Goal: Transaction & Acquisition: Purchase product/service

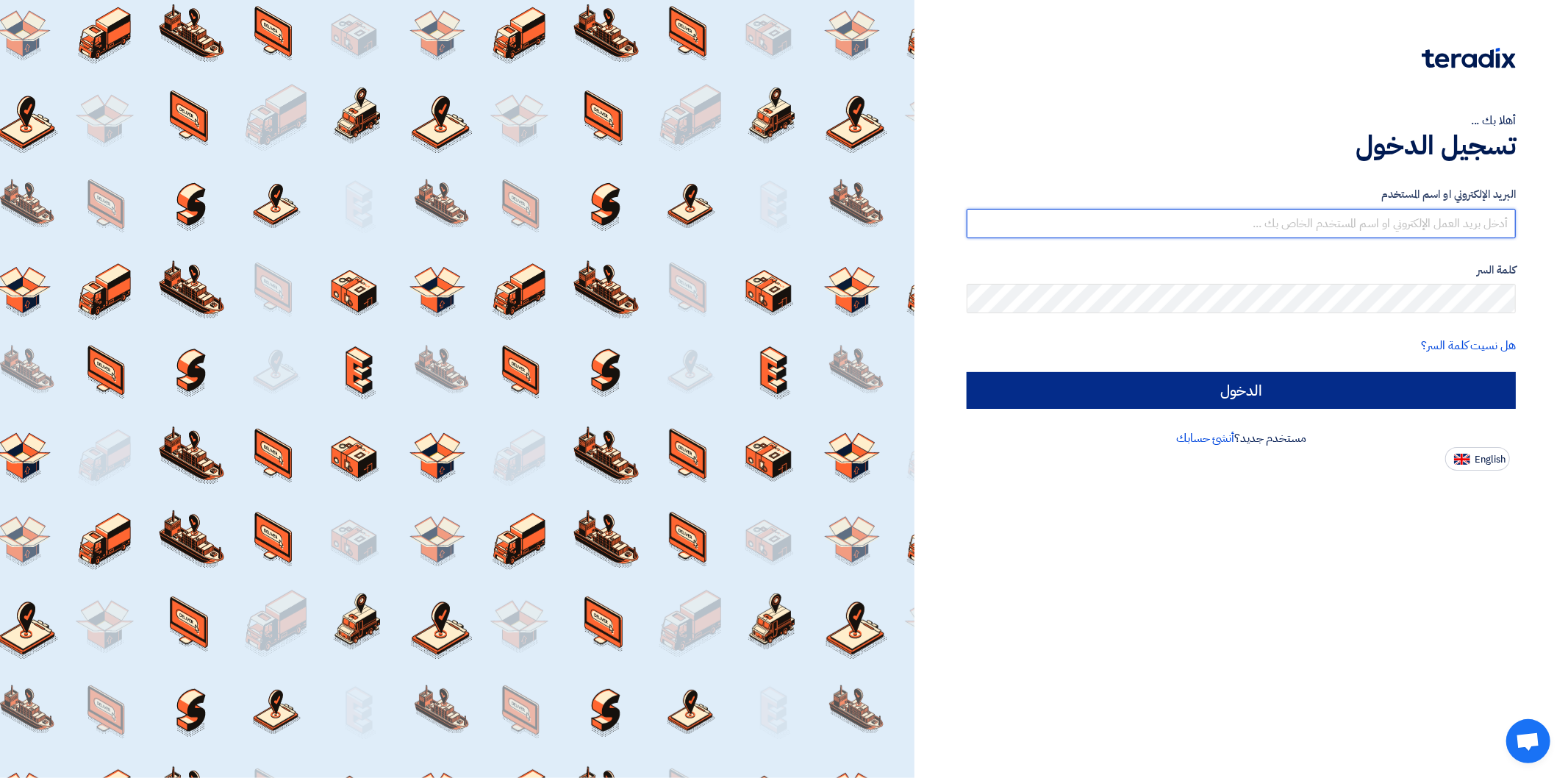
type input "[PERSON_NAME][EMAIL_ADDRESS][DOMAIN_NAME]"
click at [1362, 387] on input "الدخول" at bounding box center [1241, 390] width 549 height 37
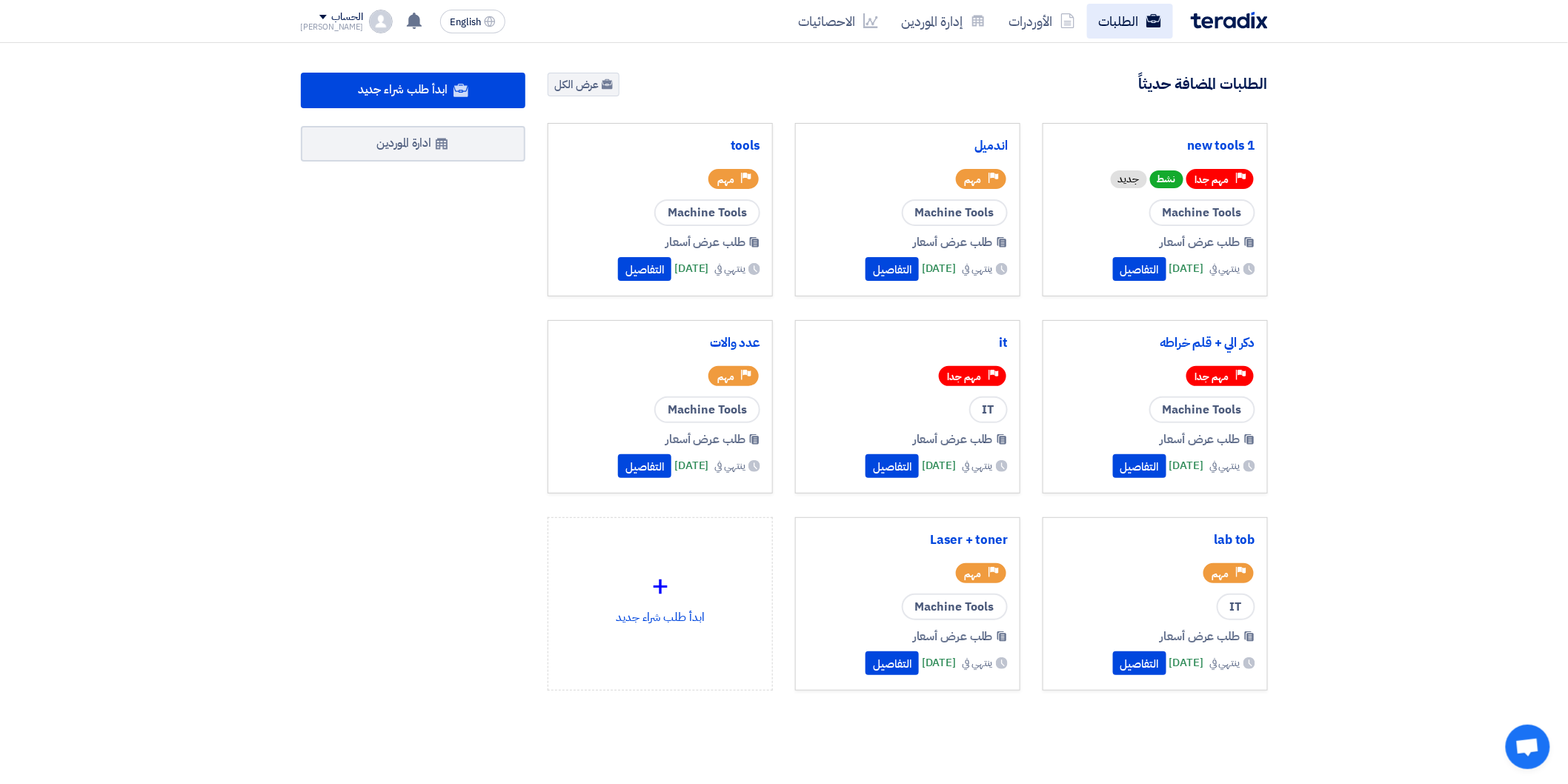
click at [1123, 8] on link "الطلبات" at bounding box center [1130, 20] width 86 height 34
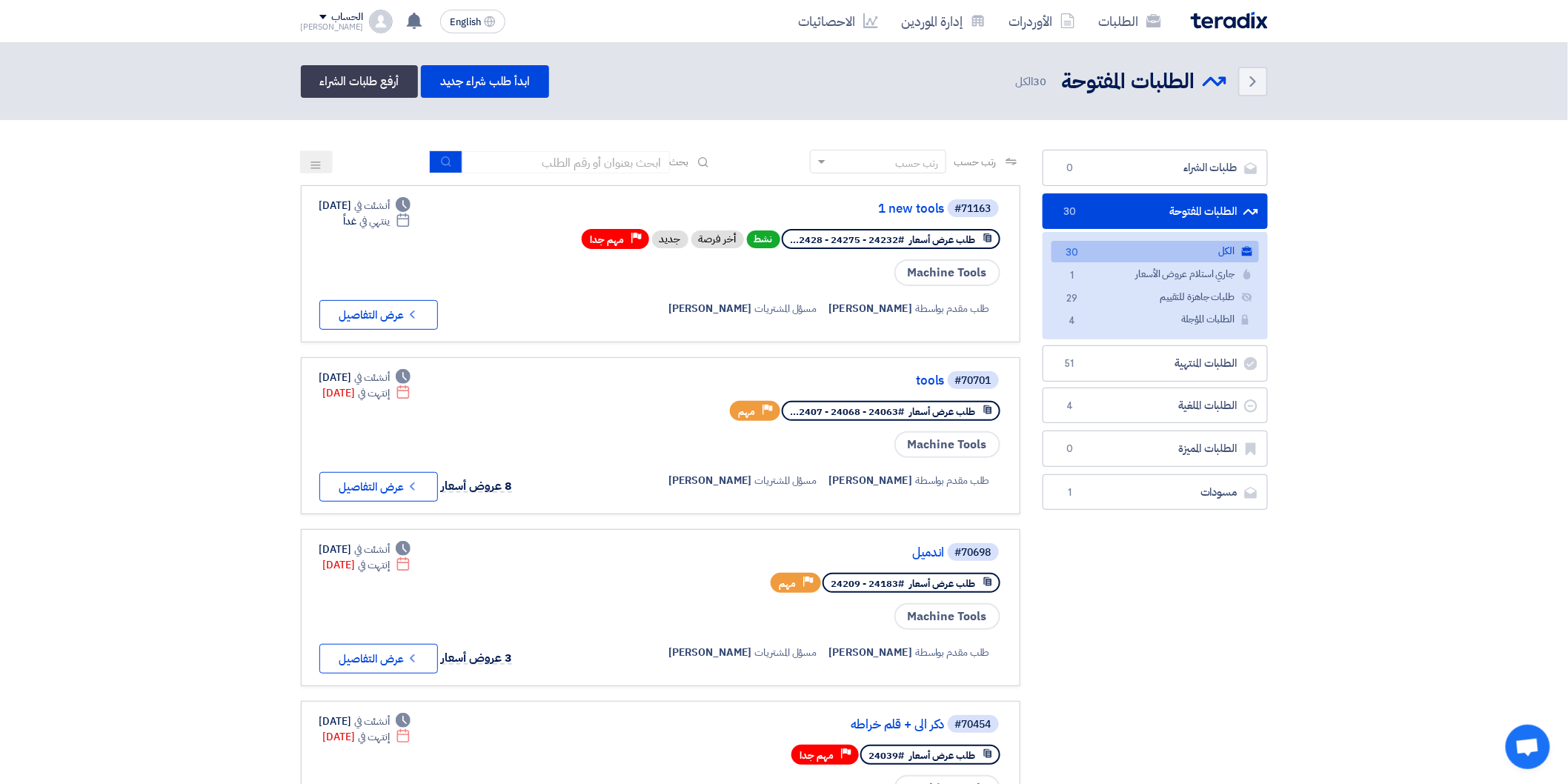
drag, startPoint x: 1426, startPoint y: 158, endPoint x: 1463, endPoint y: 177, distance: 41.6
drag, startPoint x: 1535, startPoint y: 136, endPoint x: 1404, endPoint y: 94, distance: 137.6
click at [1404, 94] on header "Back الطلبات المفتوحة الطلبات المفتوحة 30" at bounding box center [784, 81] width 1568 height 77
drag, startPoint x: 1539, startPoint y: 143, endPoint x: 1074, endPoint y: 603, distance: 654.1
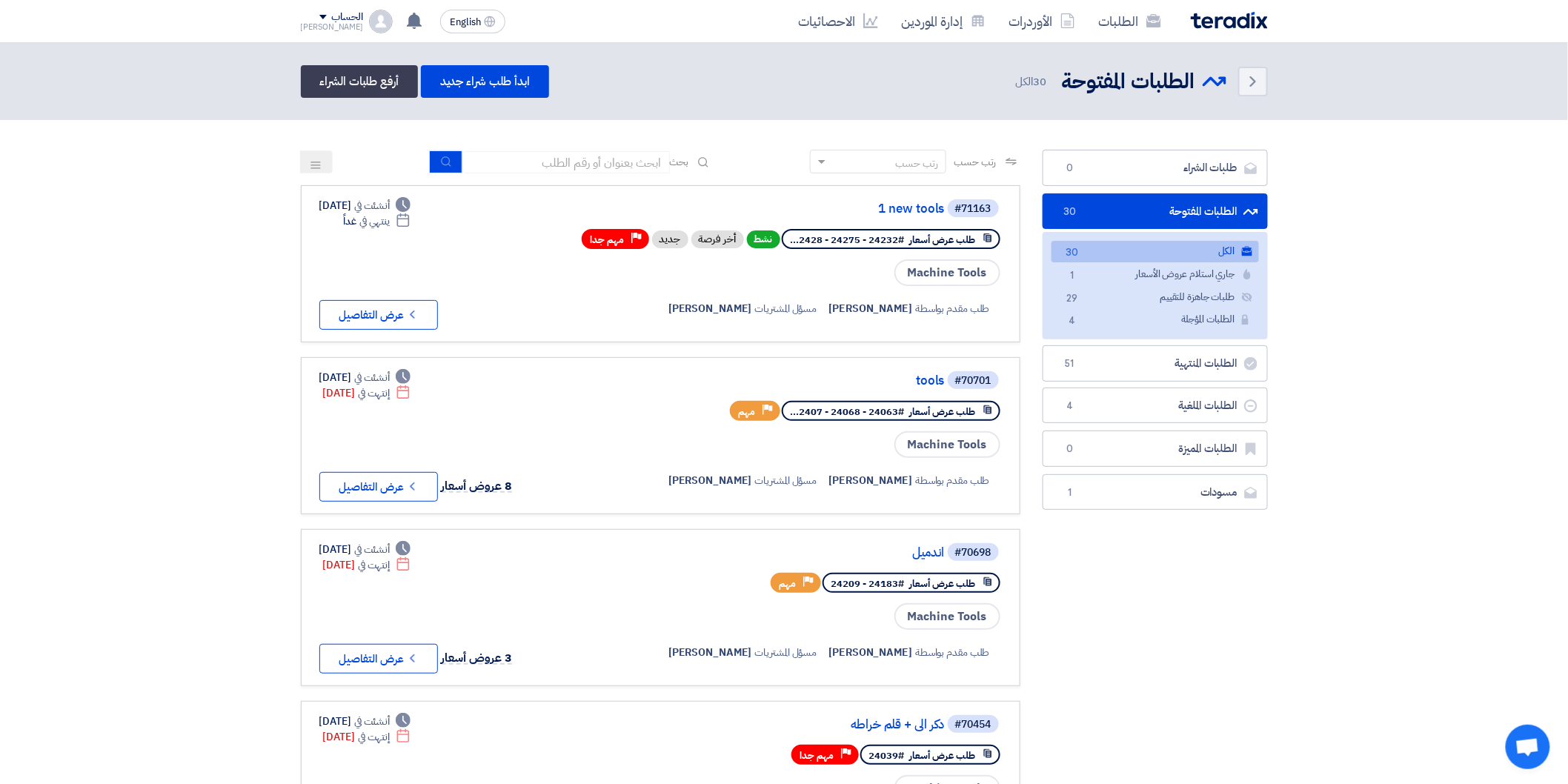
click at [1191, 490] on link "مسودات [GEOGRAPHIC_DATA] 1" at bounding box center [1155, 492] width 225 height 36
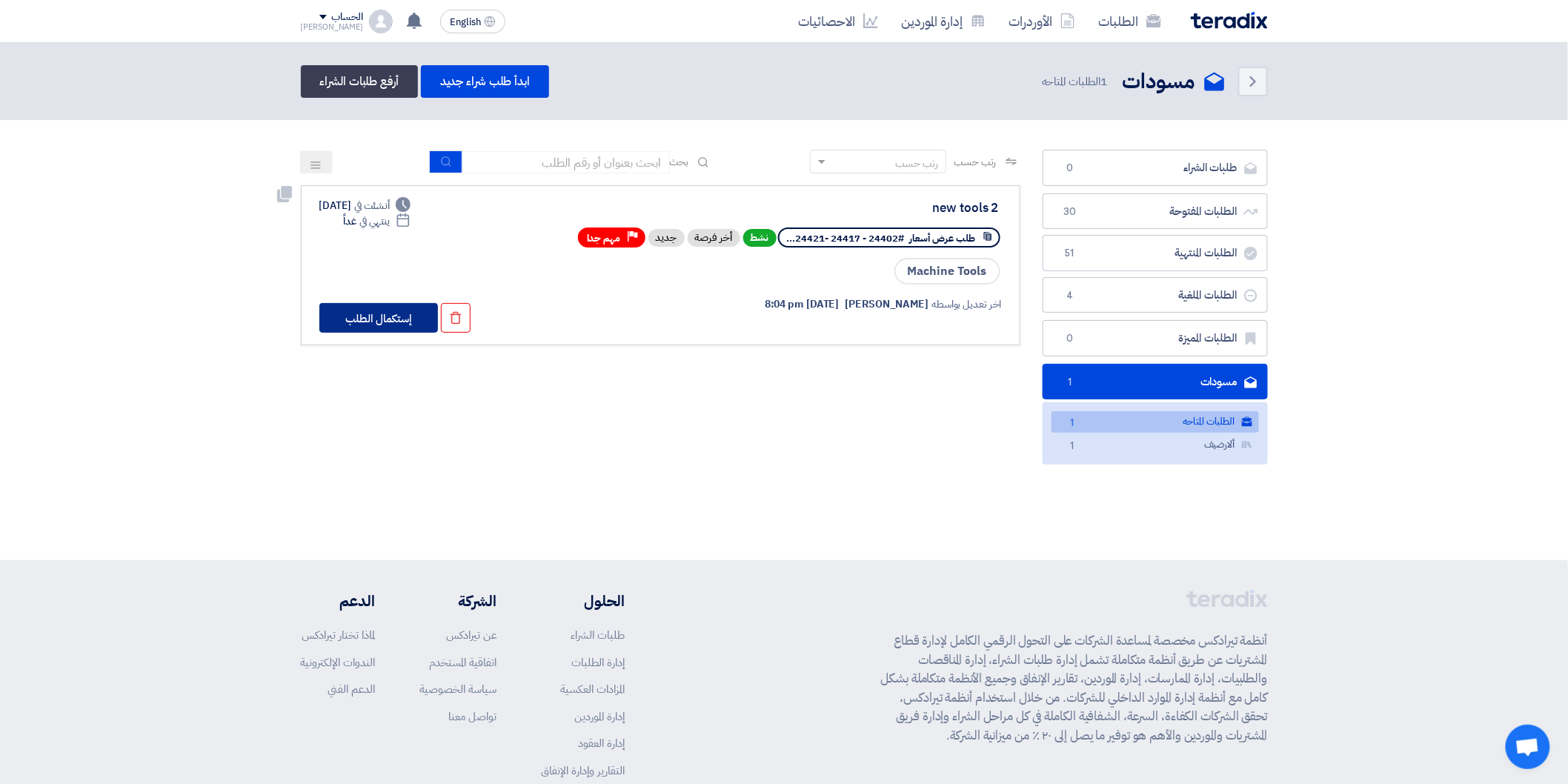
click at [375, 305] on button "إستكمال الطلب" at bounding box center [378, 318] width 118 height 30
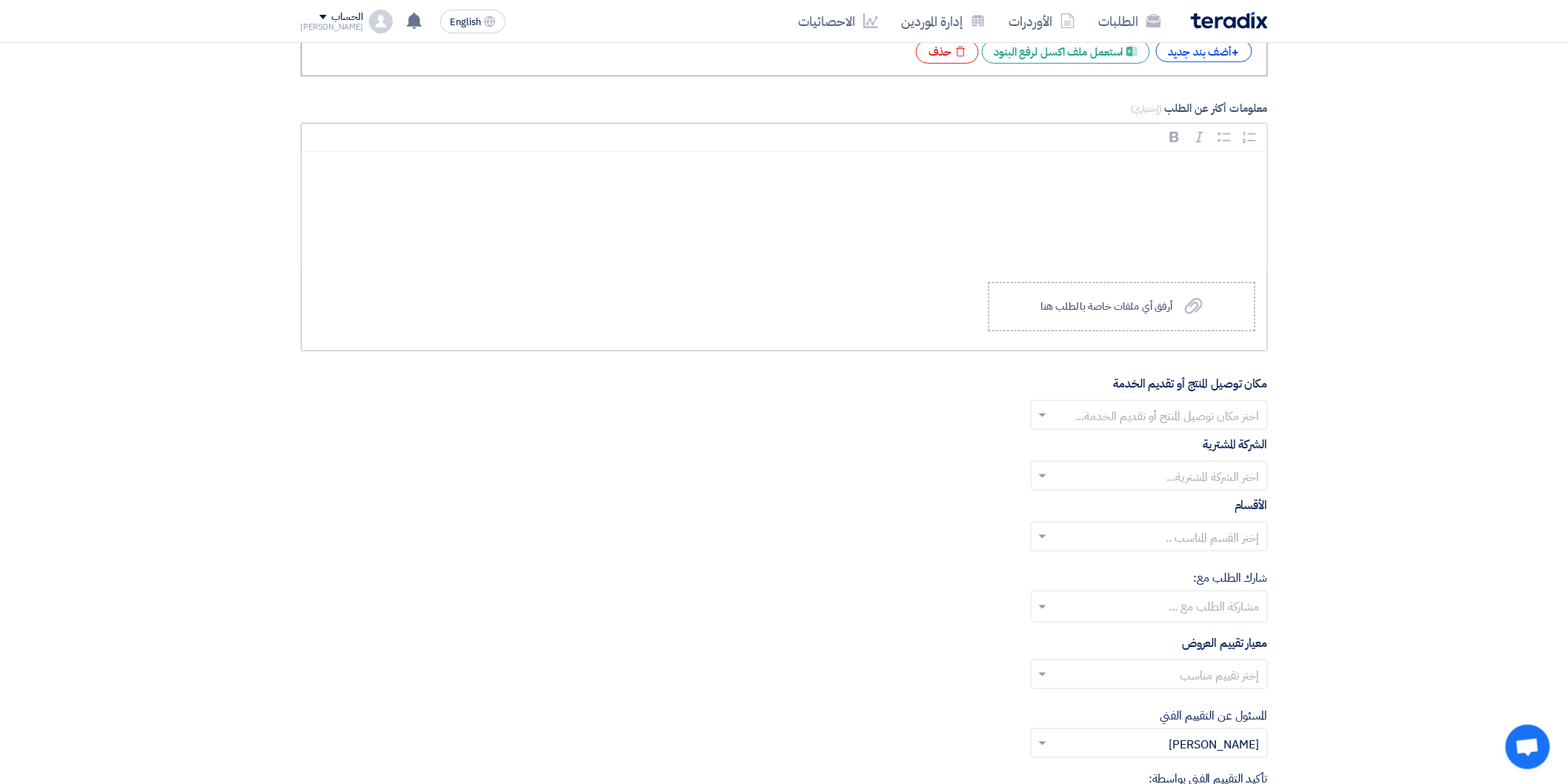
scroll to position [2716, 0]
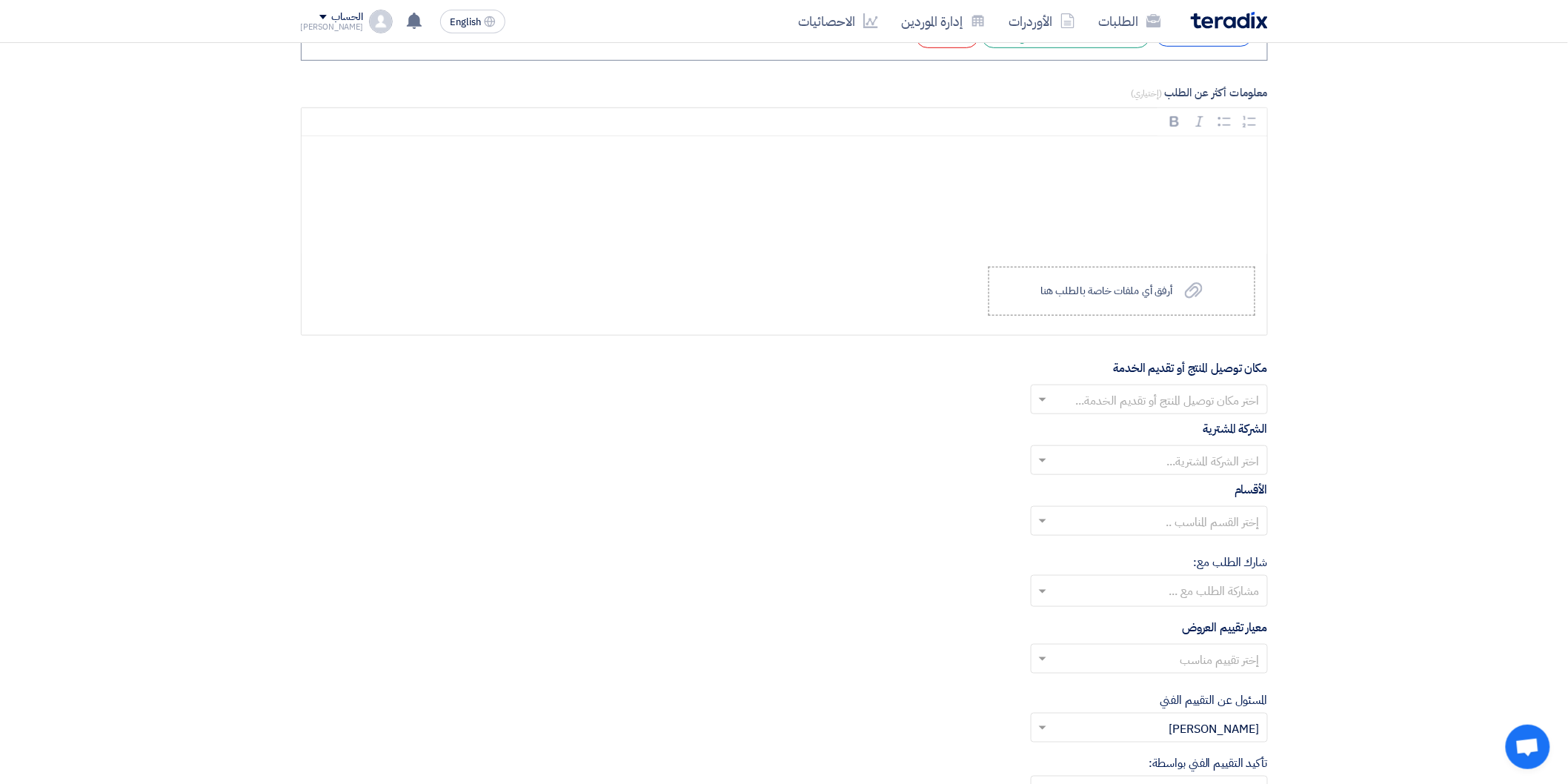
click at [1047, 403] on span at bounding box center [1041, 399] width 19 height 18
click at [1106, 428] on div "Energya Steel Fabrication" at bounding box center [1149, 429] width 235 height 30
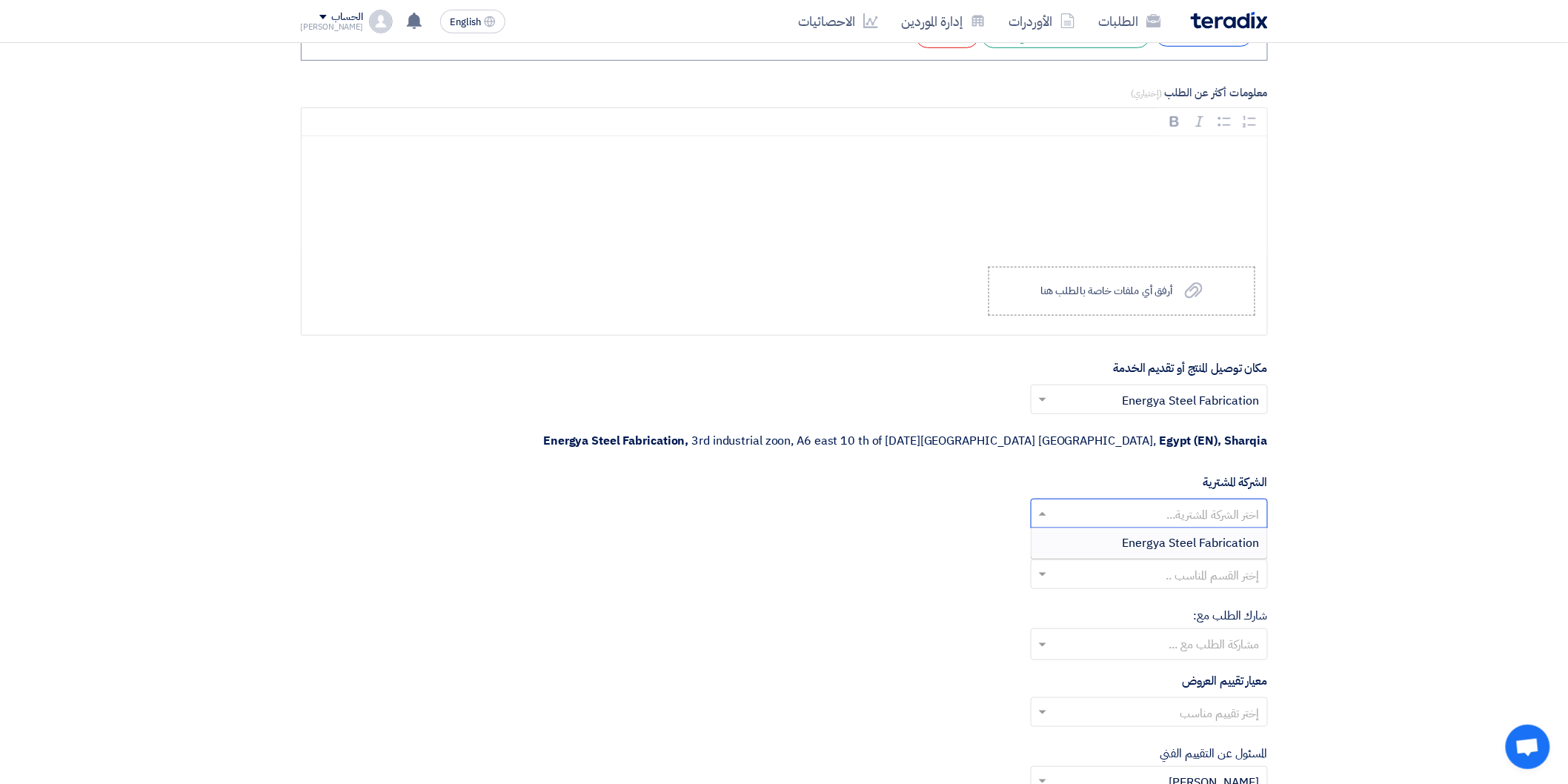
click at [1038, 504] on span at bounding box center [1041, 512] width 19 height 18
click at [1072, 528] on div "Energya Steel Fabrication" at bounding box center [1149, 543] width 235 height 30
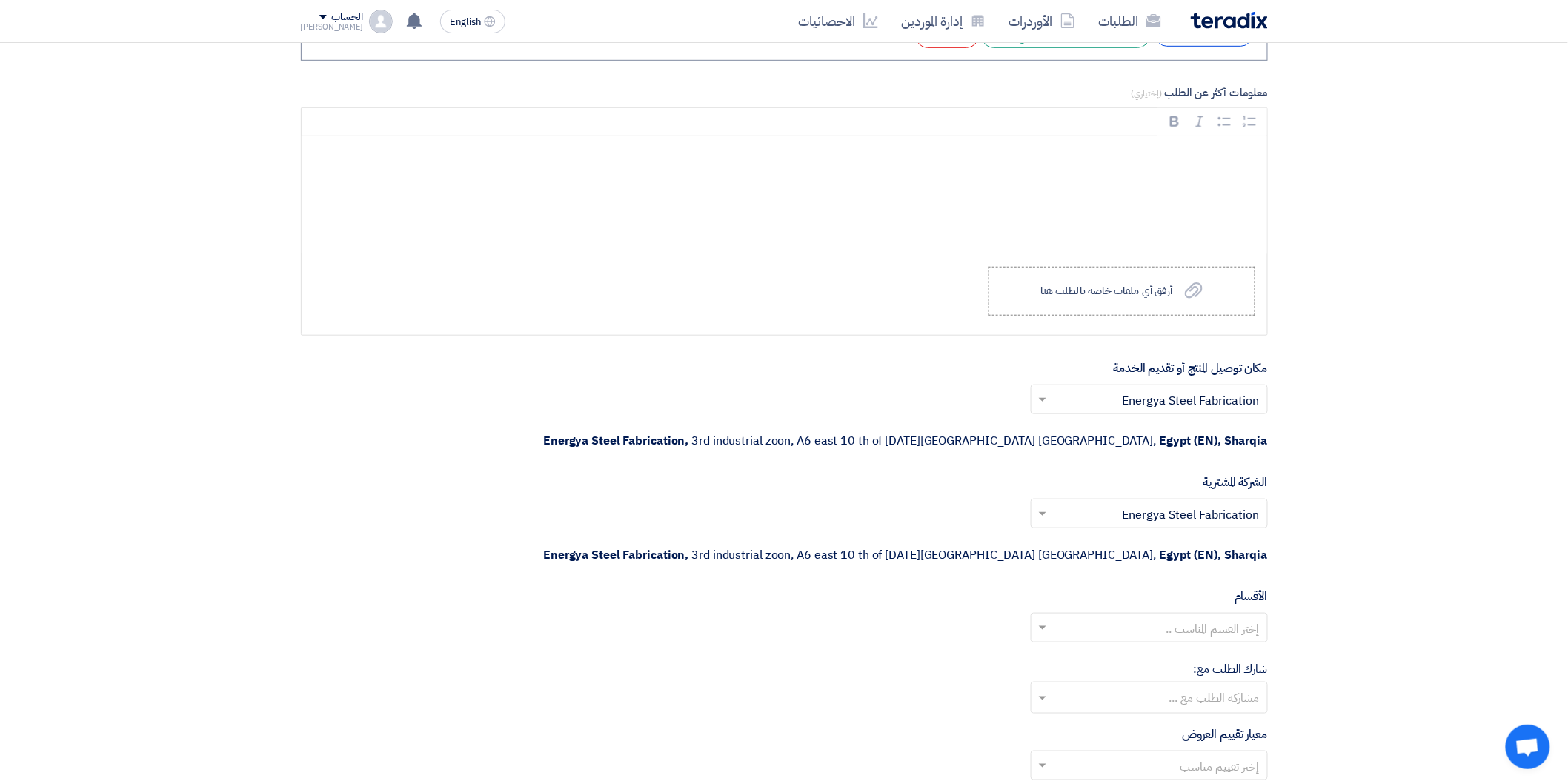
click at [1038, 618] on span at bounding box center [1041, 627] width 19 height 18
click at [1096, 643] on div "General Department" at bounding box center [1149, 658] width 235 height 30
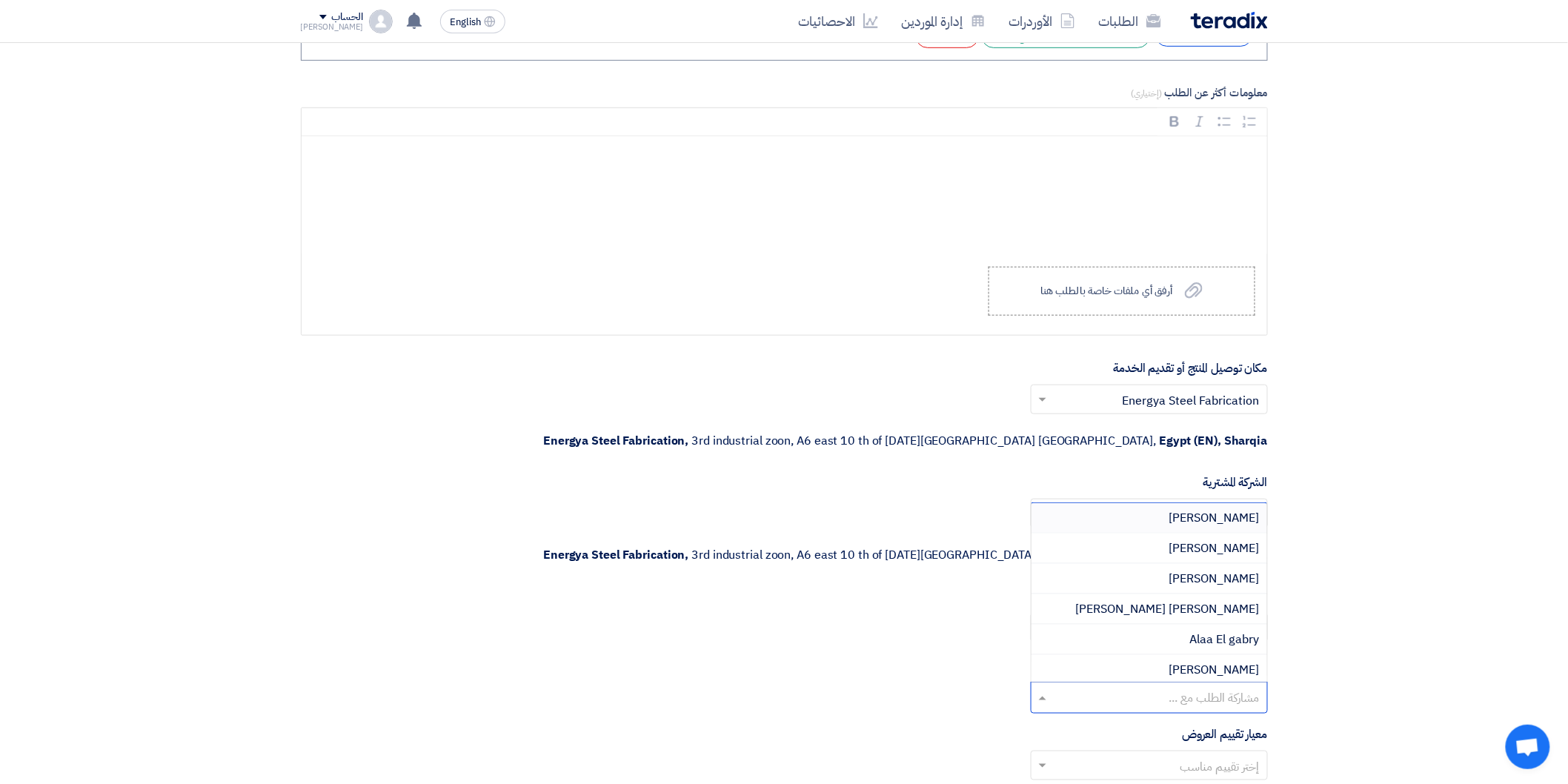
click at [1043, 686] on input "text" at bounding box center [1148, 698] width 222 height 24
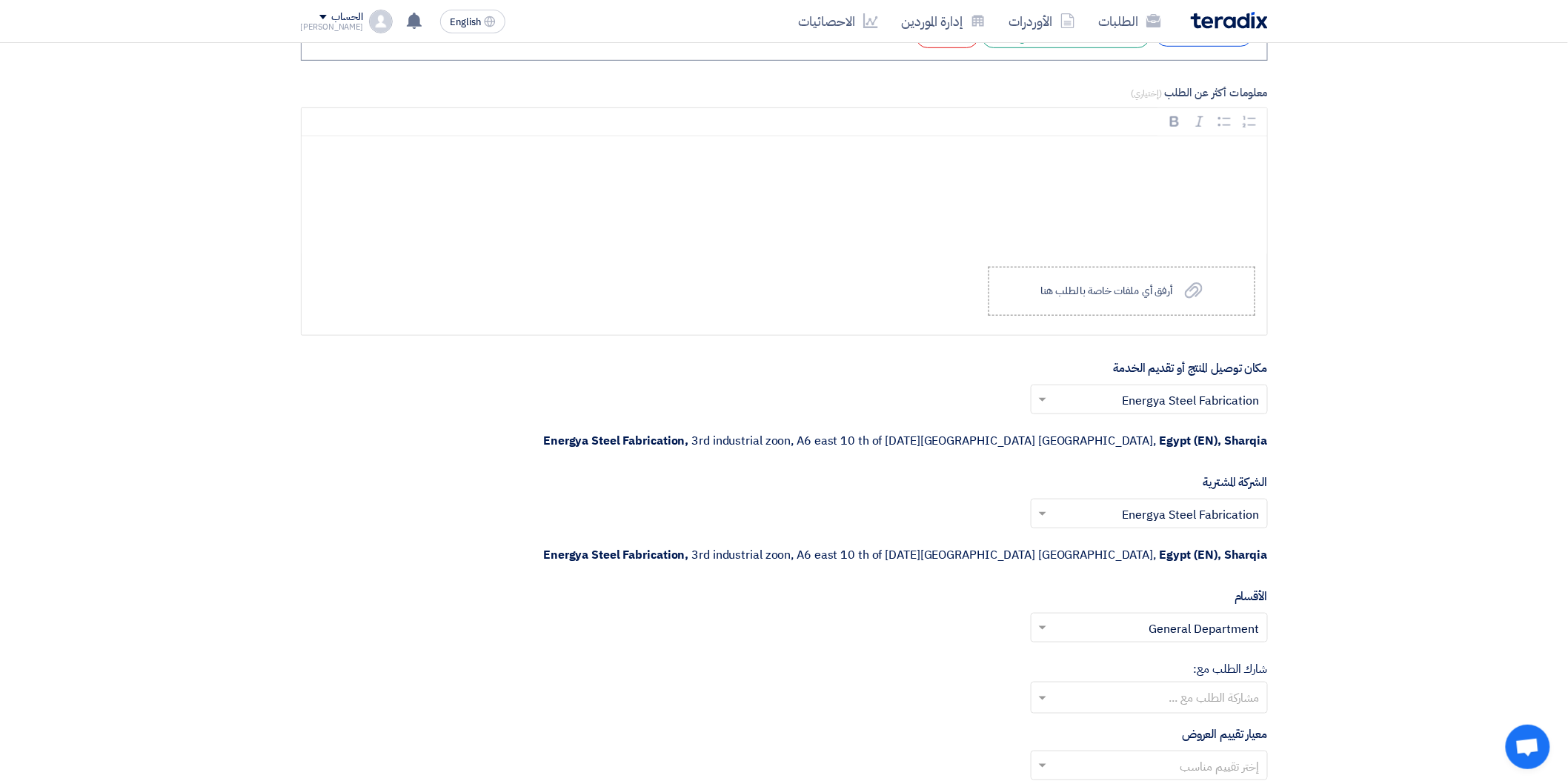
drag, startPoint x: 926, startPoint y: 606, endPoint x: 967, endPoint y: 611, distance: 41.3
click at [924, 660] on div "شارك الطلب مع: مشاركة الطلب مع ..." at bounding box center [784, 686] width 967 height 53
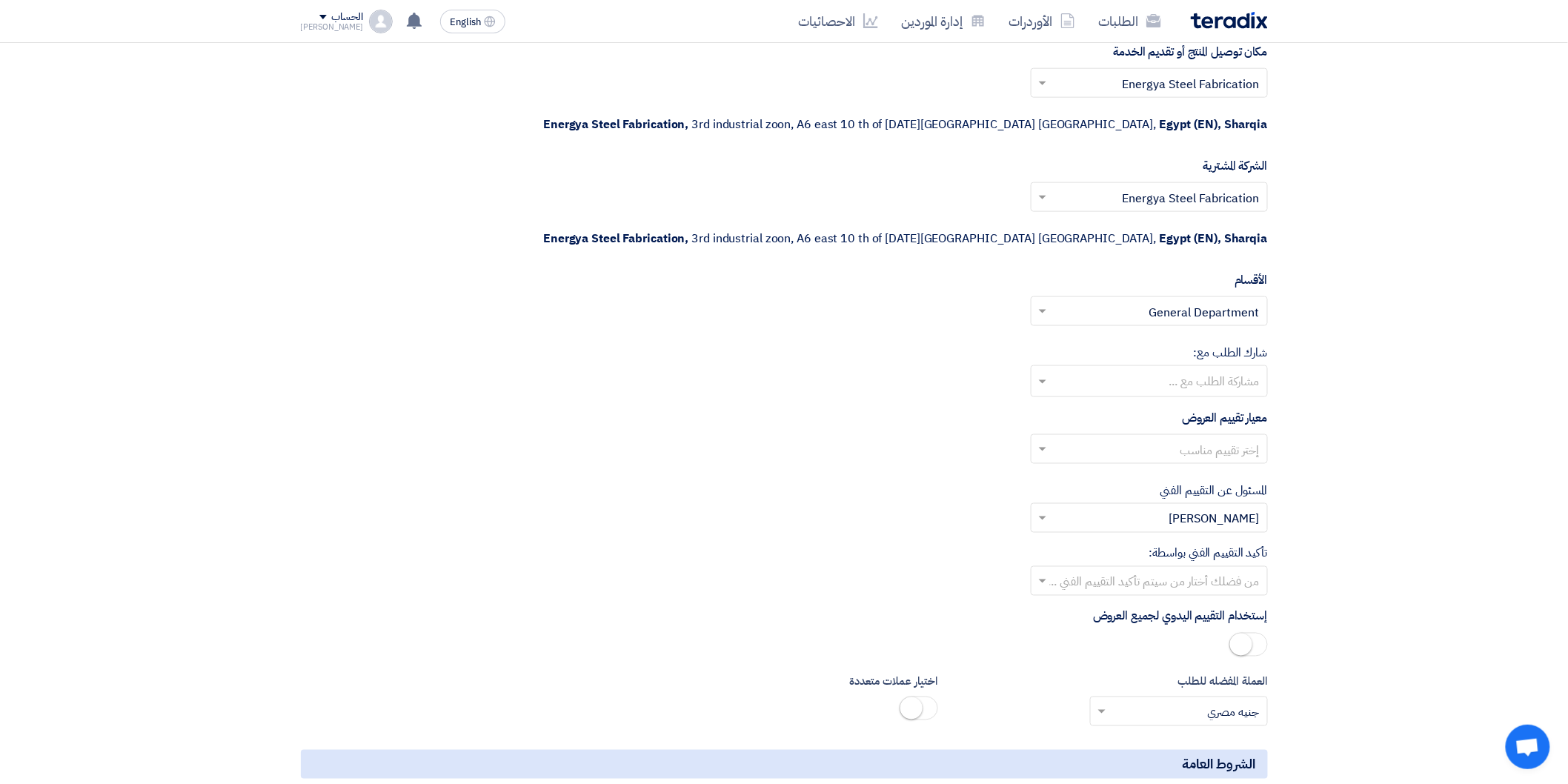
scroll to position [3046, 0]
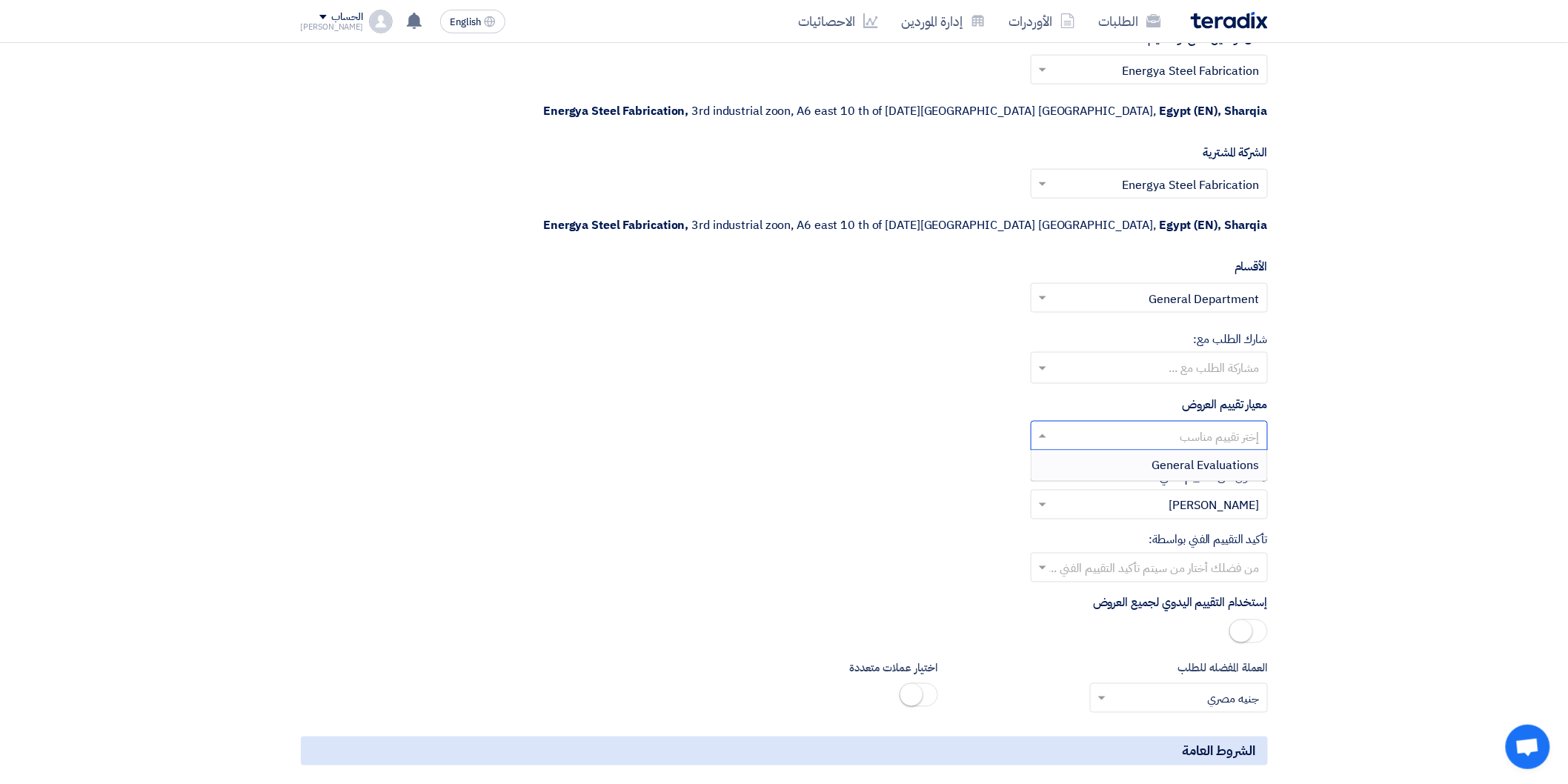
click at [1046, 427] on span at bounding box center [1041, 435] width 19 height 18
drag, startPoint x: 1146, startPoint y: 395, endPoint x: 1156, endPoint y: 405, distance: 14.1
click at [1146, 450] on div "General Evaluations" at bounding box center [1149, 465] width 235 height 30
click at [1038, 559] on span at bounding box center [1041, 567] width 19 height 18
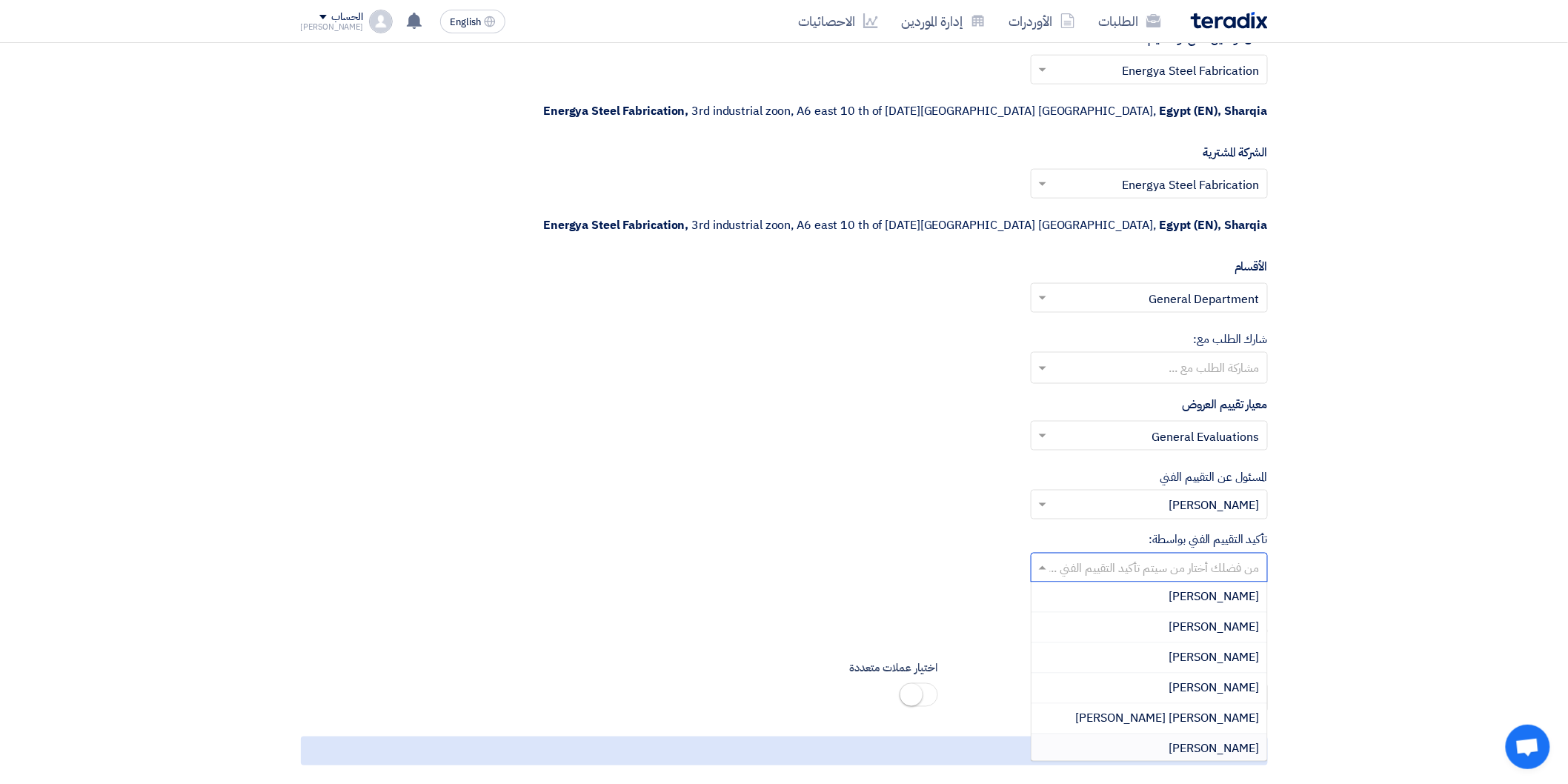
click at [1235, 740] on span "[PERSON_NAME]" at bounding box center [1214, 749] width 90 height 18
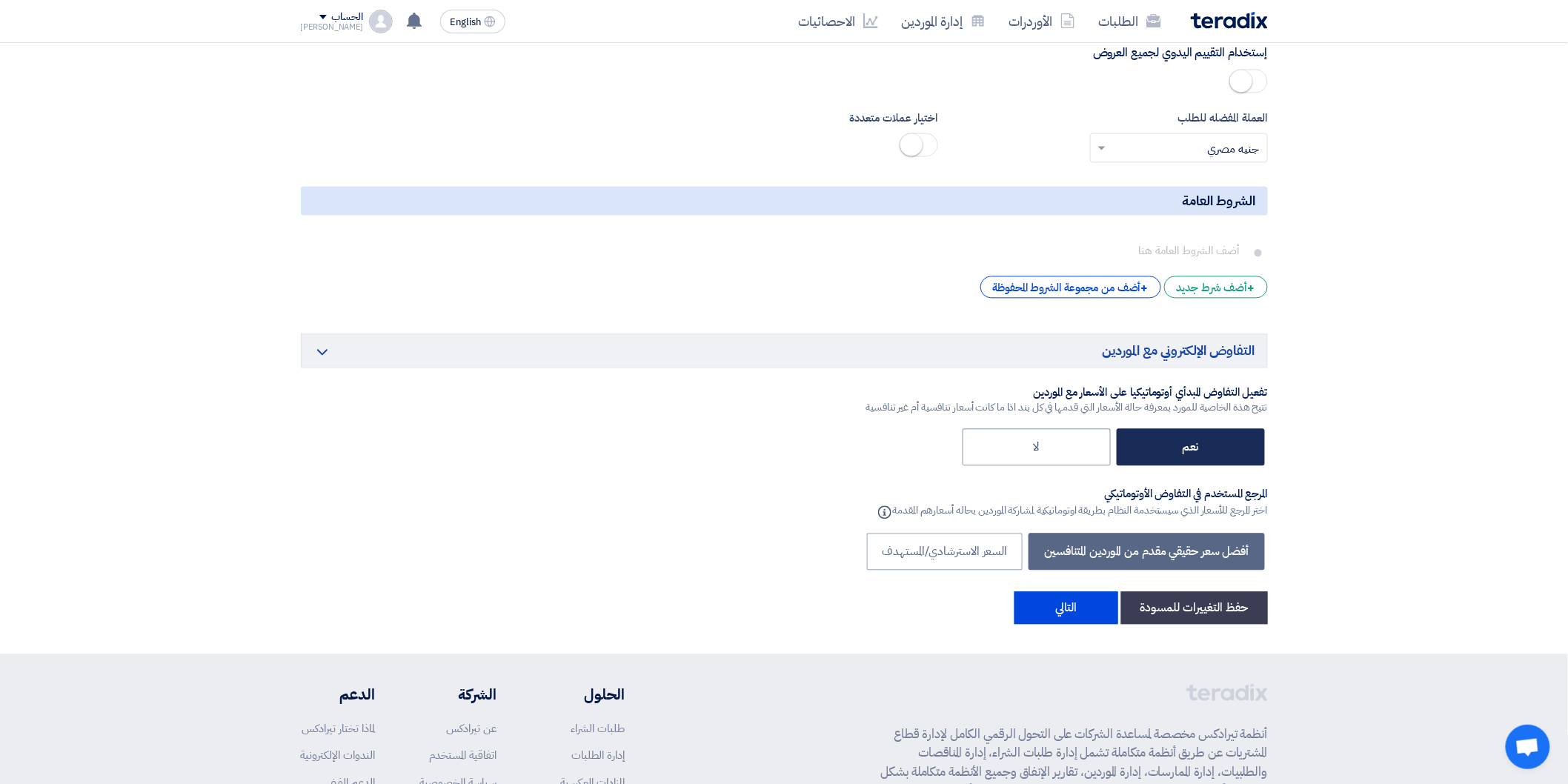
scroll to position [3621, 0]
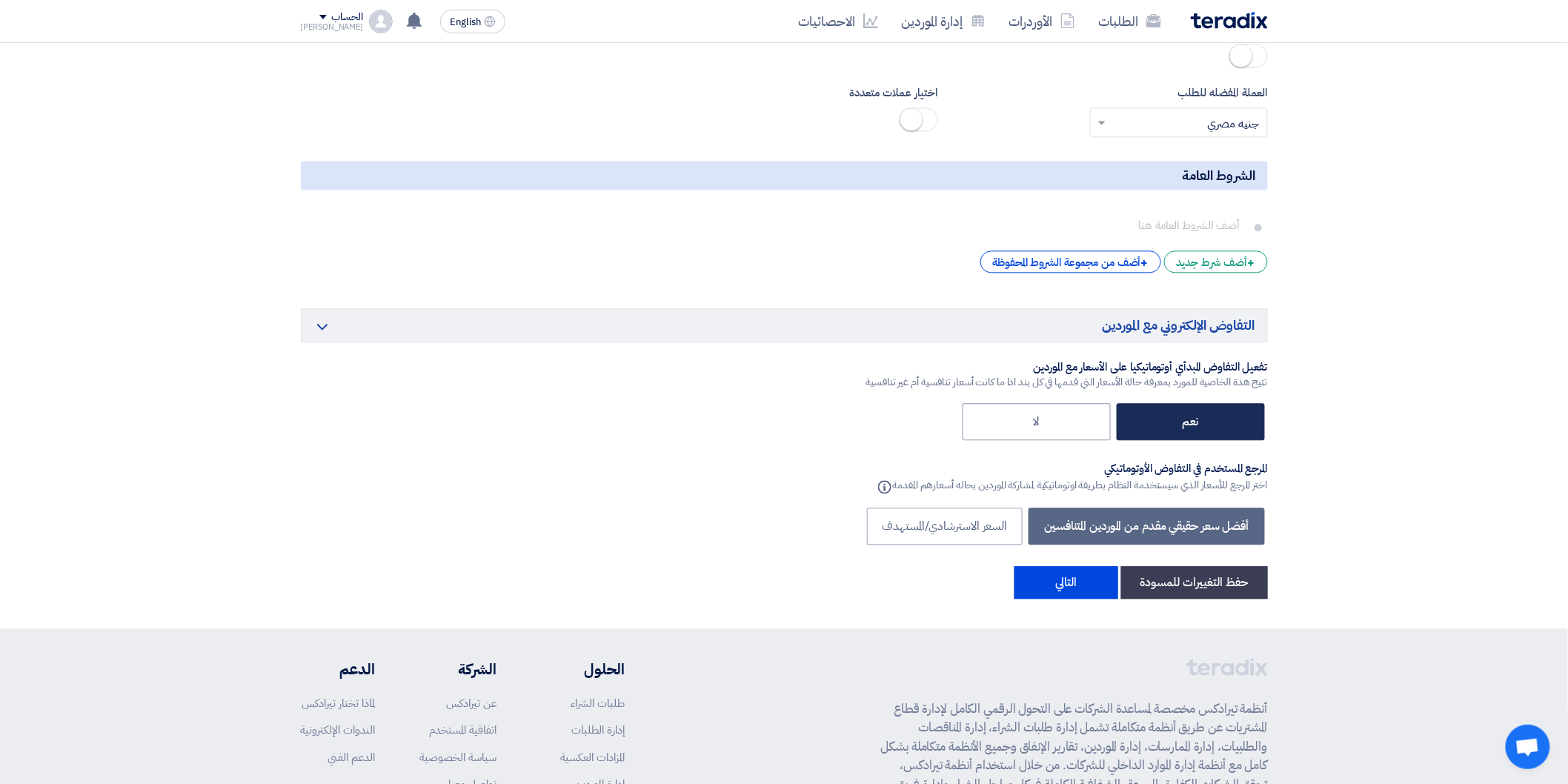
click at [1193, 403] on label "نعم" at bounding box center [1189, 421] width 148 height 37
click at [1193, 416] on input "نعم" at bounding box center [1194, 420] width 9 height 9
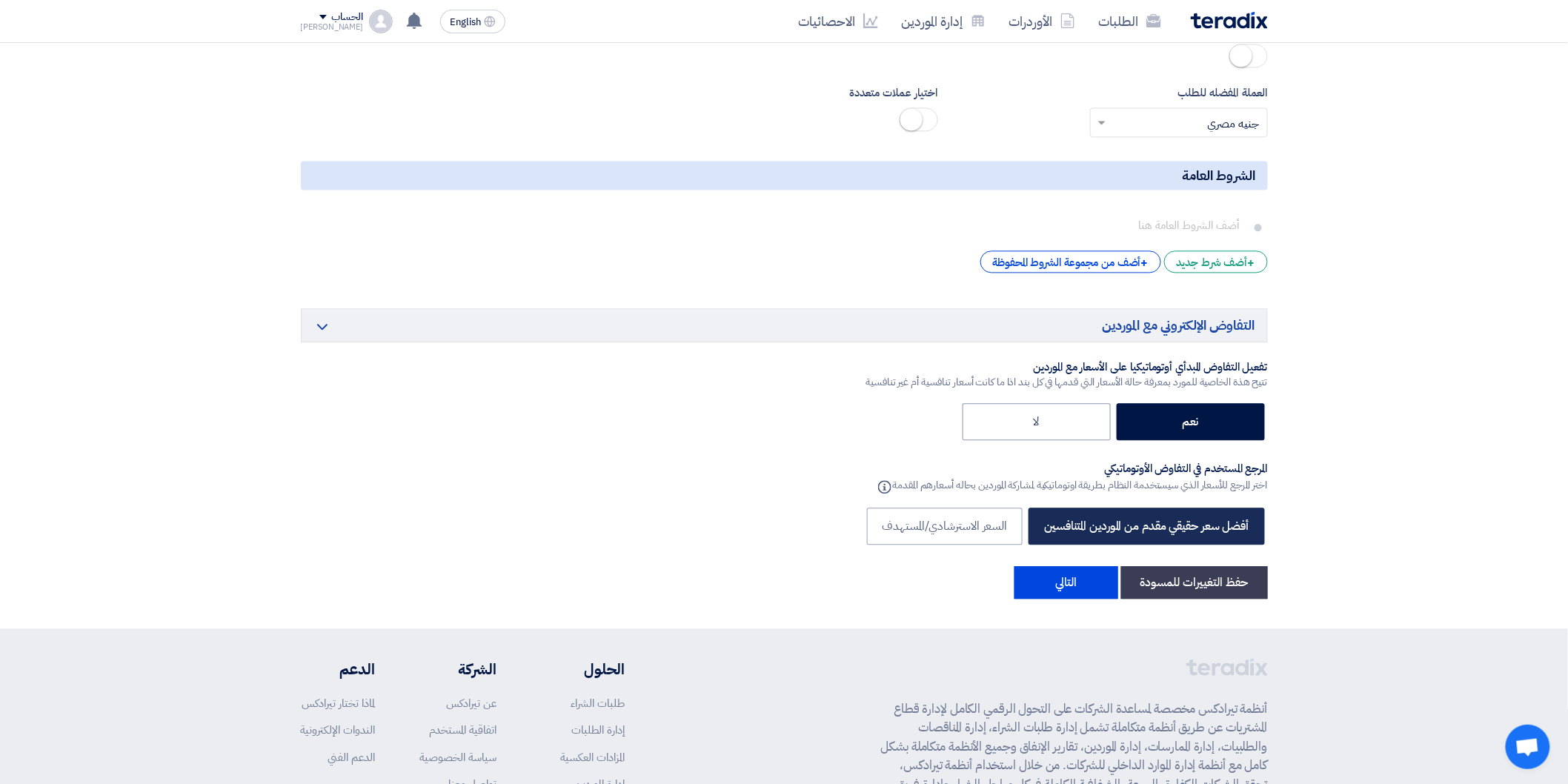
click at [1186, 508] on label "أفضل سعر حقيقي مقدم من الموردين المتنافسين" at bounding box center [1146, 526] width 235 height 37
click at [1095, 566] on button "التالي" at bounding box center [1067, 582] width 104 height 33
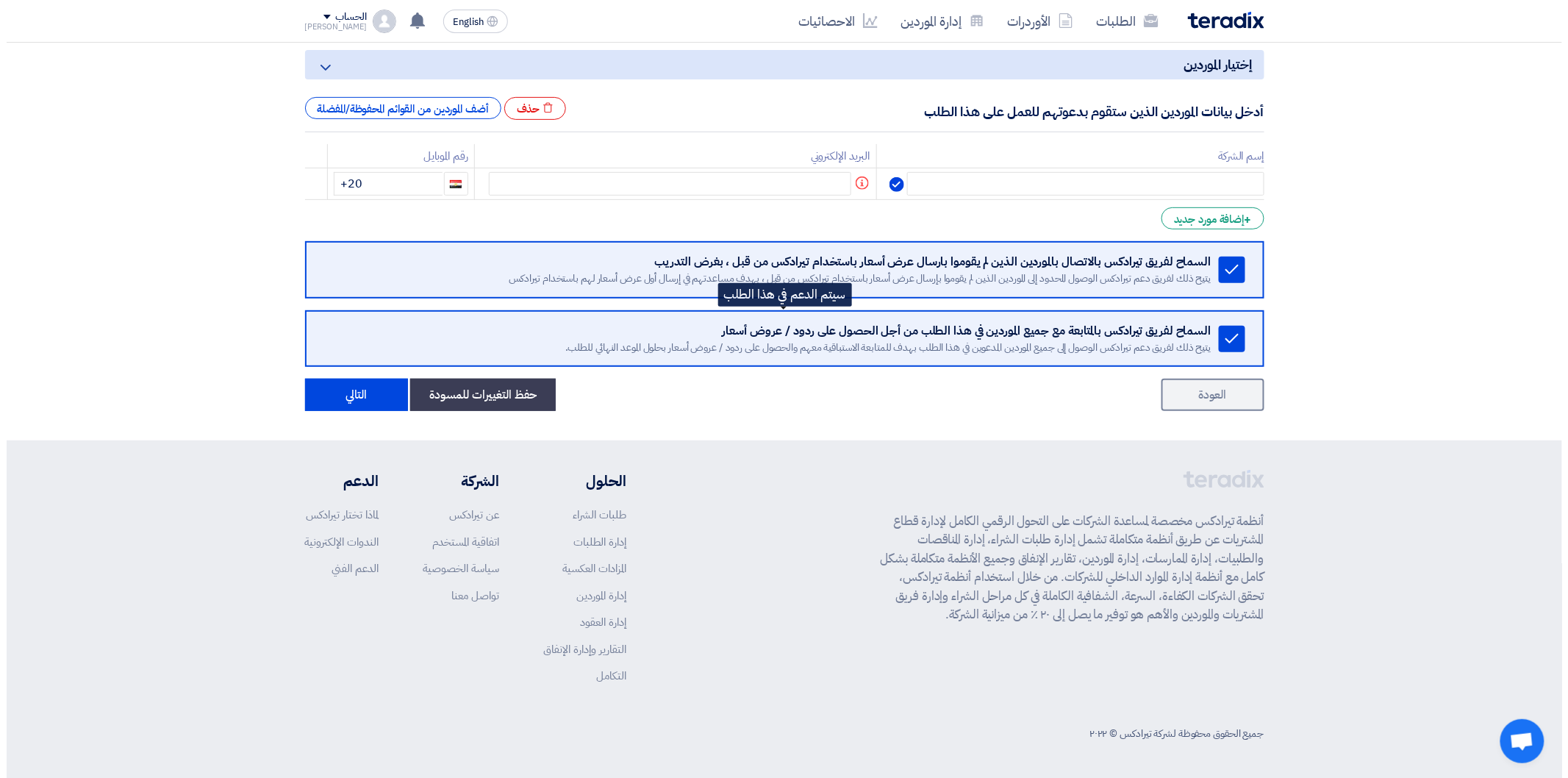
scroll to position [0, 0]
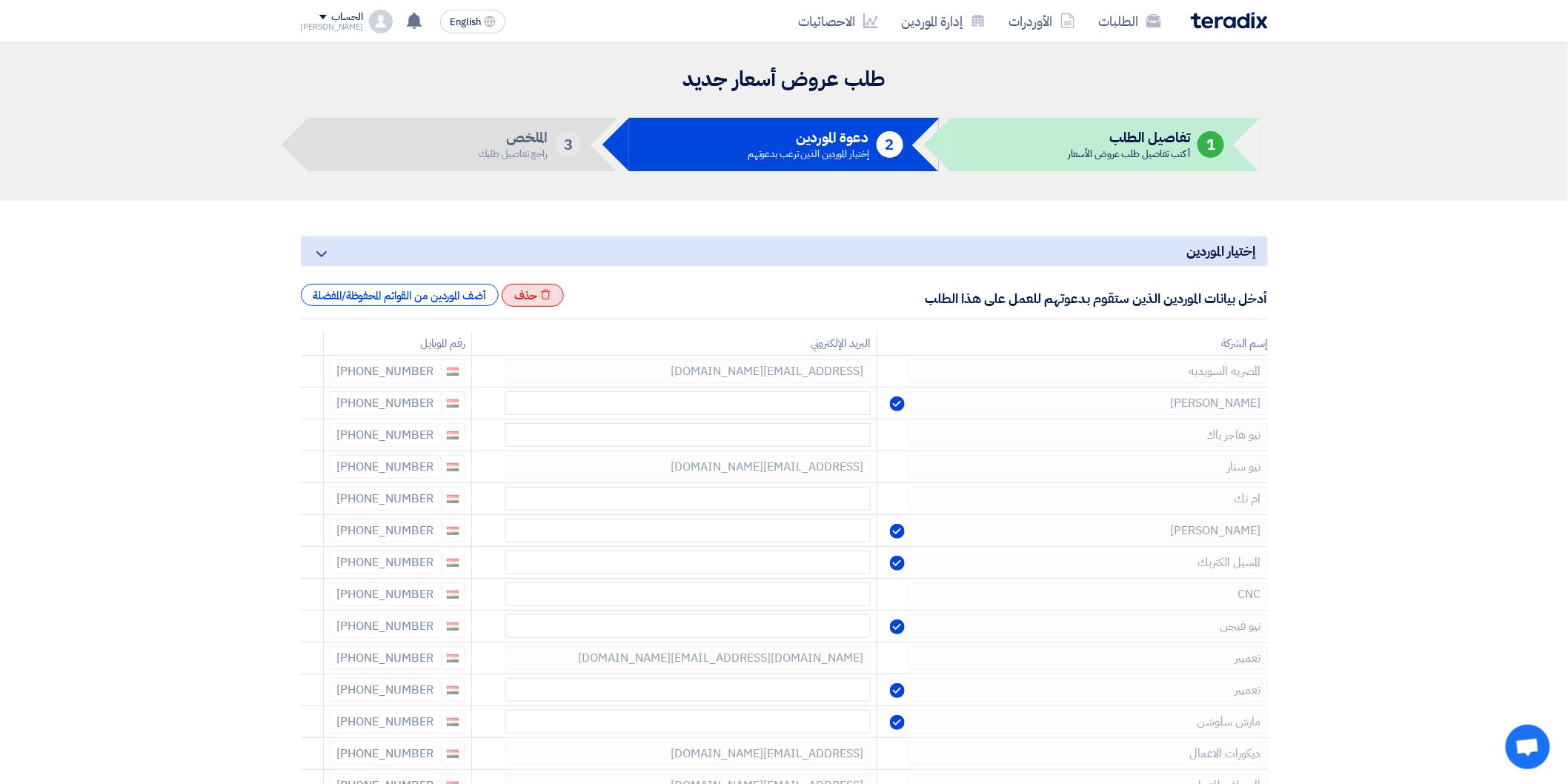
click at [551, 289] on icon "Excel file" at bounding box center [546, 295] width 11 height 11
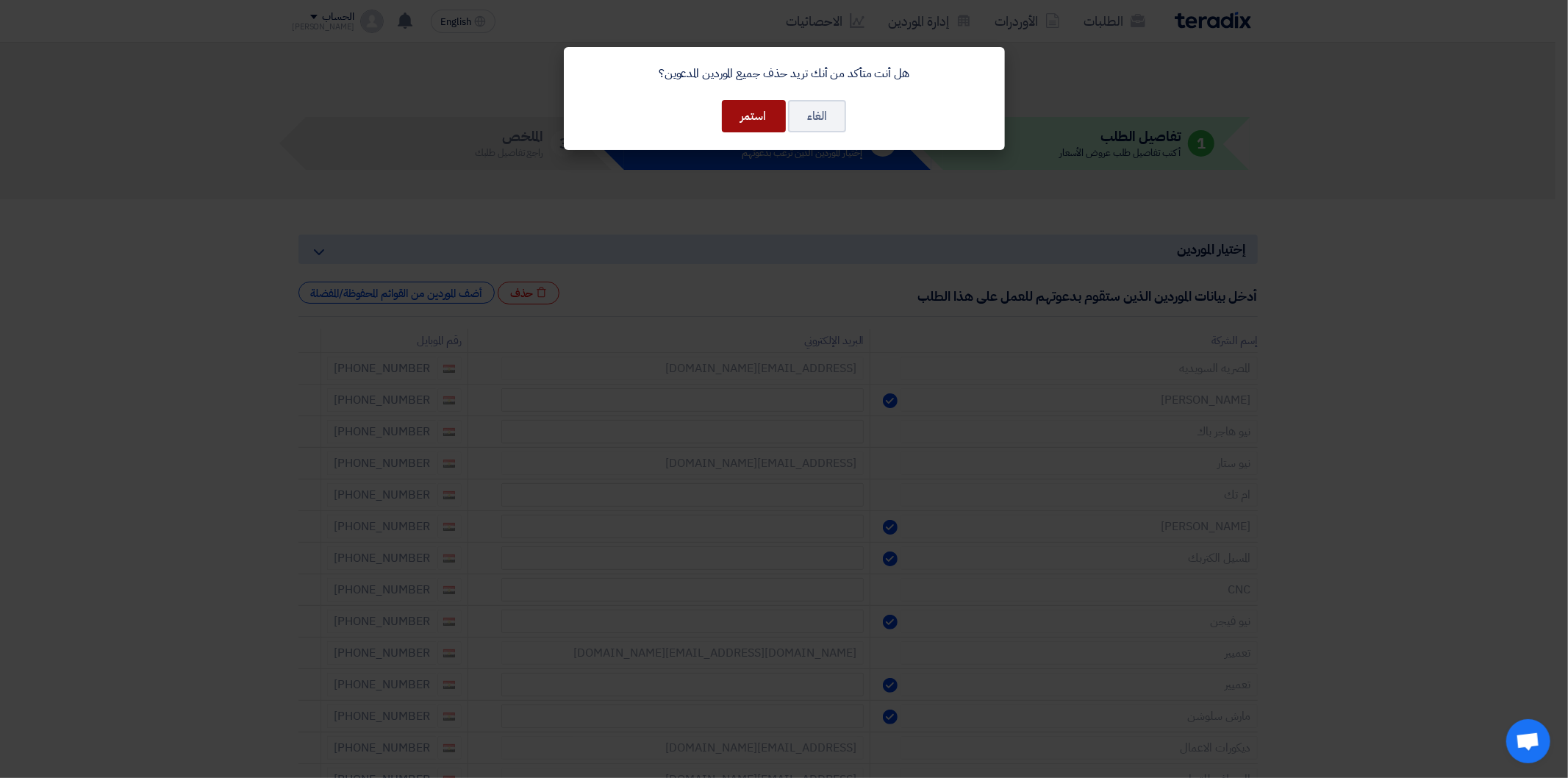
click at [751, 114] on button "استمر" at bounding box center [753, 115] width 64 height 32
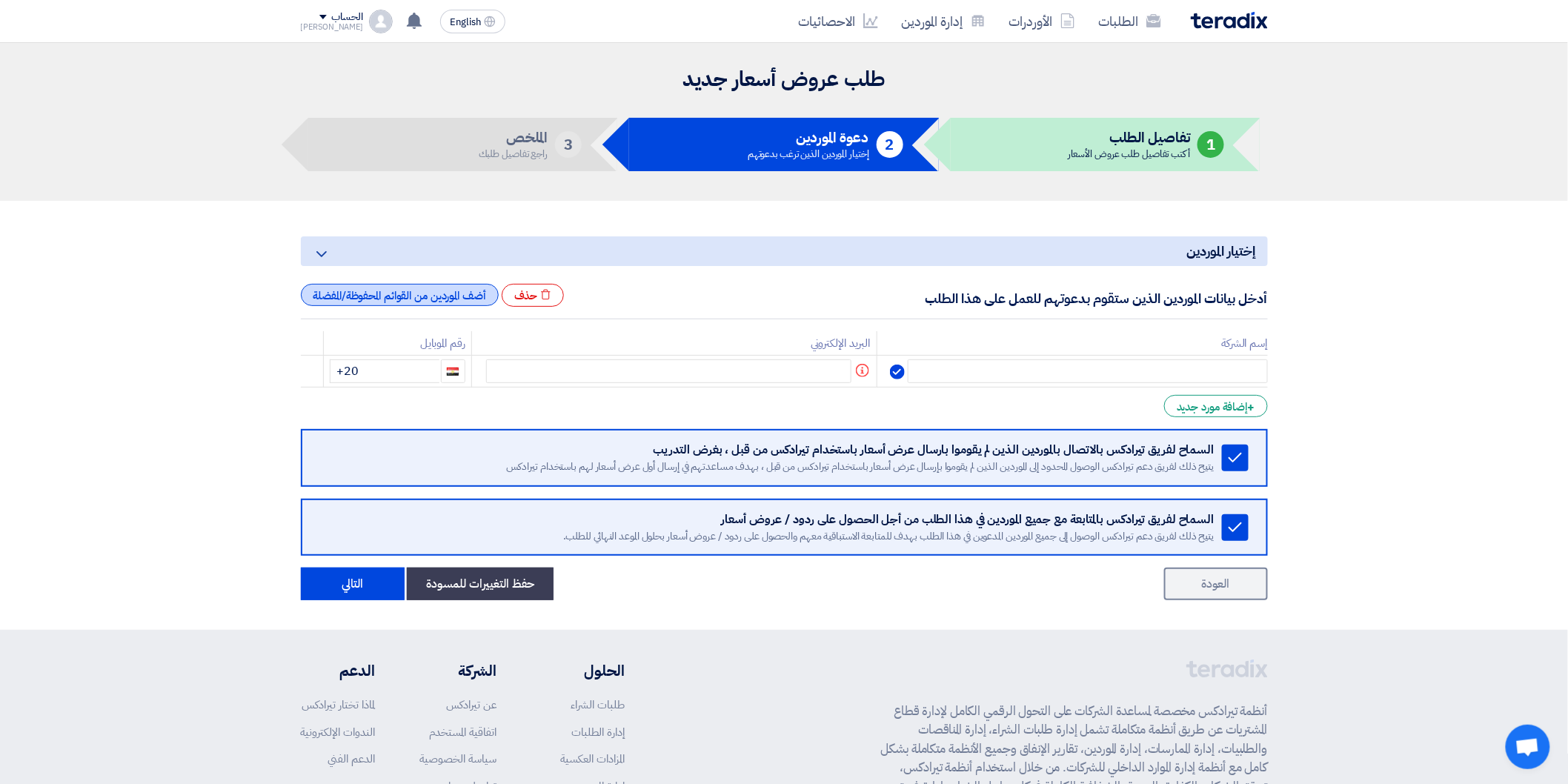
click at [459, 297] on div "أضف الموردين من القوائم المحفوظة/المفضلة" at bounding box center [399, 295] width 198 height 22
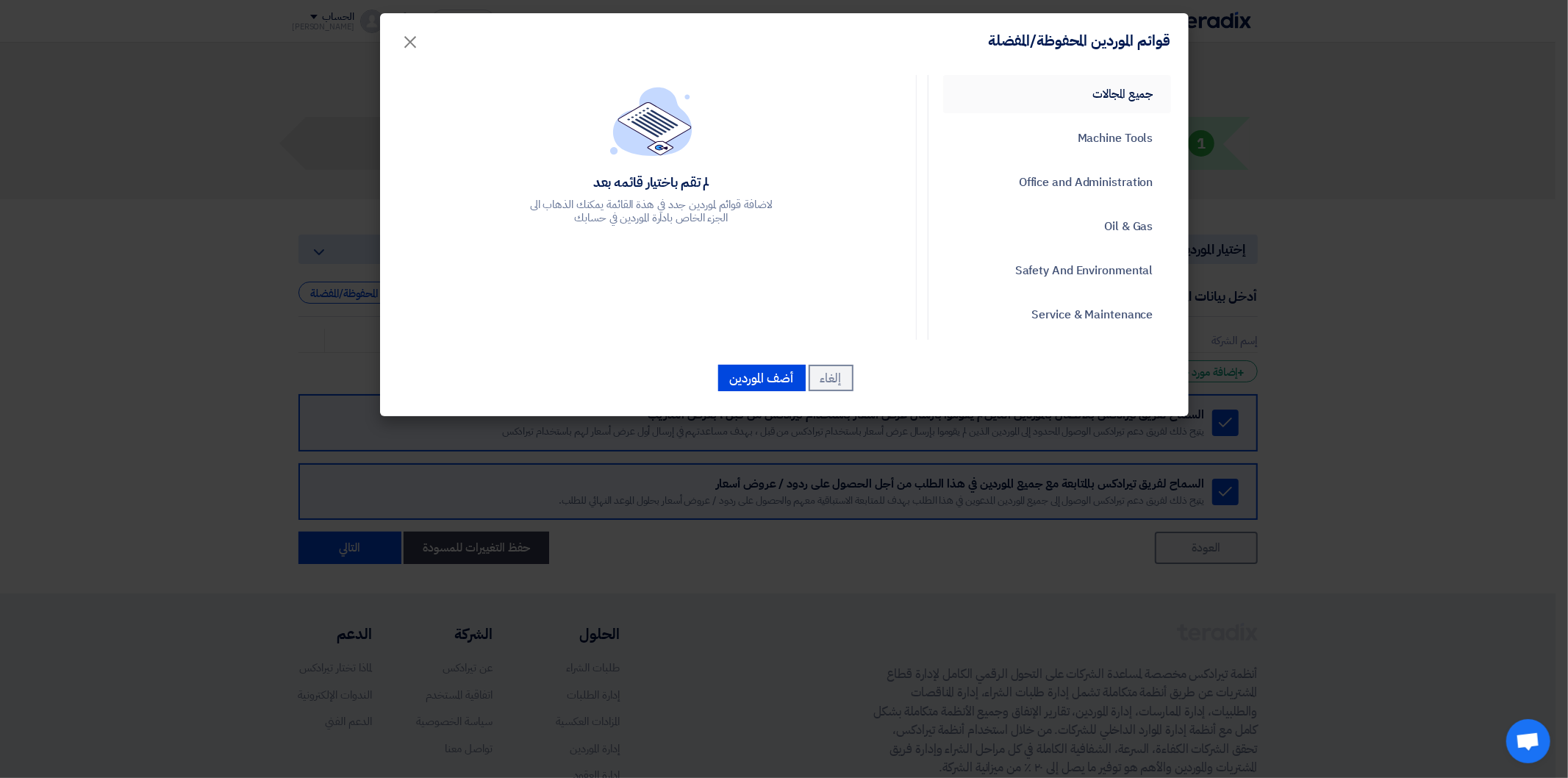
click at [1126, 96] on link "جميع المجالات" at bounding box center [1057, 93] width 228 height 38
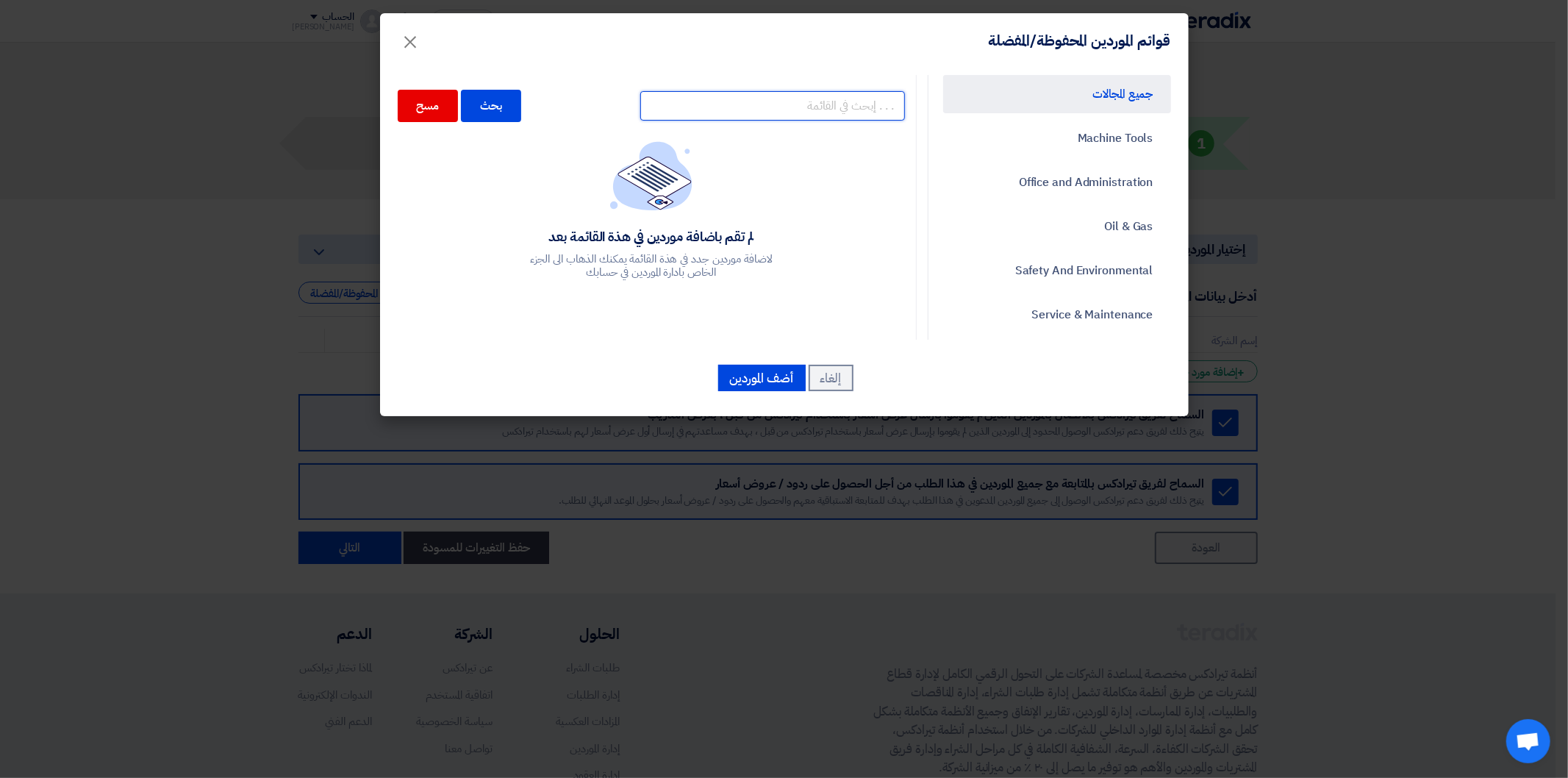
click at [802, 113] on input "text" at bounding box center [772, 106] width 265 height 30
type input "]"
type input "دار"
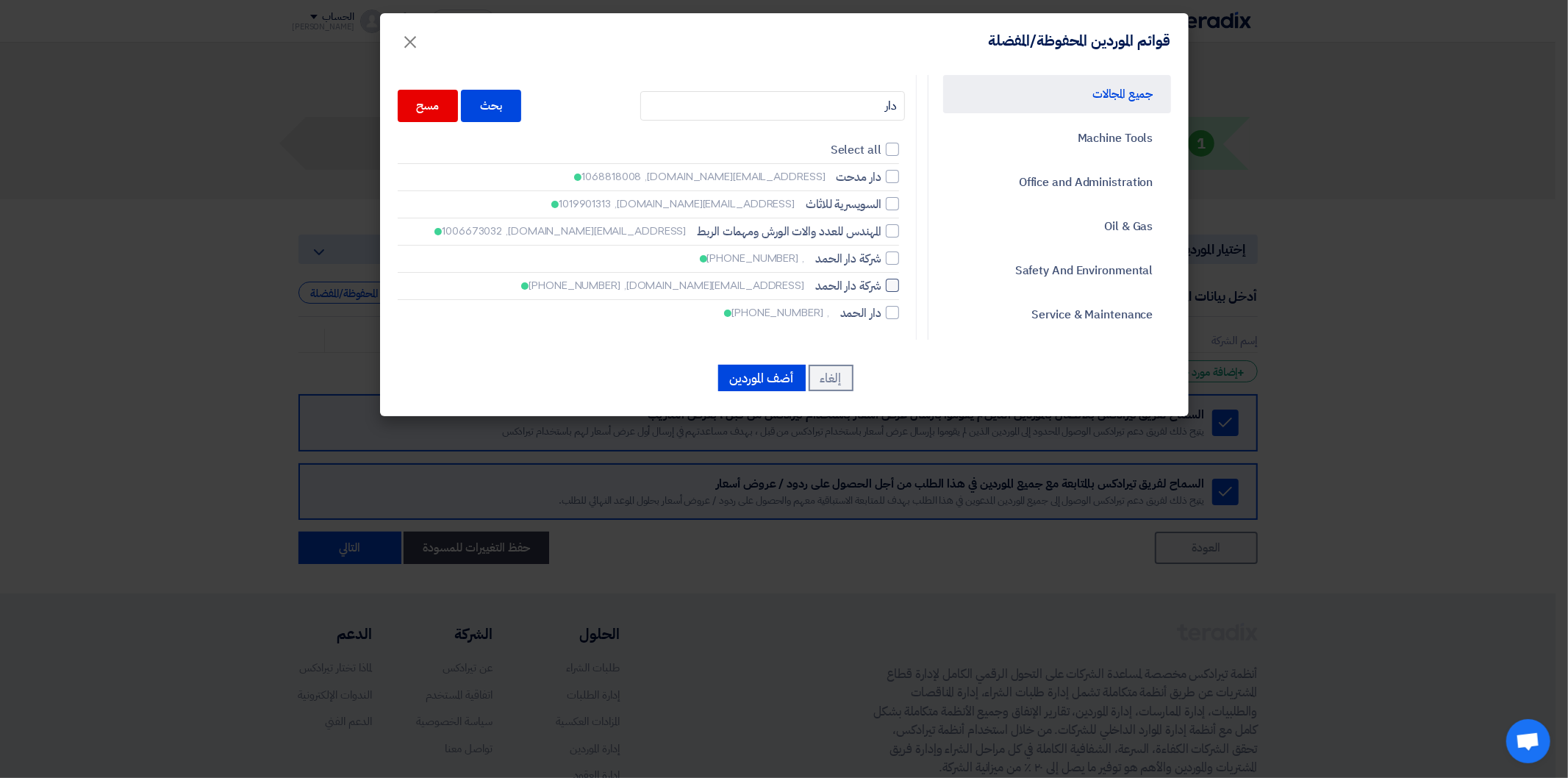
click at [890, 277] on label "شركة دار الحمد [EMAIL_ADDRESS][DOMAIN_NAME], [PHONE_NUMBER]" at bounding box center [648, 285] width 501 height 18
click at [881, 182] on input "شركة دار الحمد [EMAIL_ADDRESS][DOMAIN_NAME], [PHONE_NUMBER]" at bounding box center [877, 176] width 9 height 9
checkbox input "true"
click at [866, 117] on input "دار" at bounding box center [772, 106] width 265 height 30
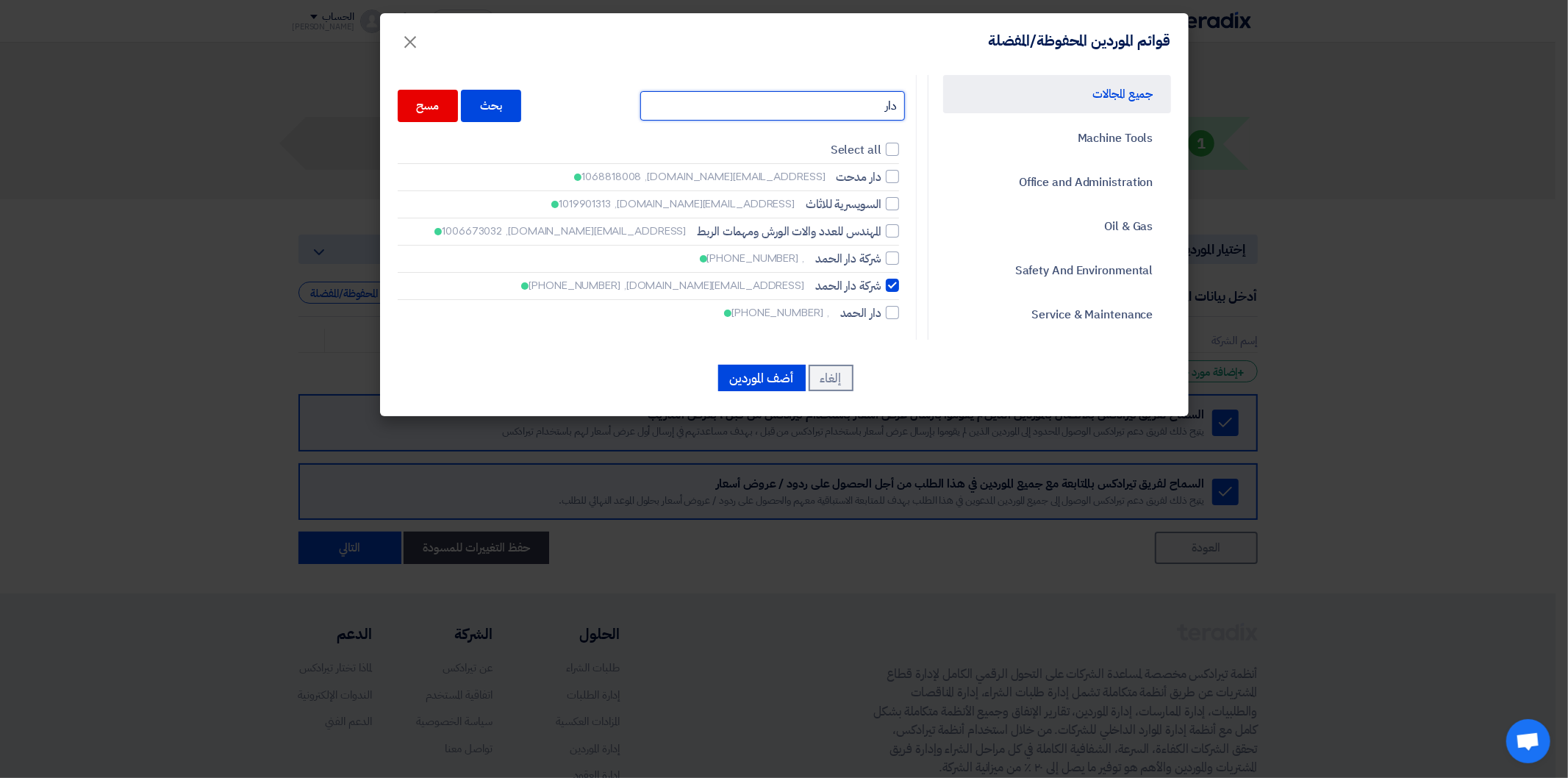
click at [868, 118] on input "دار" at bounding box center [772, 106] width 265 height 30
type input "ت"
type input "المستقبل"
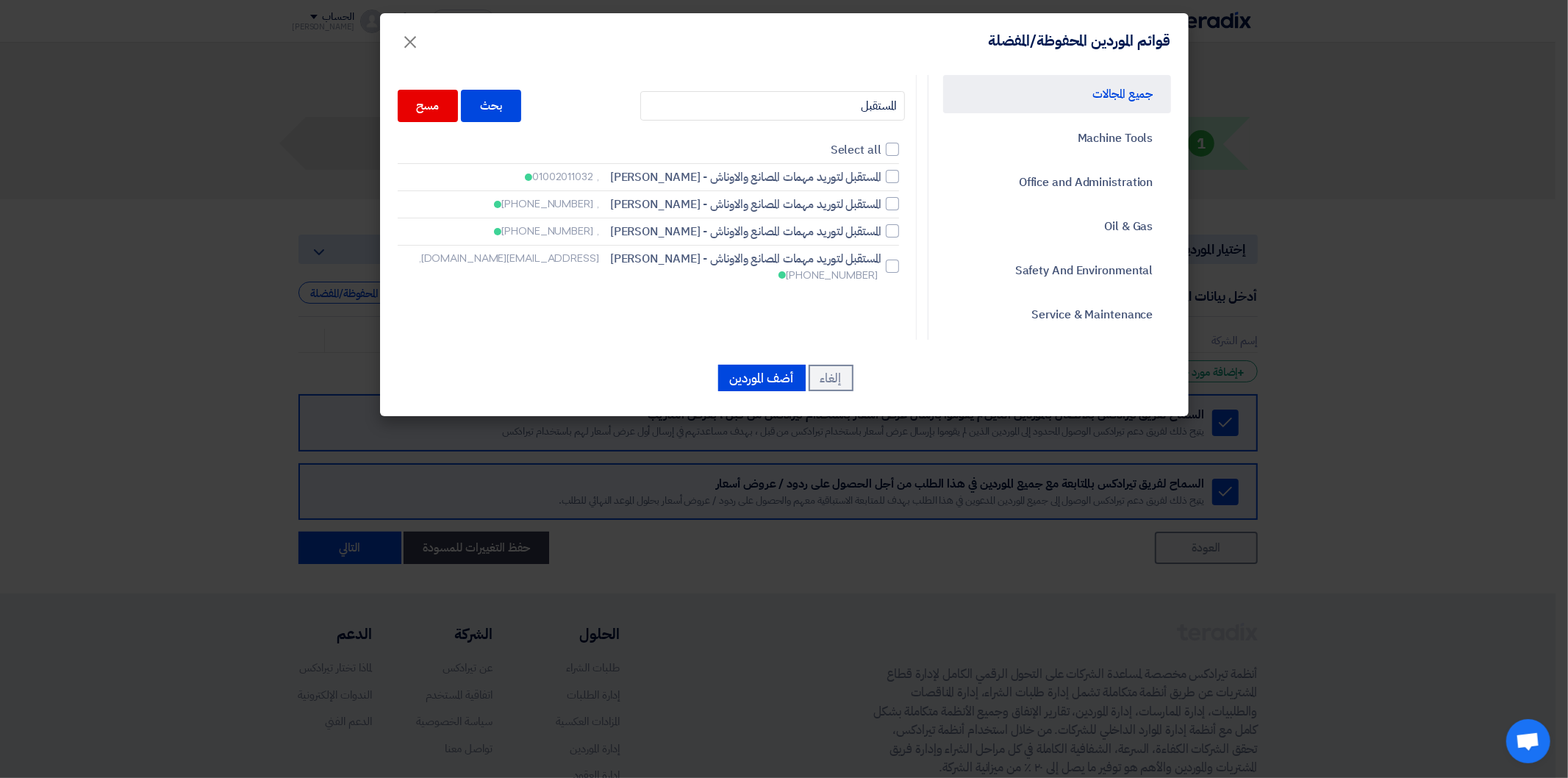
click at [903, 259] on div "المستقبل بحث مسح Select all المستقبل لتوريد مهمات المصانع والاوناش - [GEOGRAPHI…" at bounding box center [652, 182] width 508 height 200
click at [897, 259] on div at bounding box center [892, 266] width 13 height 13
click at [881, 182] on input "المستقبل لتوريد مهمات المصانع والاوناش - اسامة ابراهيم محمد زايد [EMAIL_ADDRESS…" at bounding box center [877, 176] width 9 height 9
checkbox input "true"
click at [853, 113] on input "المستقبل" at bounding box center [772, 106] width 265 height 30
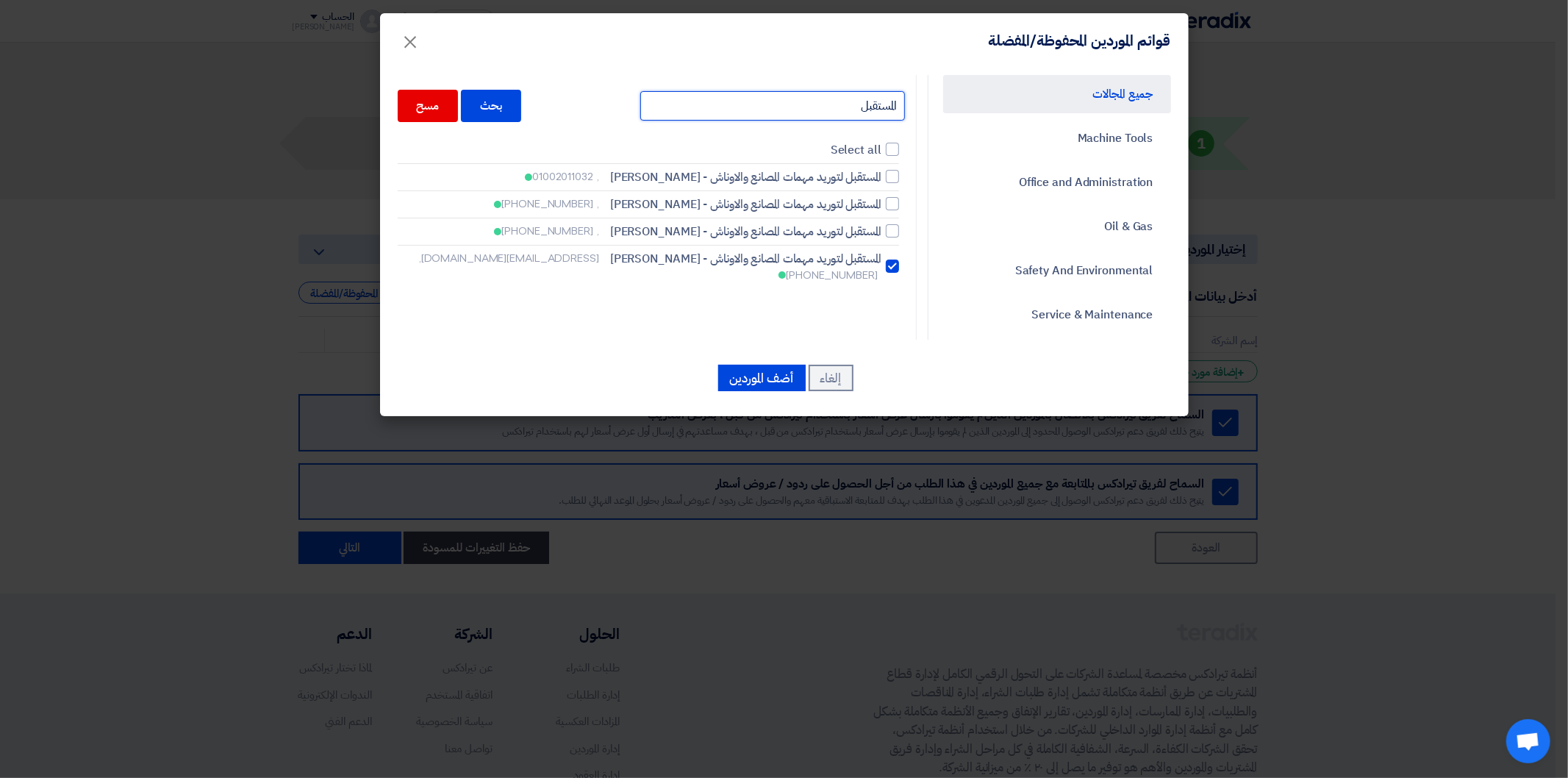
click at [853, 113] on input "المستقبل" at bounding box center [772, 106] width 265 height 30
type input "الرق"
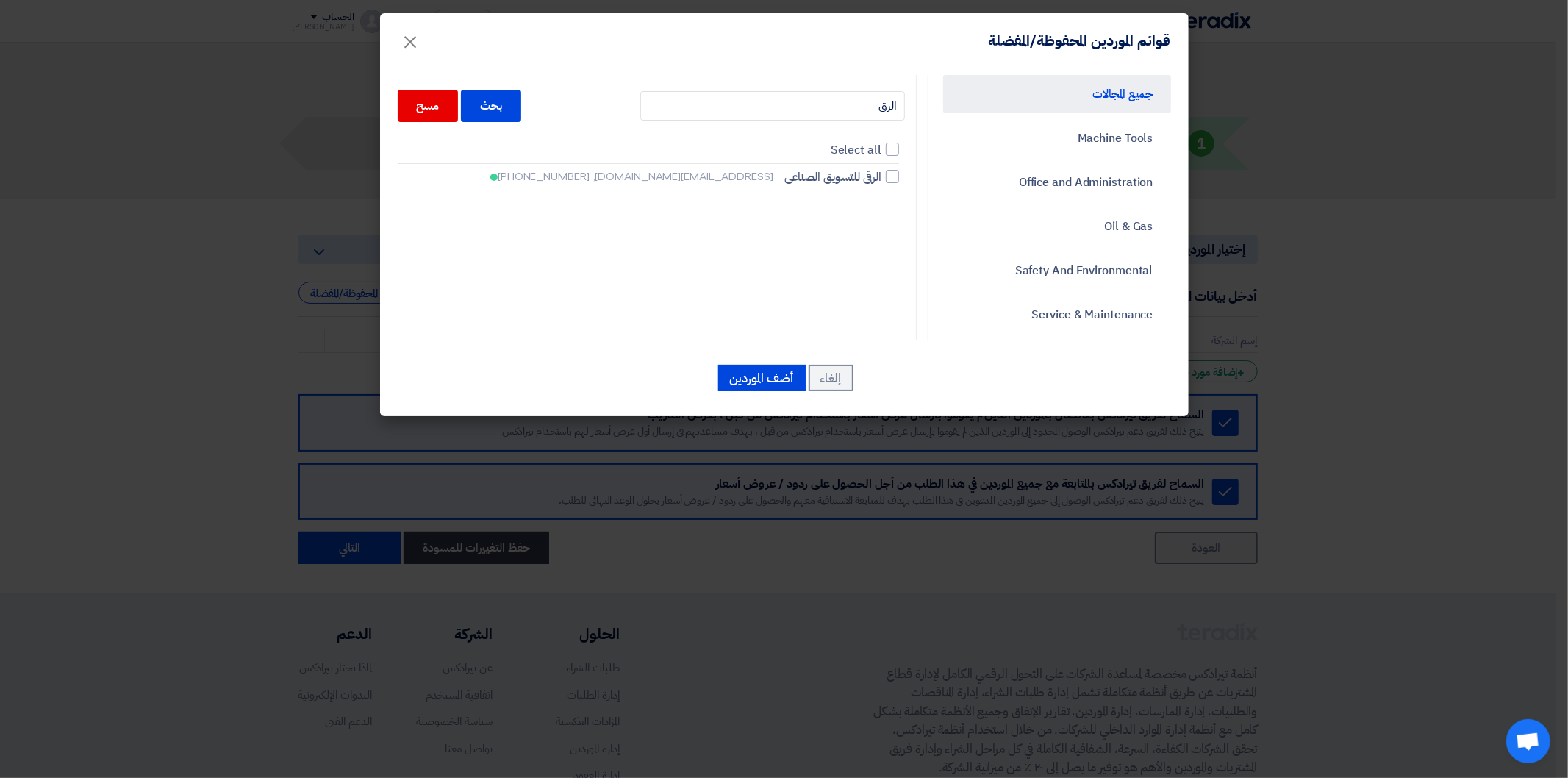
drag, startPoint x: 902, startPoint y: 172, endPoint x: 858, endPoint y: 129, distance: 61.5
click at [899, 173] on div at bounding box center [892, 176] width 13 height 13
click at [881, 173] on input "الرقى للتسويق الصناعى [EMAIL_ADDRESS][DOMAIN_NAME], [PHONE_NUMBER]" at bounding box center [877, 176] width 9 height 9
checkbox input "true"
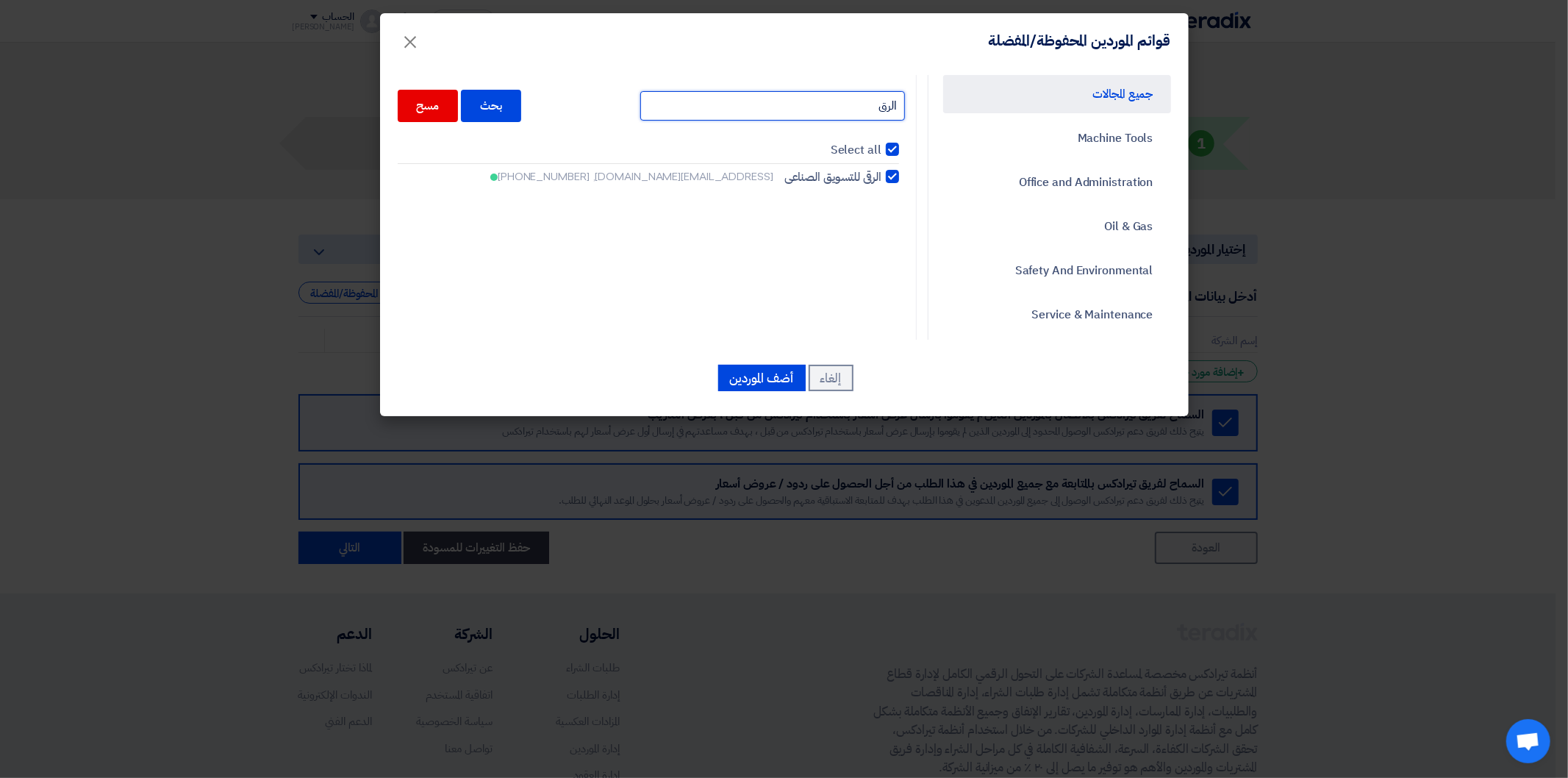
click at [850, 109] on input "الرق" at bounding box center [772, 106] width 265 height 30
type input "جيلان"
checkbox input "false"
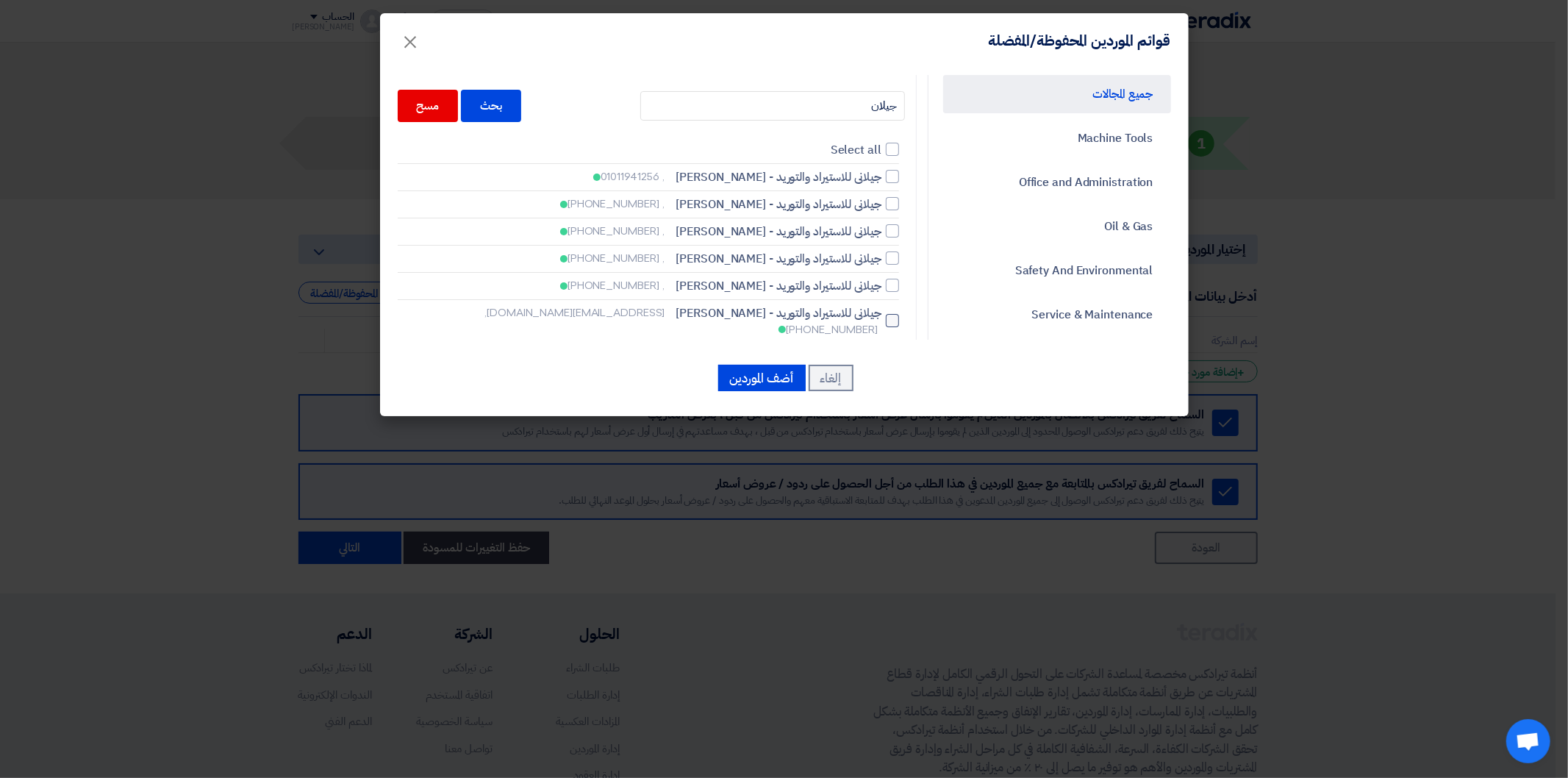
click at [888, 313] on label "جيلانى للاستيراد والتوريد - [PERSON_NAME] [PERSON_NAME][EMAIL_ADDRESS][DOMAIN_N…" at bounding box center [648, 321] width 501 height 33
click at [881, 182] on input "جيلانى للاستيراد والتوريد - [PERSON_NAME] [PERSON_NAME][EMAIL_ADDRESS][DOMAIN_N…" at bounding box center [877, 176] width 9 height 9
checkbox input "true"
click at [862, 103] on input "جيلان" at bounding box center [772, 106] width 265 height 30
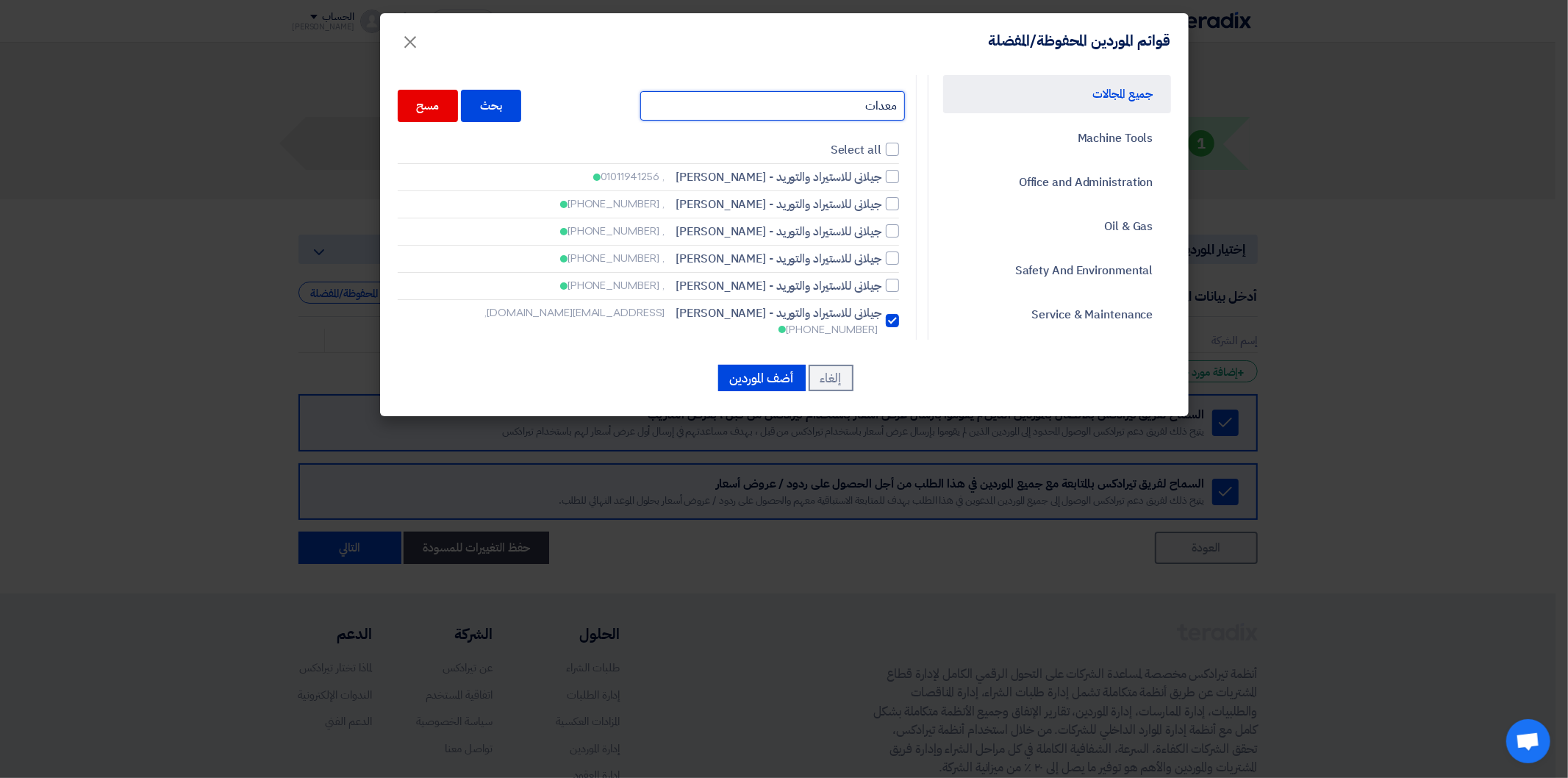
type input "معدات"
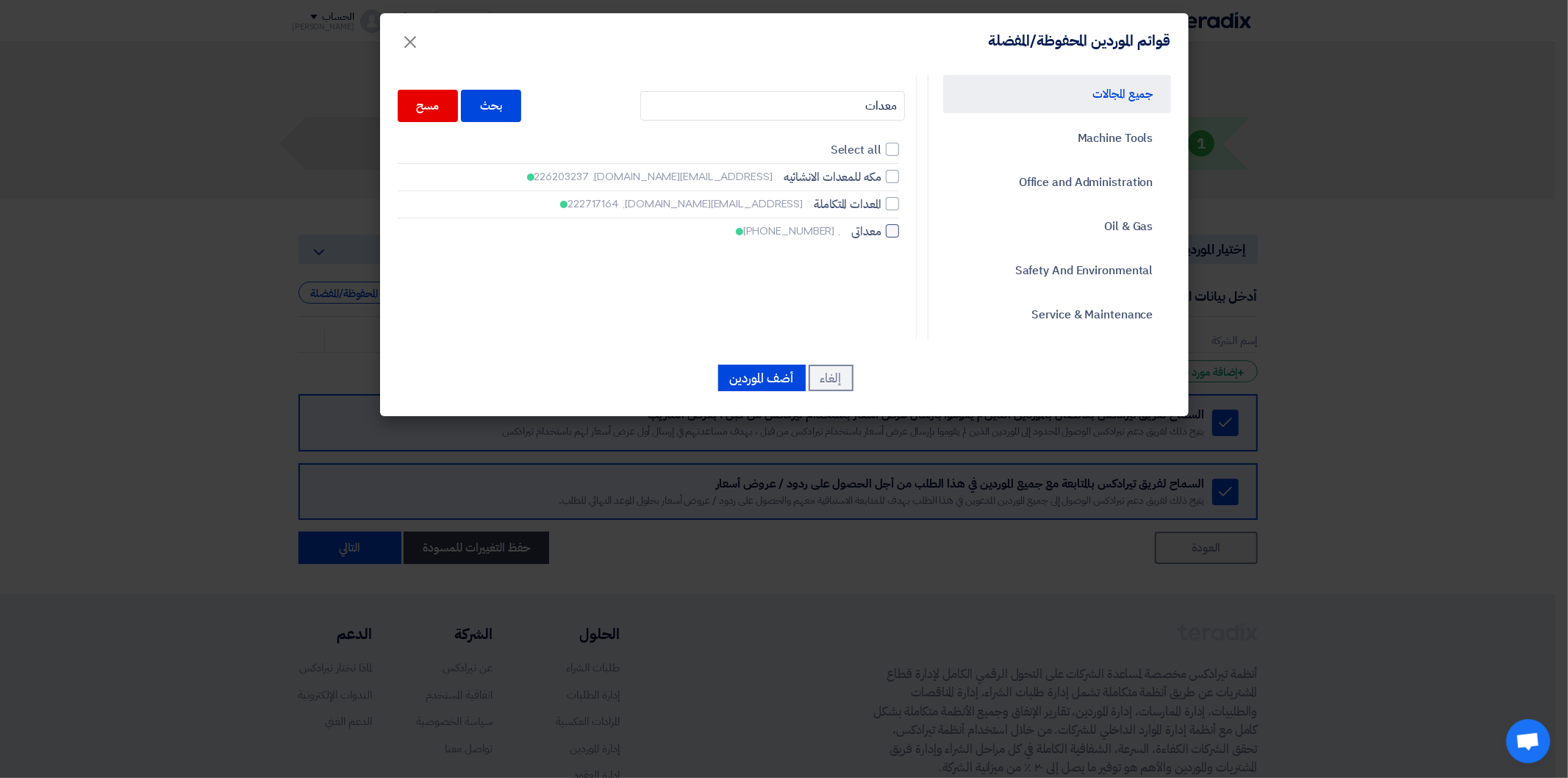
click at [899, 230] on div at bounding box center [892, 231] width 13 height 13
click at [881, 182] on input "معداتى , [PHONE_NUMBER]" at bounding box center [877, 176] width 9 height 9
checkbox input "true"
click at [858, 100] on input "معدات" at bounding box center [772, 106] width 265 height 30
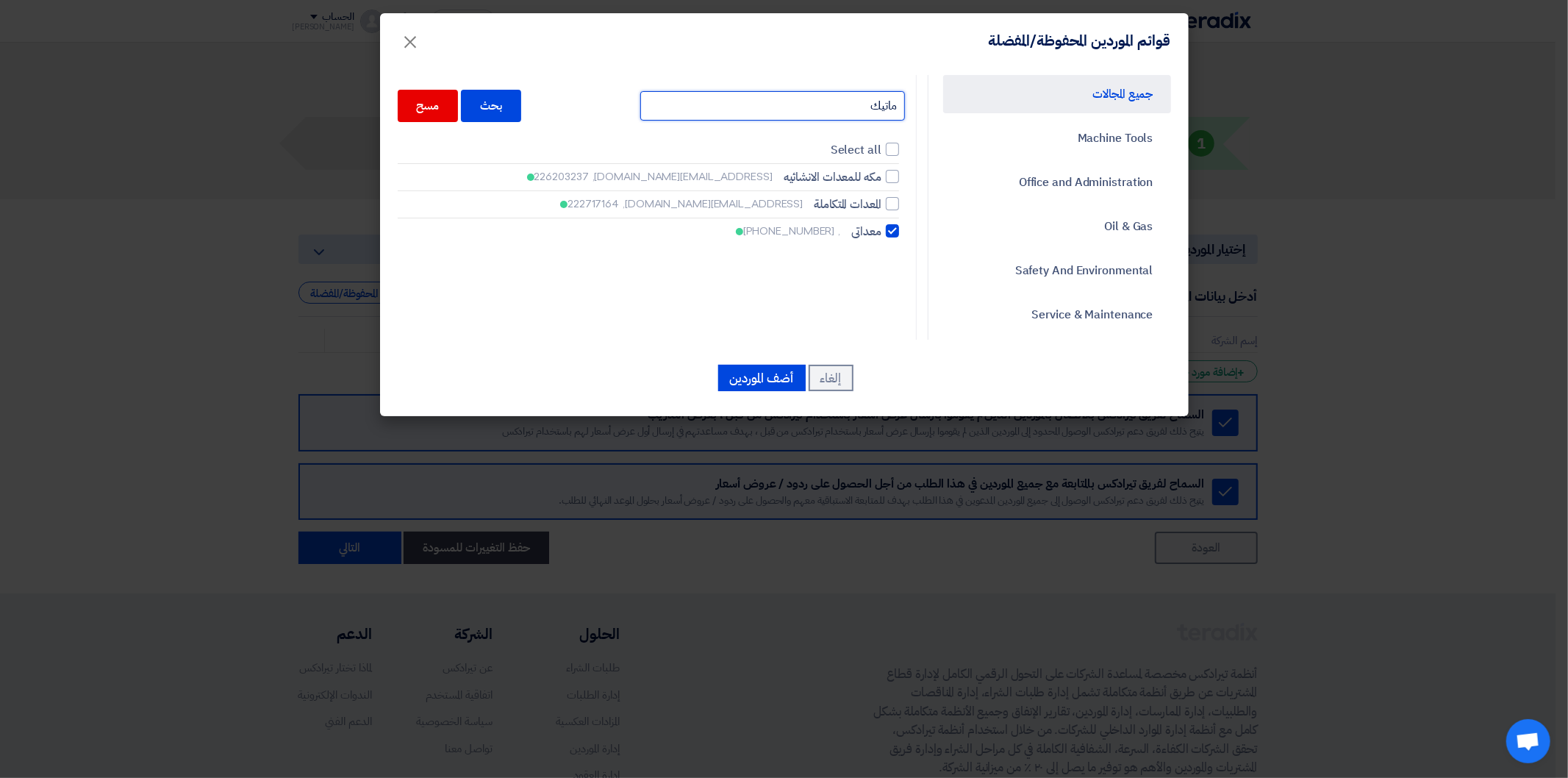
type input "ماتيك"
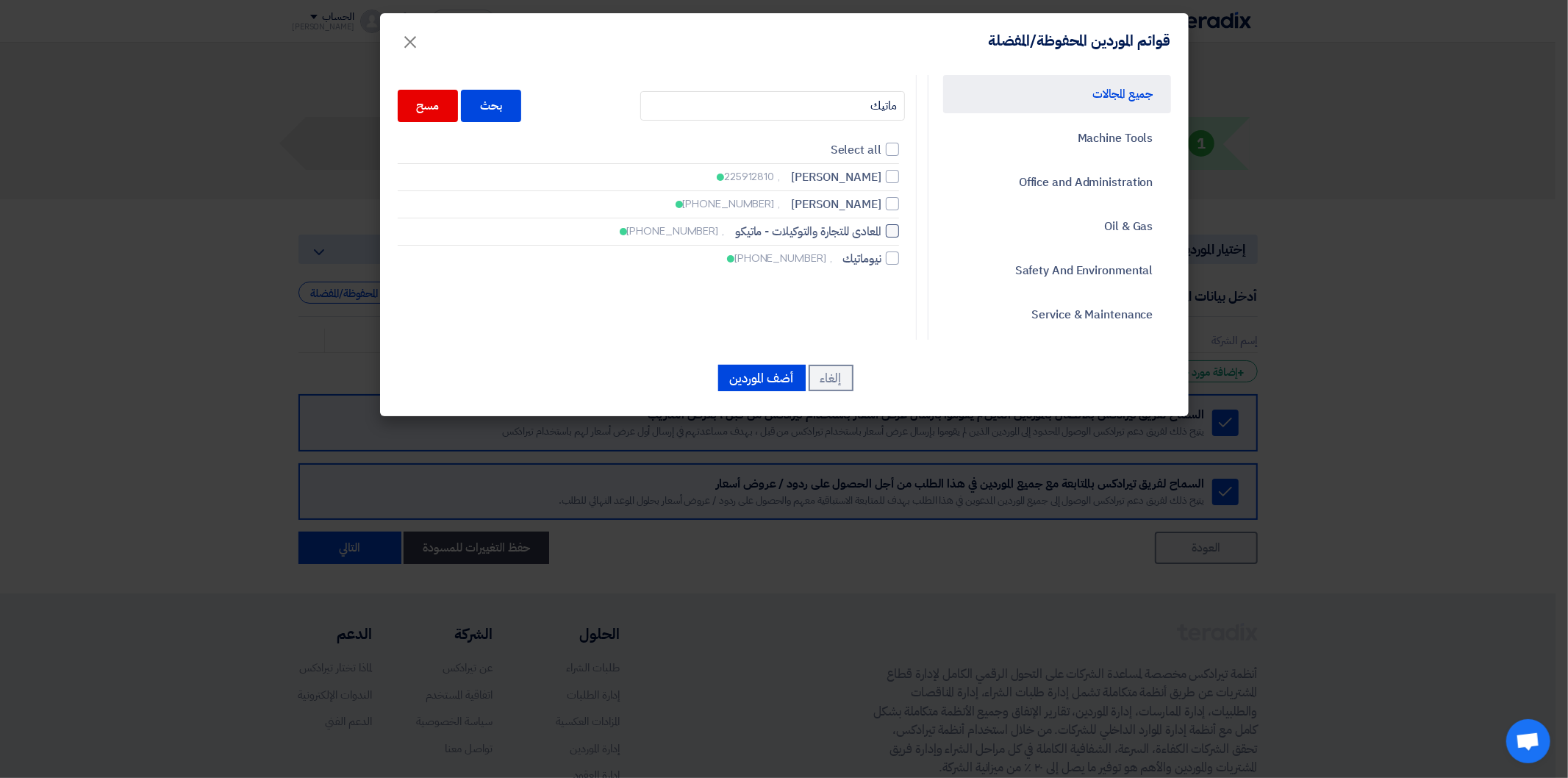
click at [899, 236] on div at bounding box center [892, 231] width 13 height 13
click at [881, 182] on input "المعادى للتجارة والتوكيلات - ماتيكو , [PHONE_NUMBER]" at bounding box center [877, 176] width 9 height 9
checkbox input "true"
click at [846, 105] on input "ماتيك" at bounding box center [772, 106] width 265 height 30
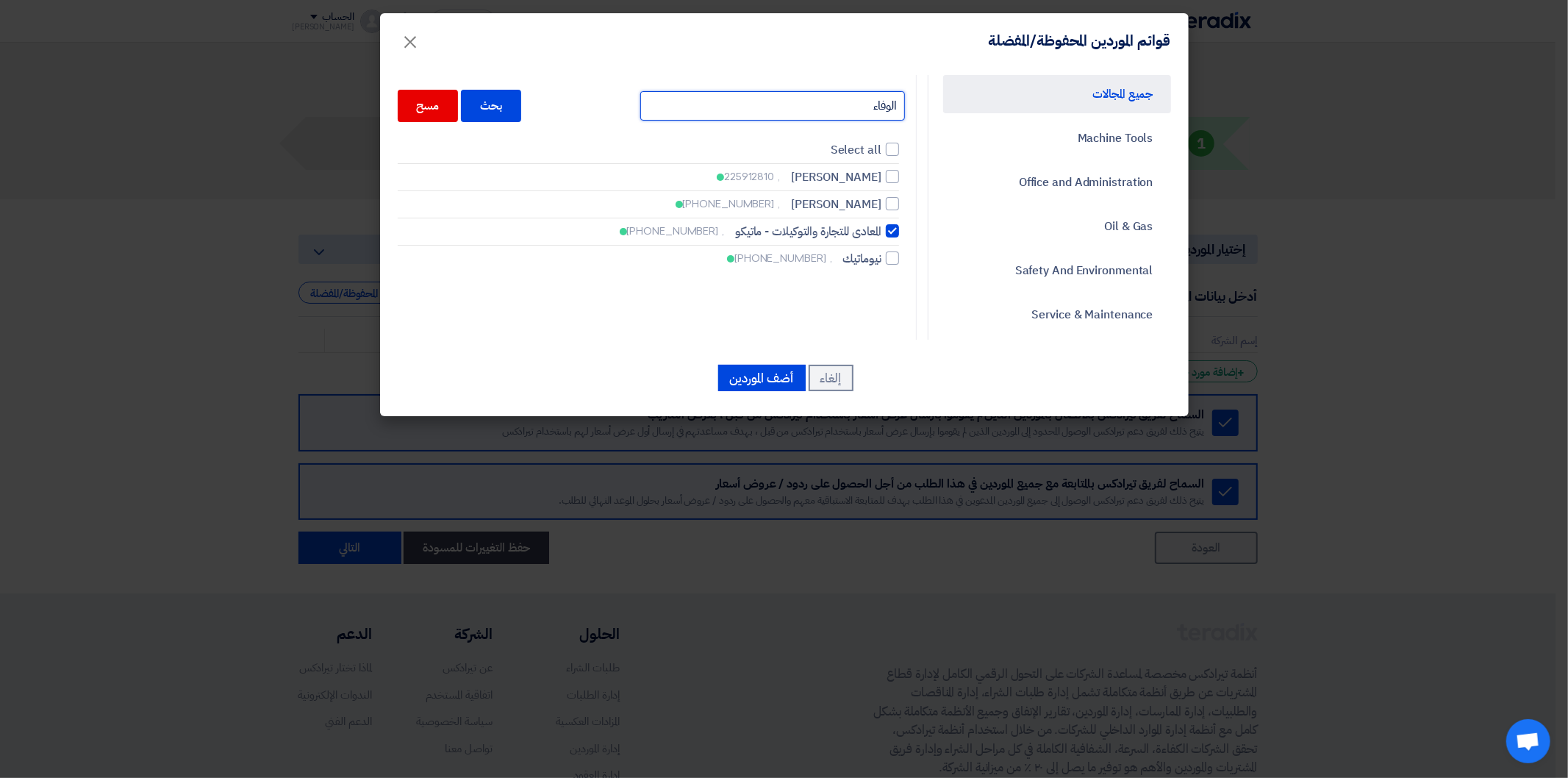
type input "الوفاء"
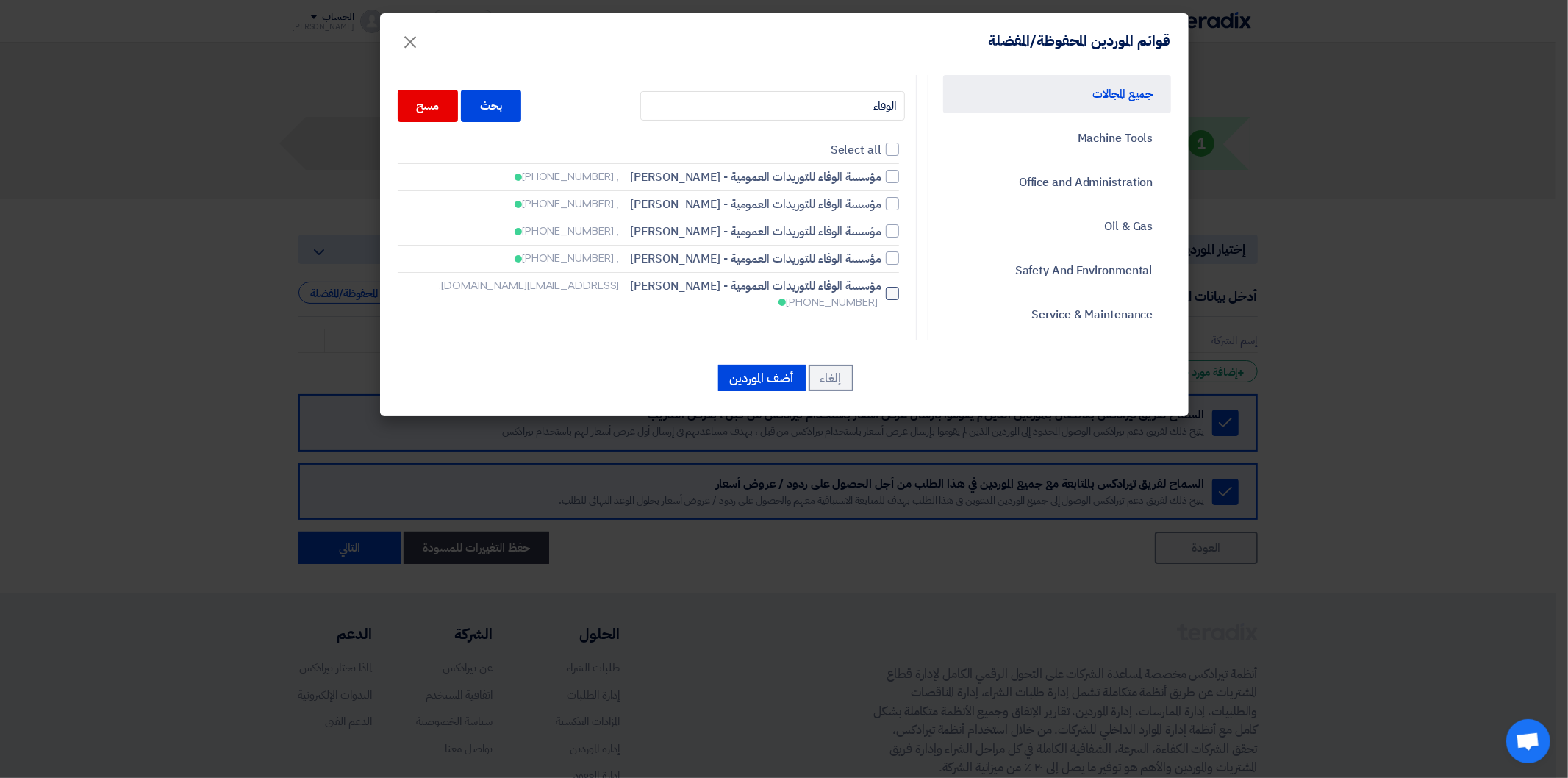
click at [894, 287] on div at bounding box center [892, 293] width 13 height 13
click at [881, 182] on input "مؤسسة الوفاء للتوريدات العمومية - تامر قاسم [EMAIL_ADDRESS][DOMAIN_NAME], [PHON…" at bounding box center [877, 176] width 9 height 9
checkbox input "true"
click at [864, 109] on input "الوفاء" at bounding box center [772, 106] width 265 height 30
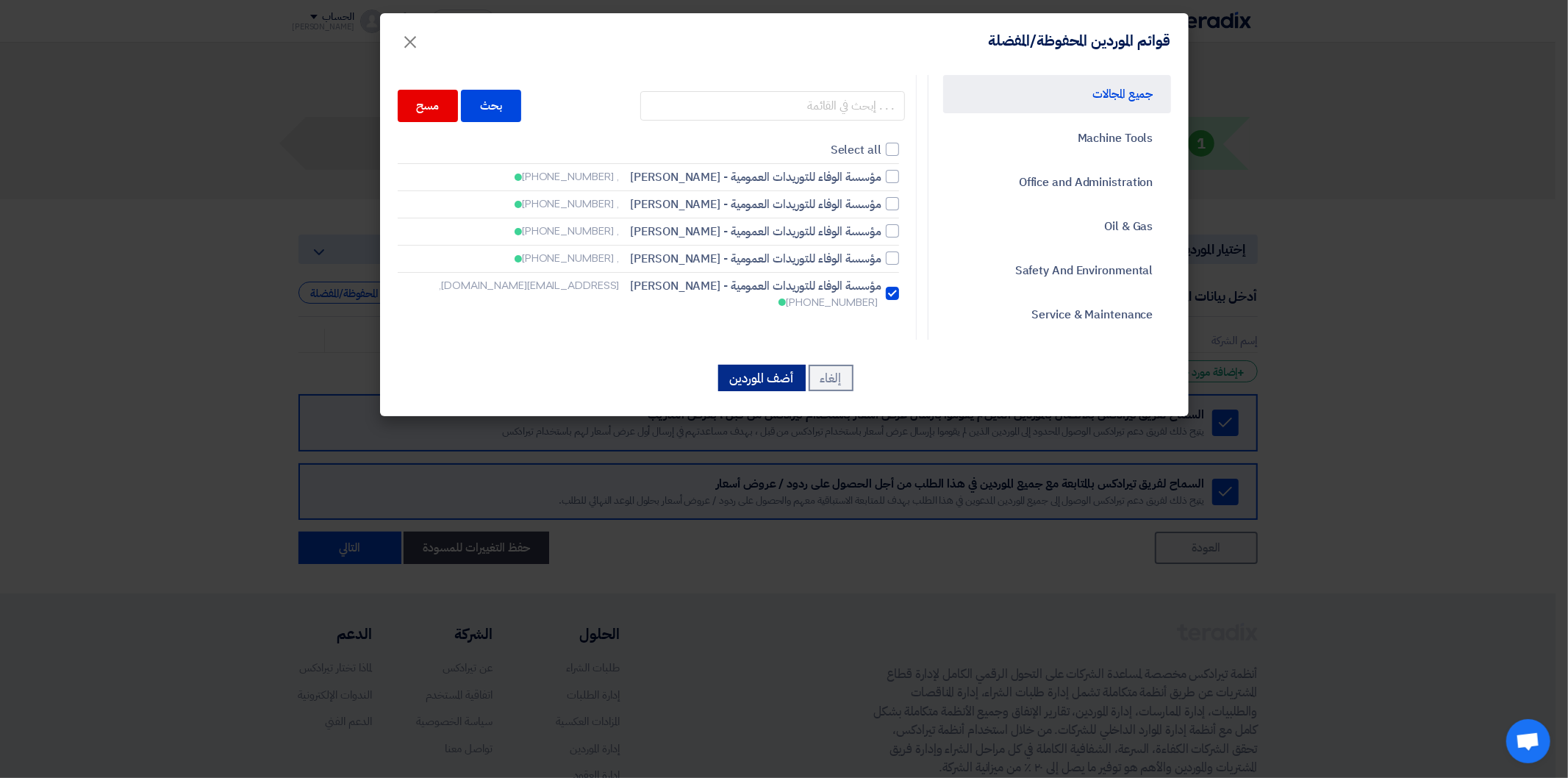
click at [781, 383] on button "أضف الموردين" at bounding box center [761, 377] width 88 height 27
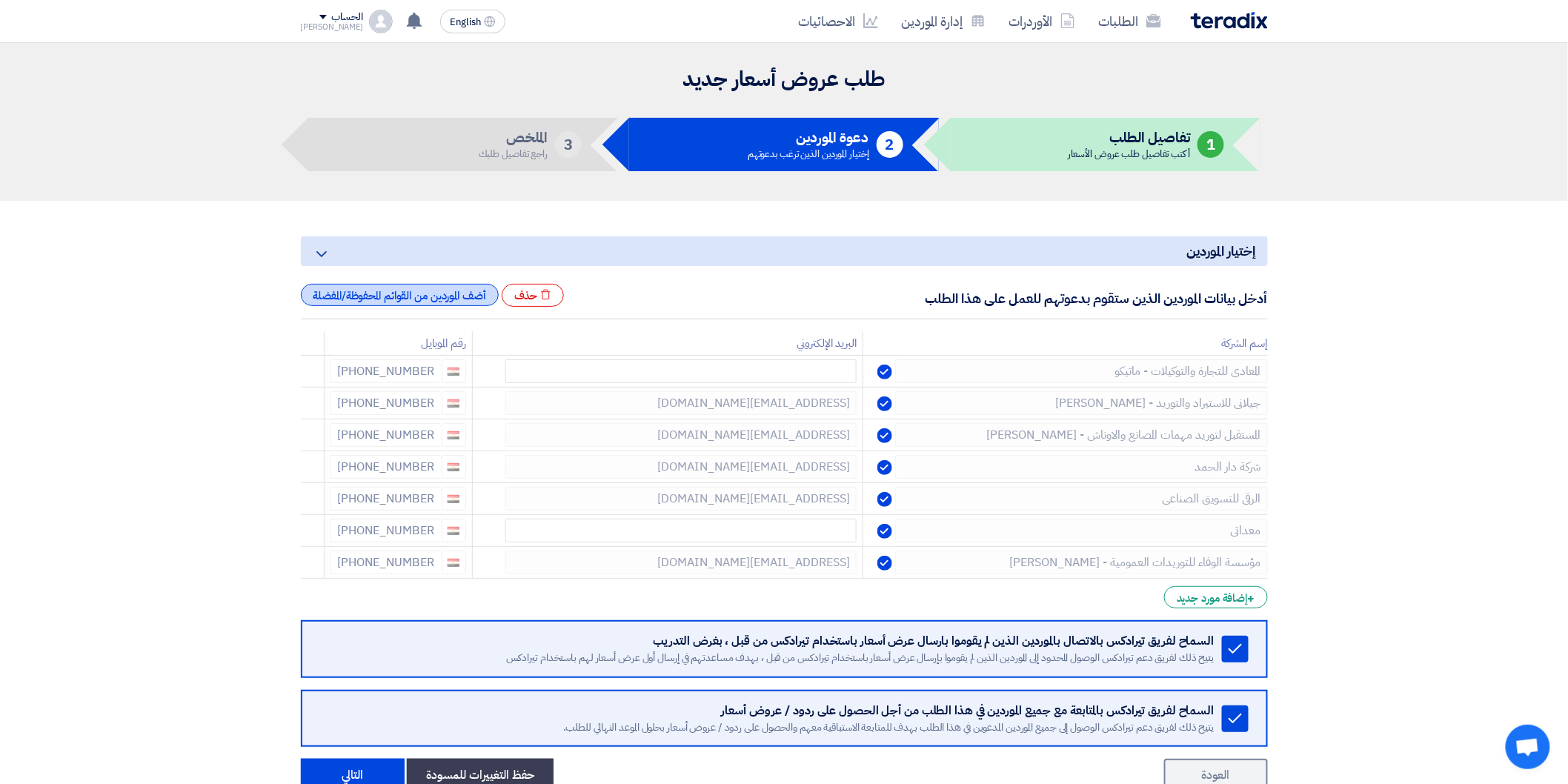
click at [410, 291] on div "أضف الموردين من القوائم المحفوظة/المفضلة" at bounding box center [399, 295] width 198 height 22
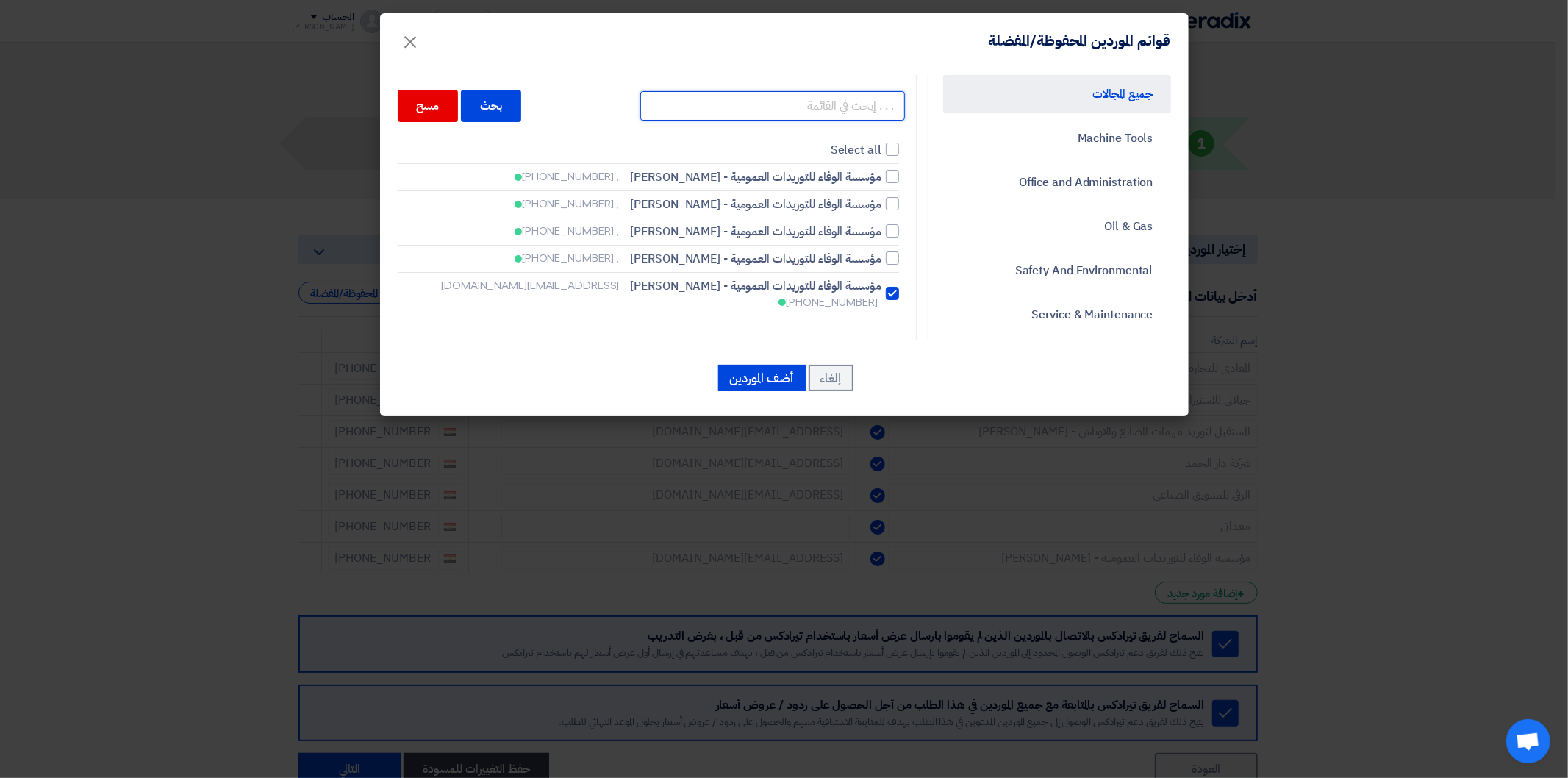
click at [860, 101] on input "text" at bounding box center [772, 106] width 265 height 30
type input "الحرم"
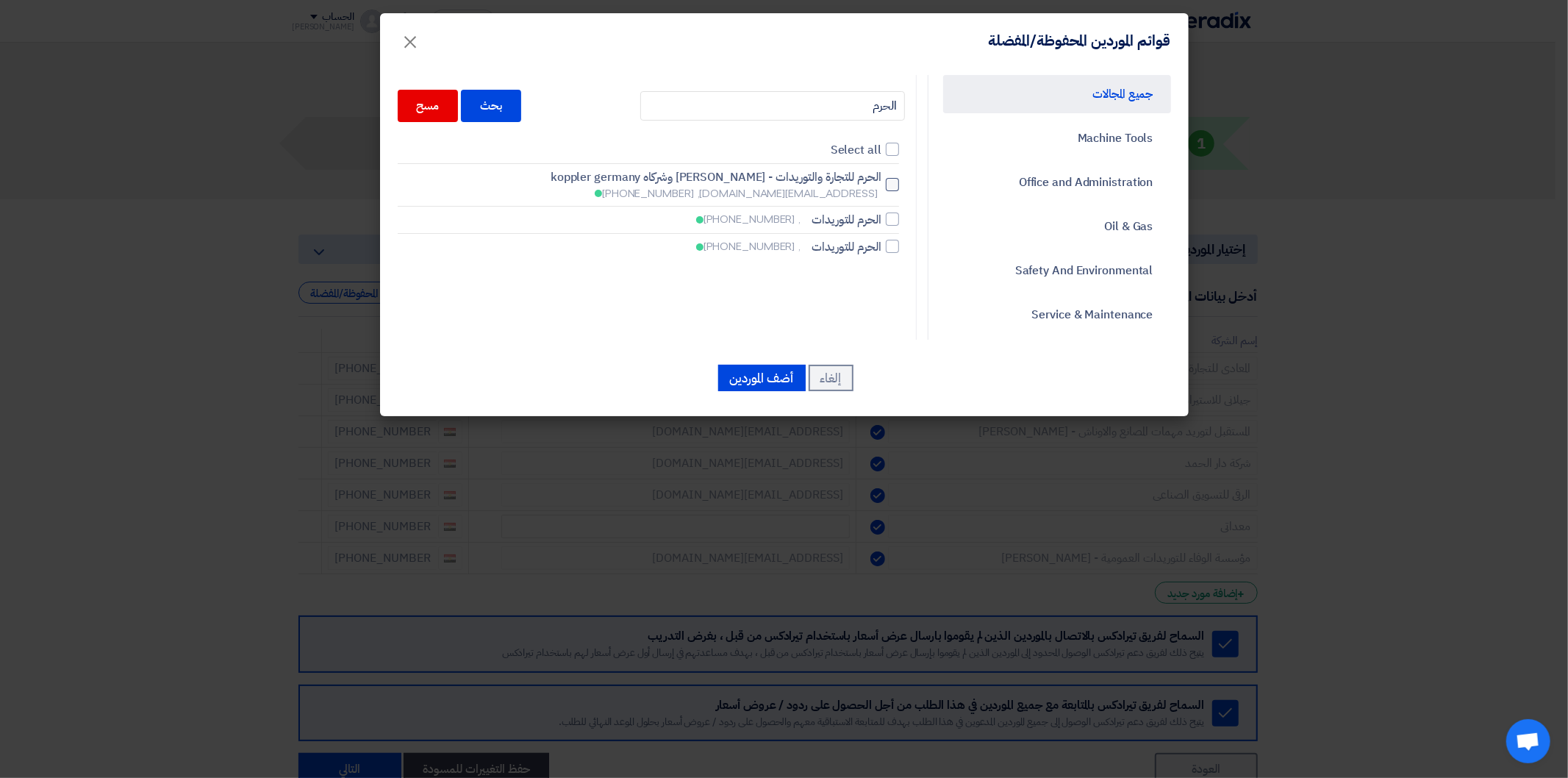
click at [894, 185] on div at bounding box center [892, 185] width 13 height 13
click at [881, 185] on input "الحرم للتجارة والتوريدات - [PERSON_NAME] وشركاه koppler germany [EMAIL_ADDRESS]…" at bounding box center [877, 185] width 9 height 9
checkbox input "true"
click at [864, 100] on input "الحرم" at bounding box center [772, 106] width 265 height 30
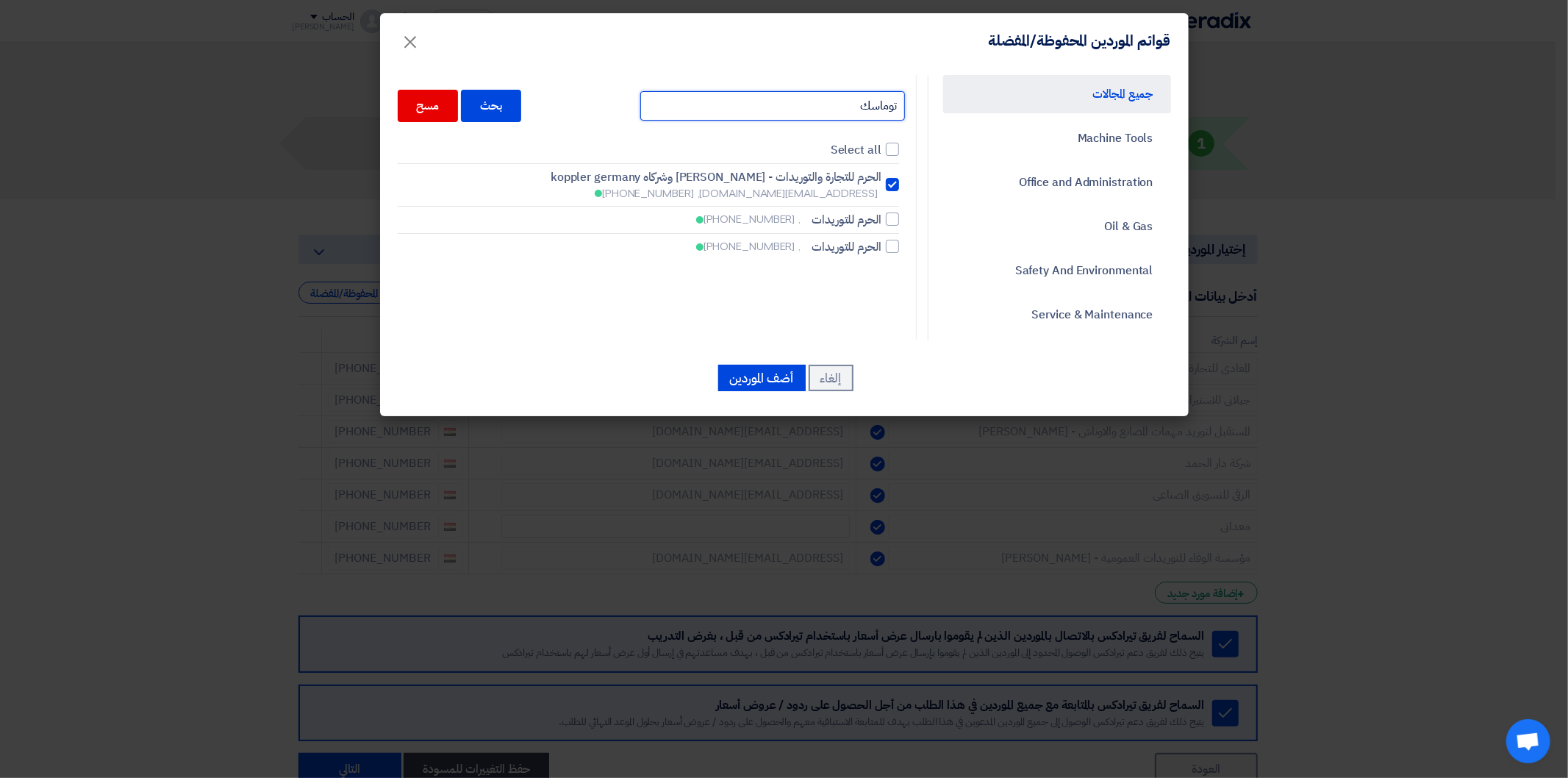
type input "توماسك"
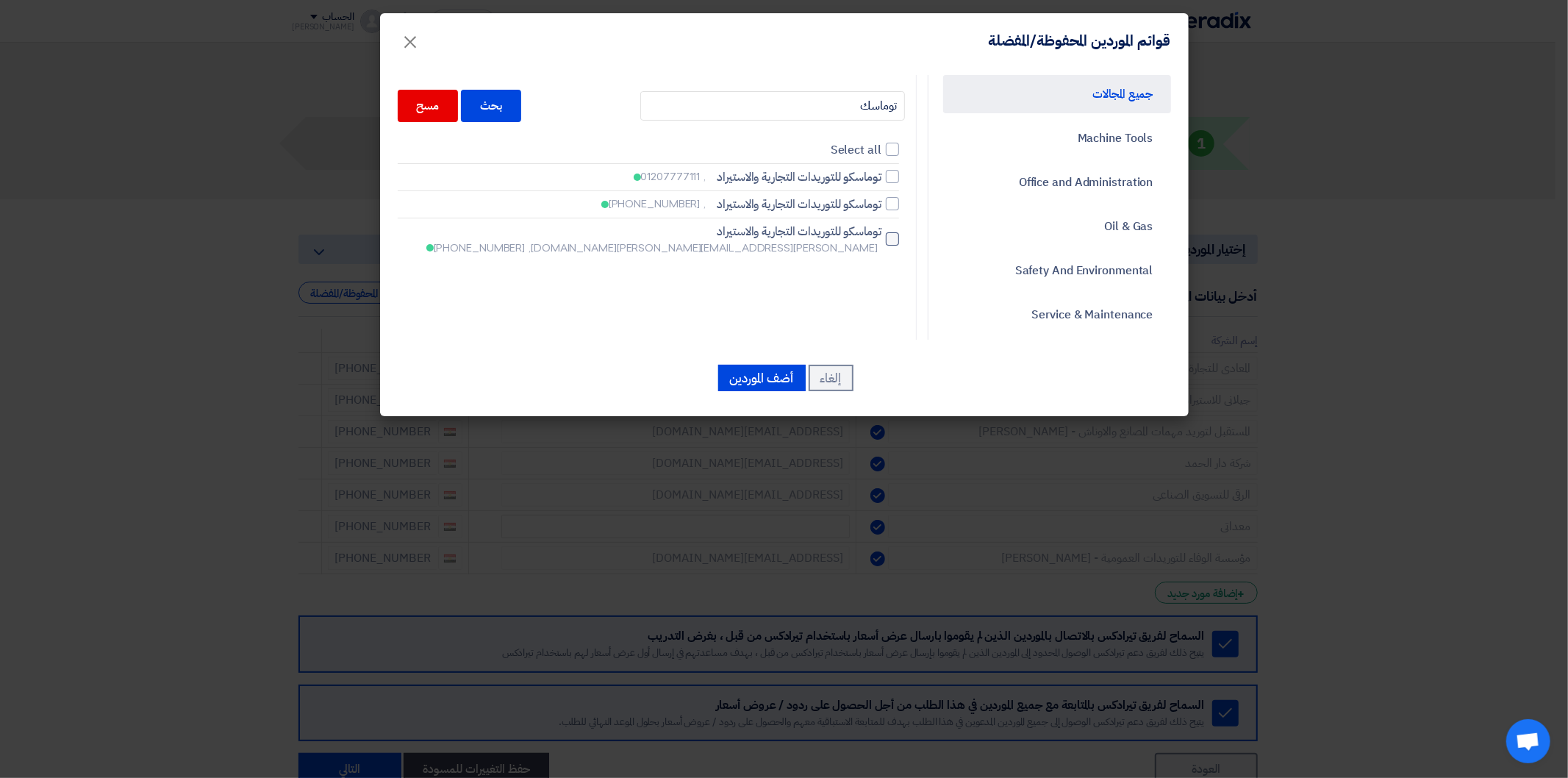
click at [891, 238] on label "[PERSON_NAME] التجارية والاستيراد [PERSON_NAME][EMAIL_ADDRESS][PERSON_NAME][DOM…" at bounding box center [648, 239] width 501 height 33
click at [881, 182] on input "[PERSON_NAME] التجارية والاستيراد [PERSON_NAME][EMAIL_ADDRESS][PERSON_NAME][DOM…" at bounding box center [877, 176] width 9 height 9
checkbox input "true"
click at [765, 384] on button "أضف الموردين" at bounding box center [761, 377] width 88 height 27
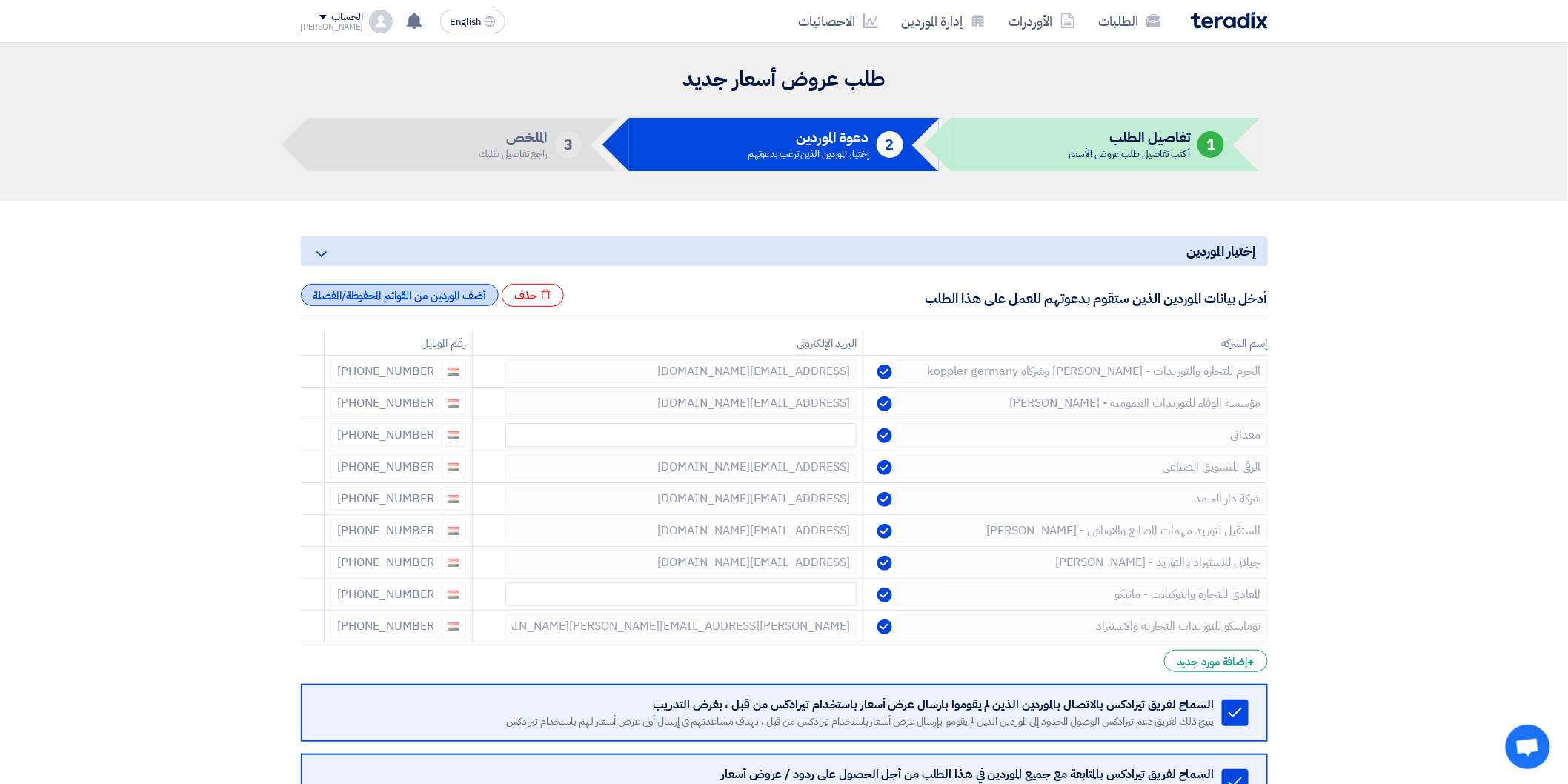
click at [460, 284] on div "أضف الموردين من القوائم المحفوظة/المفضلة" at bounding box center [399, 295] width 198 height 22
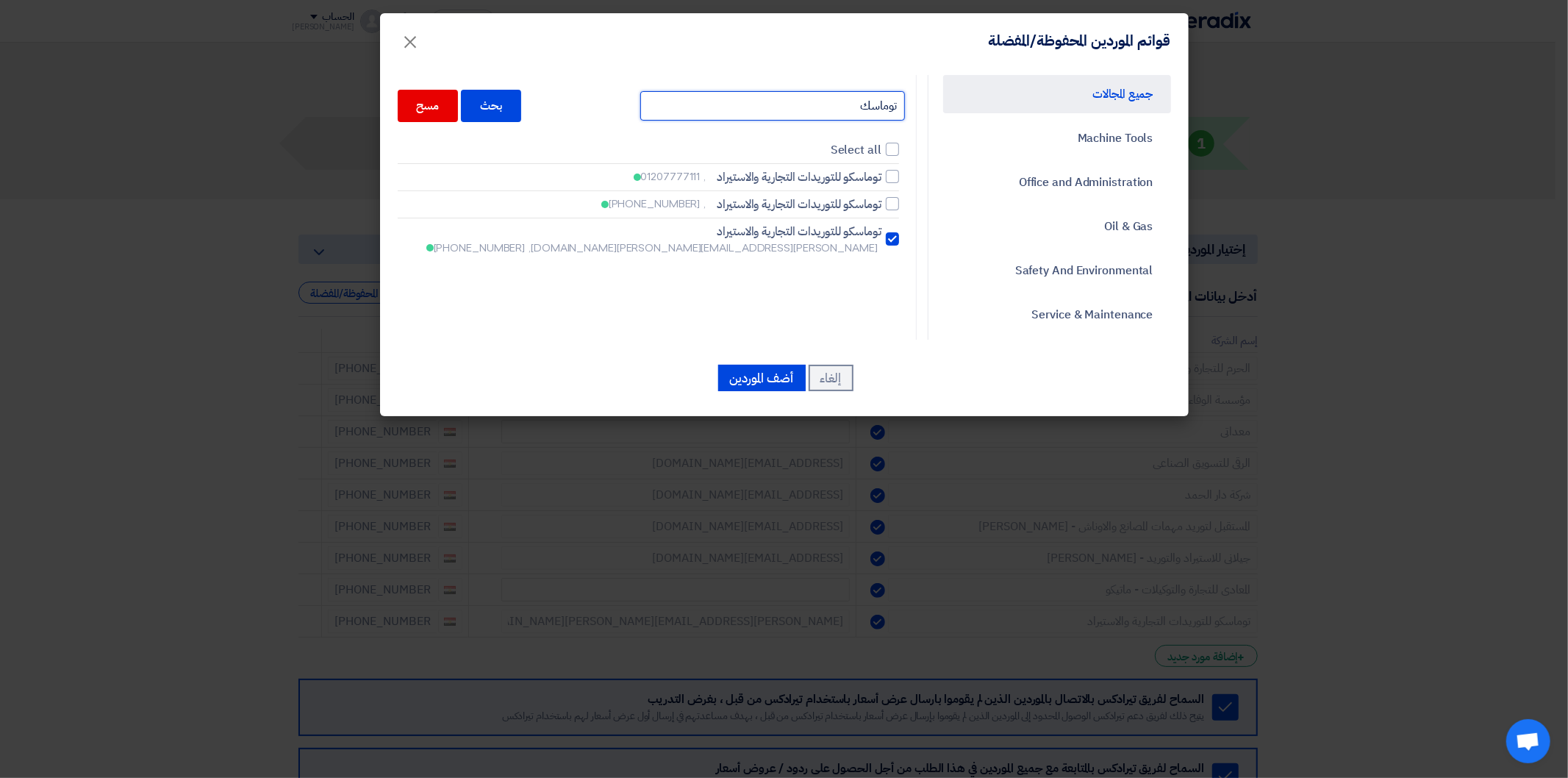
click at [814, 104] on input "توماسك" at bounding box center [772, 106] width 265 height 30
type input "نيو"
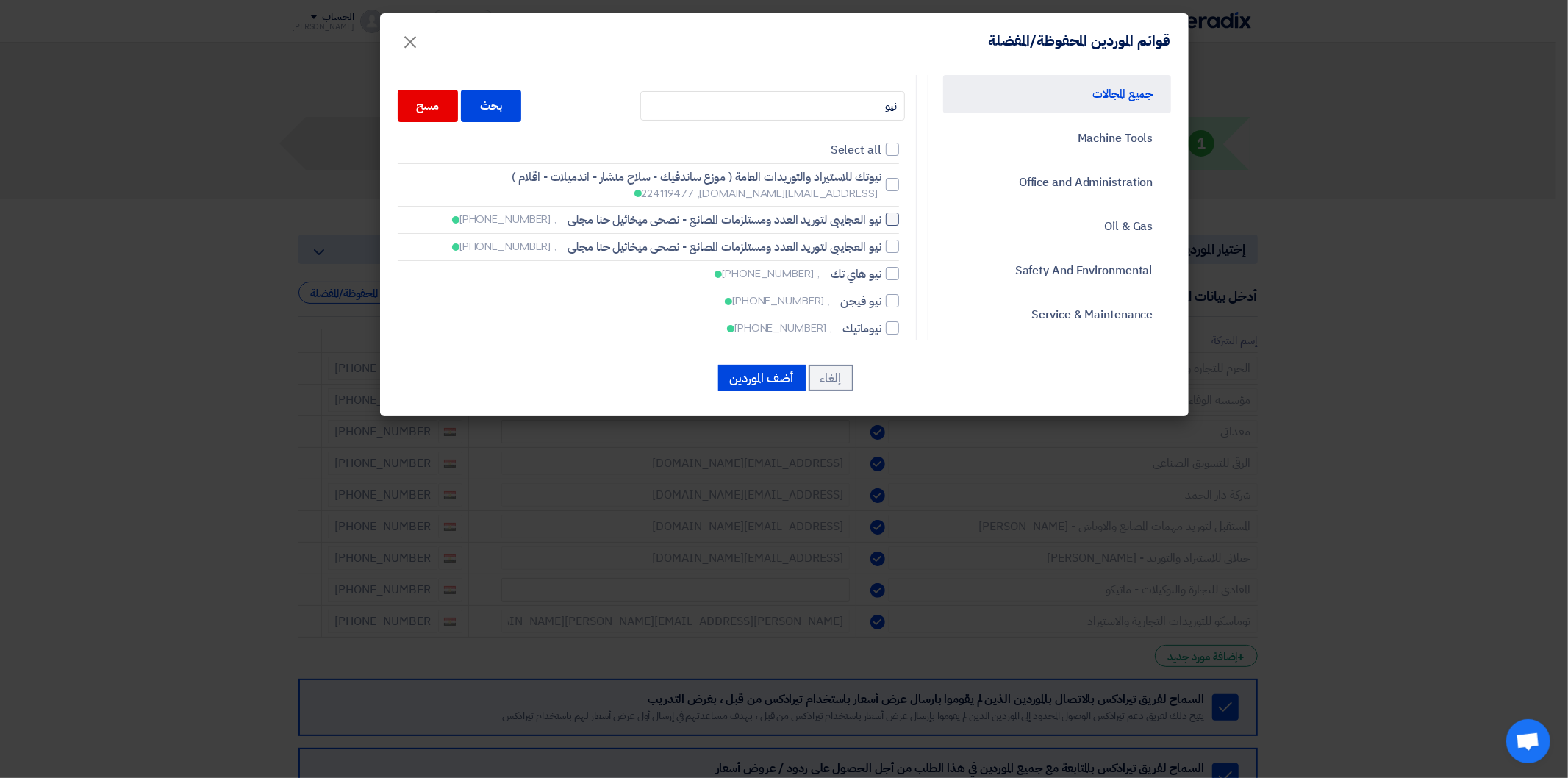
click at [887, 223] on label "نيو العجايبى لتوريد العدد ومستلزمات المصانع - نصحى ميخائيل حنا مجلى , [PHONE_NU…" at bounding box center [648, 220] width 501 height 18
click at [881, 190] on input "نيو العجايبى لتوريد العدد ومستلزمات المصانع - نصحى ميخائيل حنا مجلى , [PHONE_NU…" at bounding box center [877, 185] width 9 height 9
checkbox input "true"
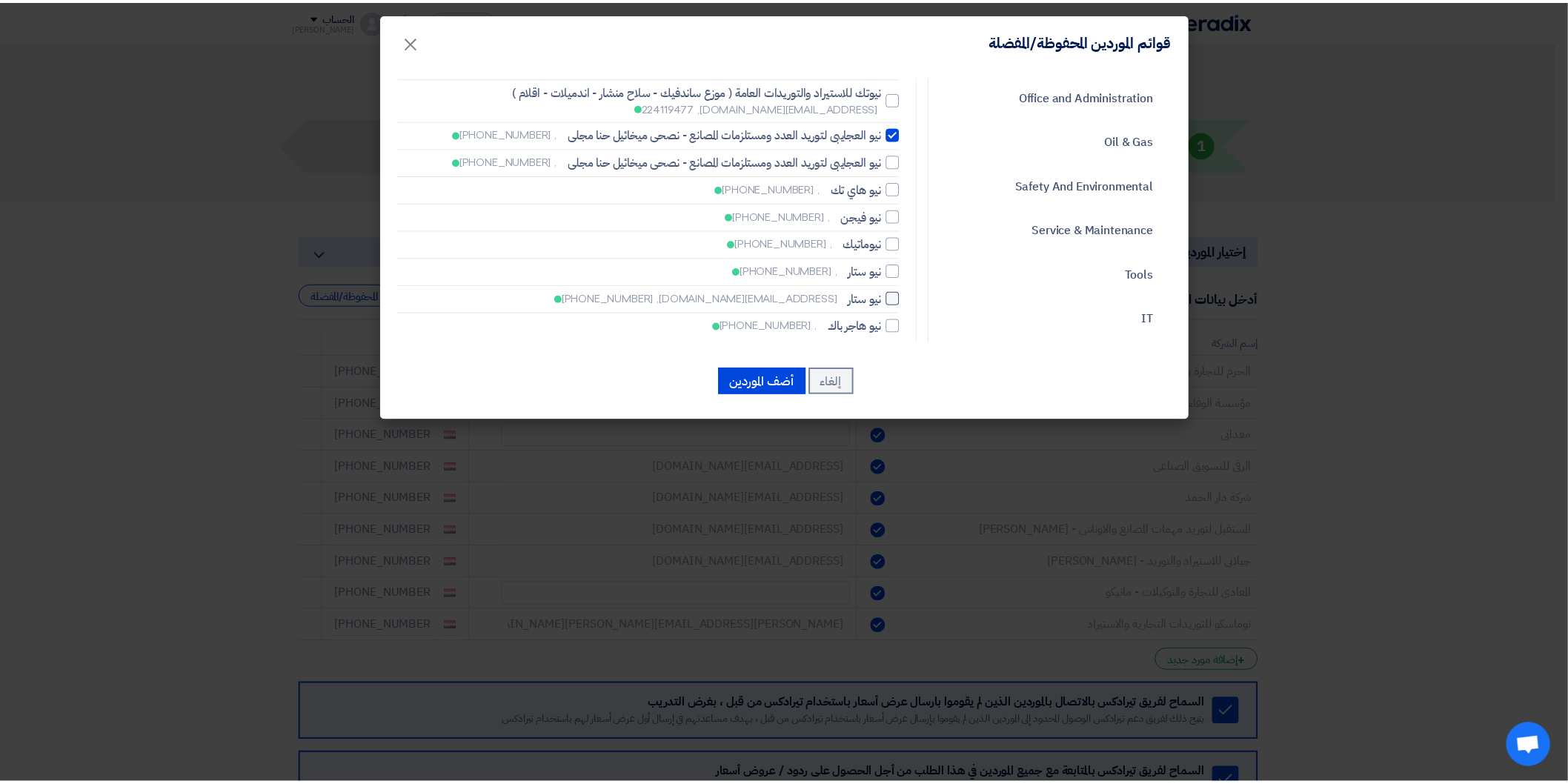
scroll to position [91, 0]
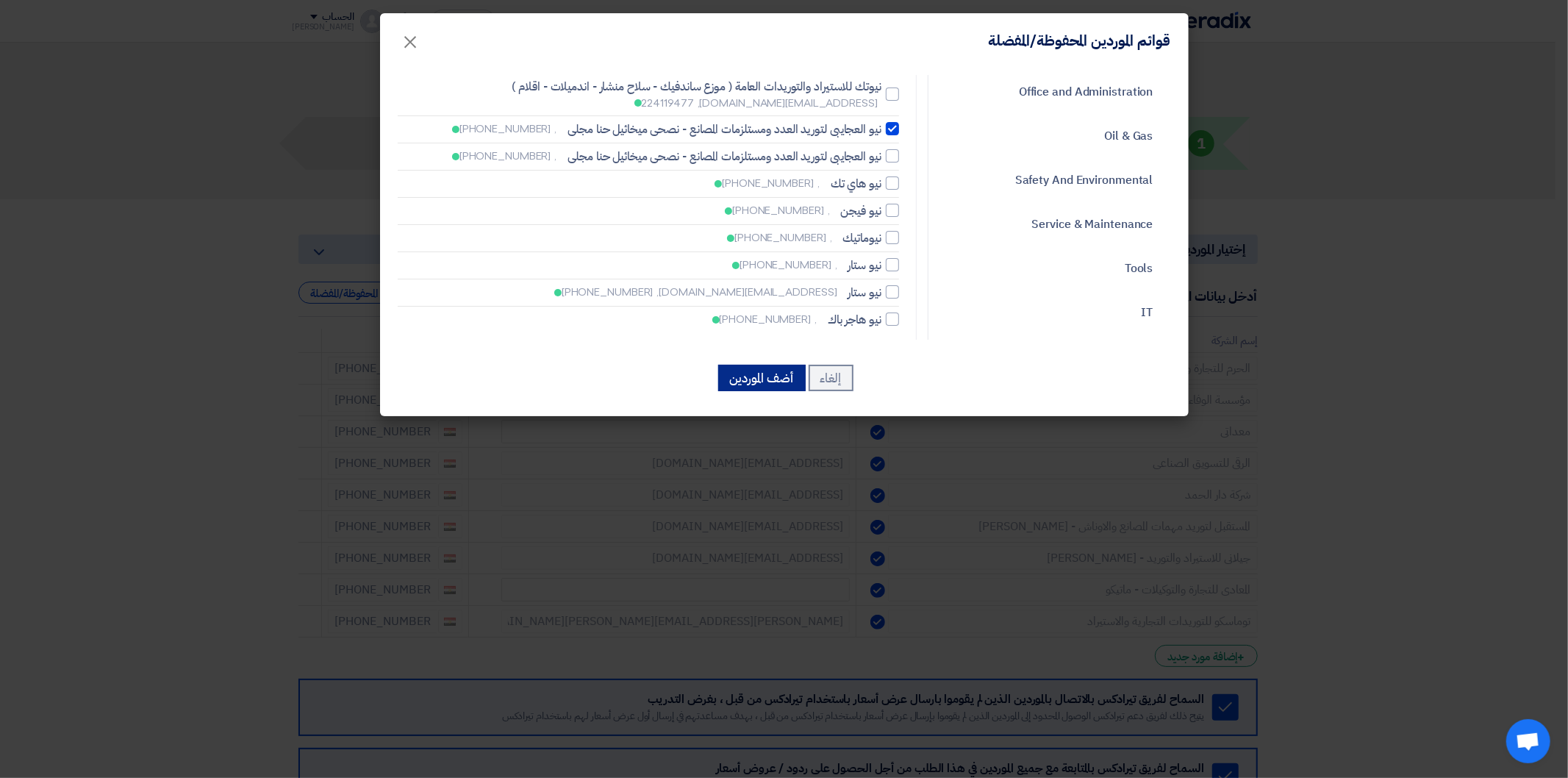
click at [778, 374] on button "أضف الموردين" at bounding box center [761, 377] width 88 height 27
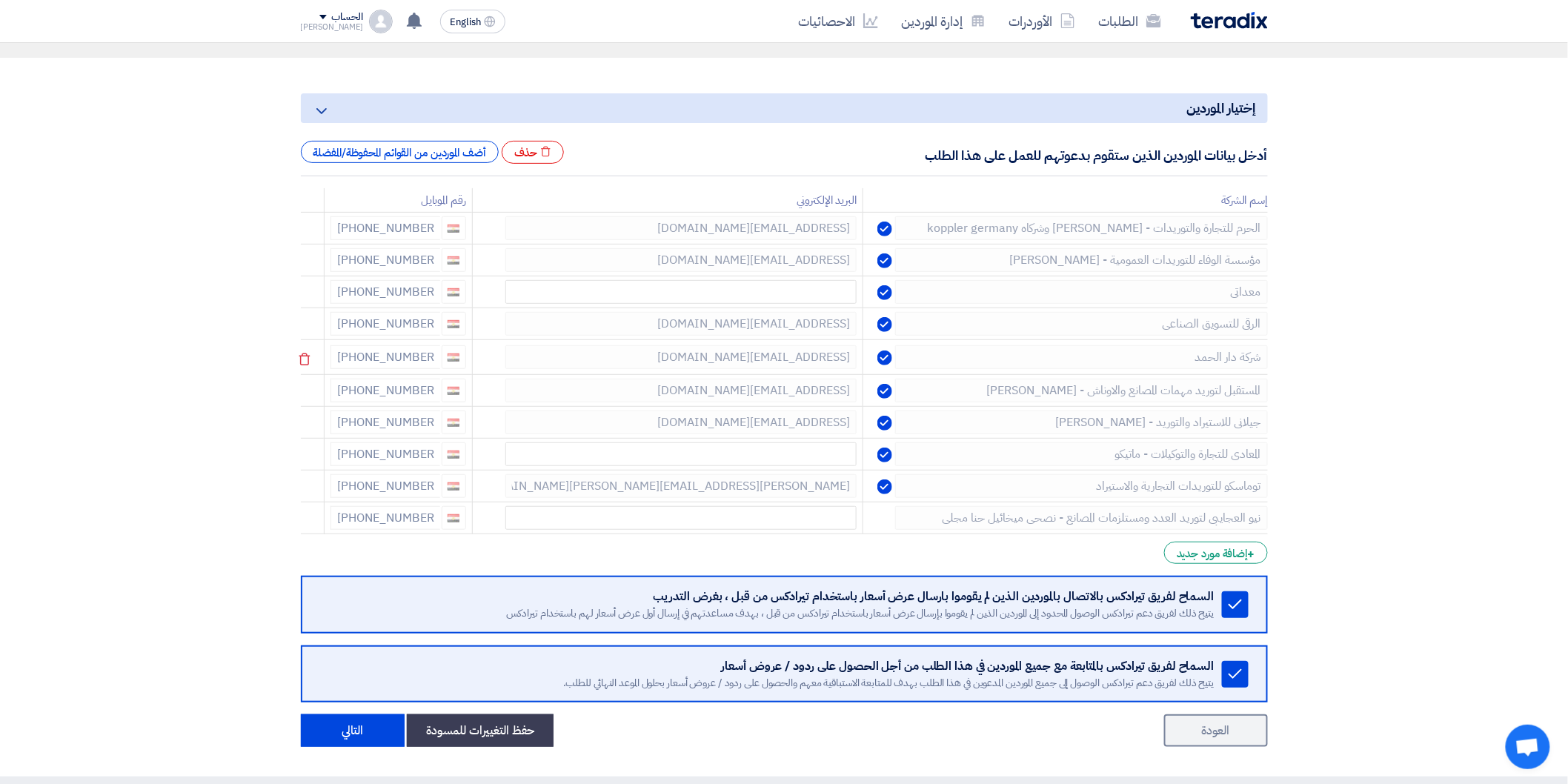
scroll to position [140, 0]
click at [447, 152] on div "أضف الموردين من القوائم المحفوظة/المفضلة" at bounding box center [399, 154] width 198 height 22
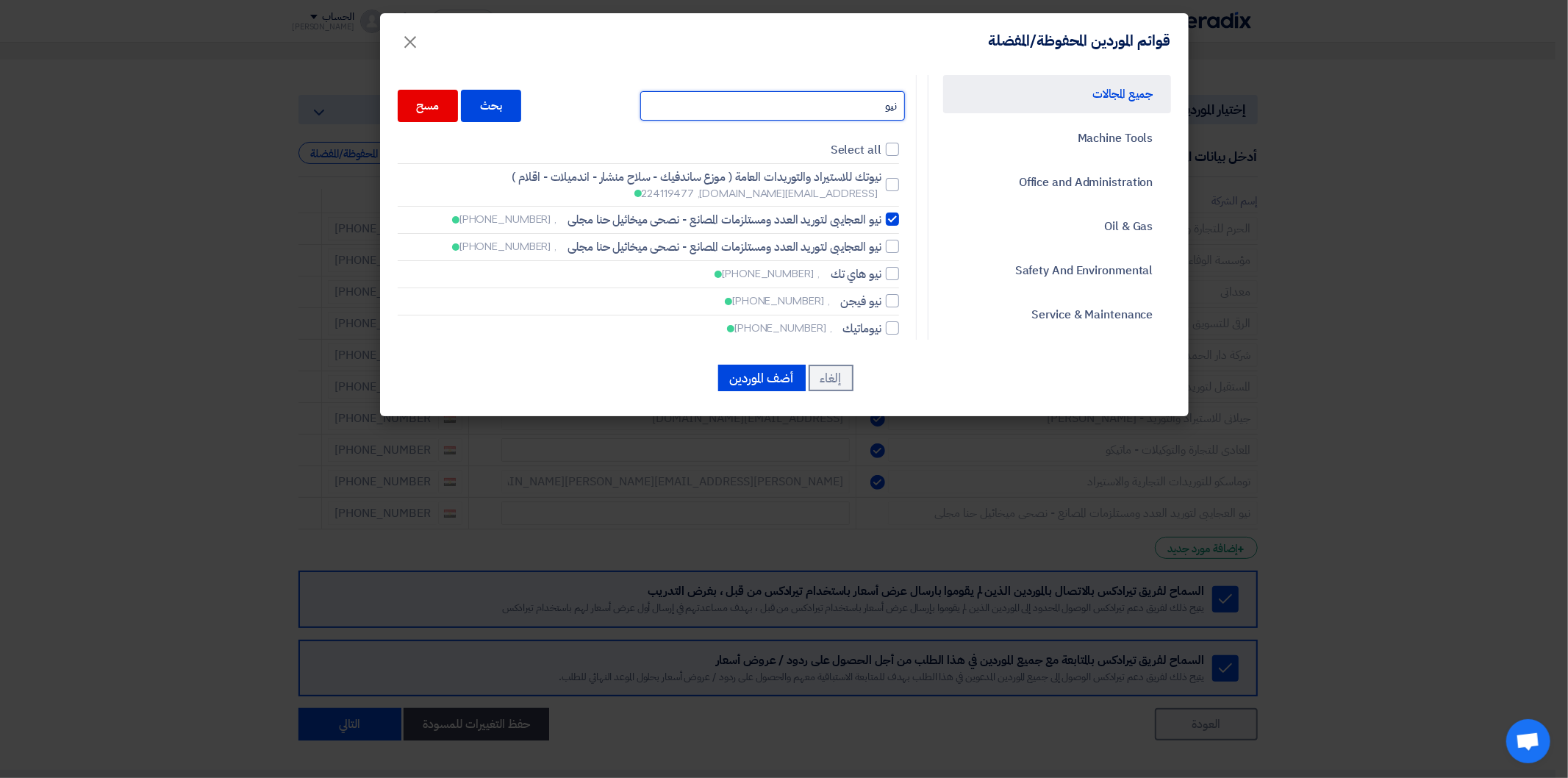
click at [866, 108] on input "نيو" at bounding box center [772, 106] width 265 height 30
type input "تارجت"
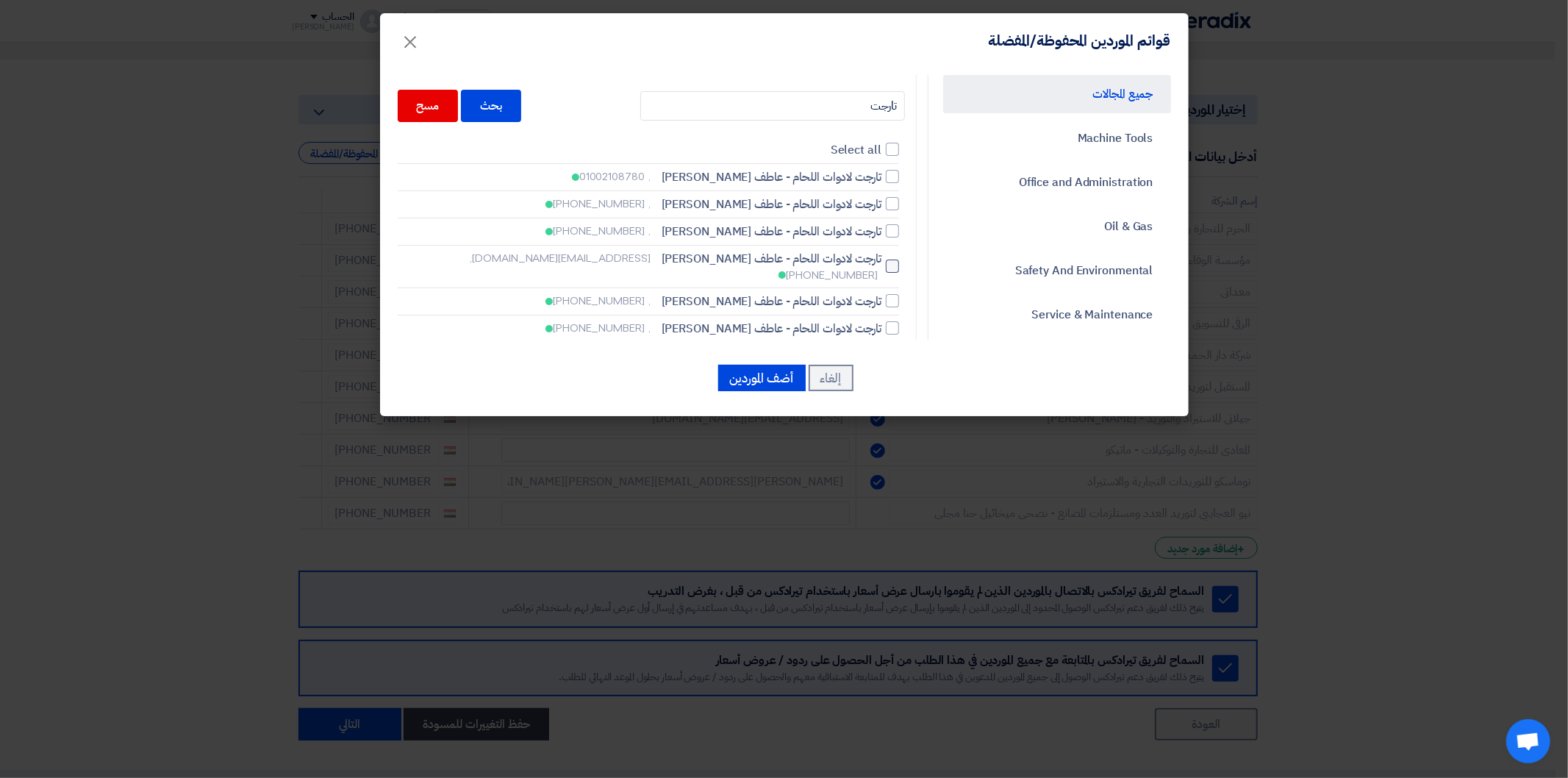
click at [886, 257] on label "تارجت لادوات اللحام - عاطف [PERSON_NAME] [EMAIL_ADDRESS][DOMAIN_NAME], [PHONE_N…" at bounding box center [648, 267] width 501 height 33
click at [881, 182] on input "تارجت لادوات اللحام - عاطف [PERSON_NAME] [EMAIL_ADDRESS][DOMAIN_NAME], [PHONE_N…" at bounding box center [877, 176] width 9 height 9
checkbox input "true"
click at [855, 104] on input "تارجت" at bounding box center [772, 106] width 265 height 30
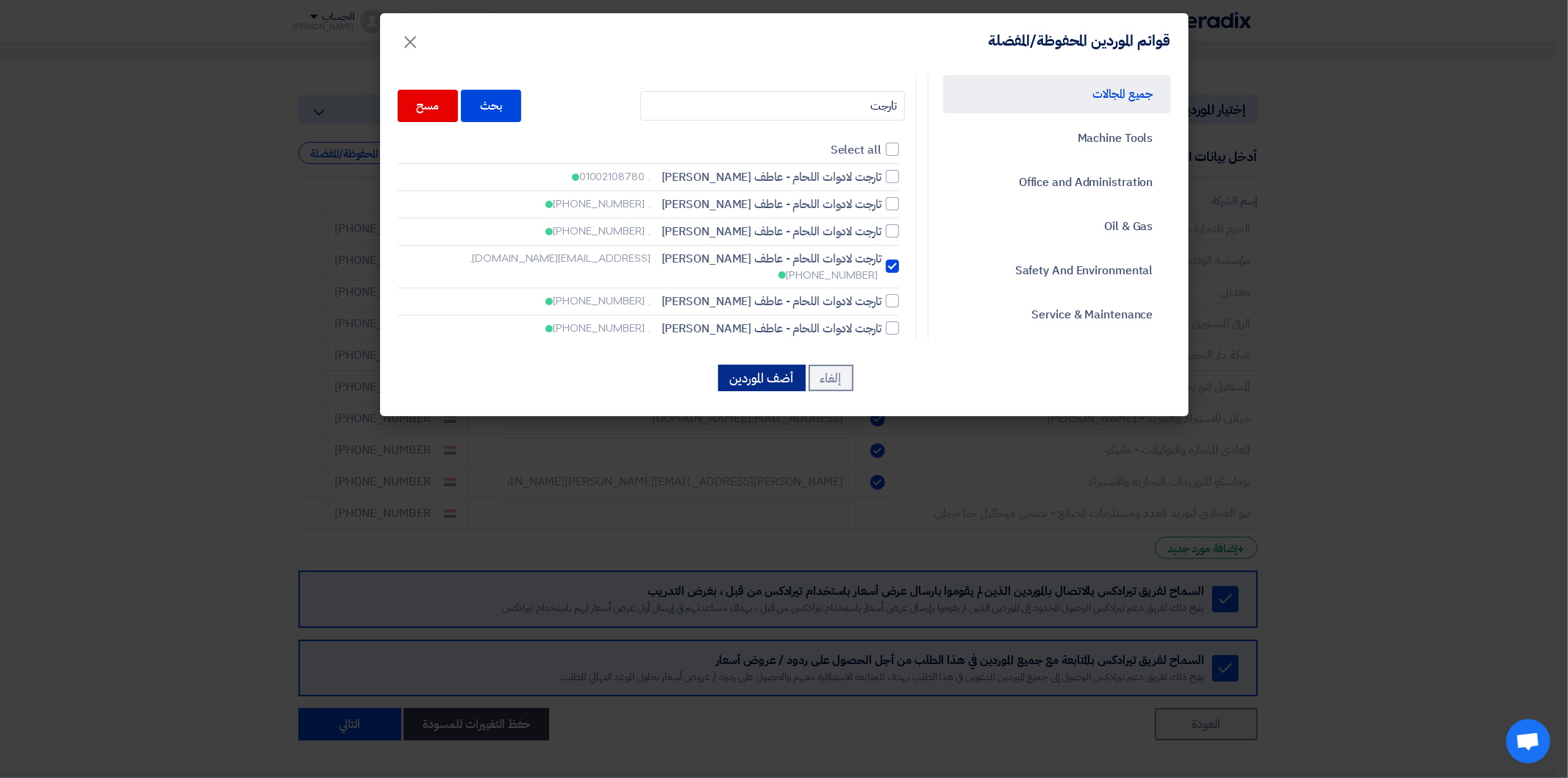
click at [781, 370] on button "أضف الموردين" at bounding box center [761, 377] width 88 height 27
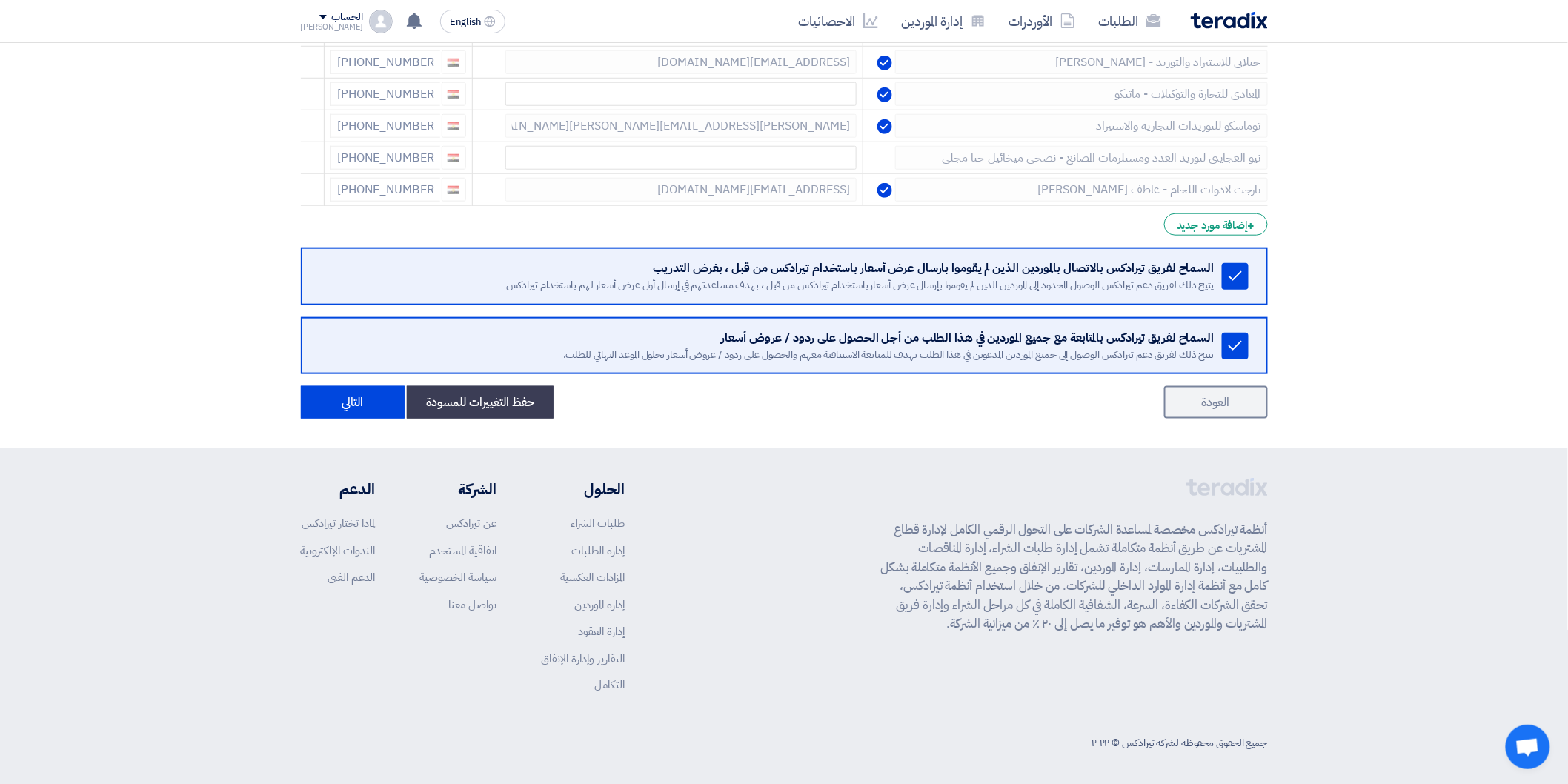
scroll to position [500, 0]
click at [369, 407] on button "التالي" at bounding box center [352, 401] width 104 height 33
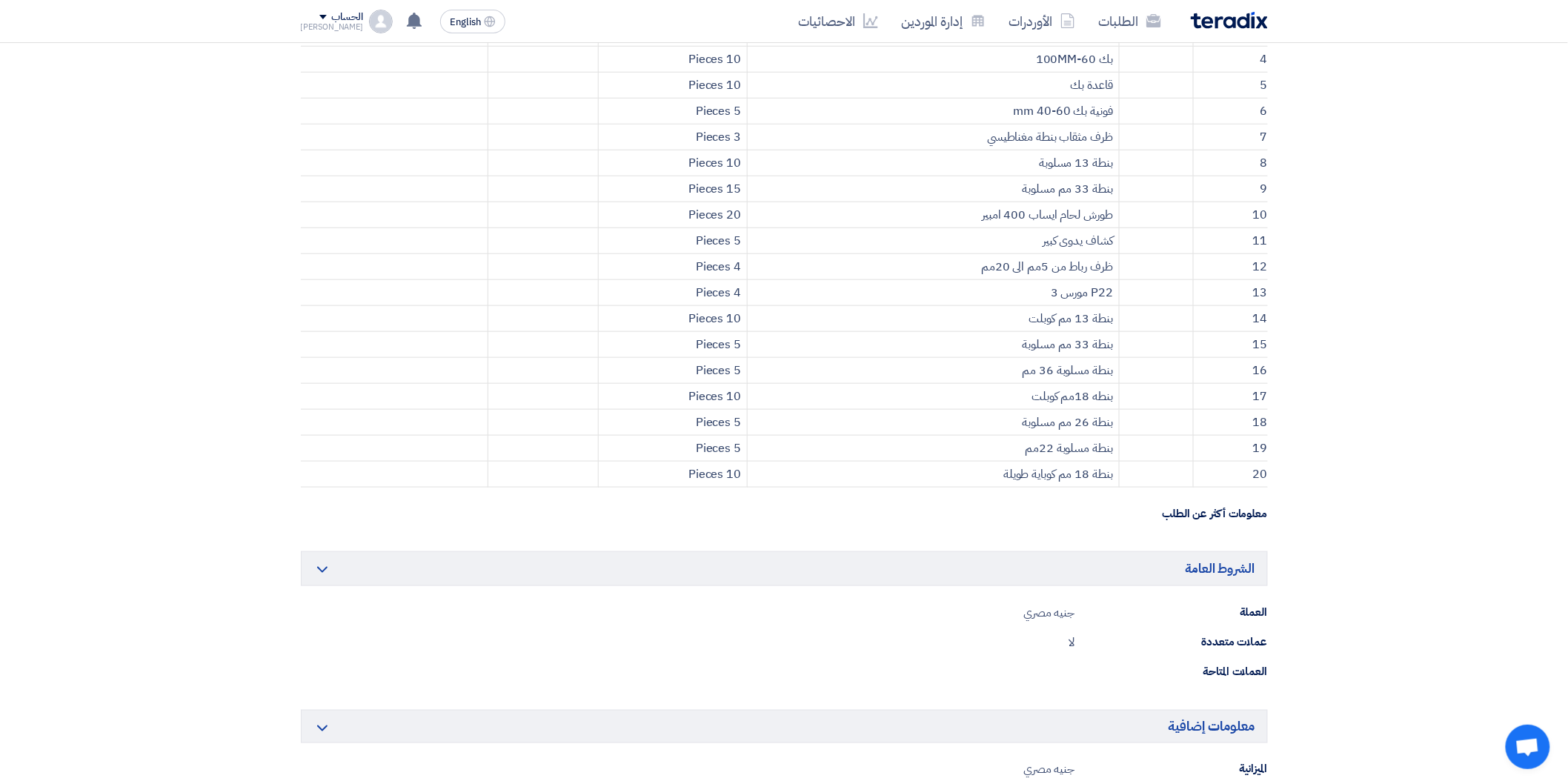
scroll to position [0, 0]
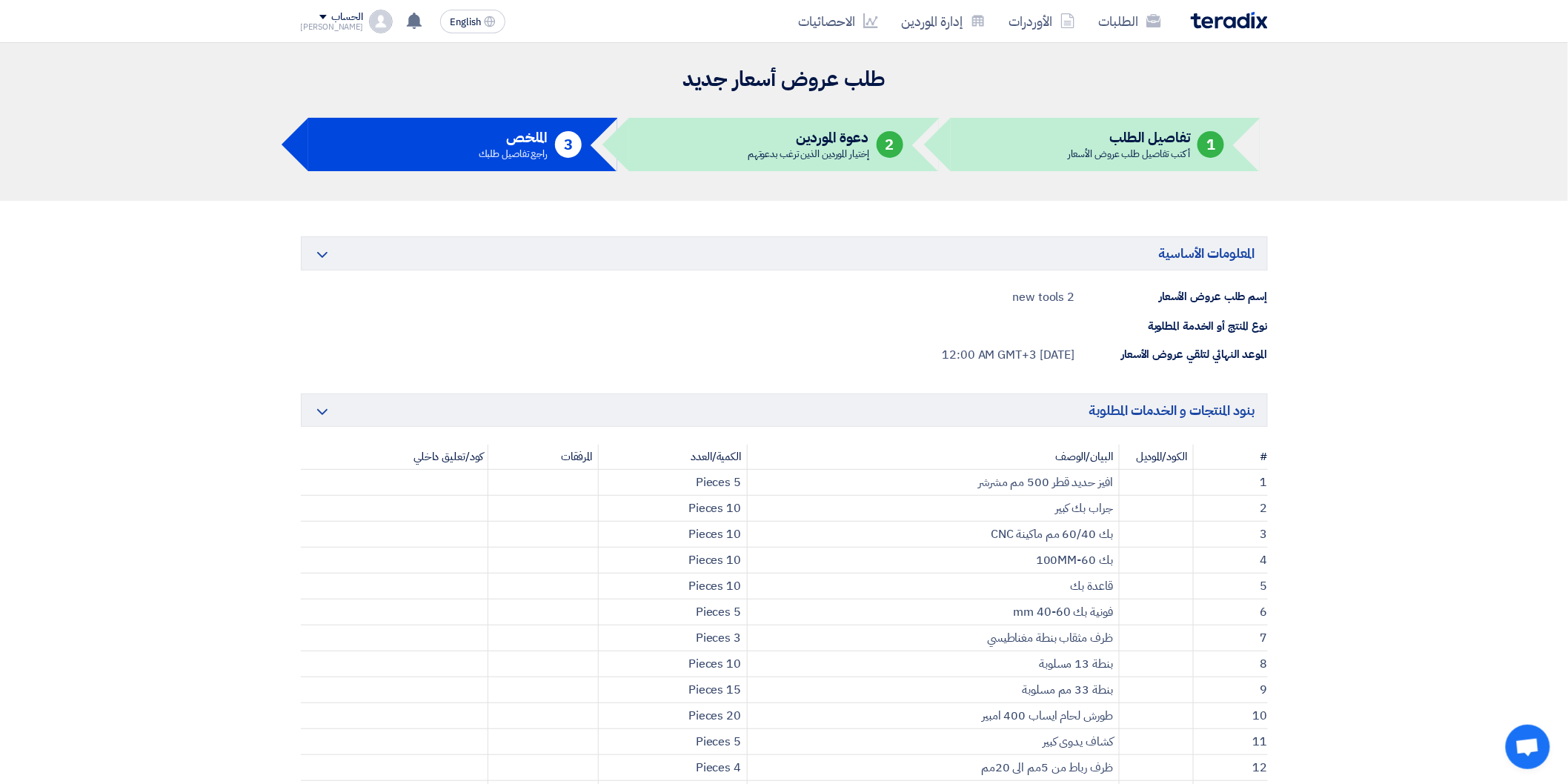
click at [369, 407] on h5 "بنود المنتجات و الخدمات المطلوبة Minimize/Maximize Category" at bounding box center [784, 410] width 967 height 33
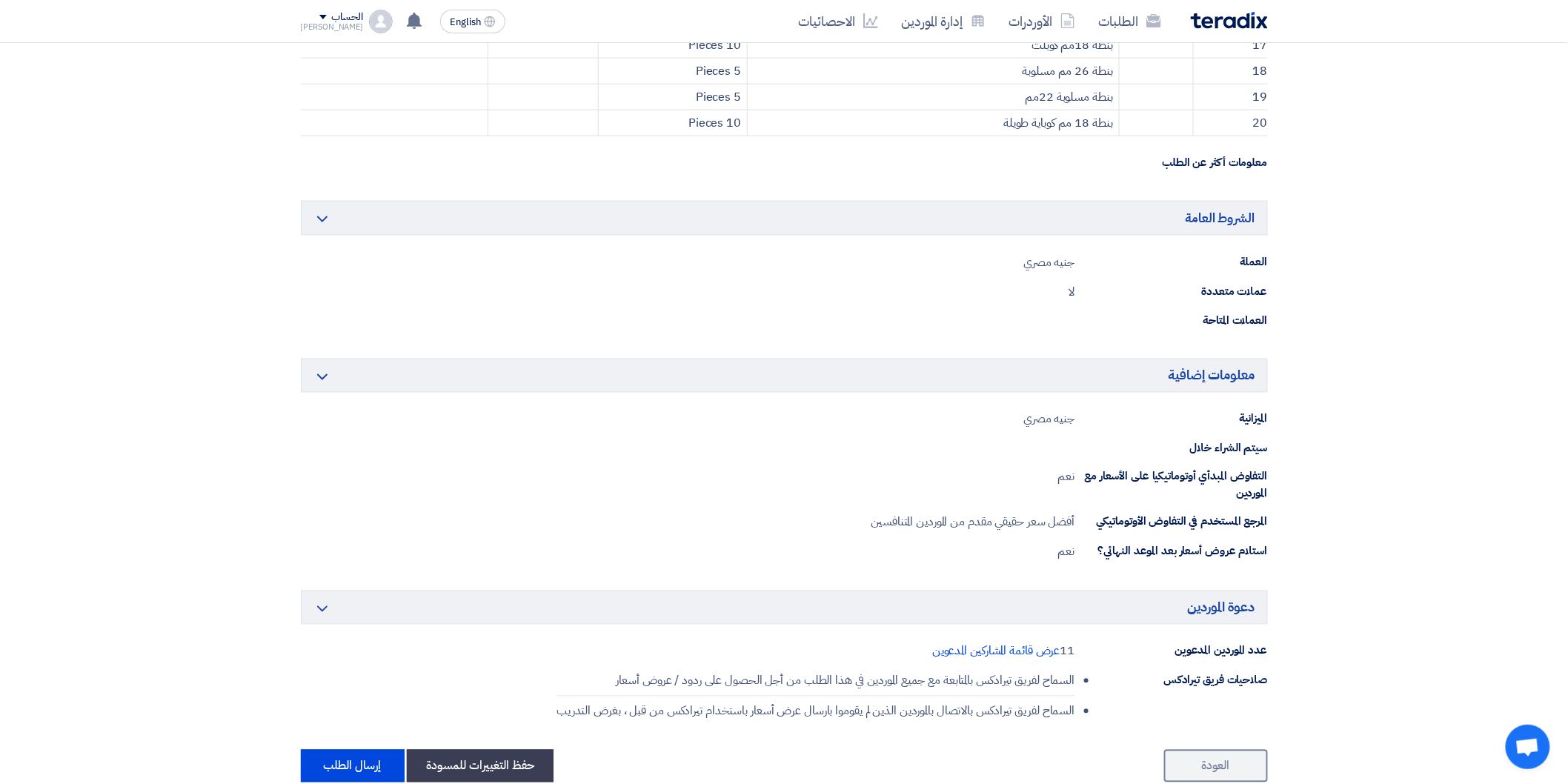
scroll to position [1152, 0]
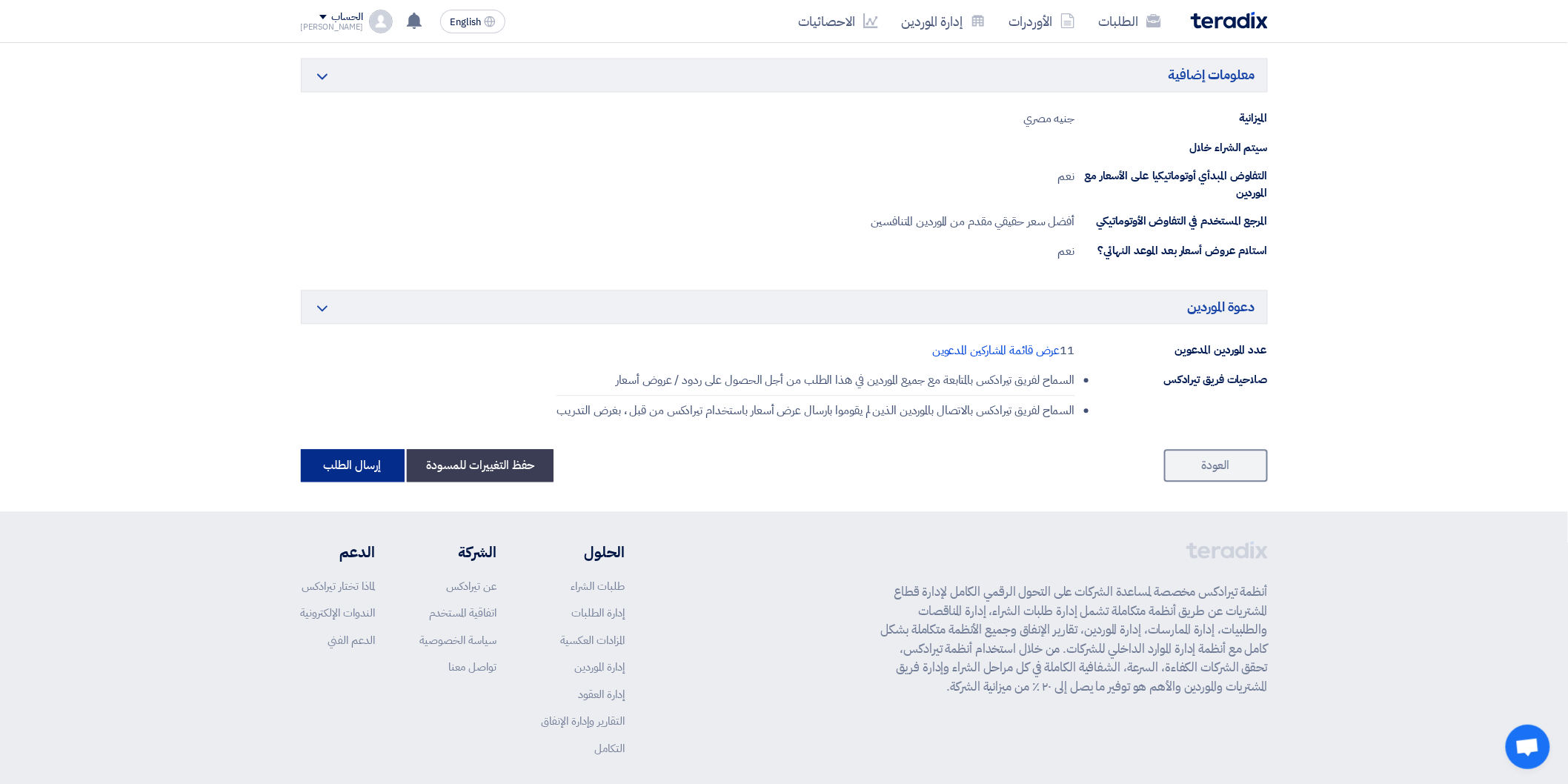
click at [378, 474] on button "إرسال الطلب" at bounding box center [352, 466] width 104 height 33
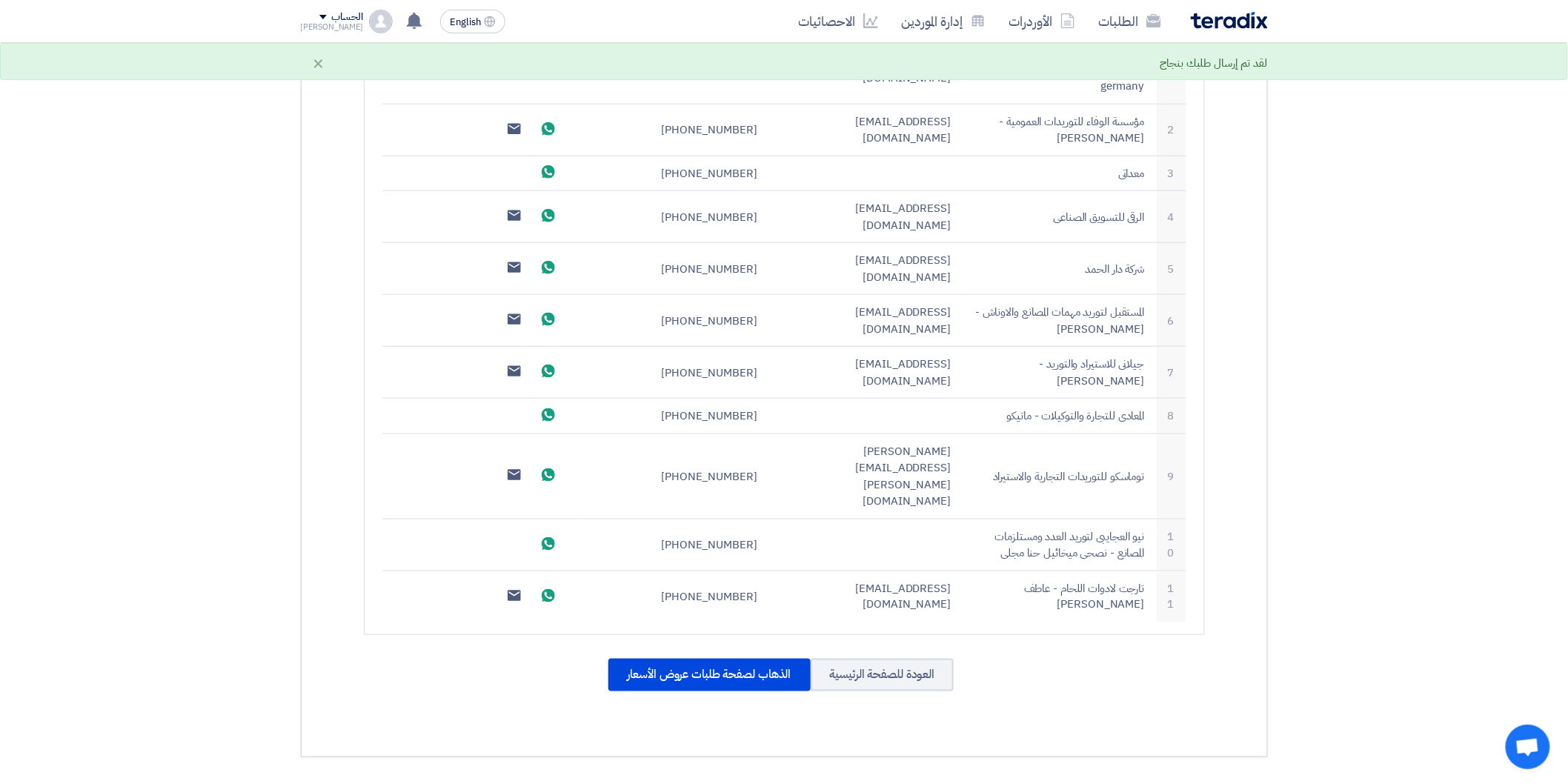
scroll to position [817, 0]
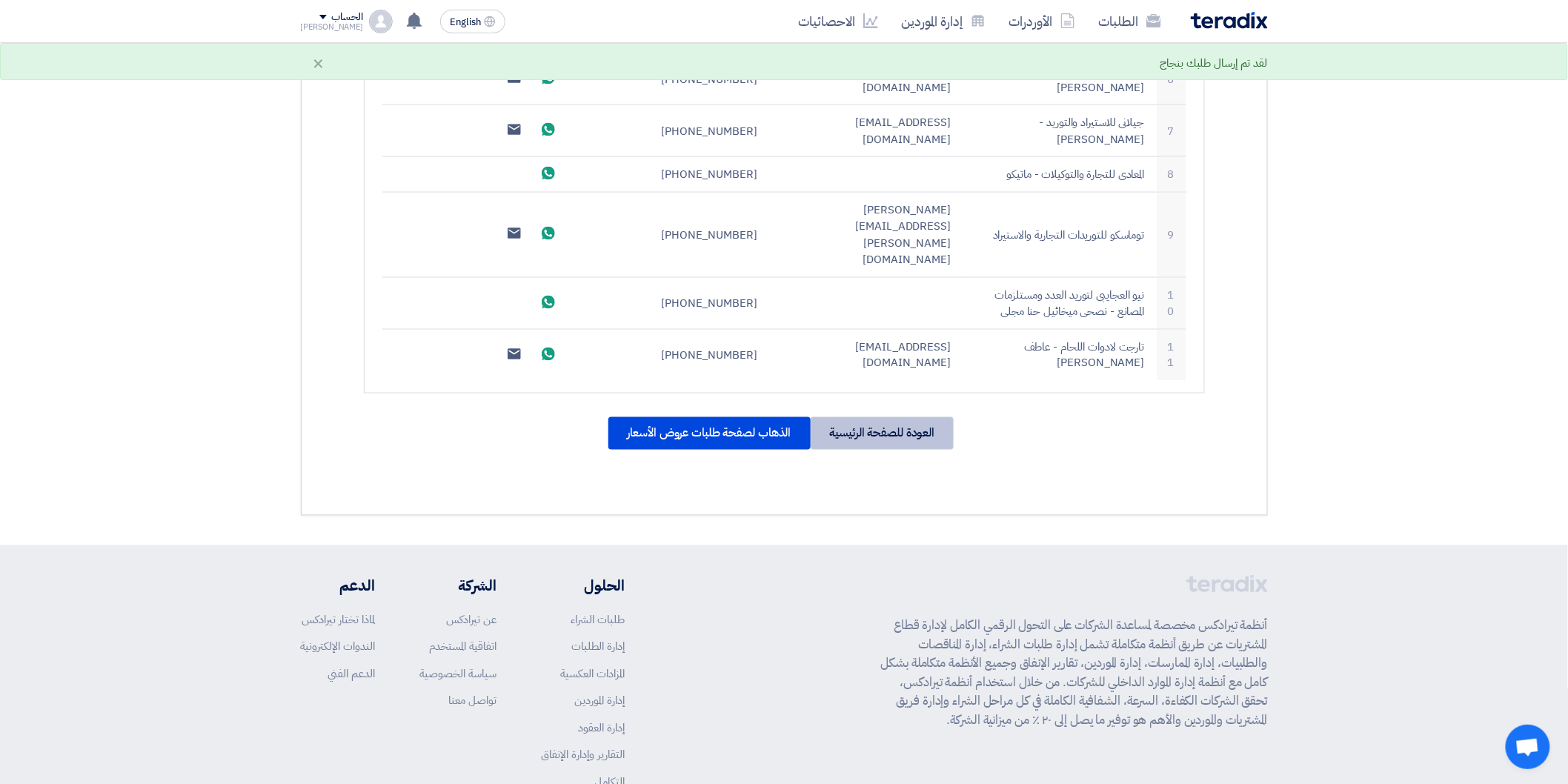
click at [908, 417] on div "العودة للصفحة الرئيسية" at bounding box center [882, 432] width 144 height 33
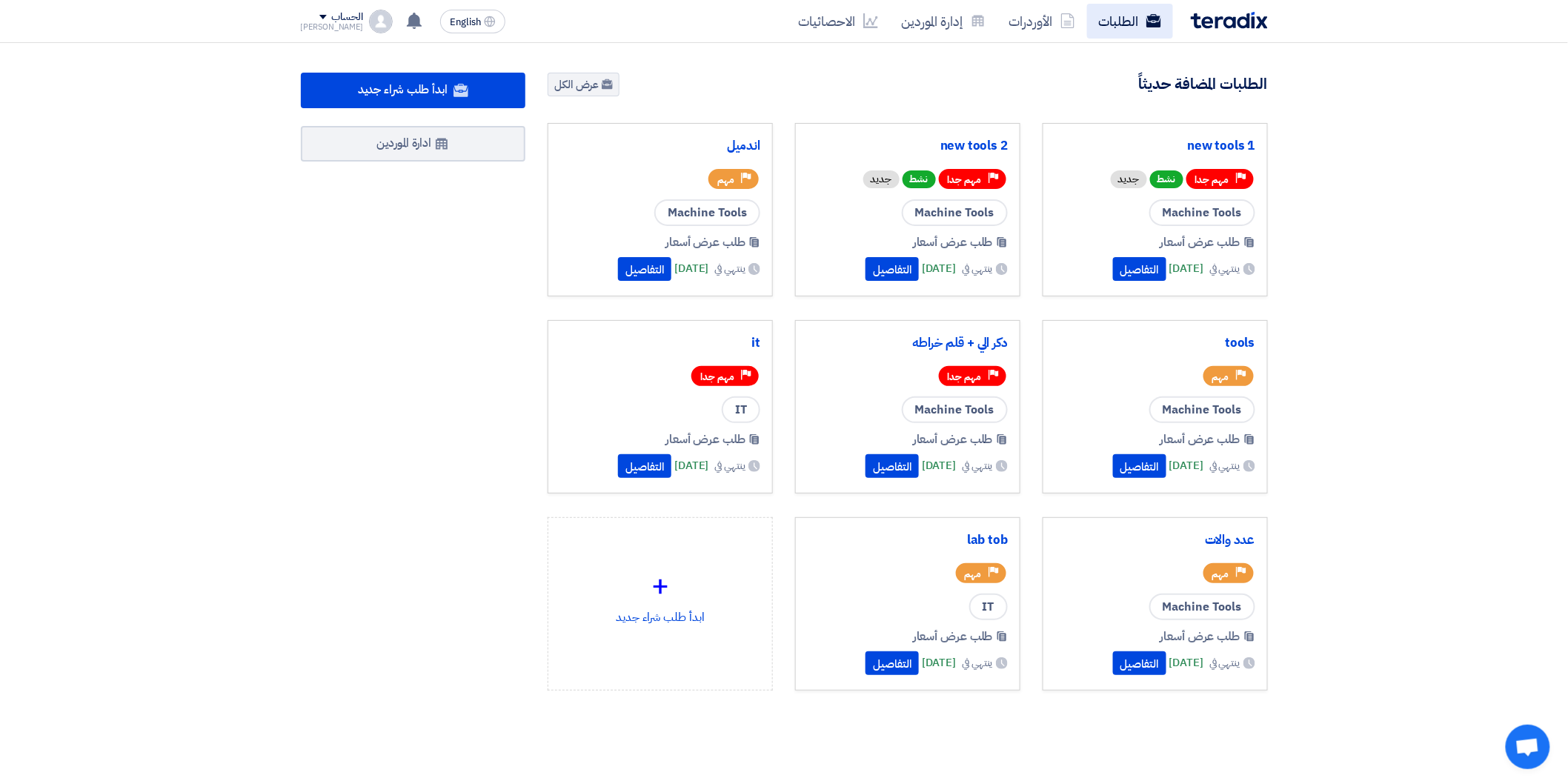
click at [1136, 33] on link "الطلبات" at bounding box center [1130, 20] width 86 height 34
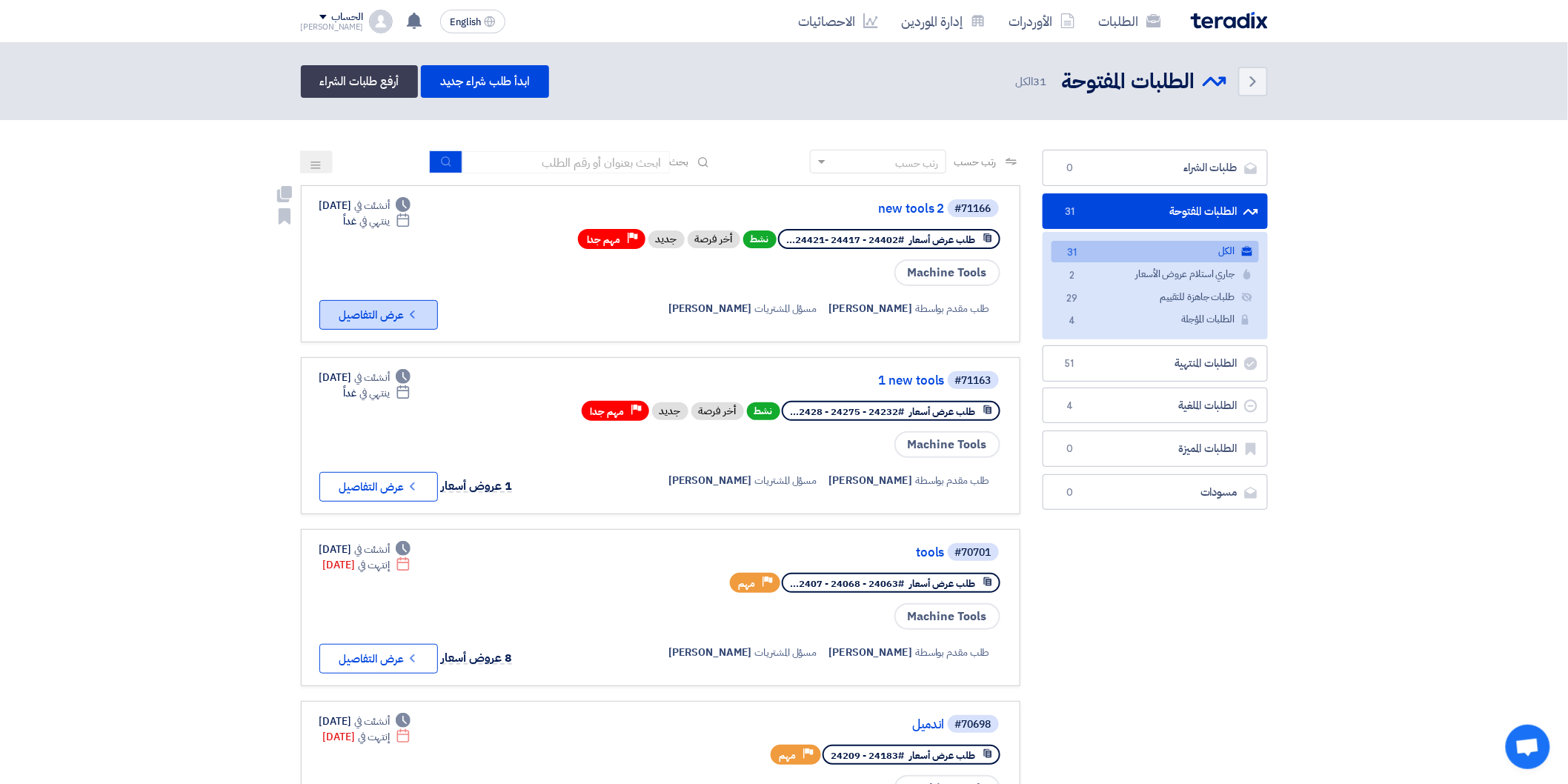
click at [369, 312] on button "Check details عرض التفاصيل" at bounding box center [378, 315] width 118 height 30
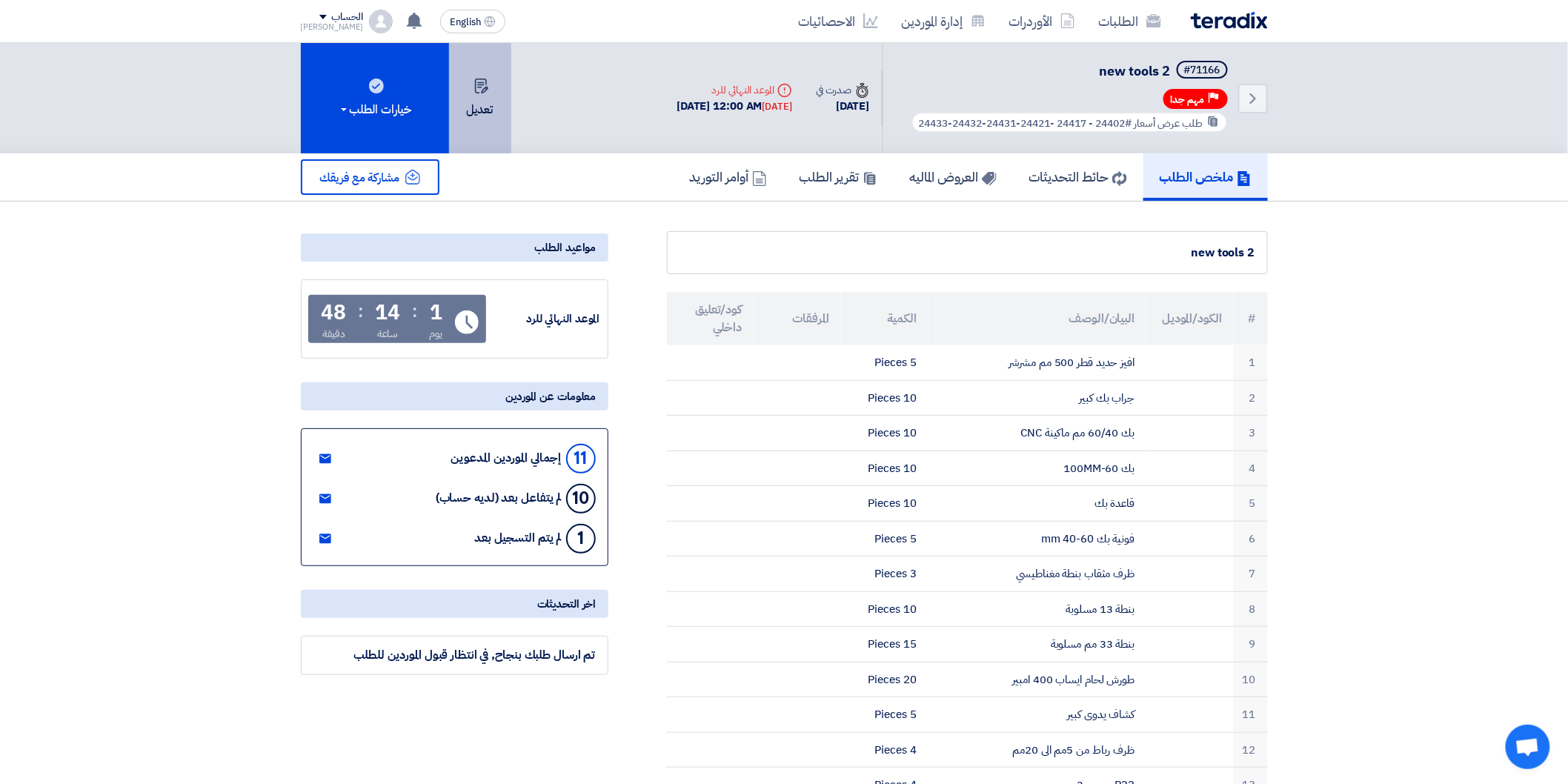
click at [469, 110] on button "تعديل" at bounding box center [480, 98] width 62 height 111
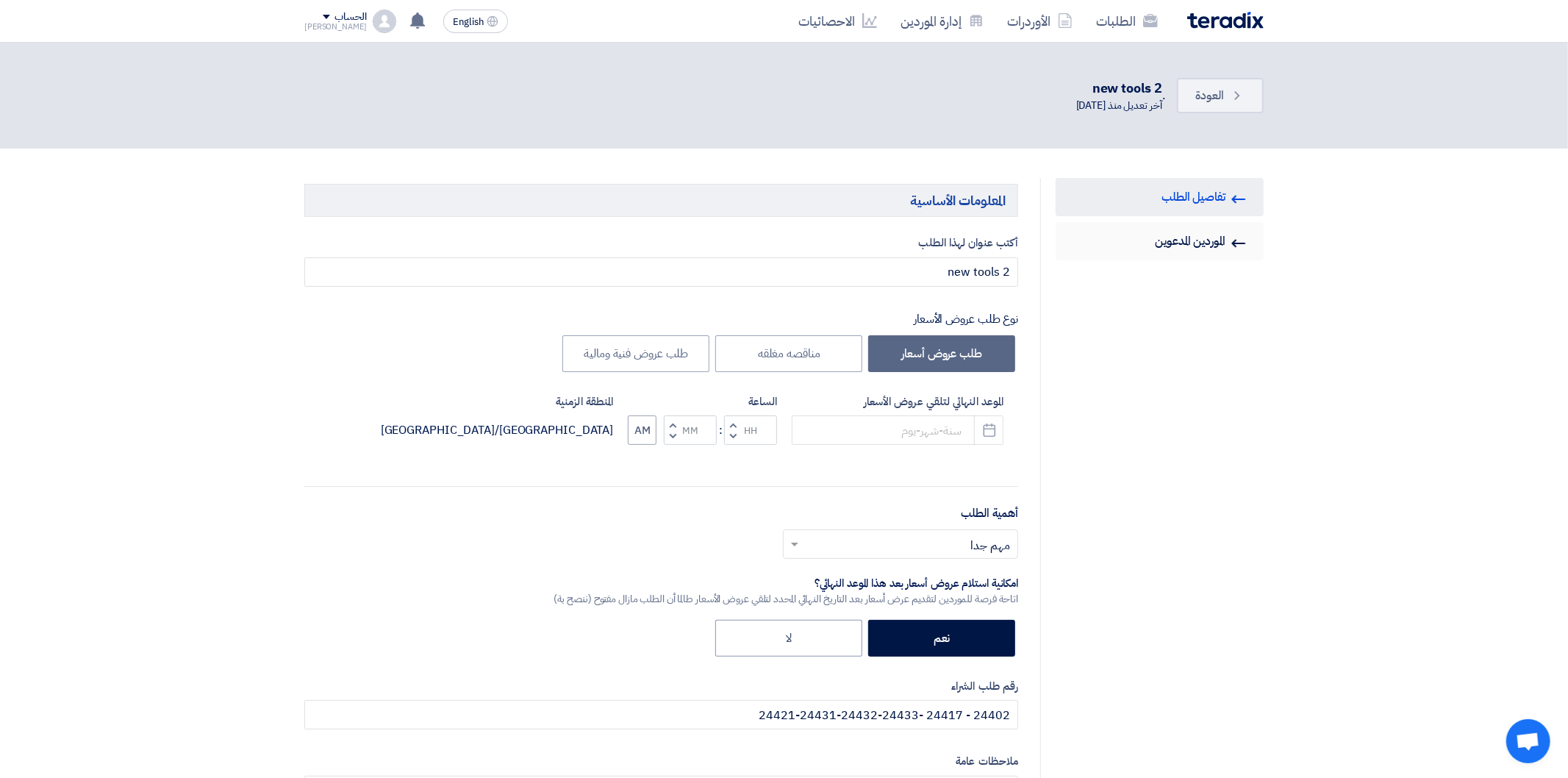
type input "[DATE]"
type input "12"
type input "00"
click at [1193, 240] on link "Invited Suppliers الموردين المدعوين" at bounding box center [1154, 241] width 208 height 38
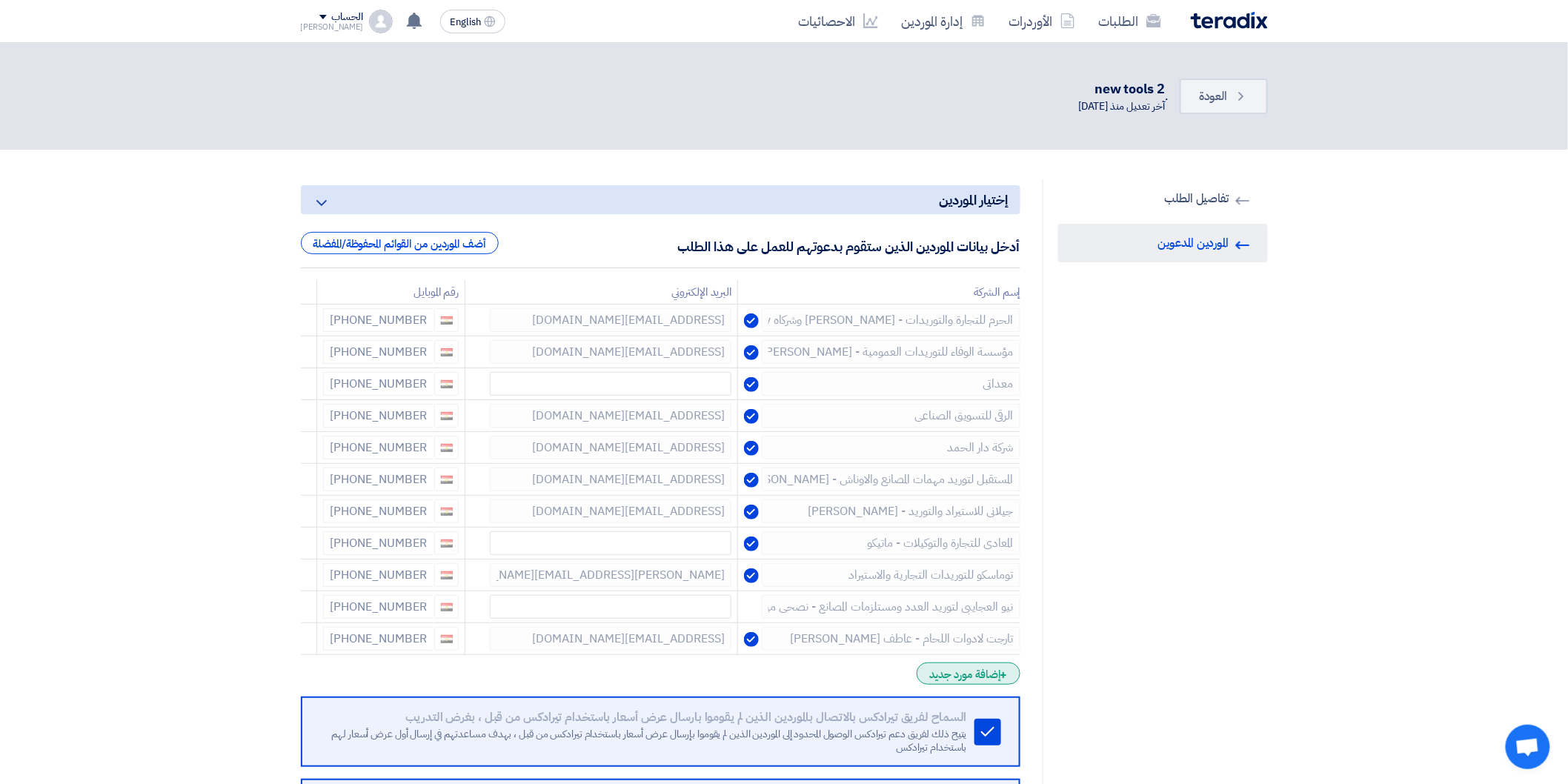
click at [990, 669] on div "+ إضافة مورد جديد" at bounding box center [967, 673] width 103 height 22
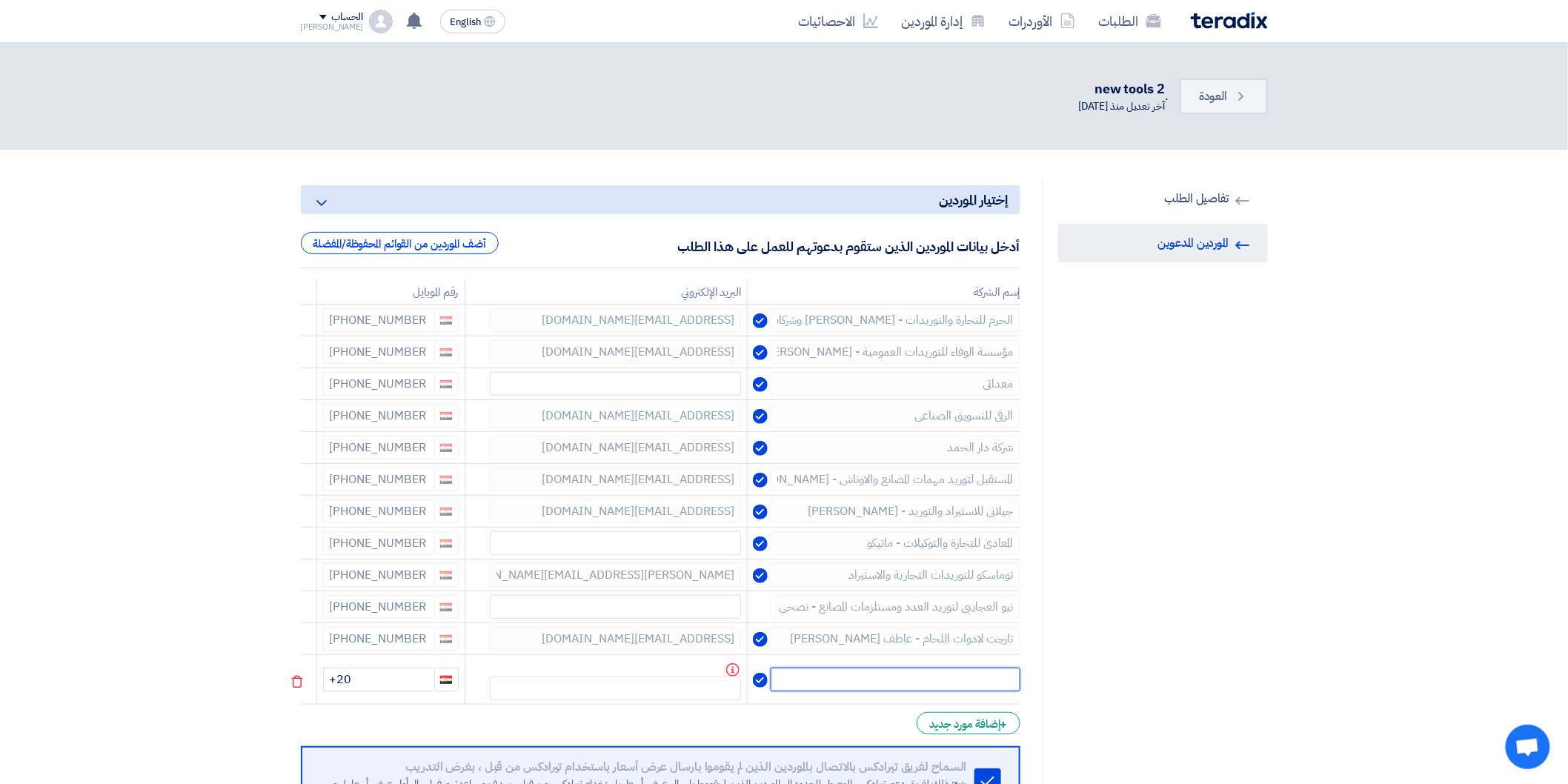
click at [953, 682] on input "text" at bounding box center [895, 679] width 249 height 23
type input "المتوكل"
click at [389, 679] on input "+20" at bounding box center [378, 679] width 110 height 23
type input "[PHONE_NUMBER]"
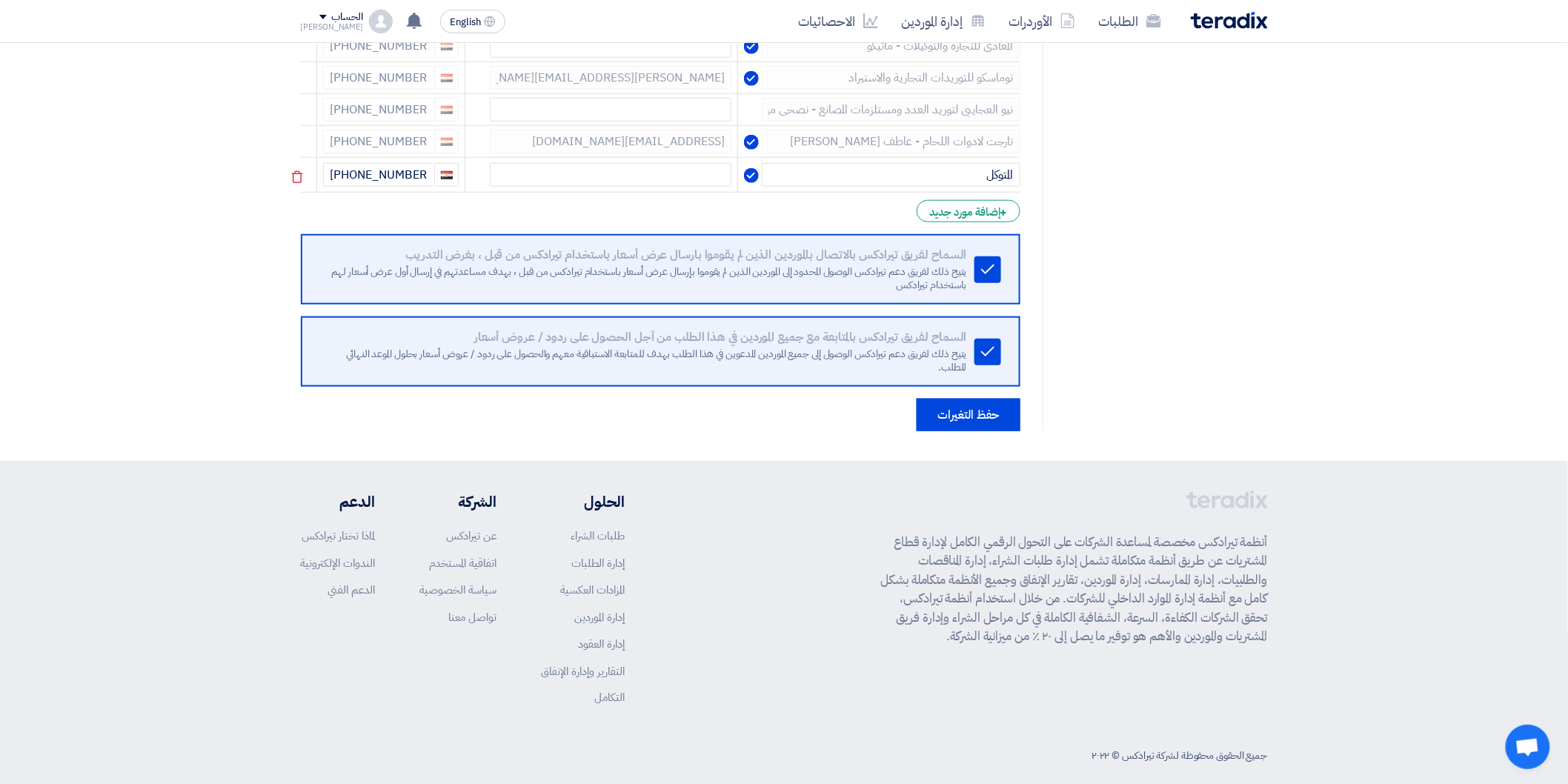
scroll to position [507, 0]
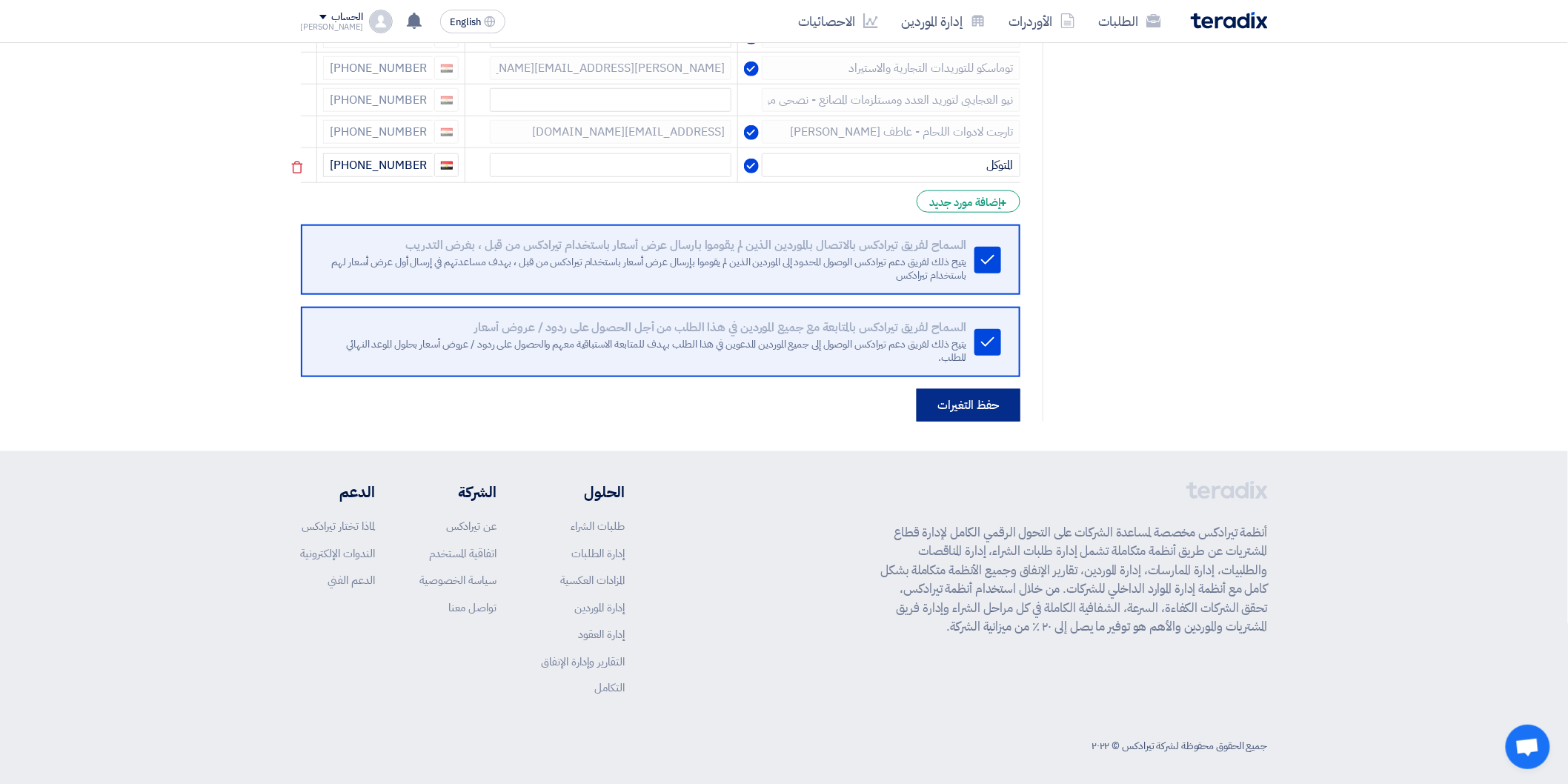
click at [949, 411] on button "حفظ التغيرات" at bounding box center [968, 405] width 104 height 33
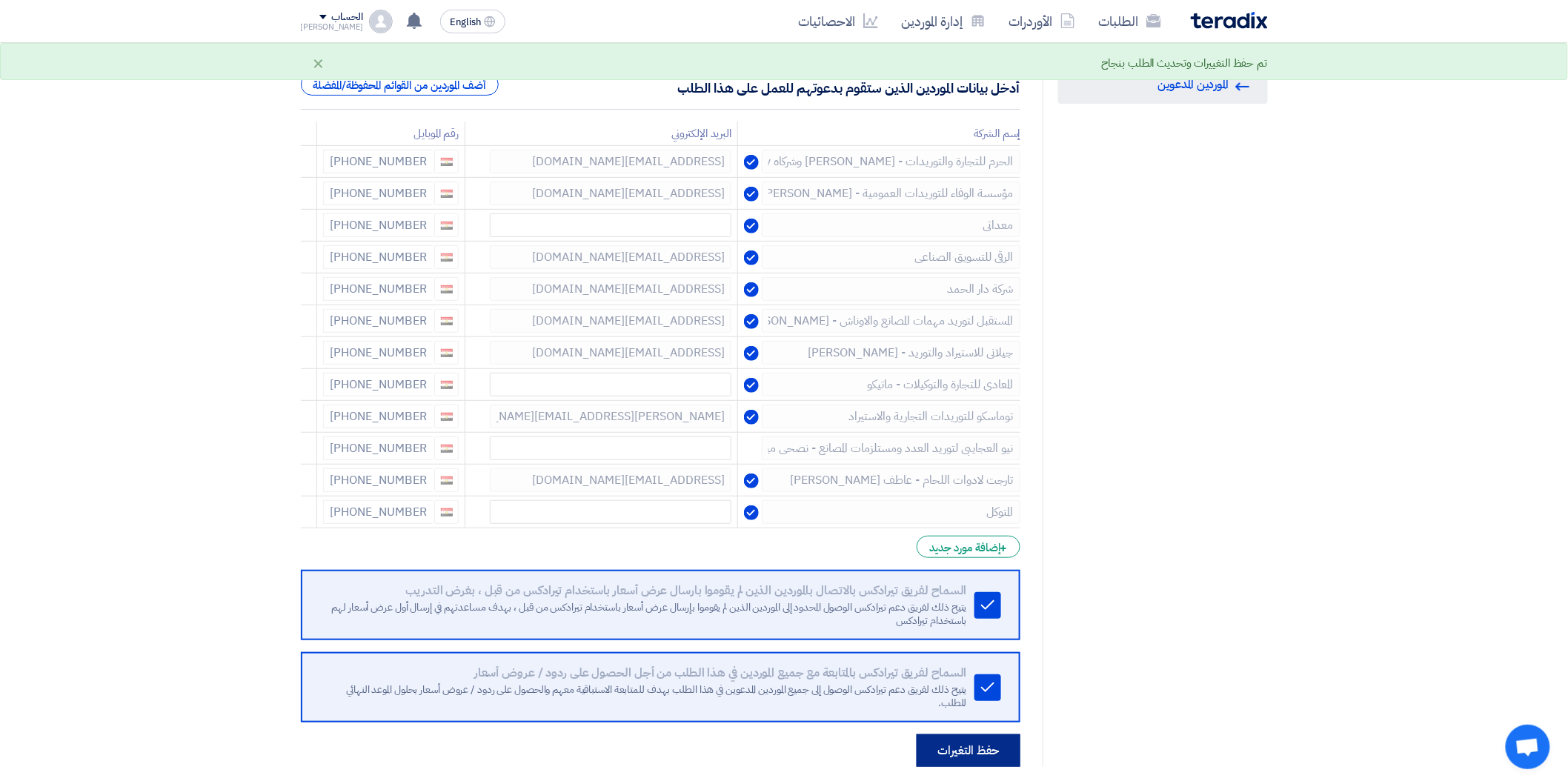
scroll to position [0, 0]
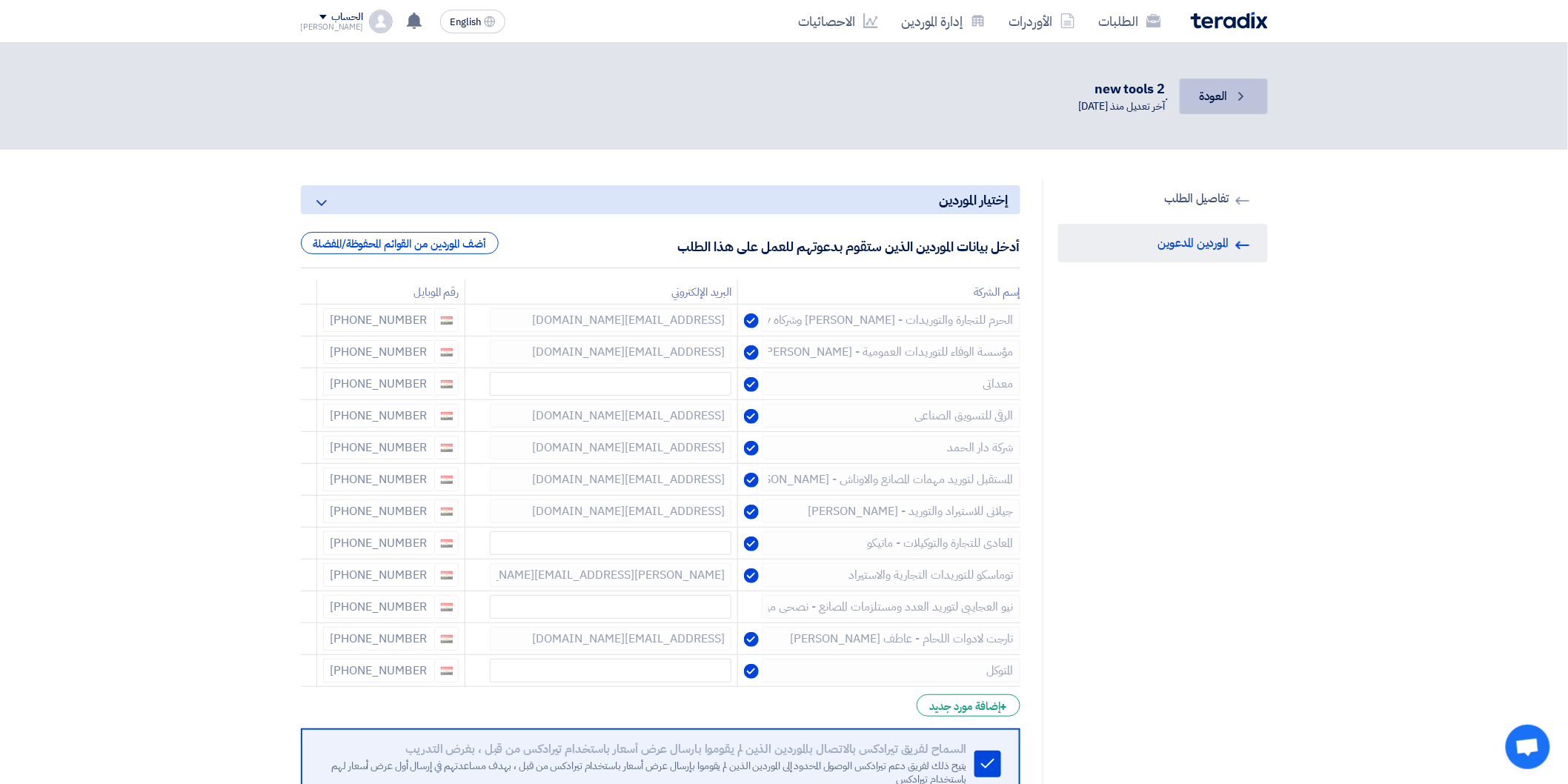
click at [1225, 102] on span "العودة" at bounding box center [1213, 96] width 28 height 18
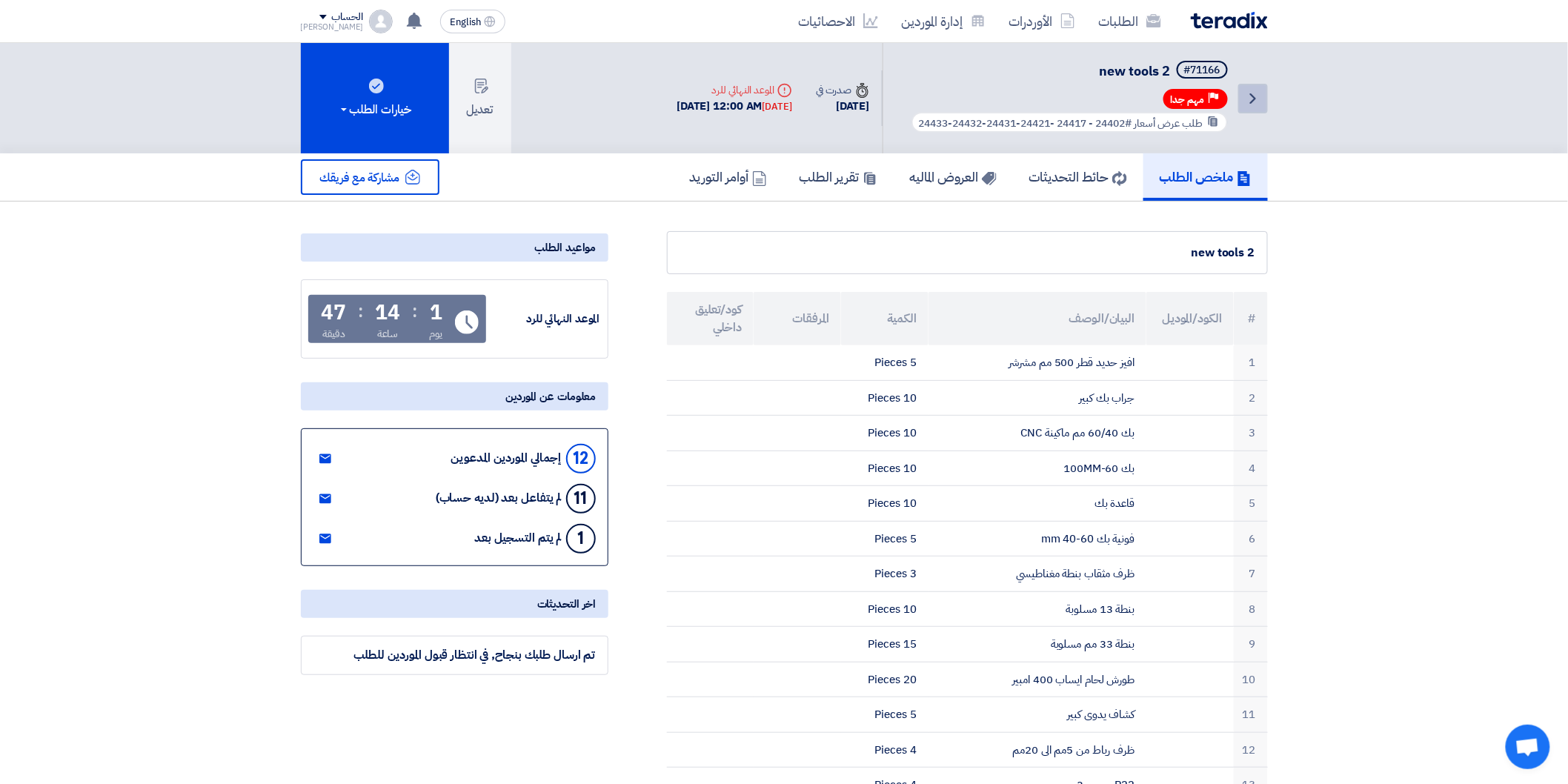
click at [1247, 98] on icon "Back" at bounding box center [1252, 98] width 18 height 18
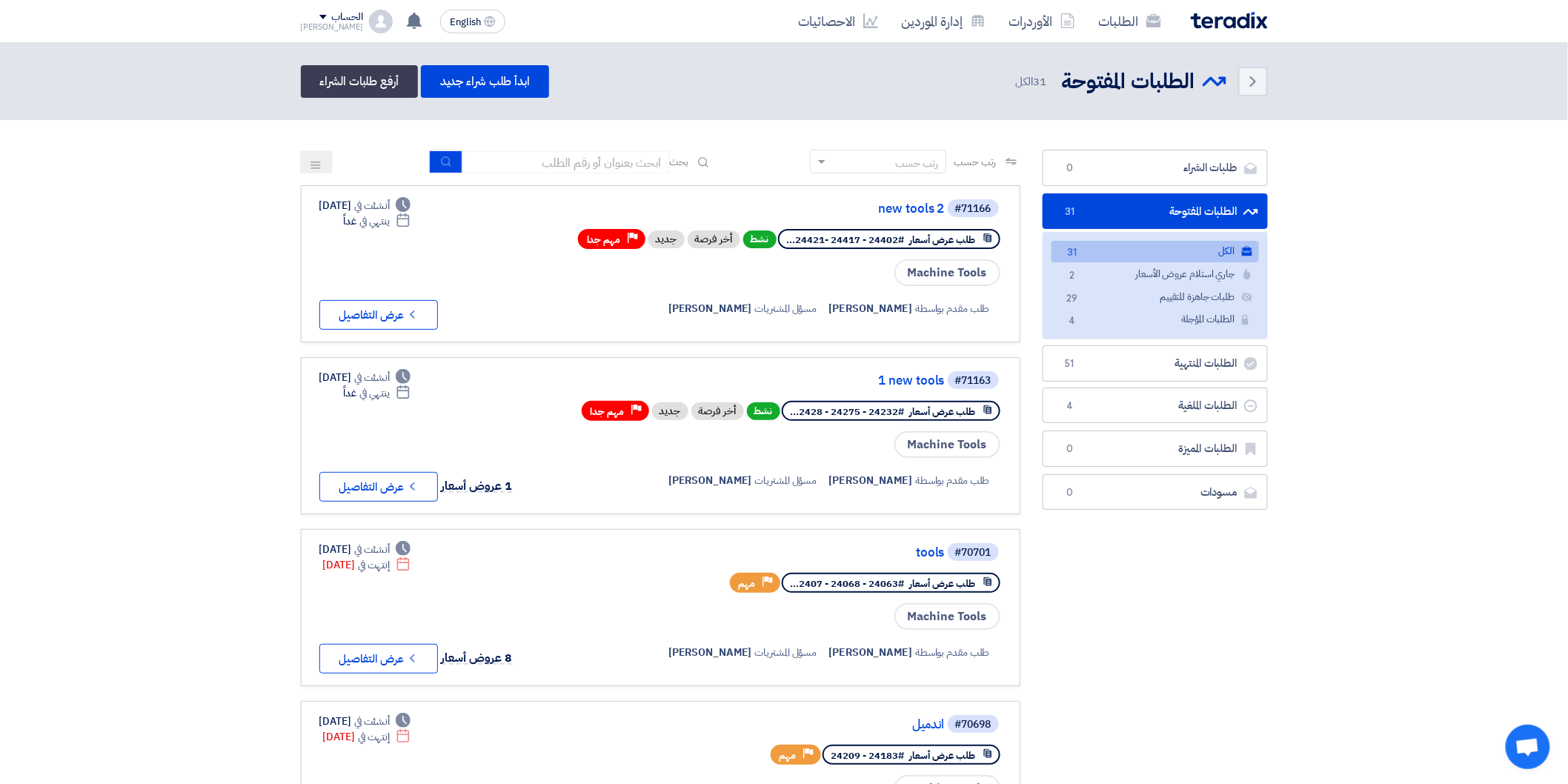
click at [322, 173] on div "رتب حسب رتب حسب بحث" at bounding box center [659, 167] width 719 height 35
click at [504, 83] on link "ابدأ طلب شراء جديد" at bounding box center [485, 81] width 128 height 33
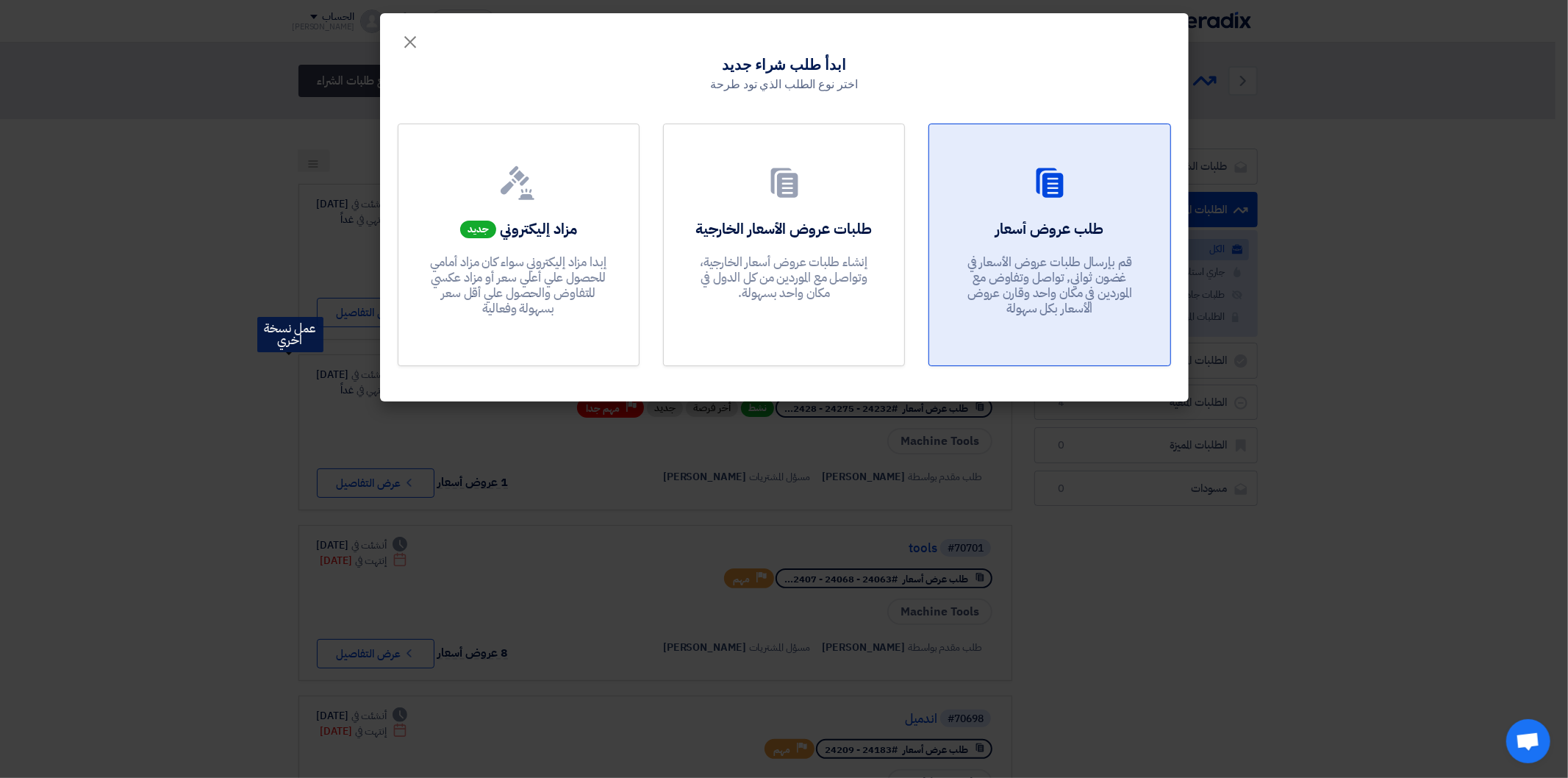
click at [1068, 268] on p "قم بإرسال طلبات عروض الأسعار في غضون ثواني, تواصل وتفاوض مع الموردين في مكان وا…" at bounding box center [1049, 286] width 176 height 63
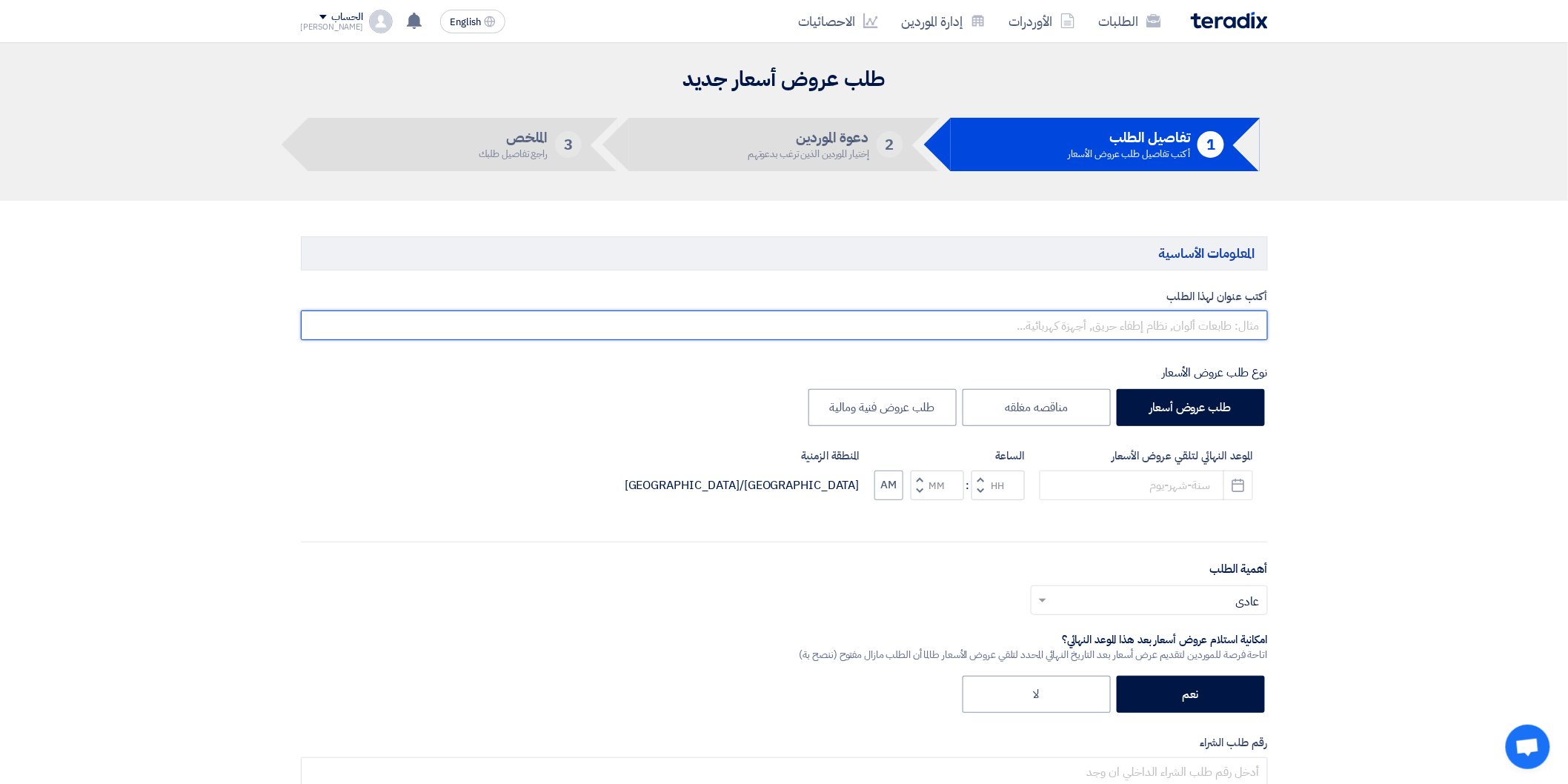
click at [1138, 324] on input "text" at bounding box center [784, 326] width 967 height 30
type input "ر"
type input "ى"
type input "new tools 3"
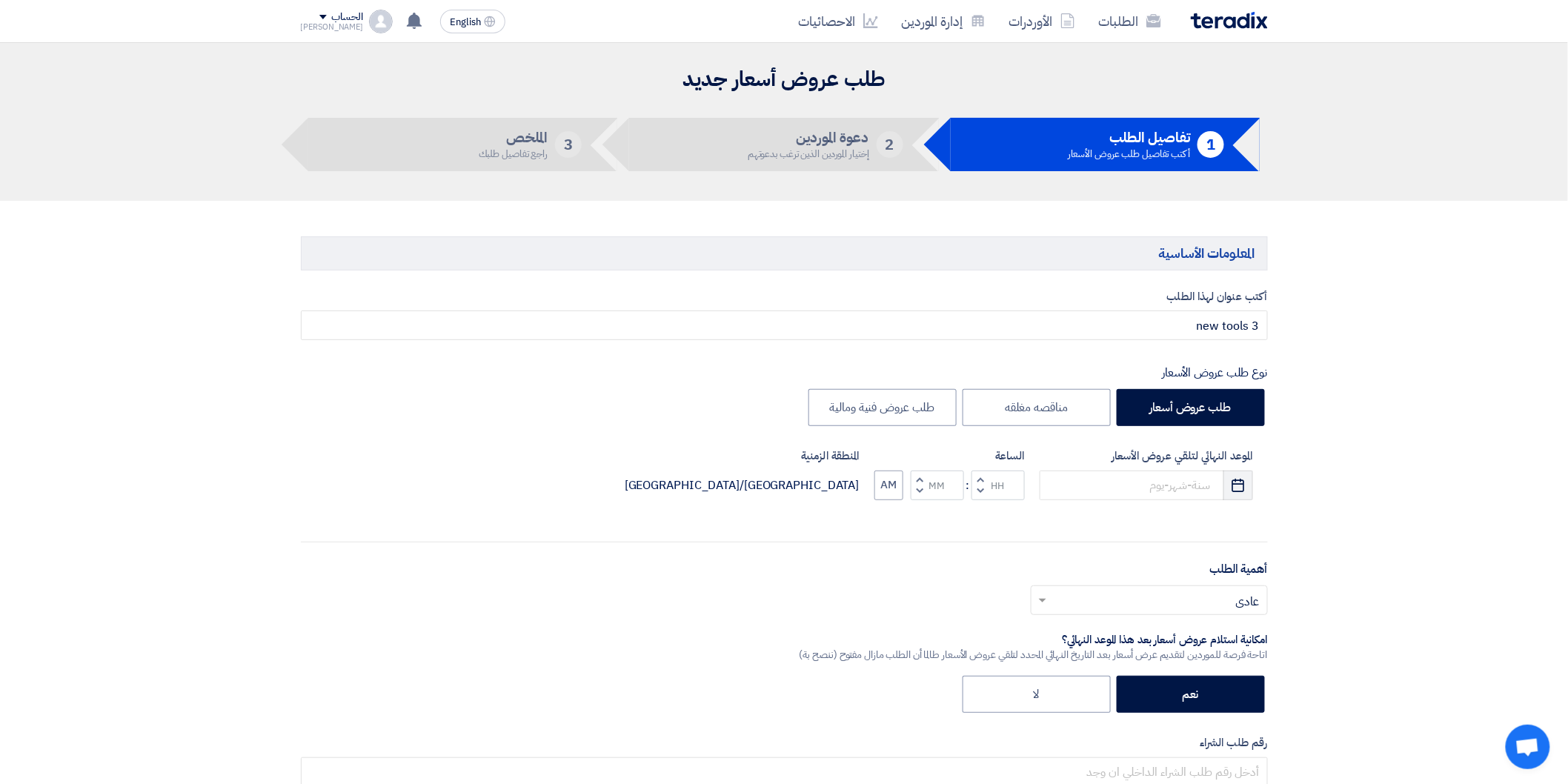
click at [1228, 482] on button "Pick a date" at bounding box center [1238, 485] width 30 height 30
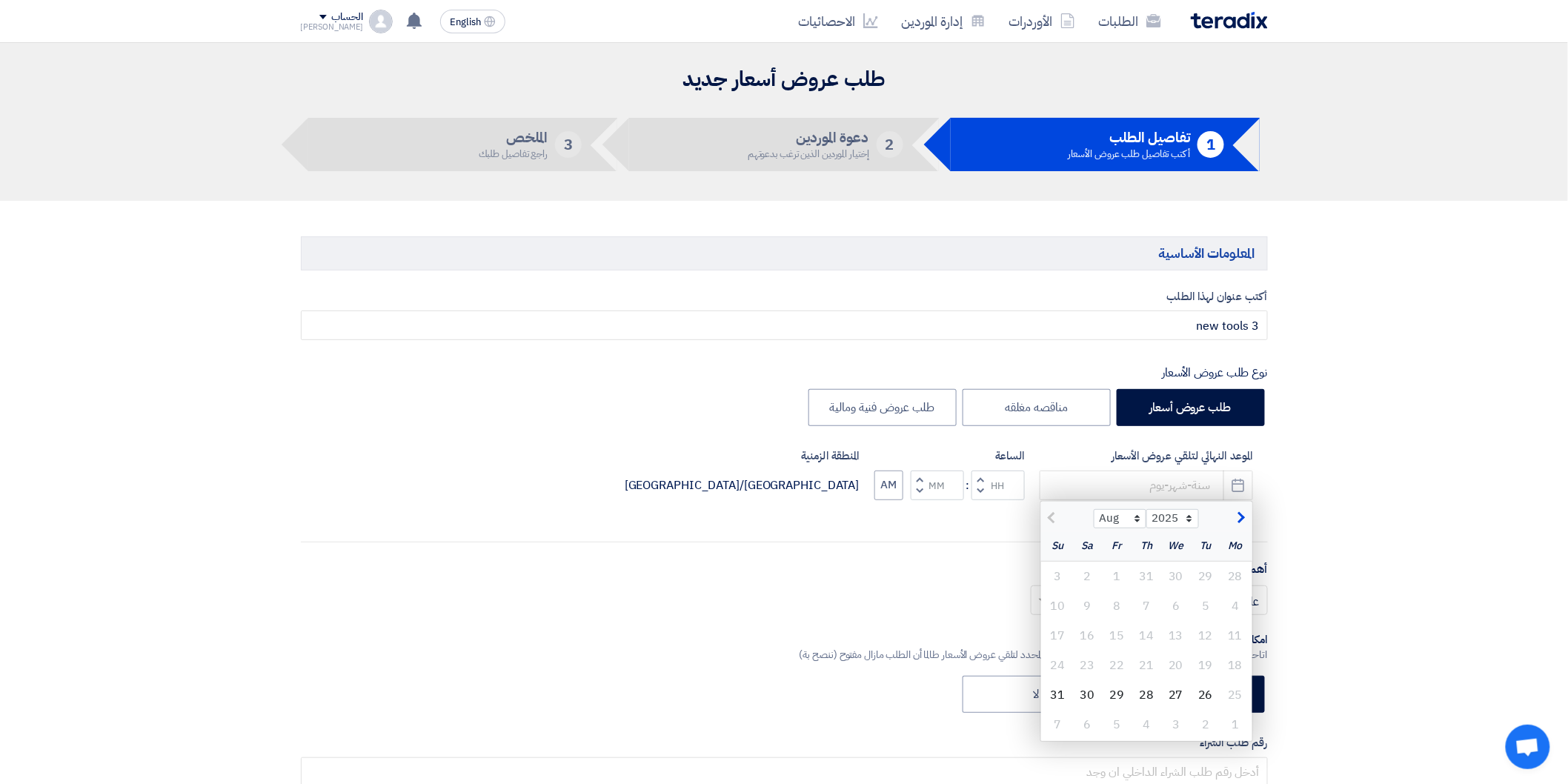
click at [1116, 697] on div "29" at bounding box center [1117, 695] width 30 height 30
type input "[DATE]"
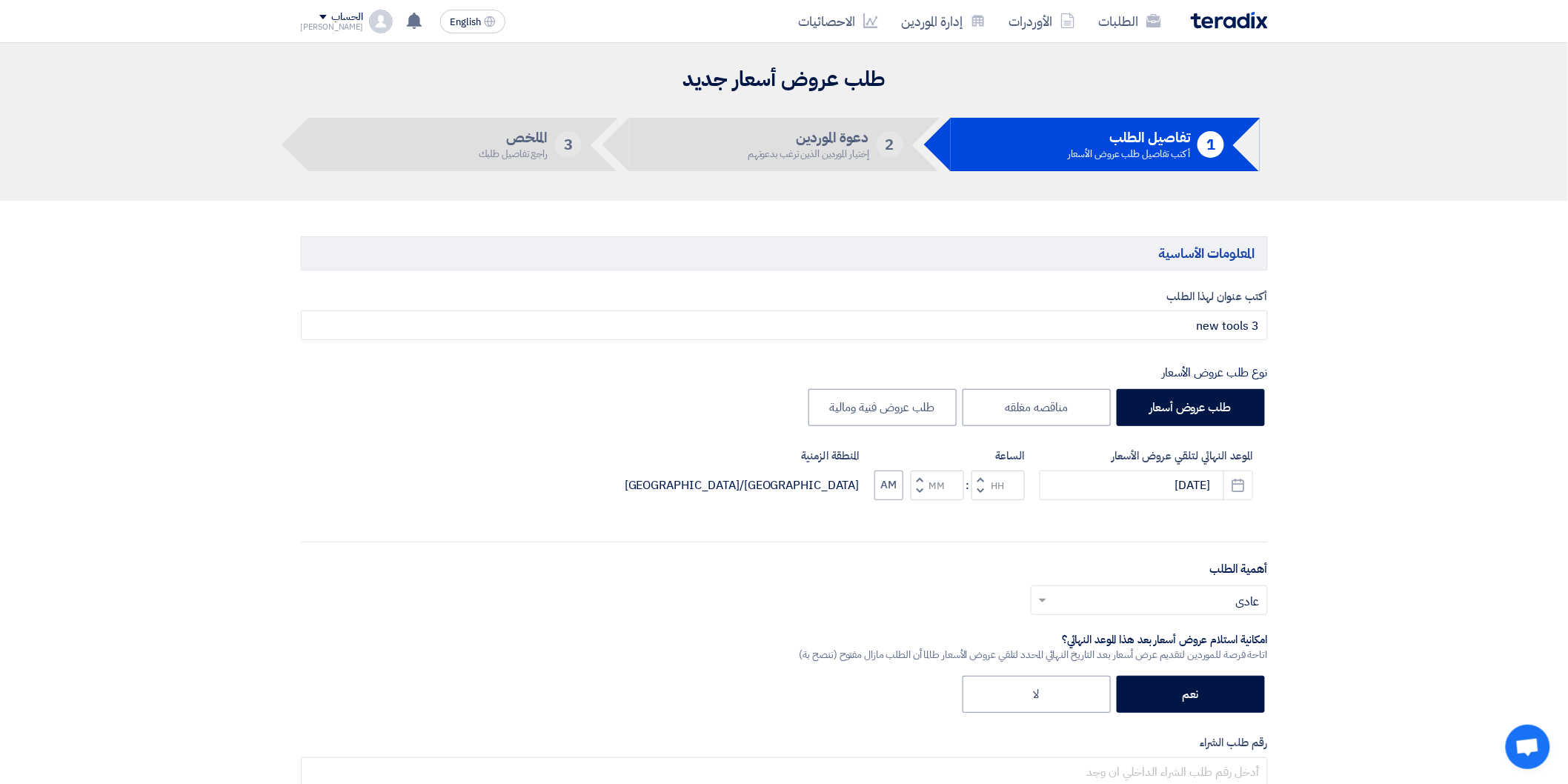
click at [980, 476] on span "button" at bounding box center [980, 479] width 6 height 11
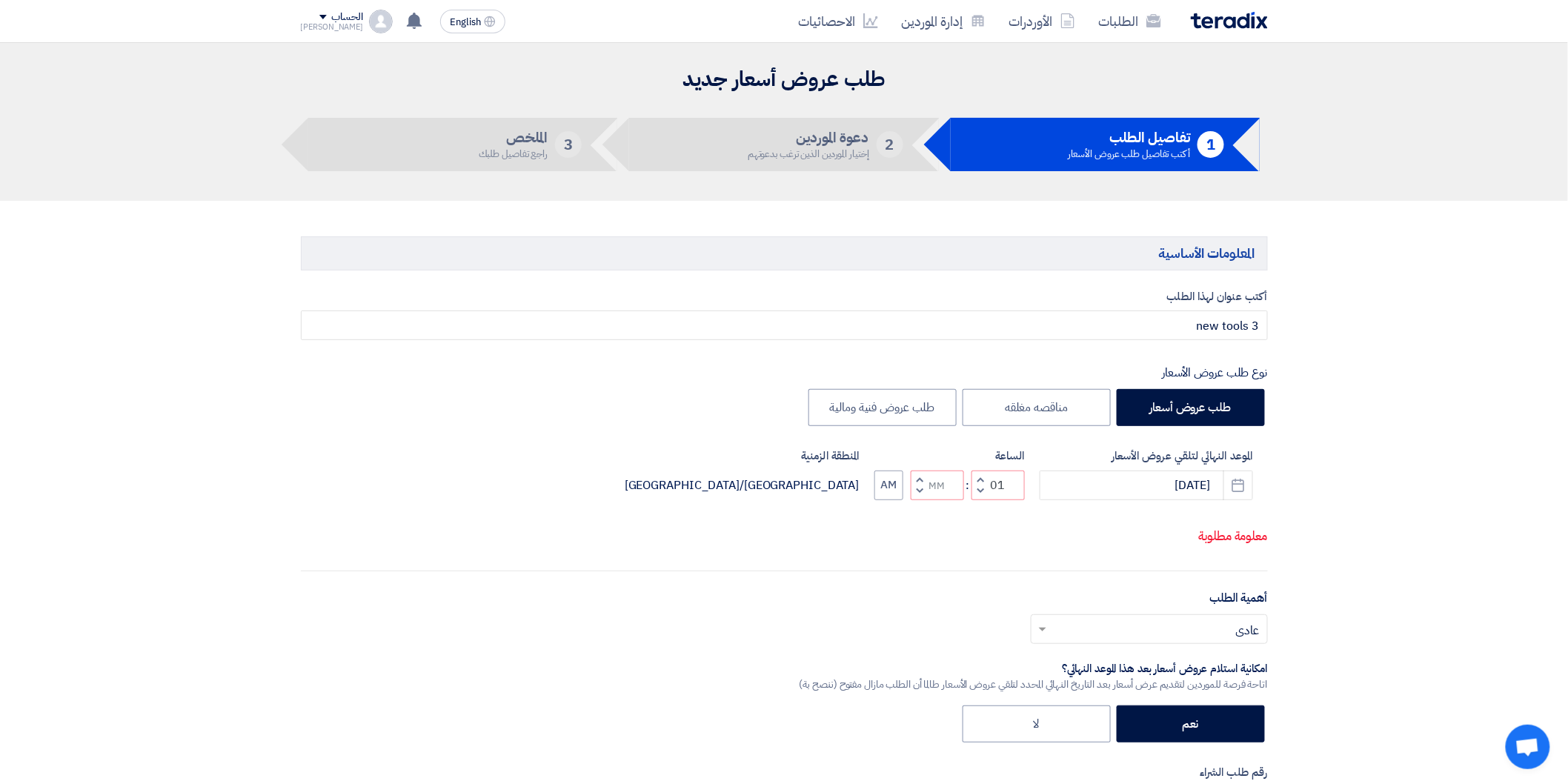
click at [980, 487] on span "button" at bounding box center [980, 491] width 6 height 11
type input "12"
click at [926, 479] on button "Increment minutes" at bounding box center [919, 480] width 18 height 19
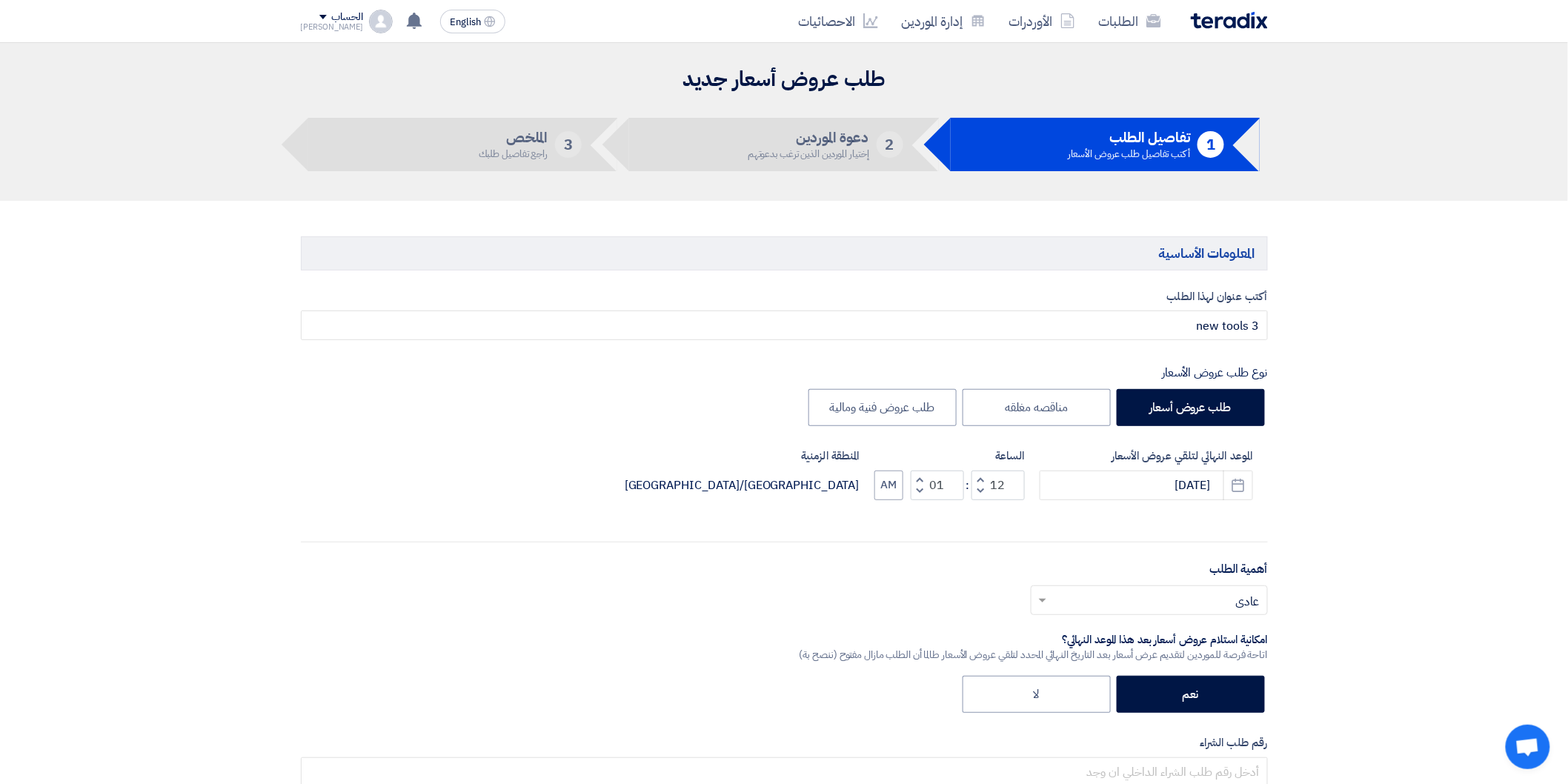
click at [922, 487] on span "button" at bounding box center [919, 491] width 6 height 11
type input "00"
click at [1043, 593] on span at bounding box center [1041, 600] width 19 height 18
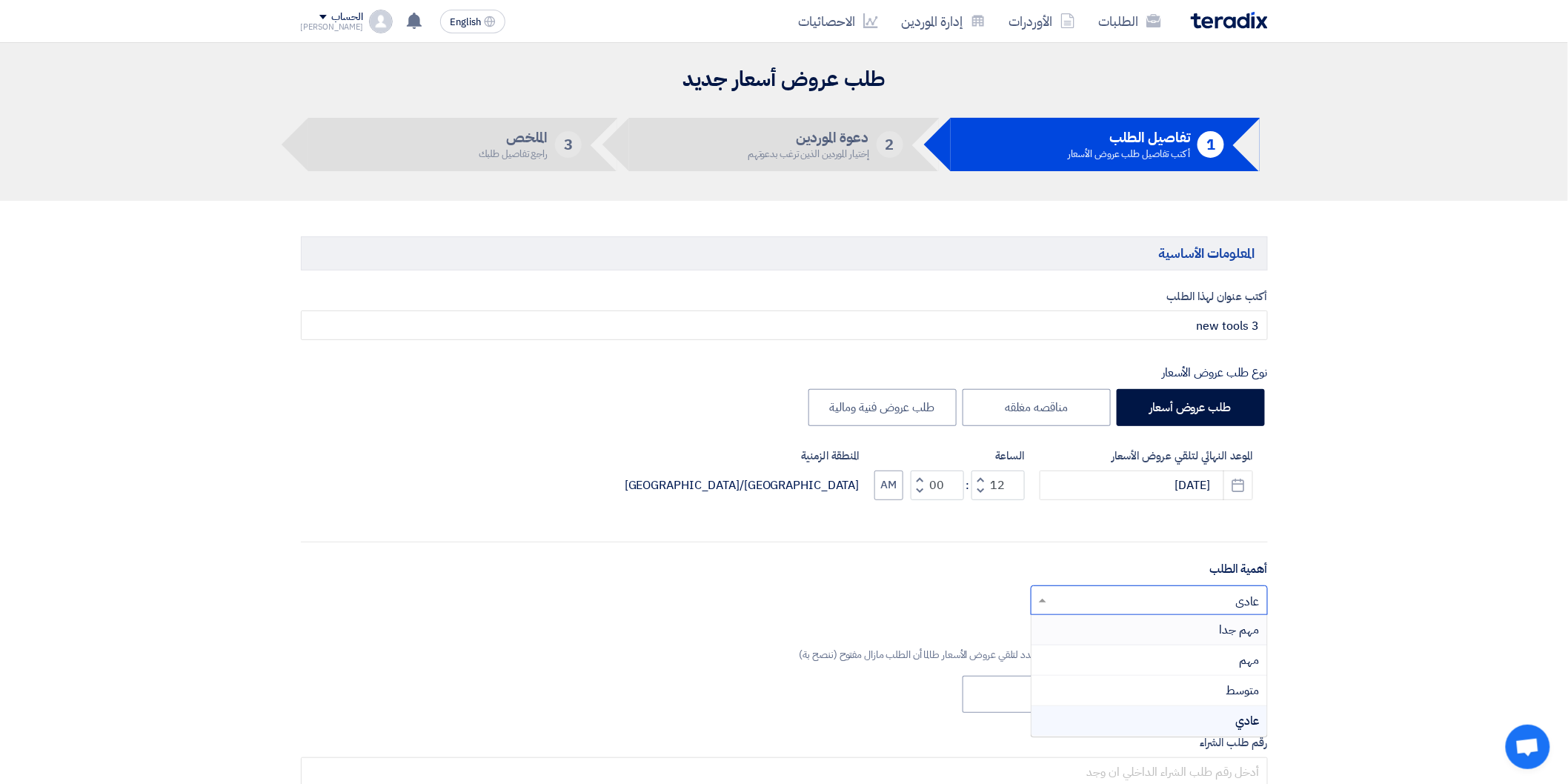
click at [1208, 633] on div "مهم جدا" at bounding box center [1149, 630] width 235 height 31
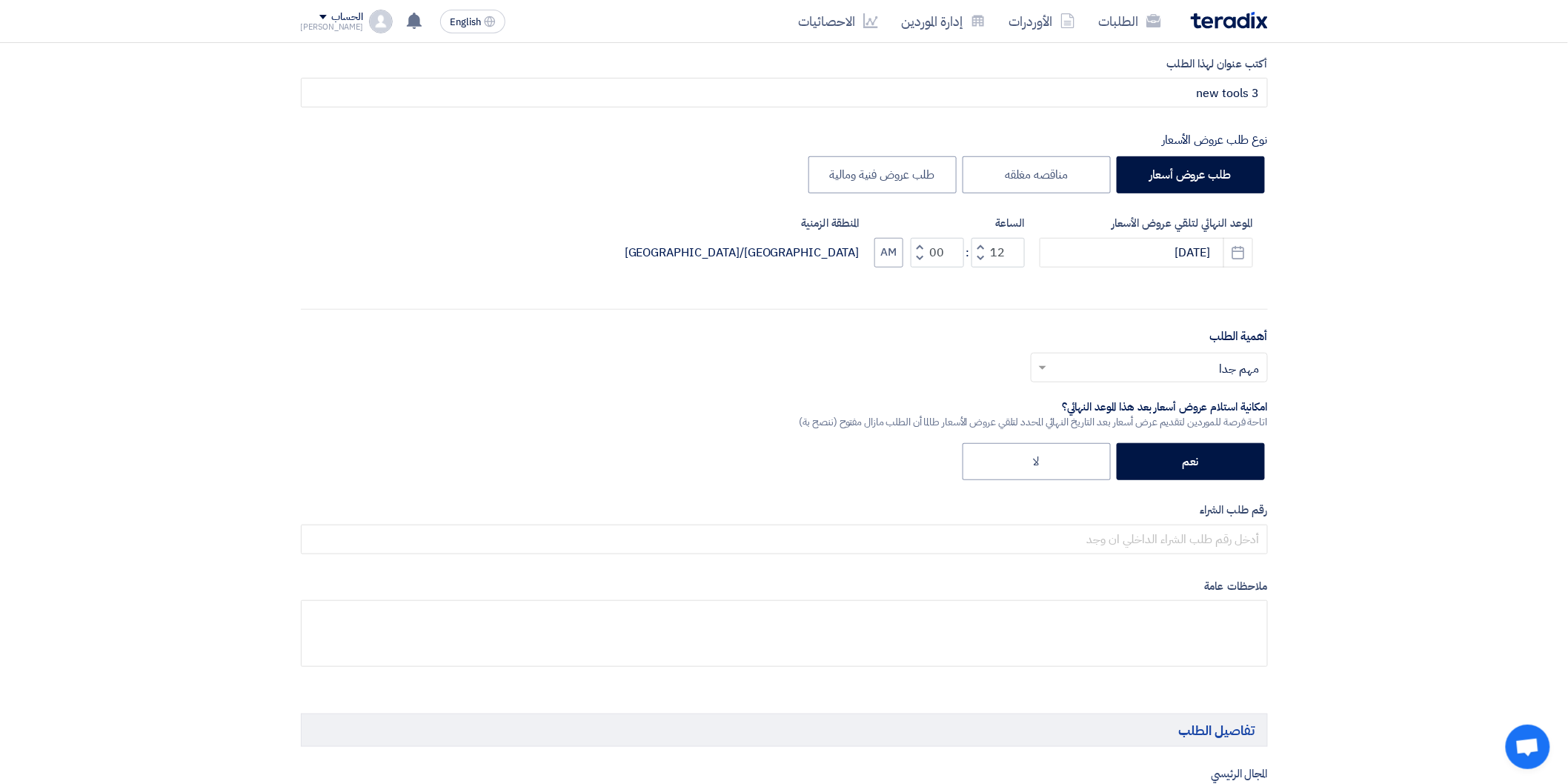
scroll to position [246, 0]
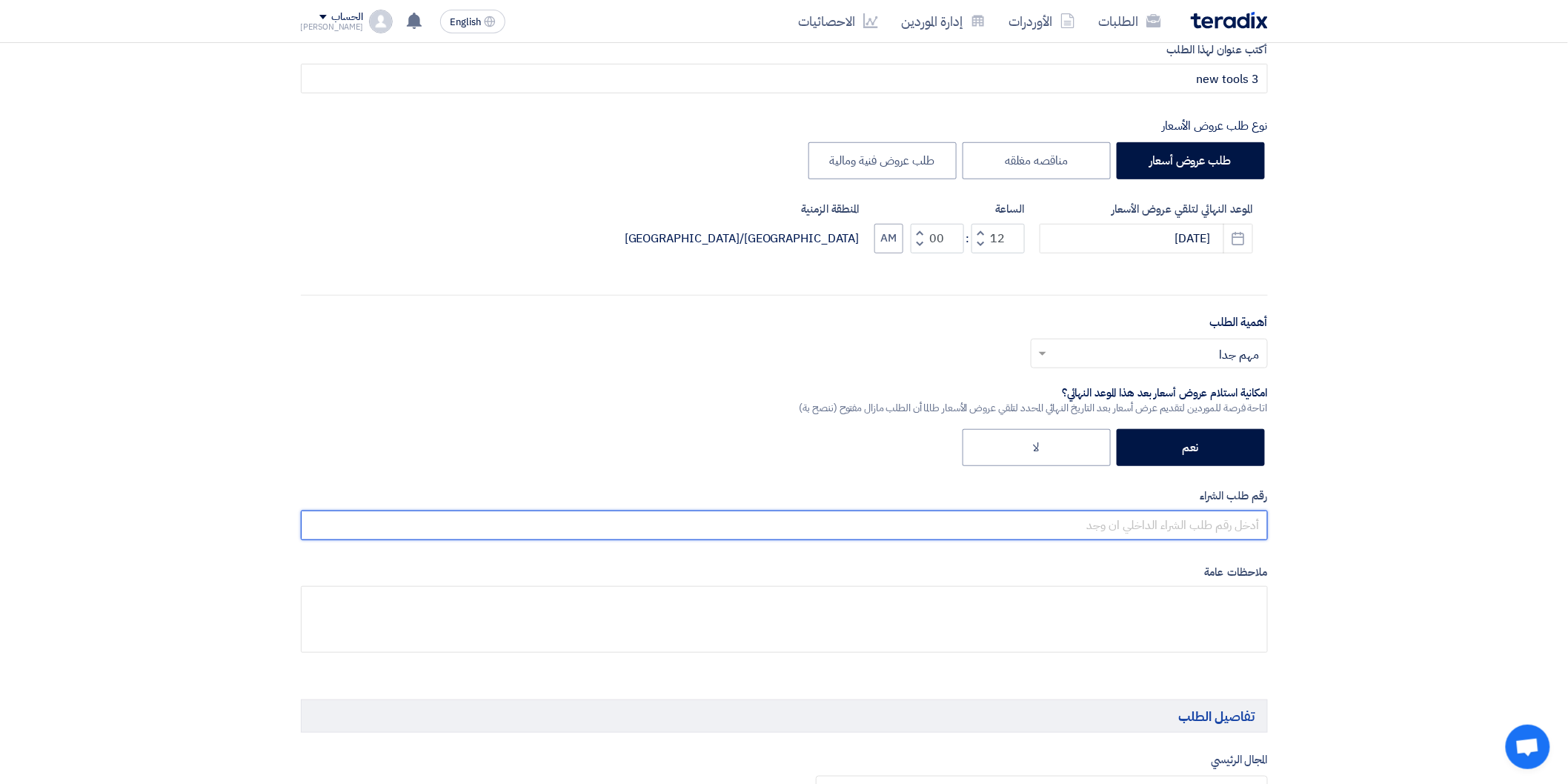
click at [1206, 523] on input "text" at bounding box center [784, 525] width 967 height 30
paste input "24455"
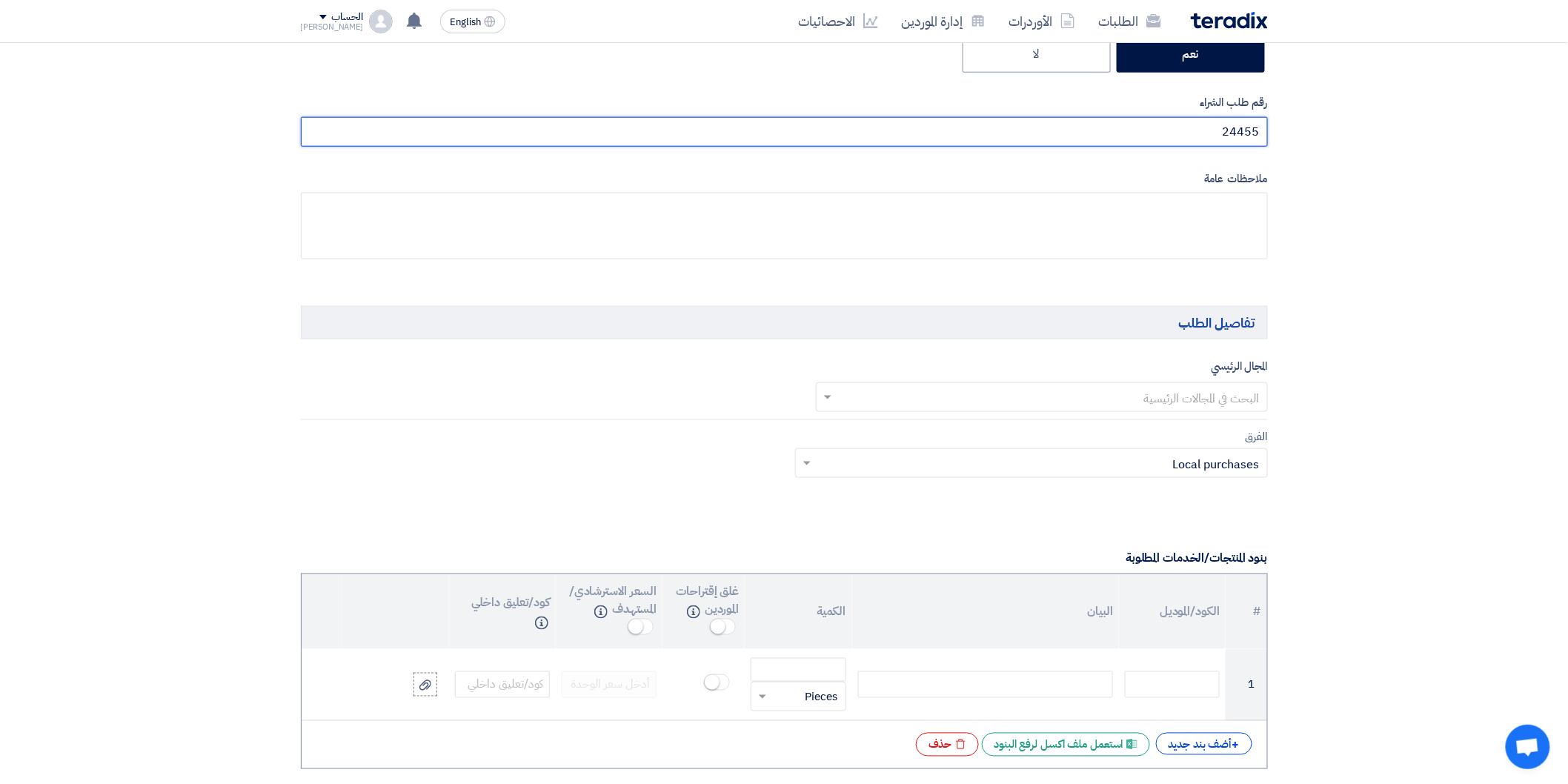
scroll to position [658, 0]
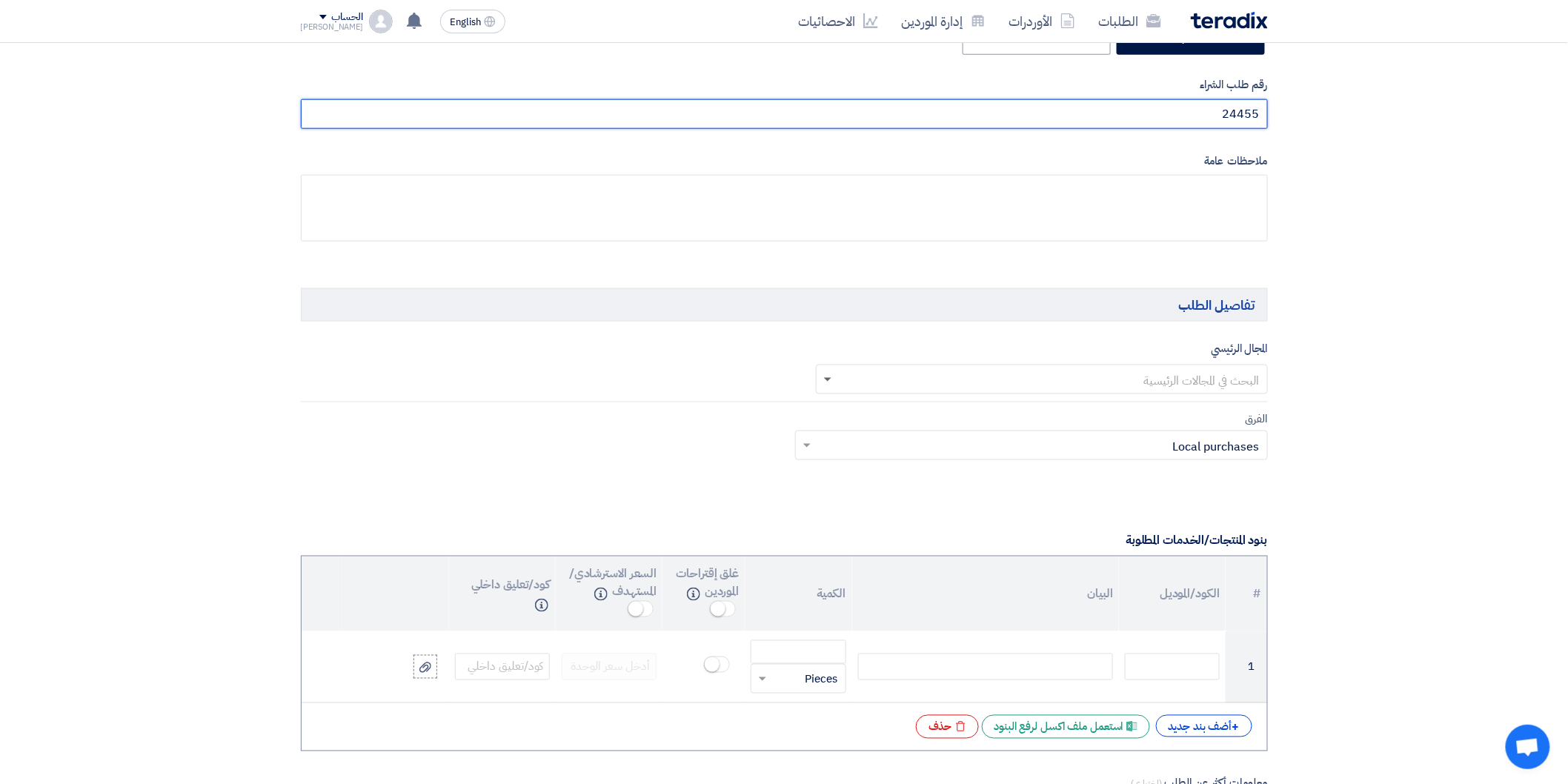
type input "24455"
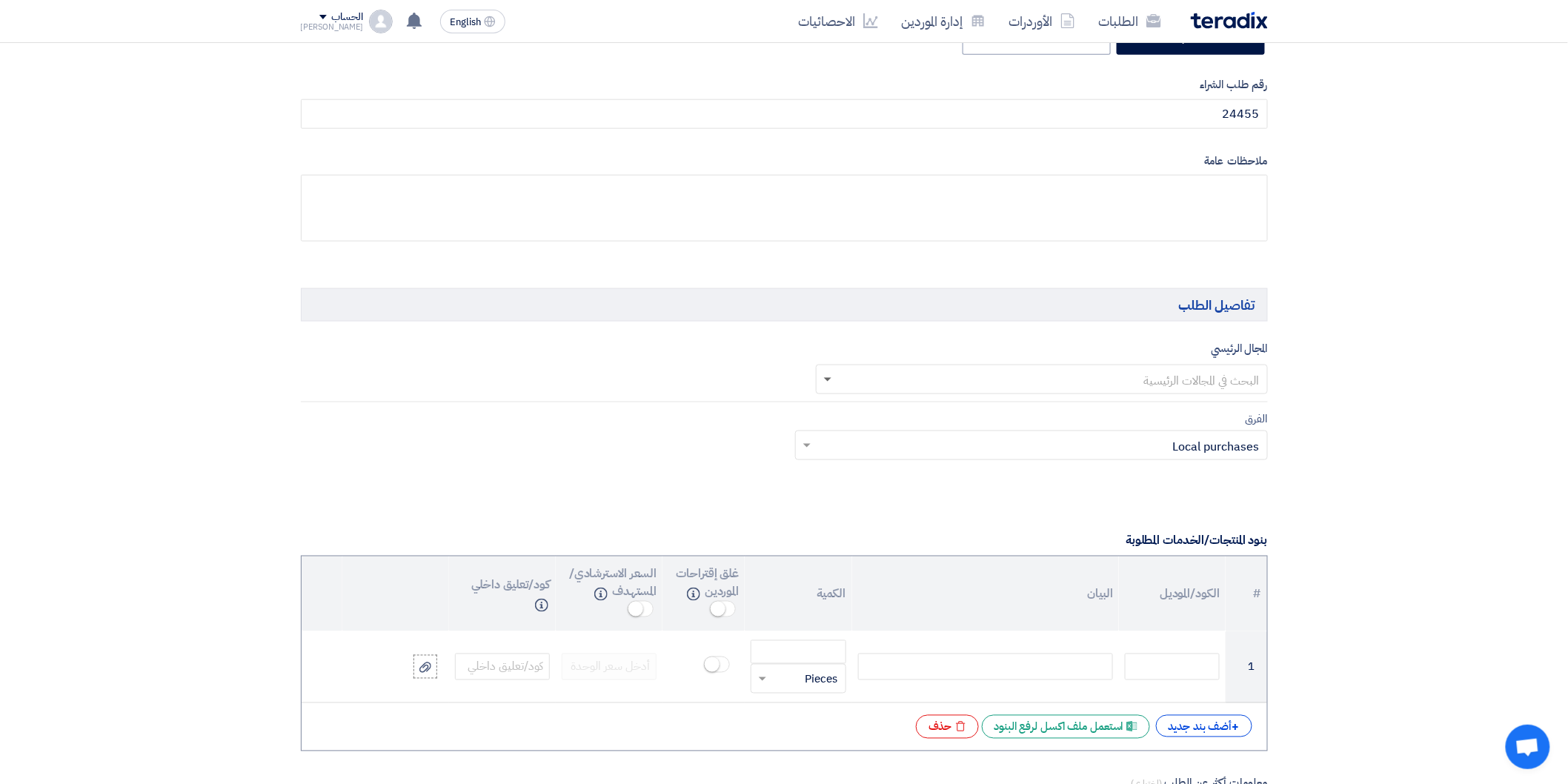
click at [829, 380] on span at bounding box center [828, 380] width 7 height 6
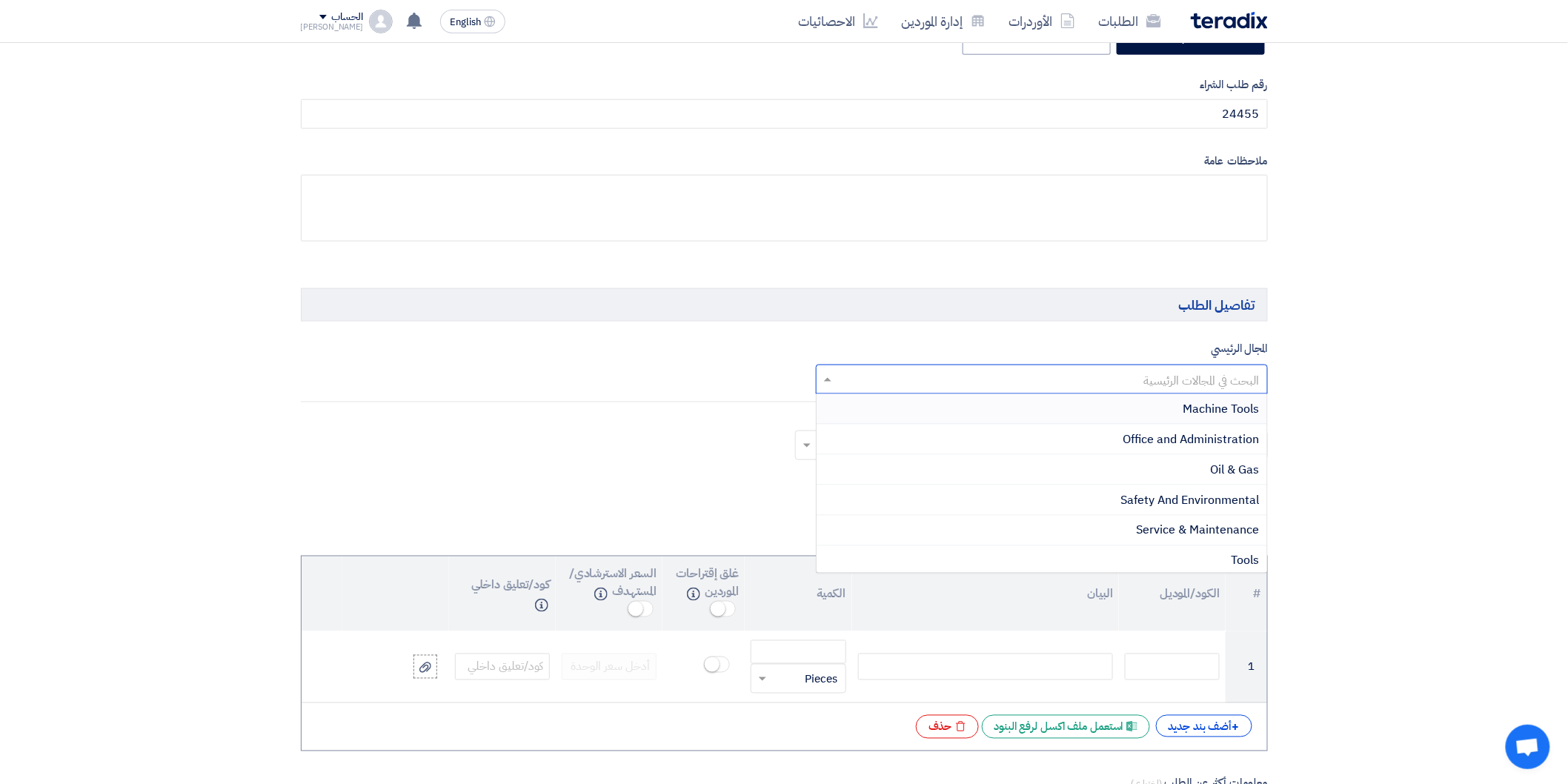
click at [1189, 395] on div "Machine Tools" at bounding box center [1042, 409] width 450 height 31
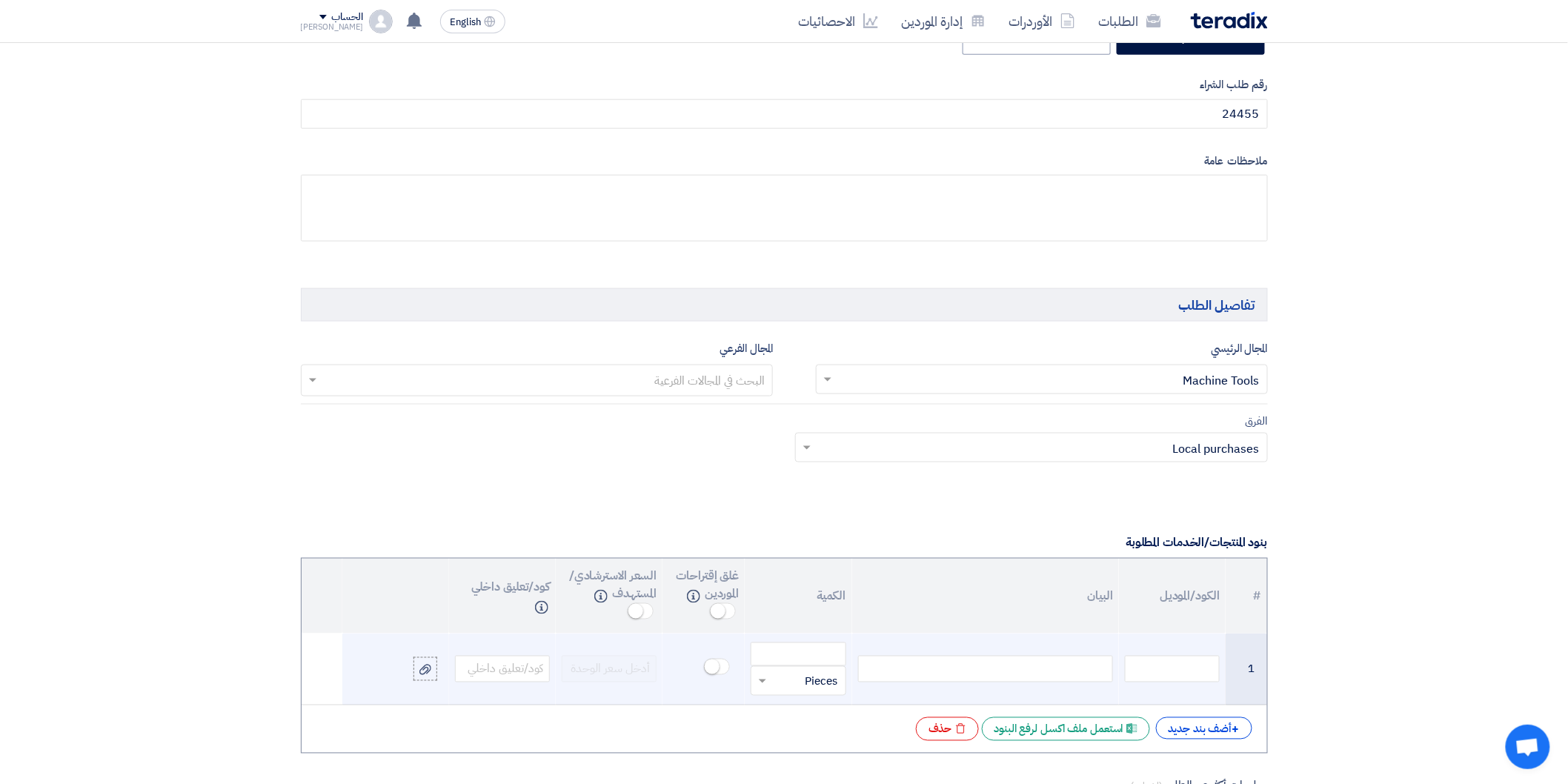
click at [993, 669] on div at bounding box center [985, 669] width 255 height 27
paste div
drag, startPoint x: 975, startPoint y: 672, endPoint x: 981, endPoint y: 690, distance: 19.0
click at [981, 690] on td "لقمة 16مم قلاووظ" at bounding box center [985, 669] width 267 height 72
click at [817, 650] on input "number" at bounding box center [798, 654] width 95 height 23
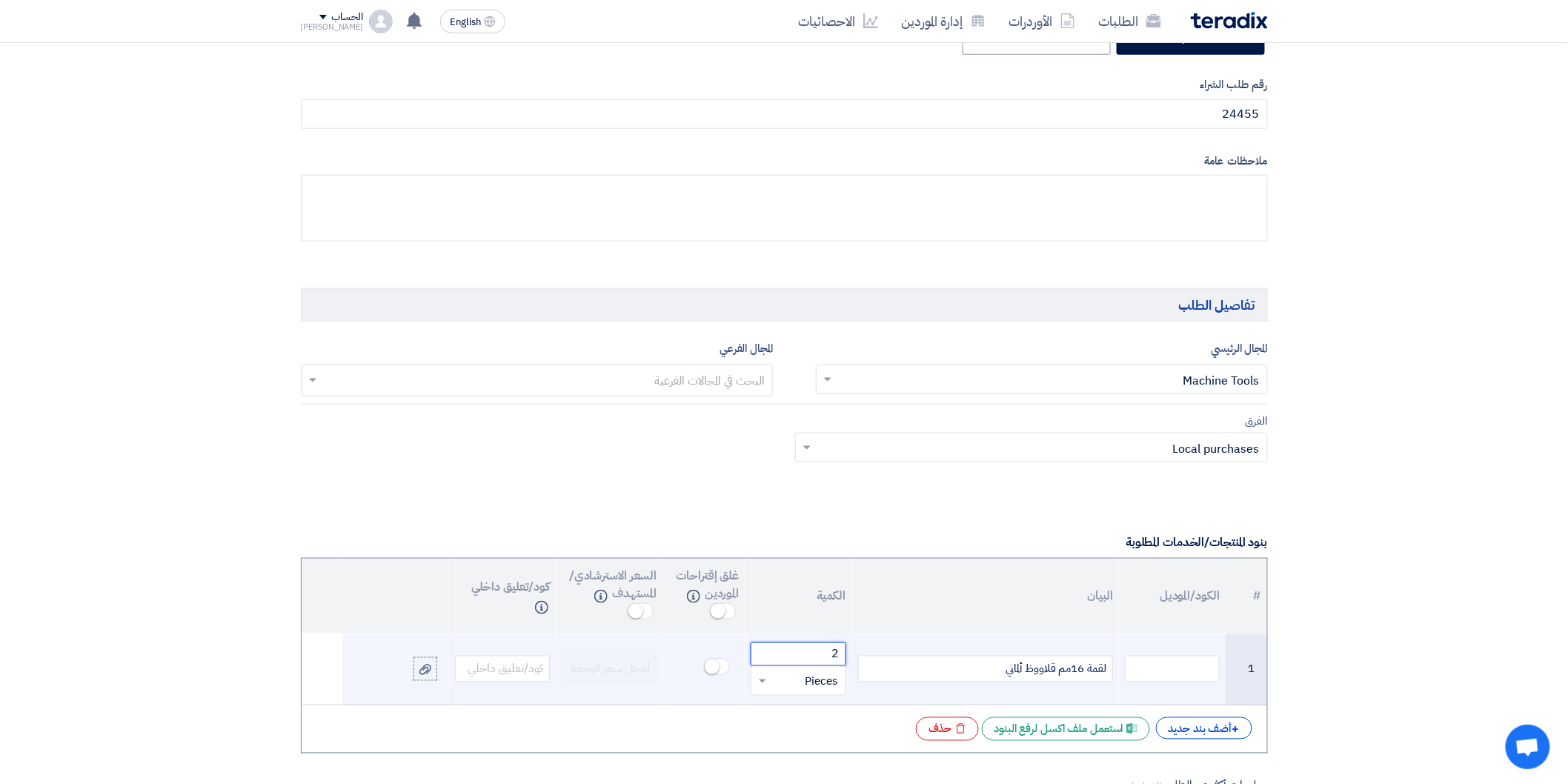
type input "2"
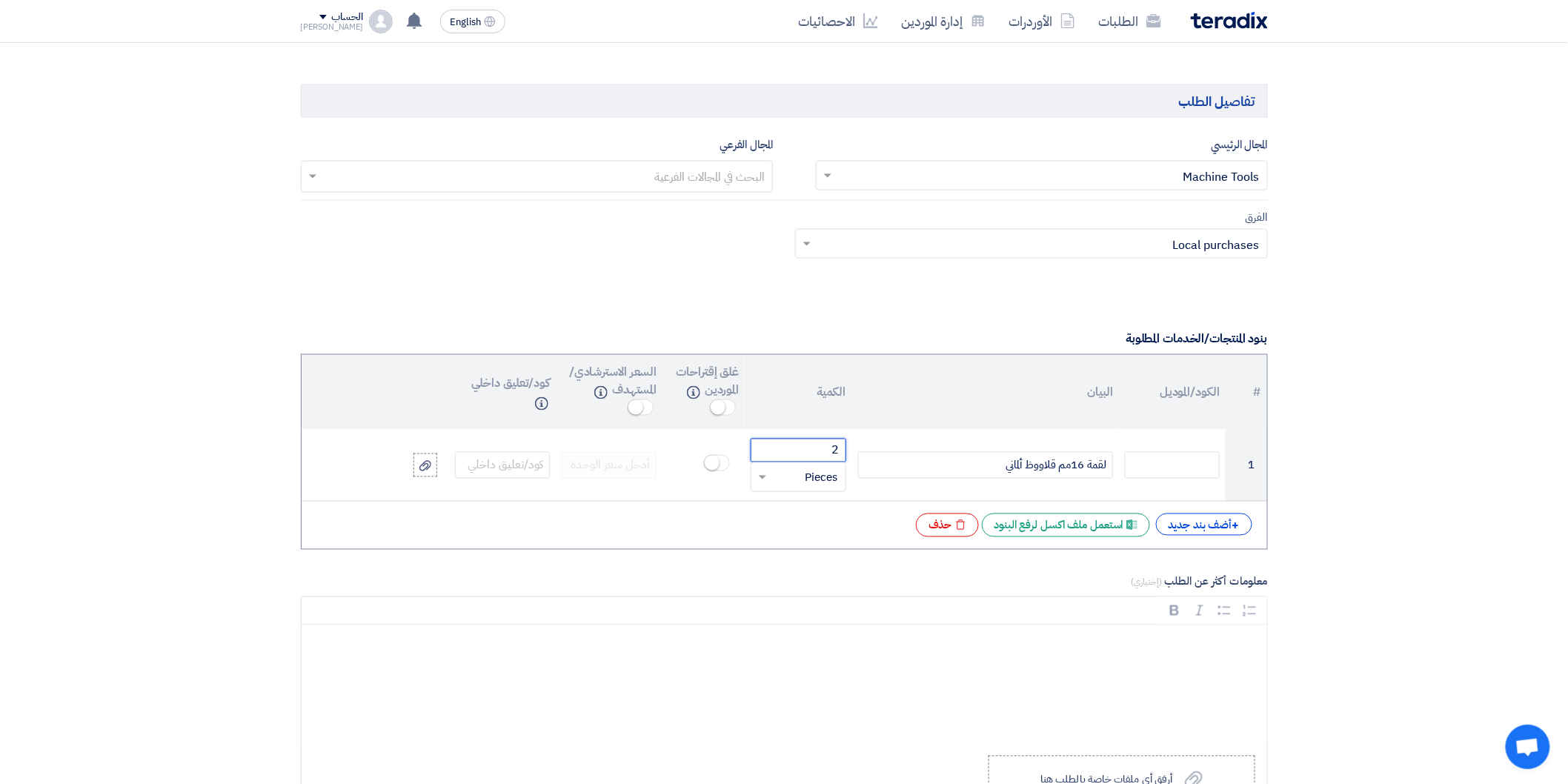
scroll to position [905, 0]
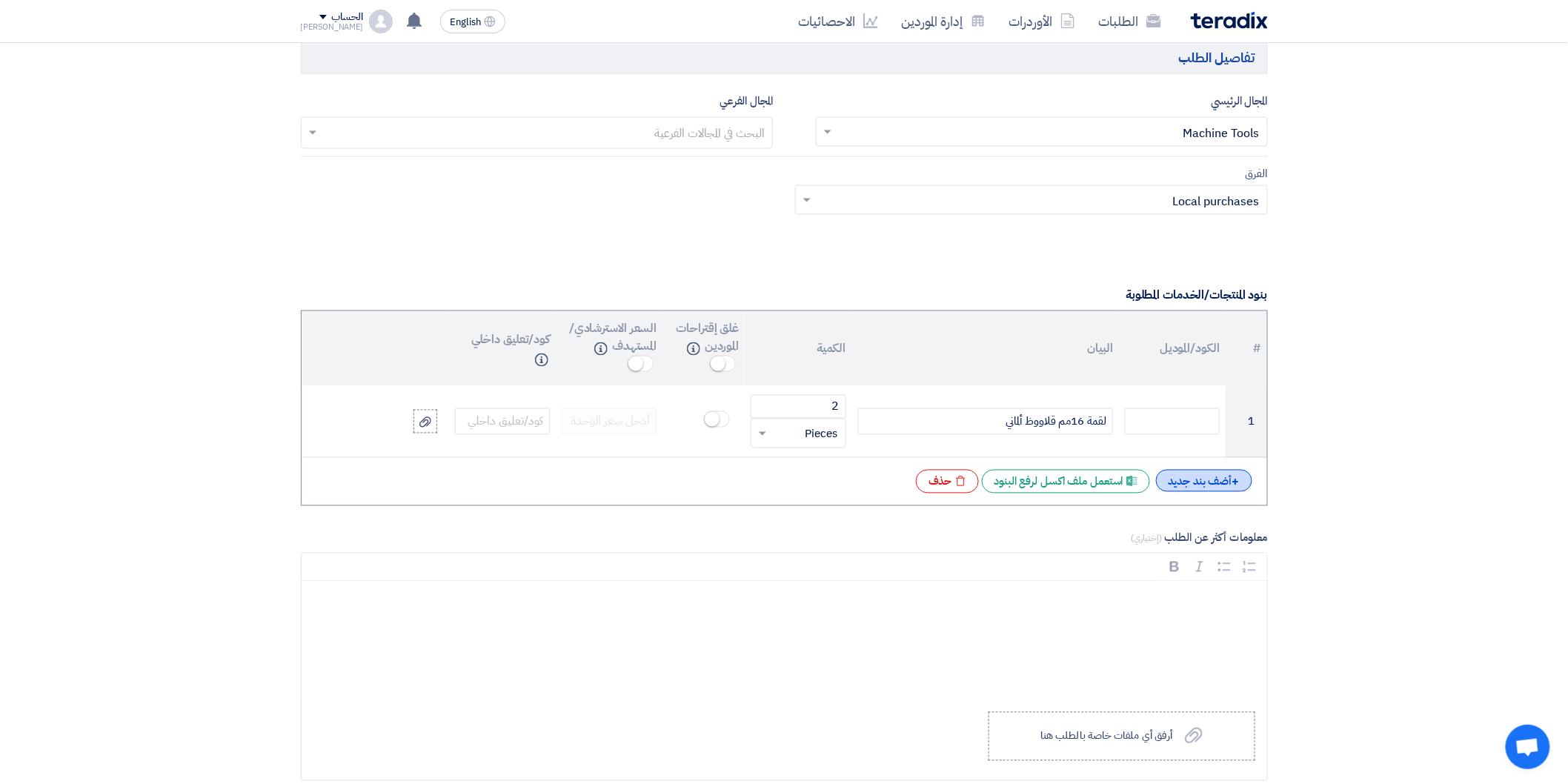
click at [1215, 487] on div "+ أضف بند جديد" at bounding box center [1204, 481] width 97 height 22
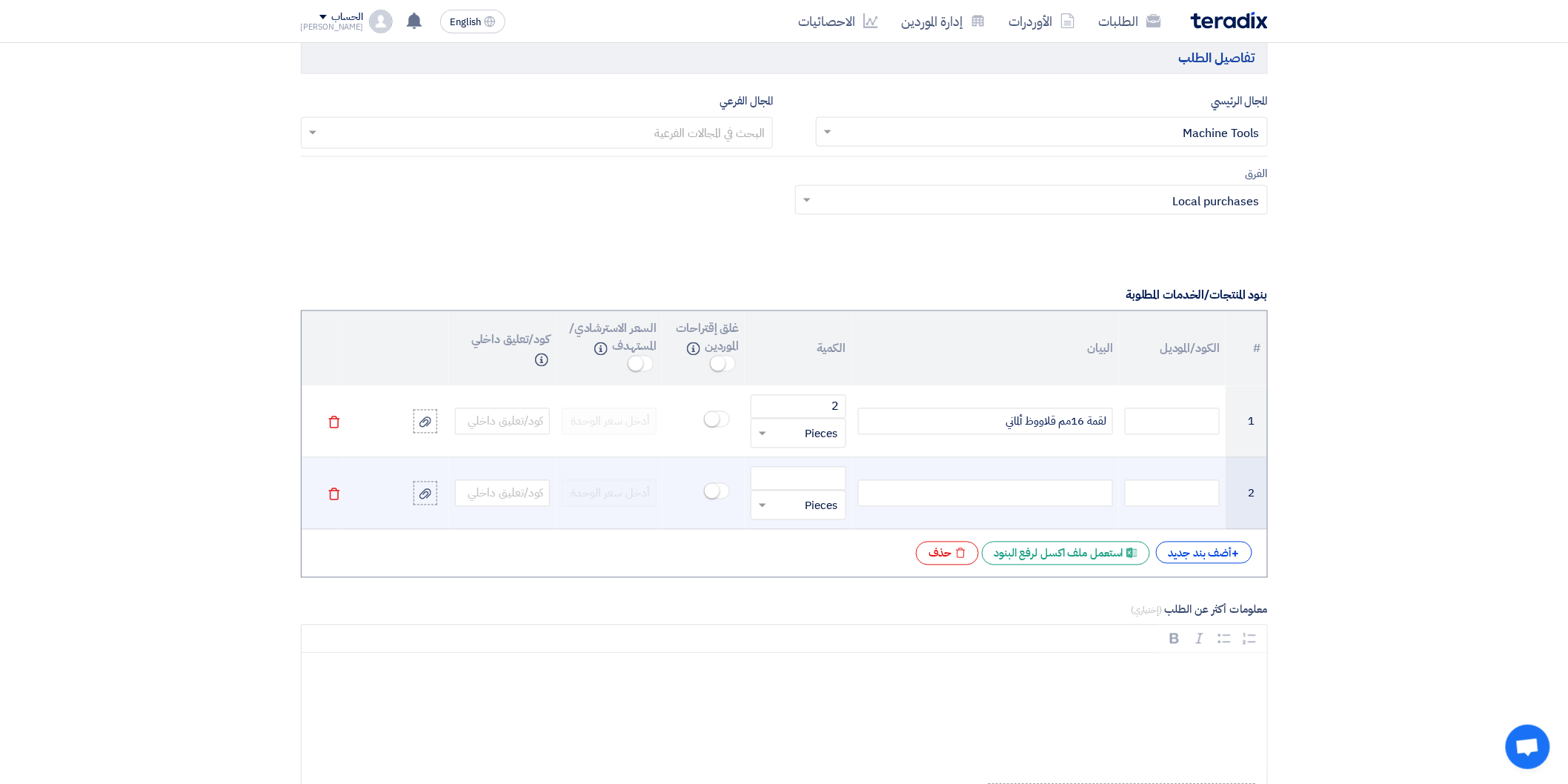
click at [1062, 490] on div at bounding box center [985, 493] width 255 height 27
paste div
click at [806, 483] on input "number" at bounding box center [798, 478] width 95 height 23
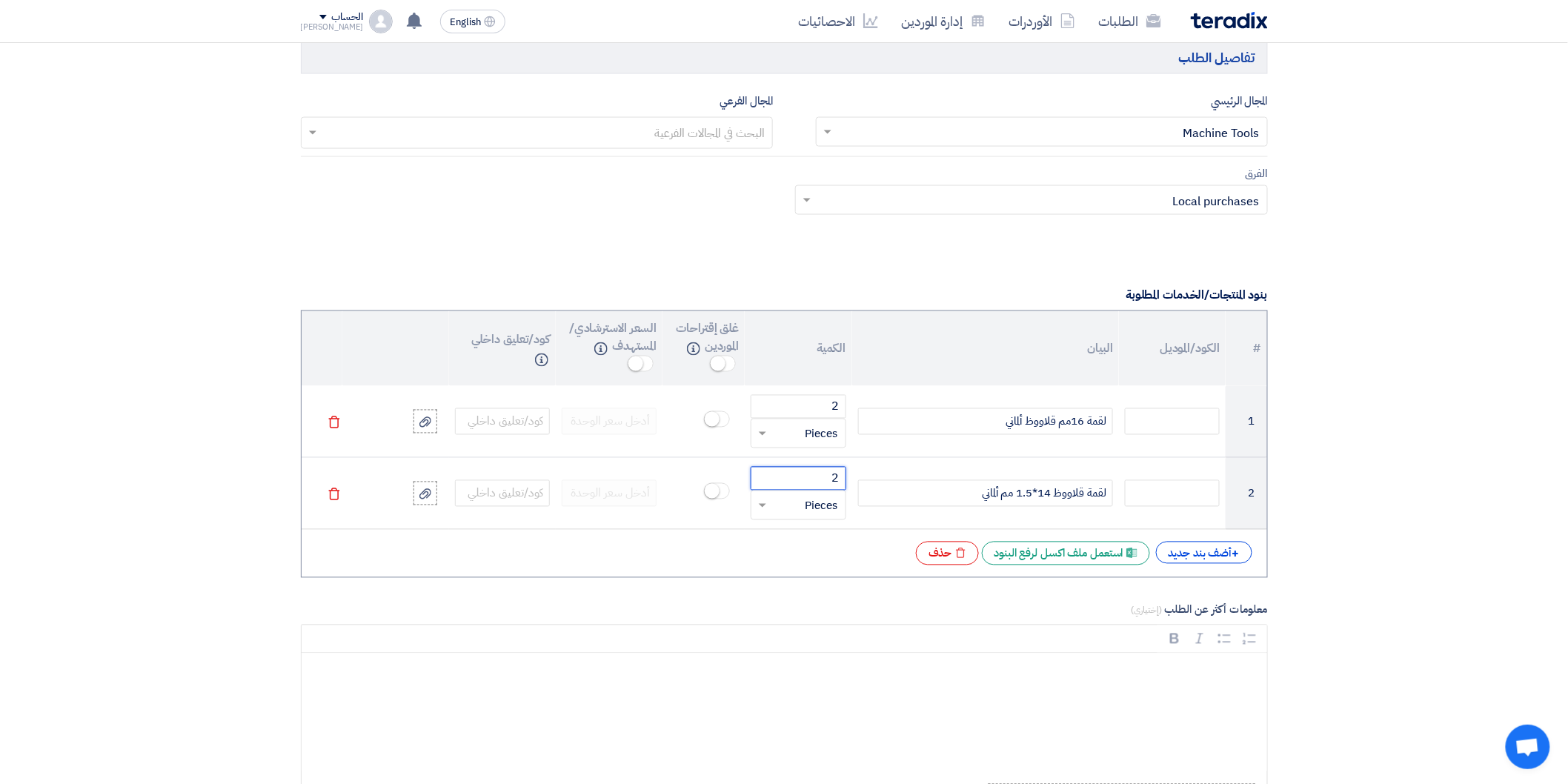
type input "2"
click at [1189, 559] on div "+ أضف بند جديد" at bounding box center [1204, 552] width 97 height 22
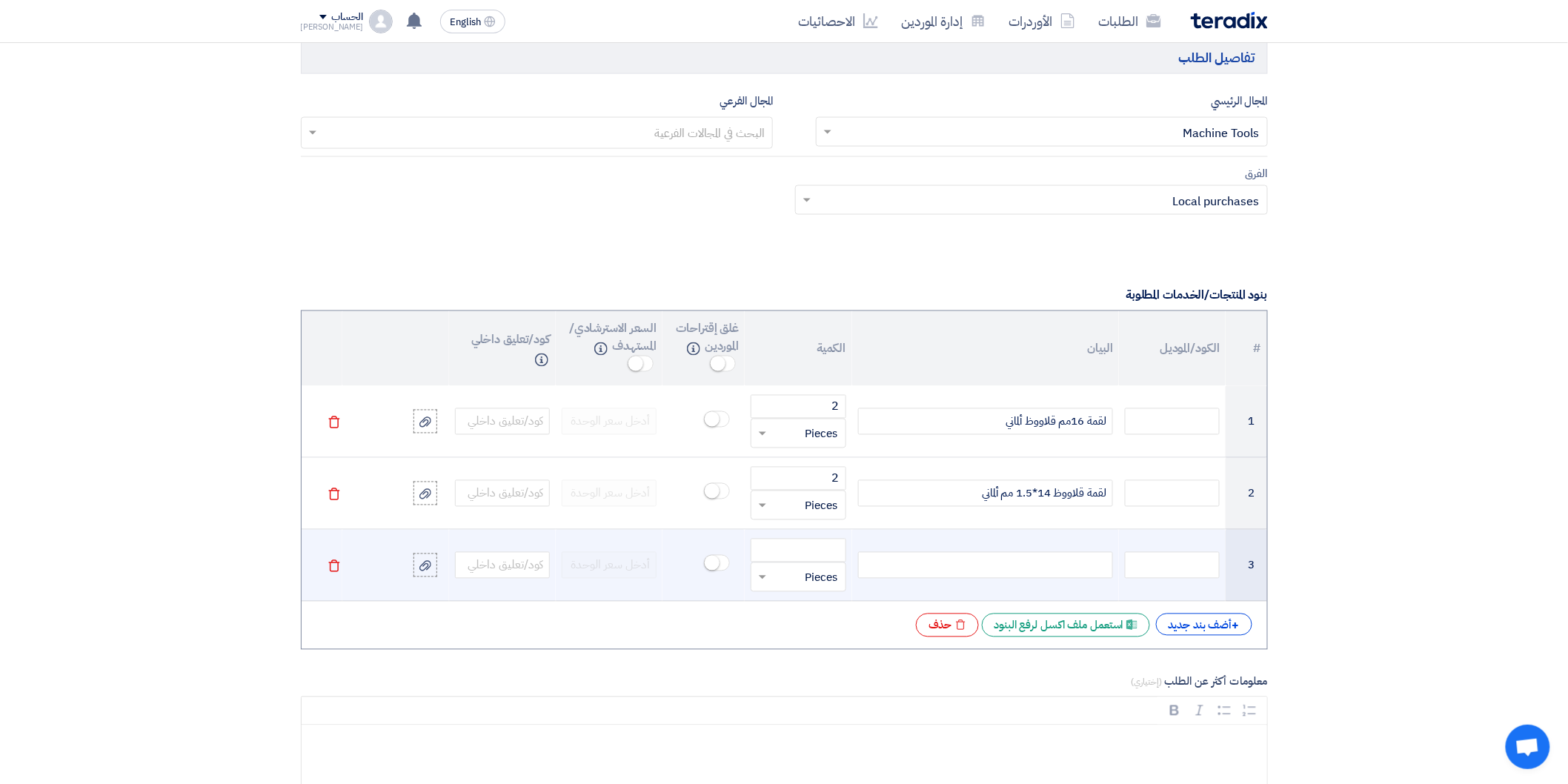
click at [1024, 566] on div at bounding box center [985, 565] width 255 height 27
paste div
click at [832, 552] on input "number" at bounding box center [798, 550] width 95 height 23
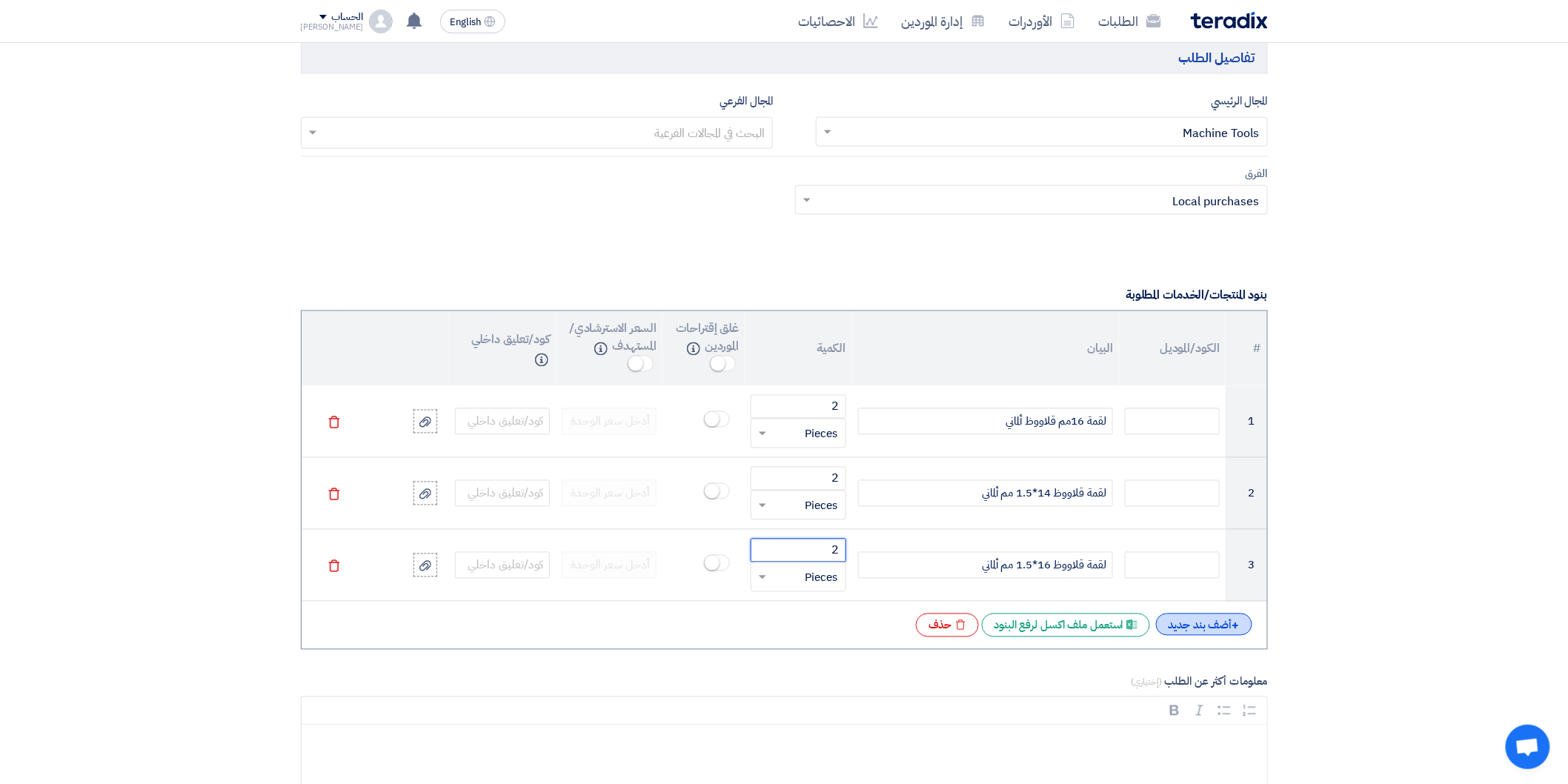
type input "2"
click at [1187, 624] on div "+ أضف بند جديد" at bounding box center [1204, 625] width 97 height 22
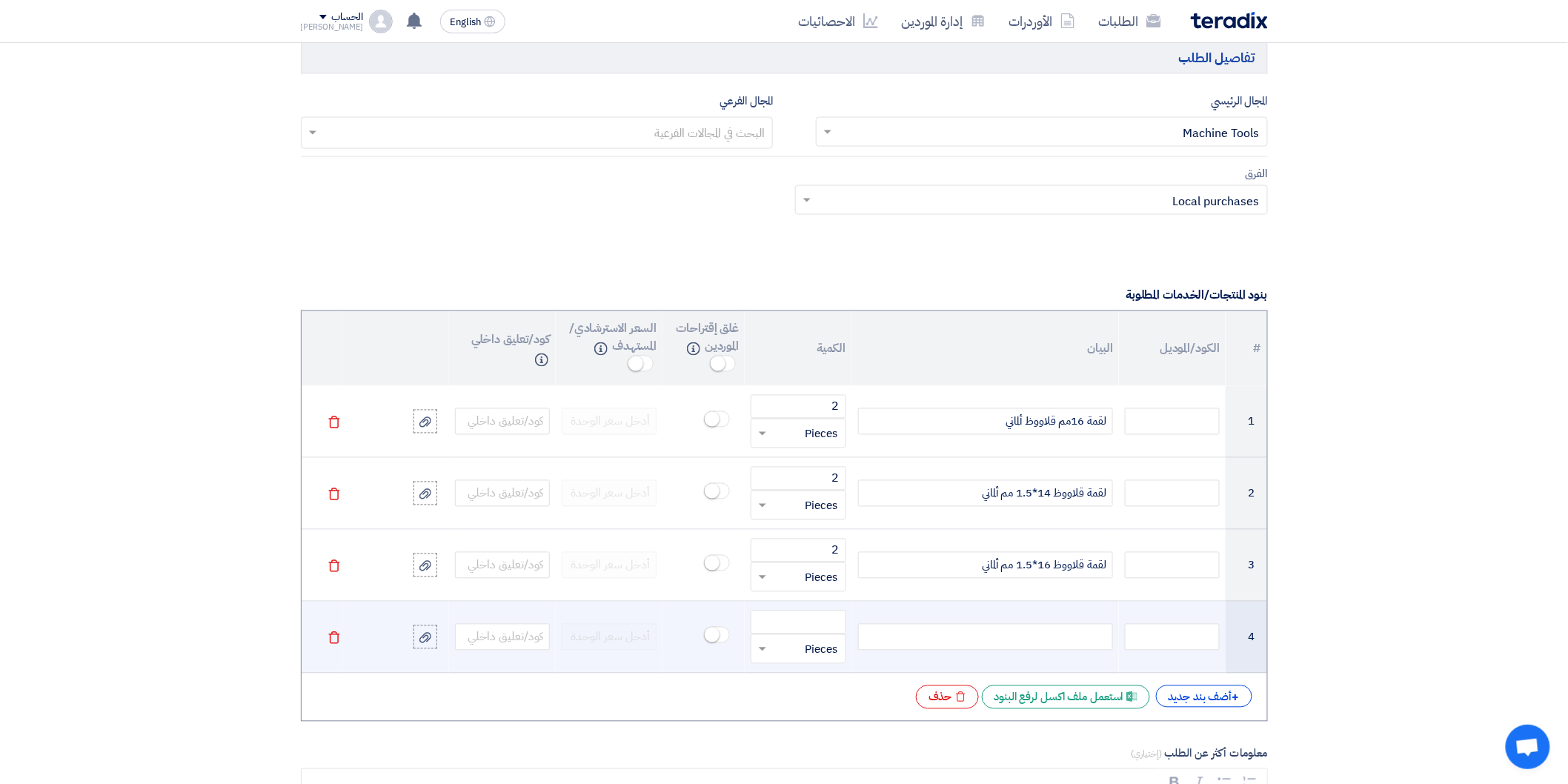
click at [1063, 643] on div at bounding box center [985, 637] width 255 height 27
paste div
click at [808, 620] on input "number" at bounding box center [798, 621] width 95 height 23
type input "2"
click at [985, 646] on div "لقمة قلاووظ 12*1.25 مم" at bounding box center [985, 637] width 255 height 27
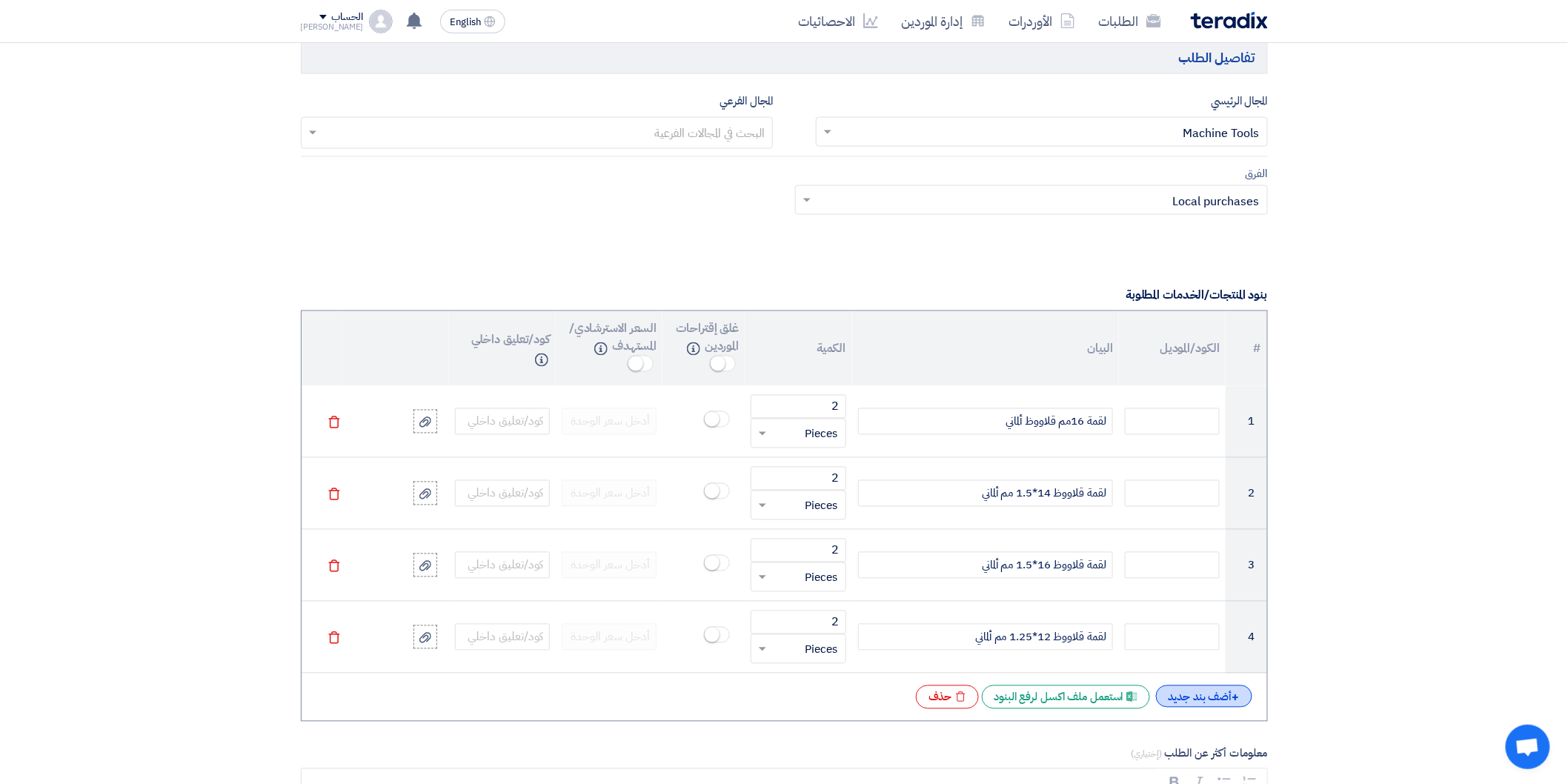
click at [1193, 686] on div "+ أضف بند جديد" at bounding box center [1204, 697] width 97 height 22
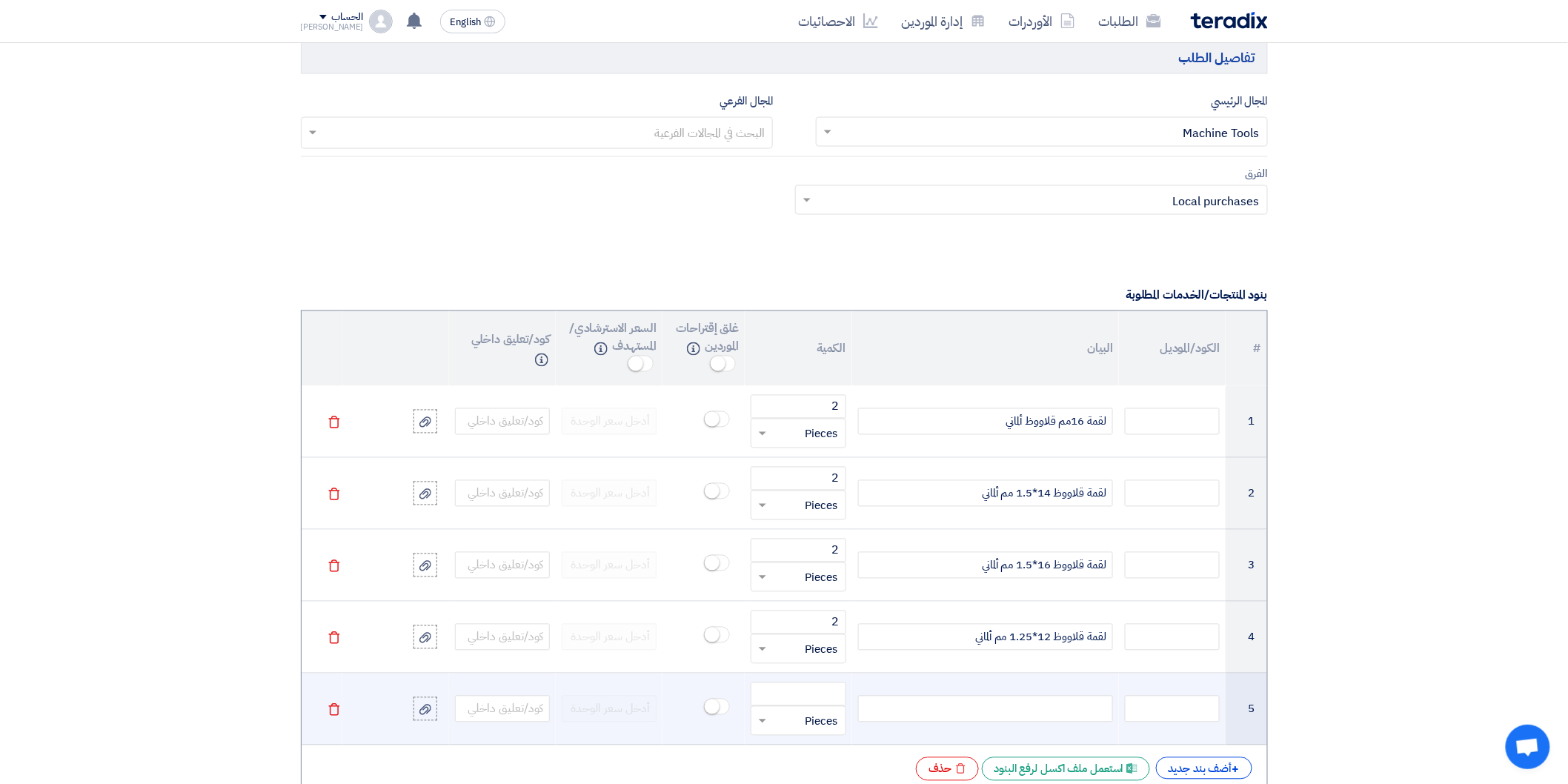
click at [1051, 705] on div at bounding box center [985, 709] width 255 height 27
paste div
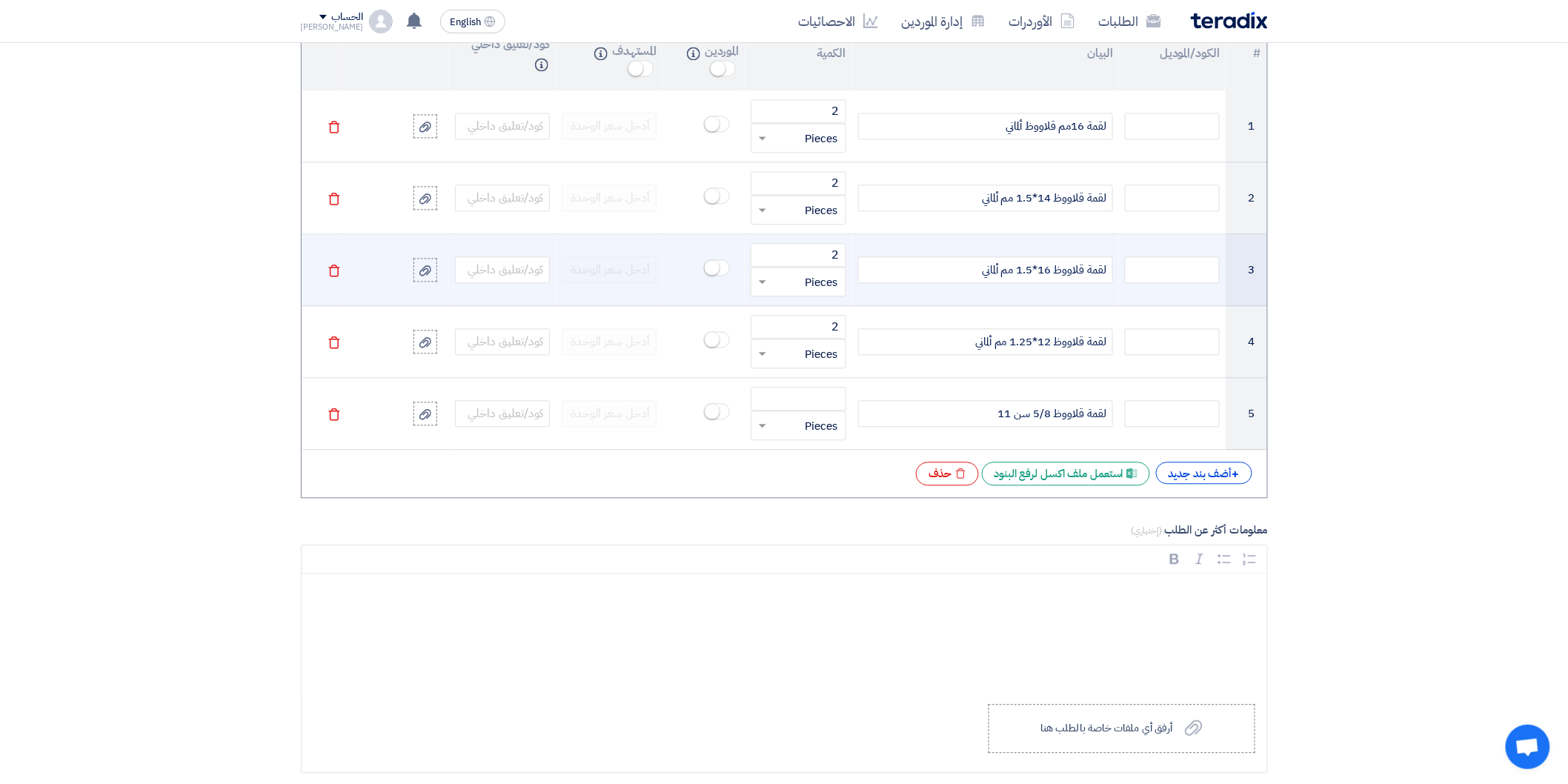
scroll to position [1234, 0]
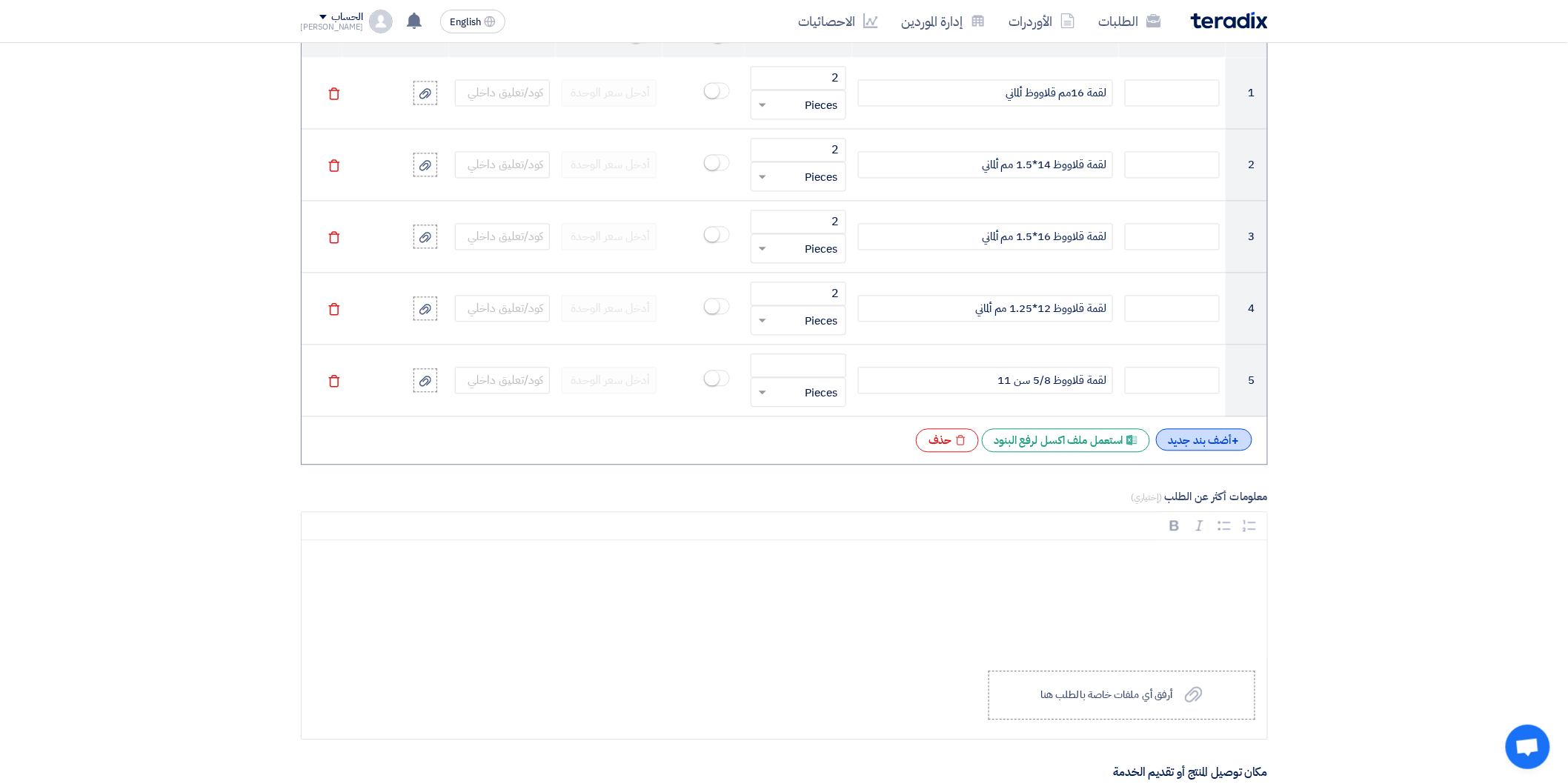
click at [1184, 439] on div "+ أضف بند جديد" at bounding box center [1204, 439] width 97 height 22
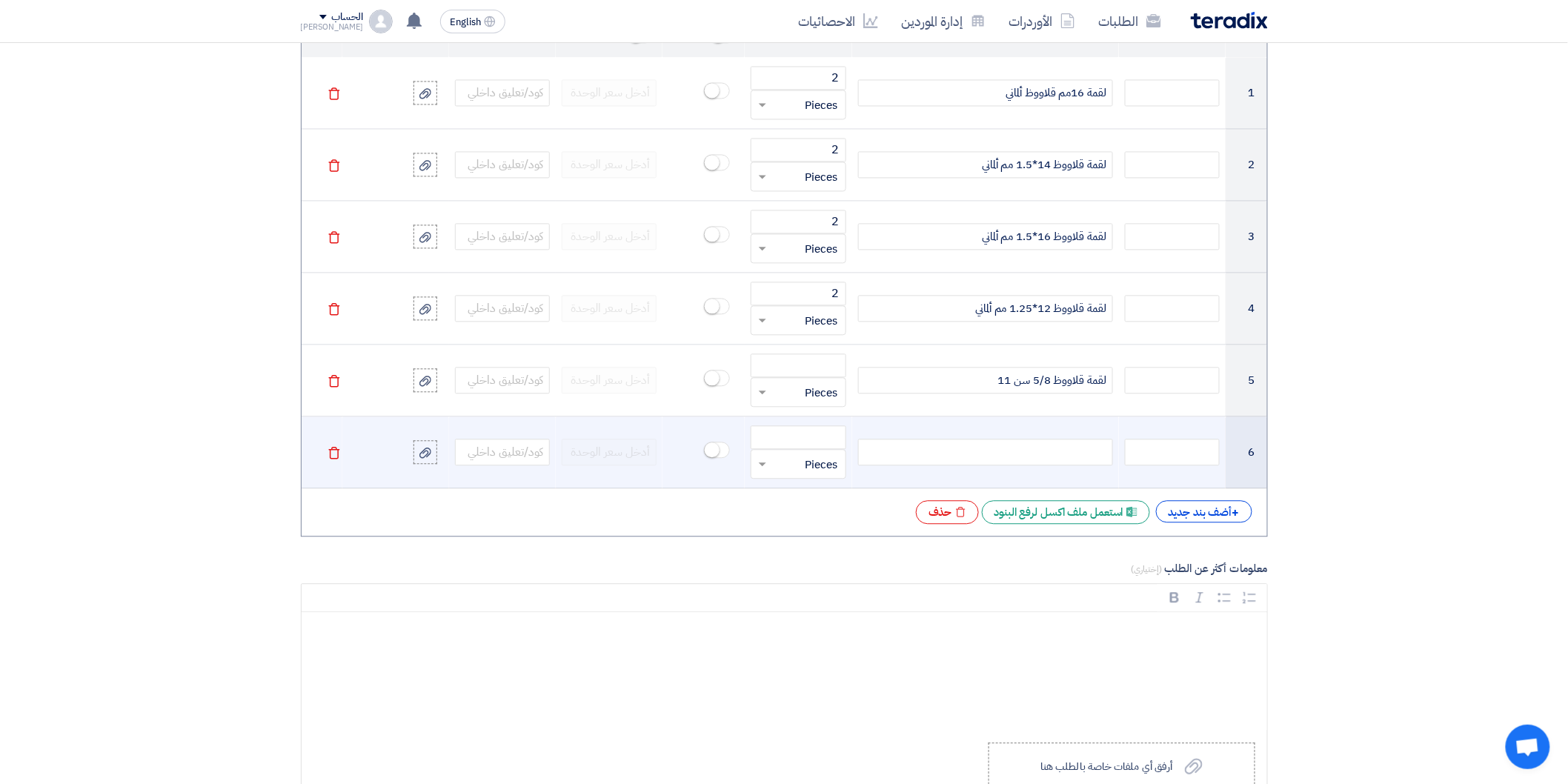
click at [1056, 461] on div at bounding box center [985, 452] width 255 height 27
paste div
click at [962, 449] on div "طقم ذكر قلاووظ 16*1.5 مم" at bounding box center [985, 452] width 255 height 27
click at [824, 438] on input "number" at bounding box center [798, 436] width 95 height 23
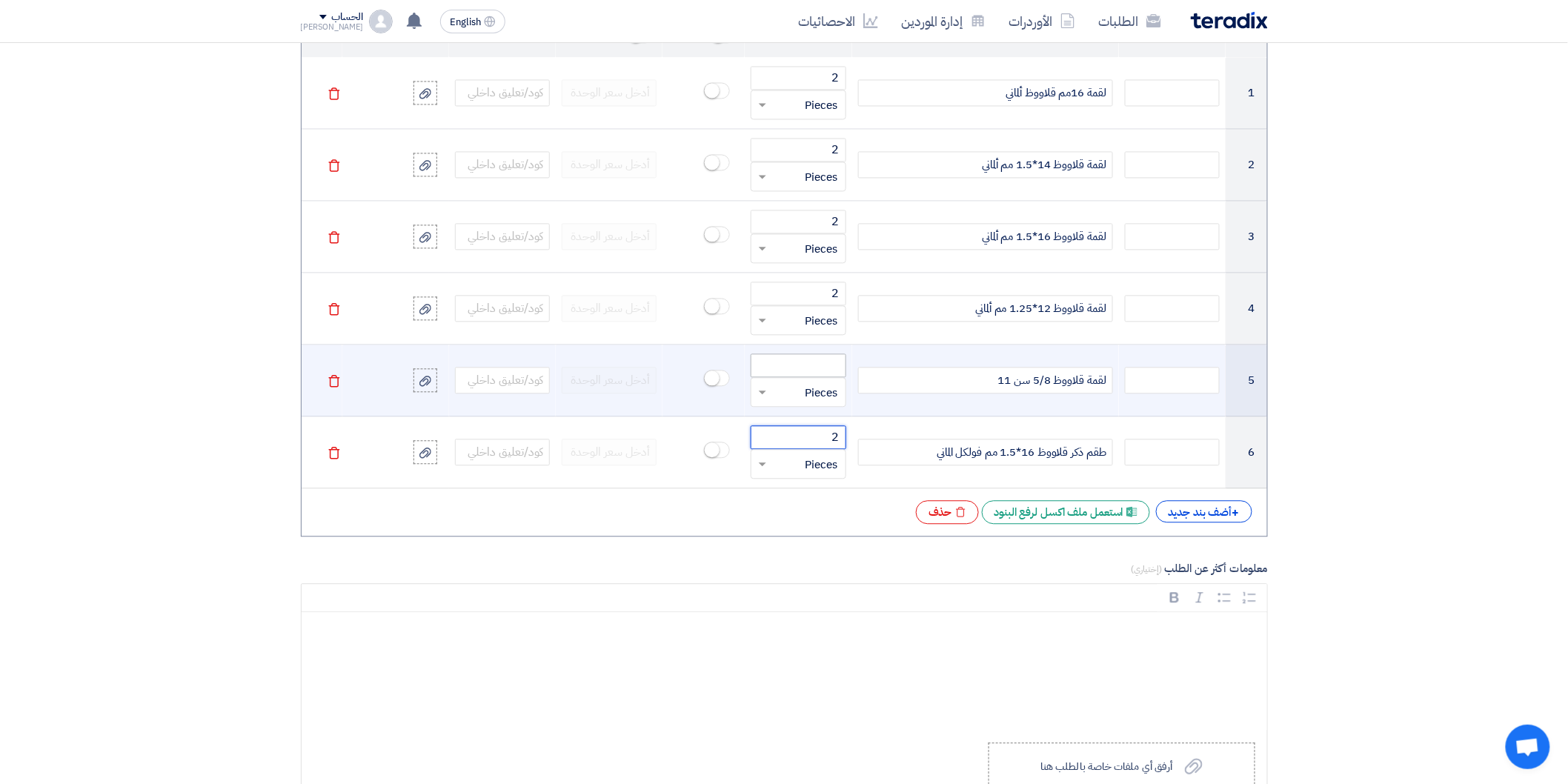
type input "2"
click at [820, 361] on input "number" at bounding box center [798, 365] width 95 height 23
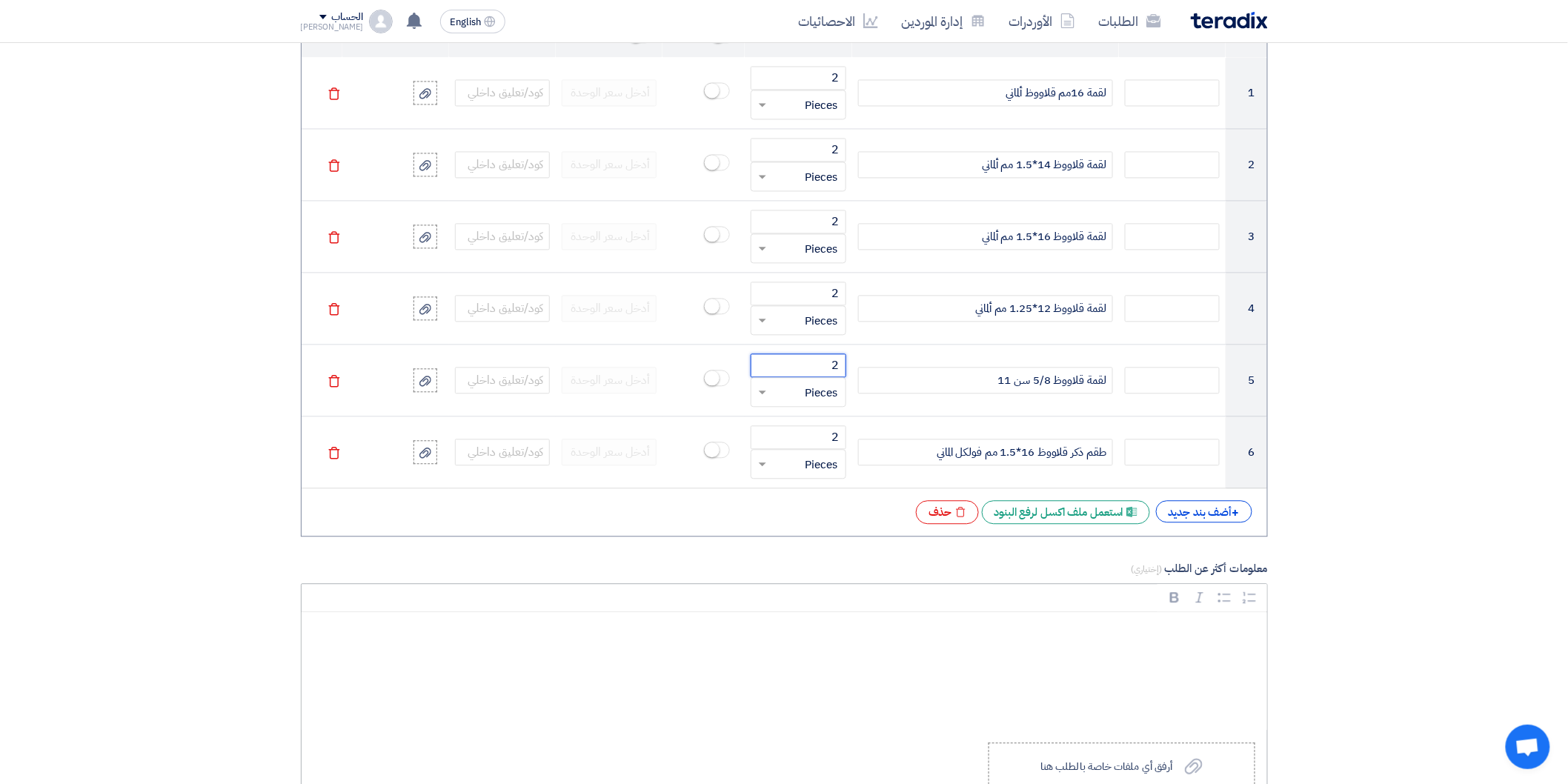
type input "2"
click at [1169, 512] on div "+ أضف بند جديد" at bounding box center [1204, 512] width 97 height 22
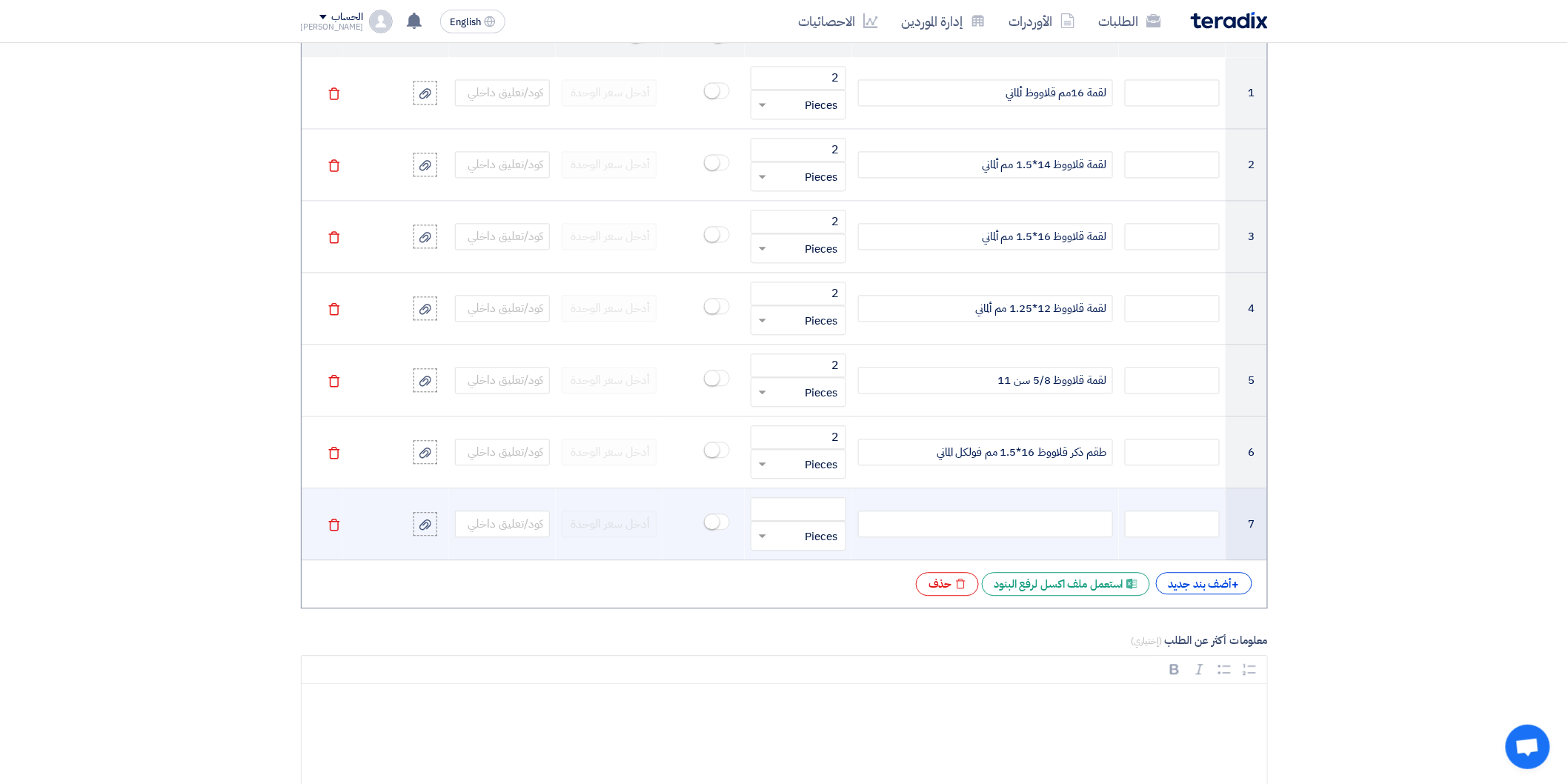
click at [1064, 520] on div at bounding box center [985, 524] width 255 height 27
paste div
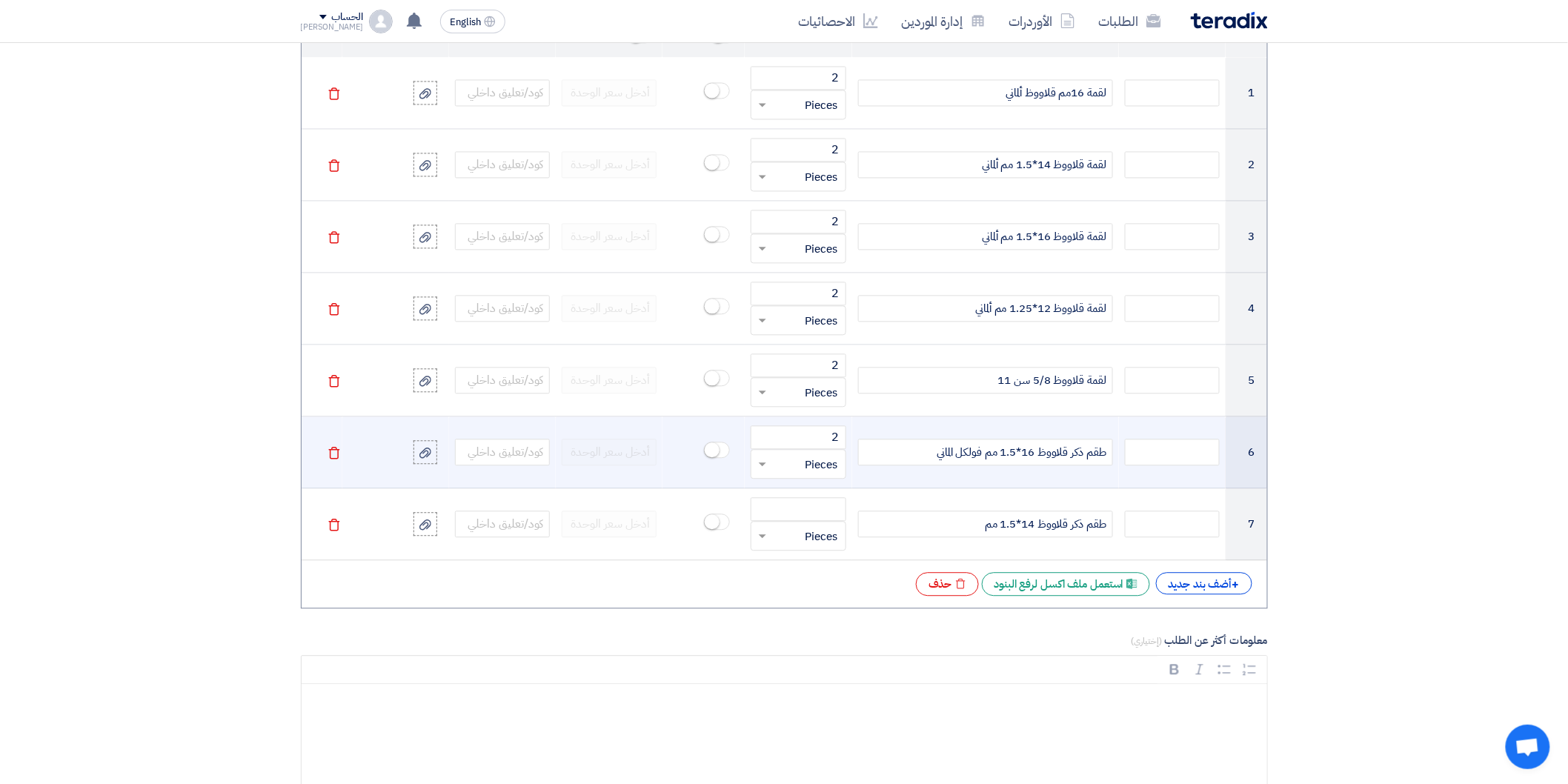
drag, startPoint x: 980, startPoint y: 454, endPoint x: 934, endPoint y: 454, distance: 46.0
click at [934, 454] on div "طقم ذكر قلاووظ 16*1.5 مم فولكل الماني" at bounding box center [985, 452] width 255 height 27
copy div "فولكل الماني"
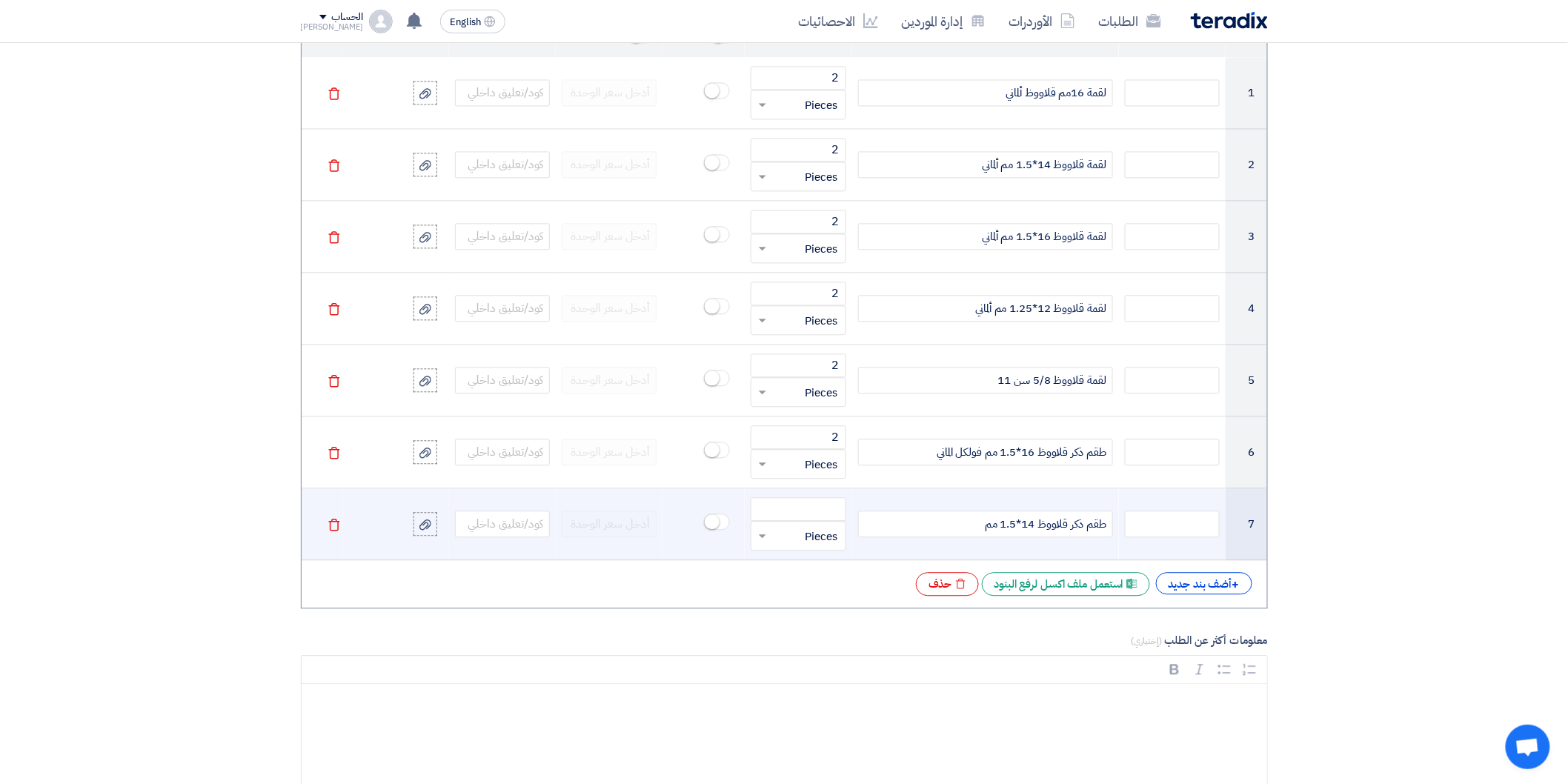
click at [961, 521] on div "طقم ذكر قلاووظ 14*1.5 مم" at bounding box center [985, 524] width 255 height 27
click at [828, 504] on input "number" at bounding box center [798, 509] width 95 height 23
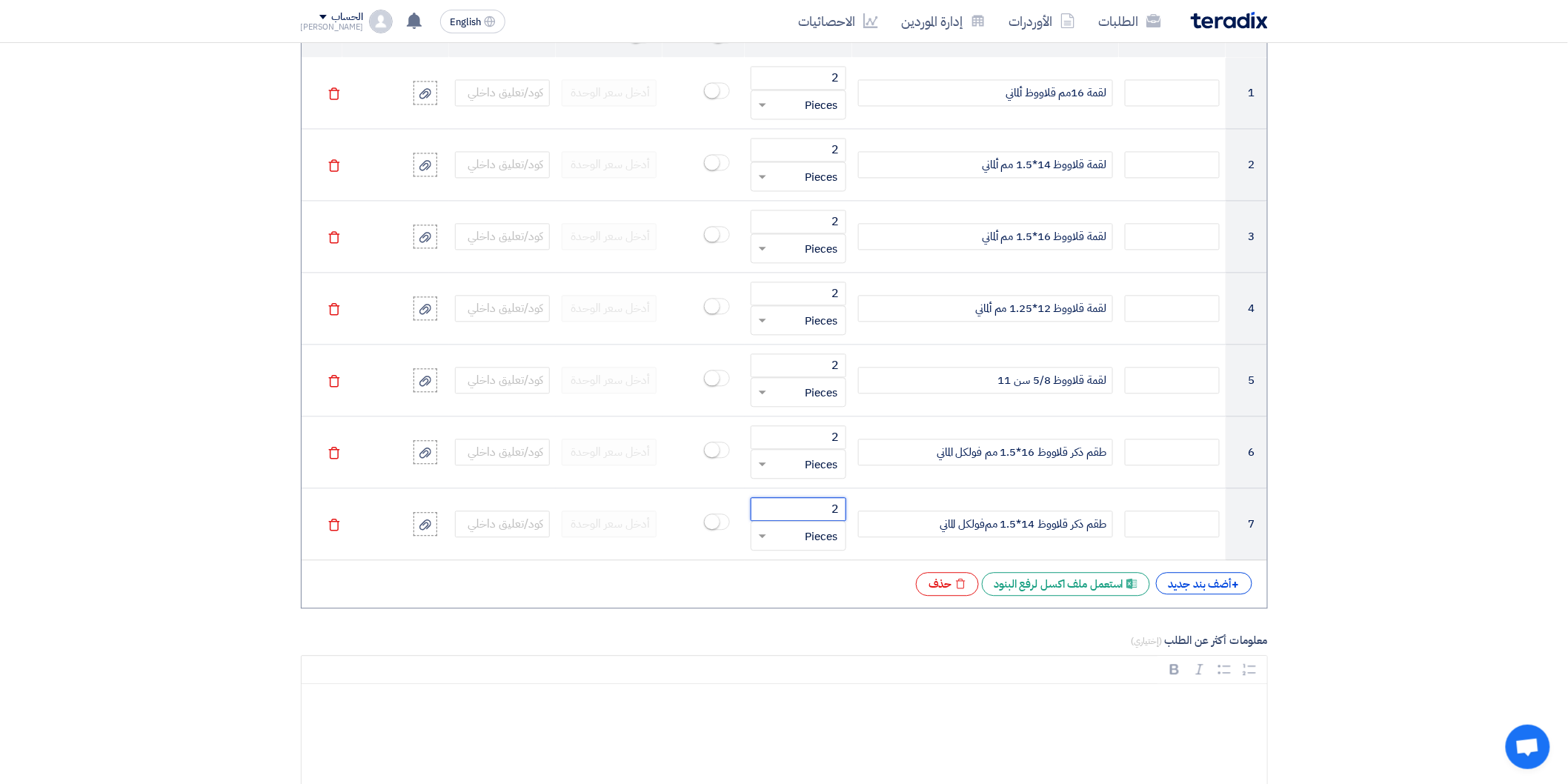
type input "2"
click at [1228, 581] on div "+ أضف بند جديد" at bounding box center [1204, 583] width 97 height 22
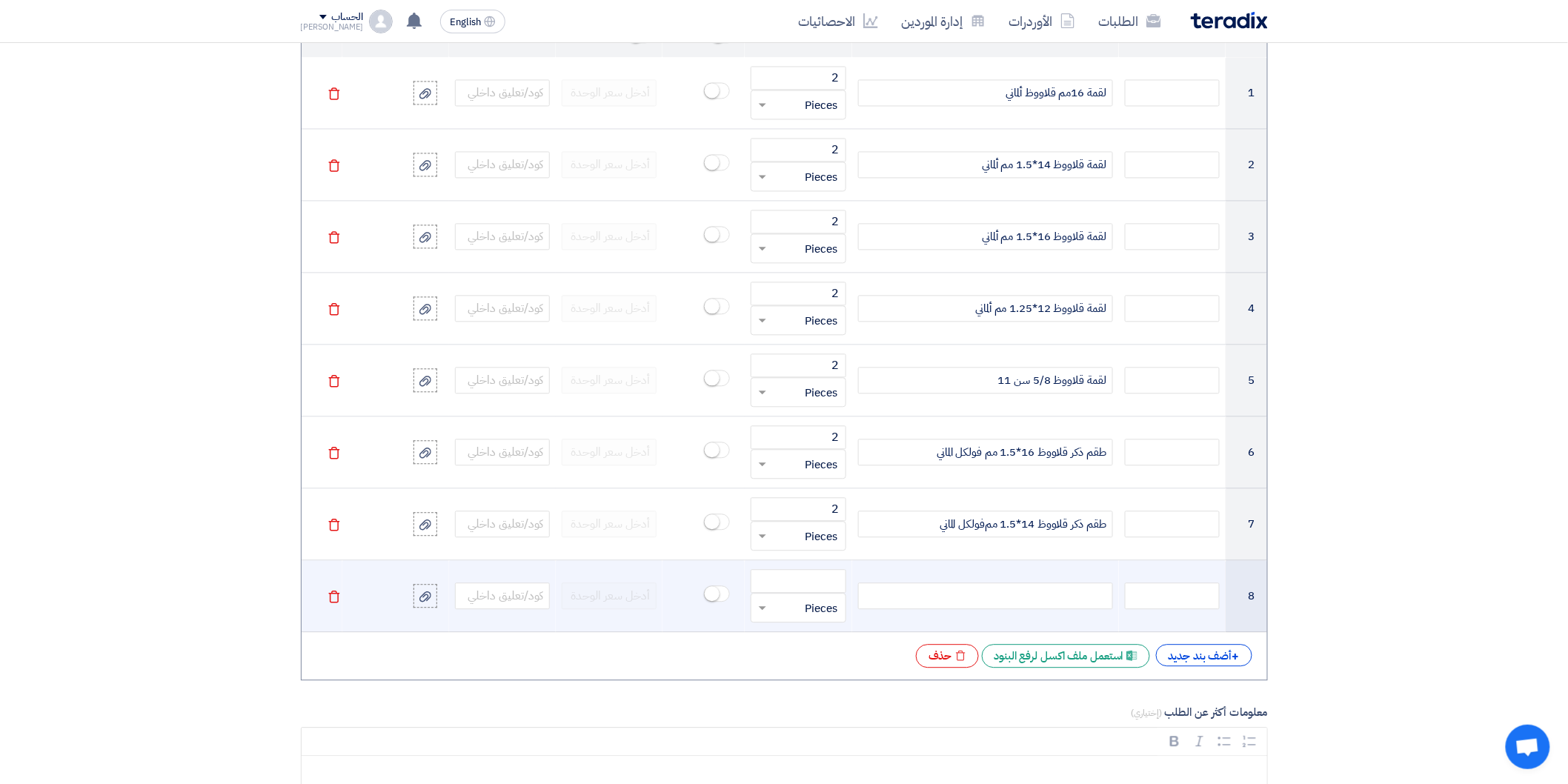
click at [1030, 597] on div at bounding box center [985, 595] width 255 height 27
paste div
click at [839, 581] on input "number" at bounding box center [798, 580] width 95 height 23
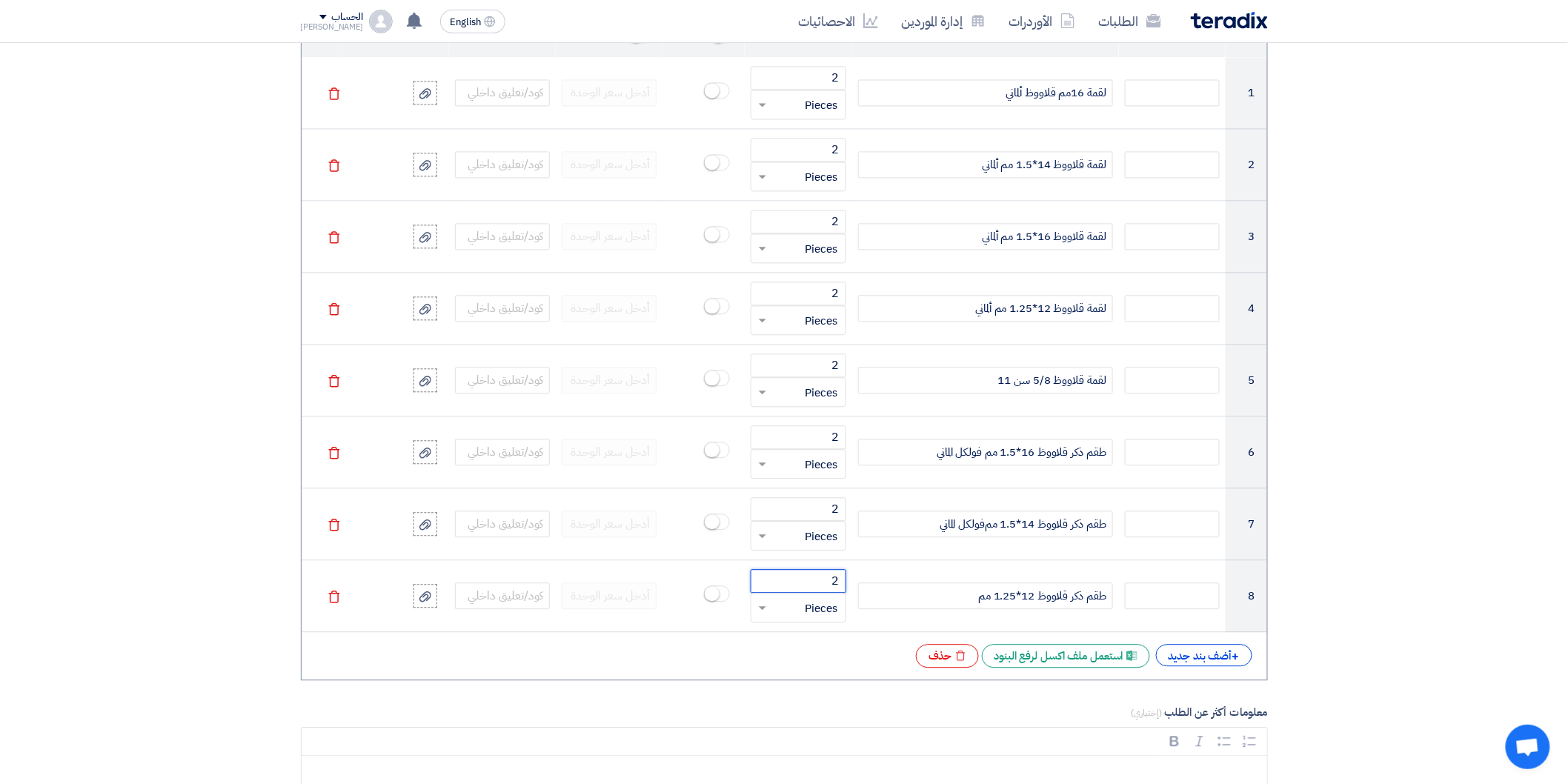
type input "2"
click at [1232, 659] on span "+" at bounding box center [1236, 656] width 7 height 18
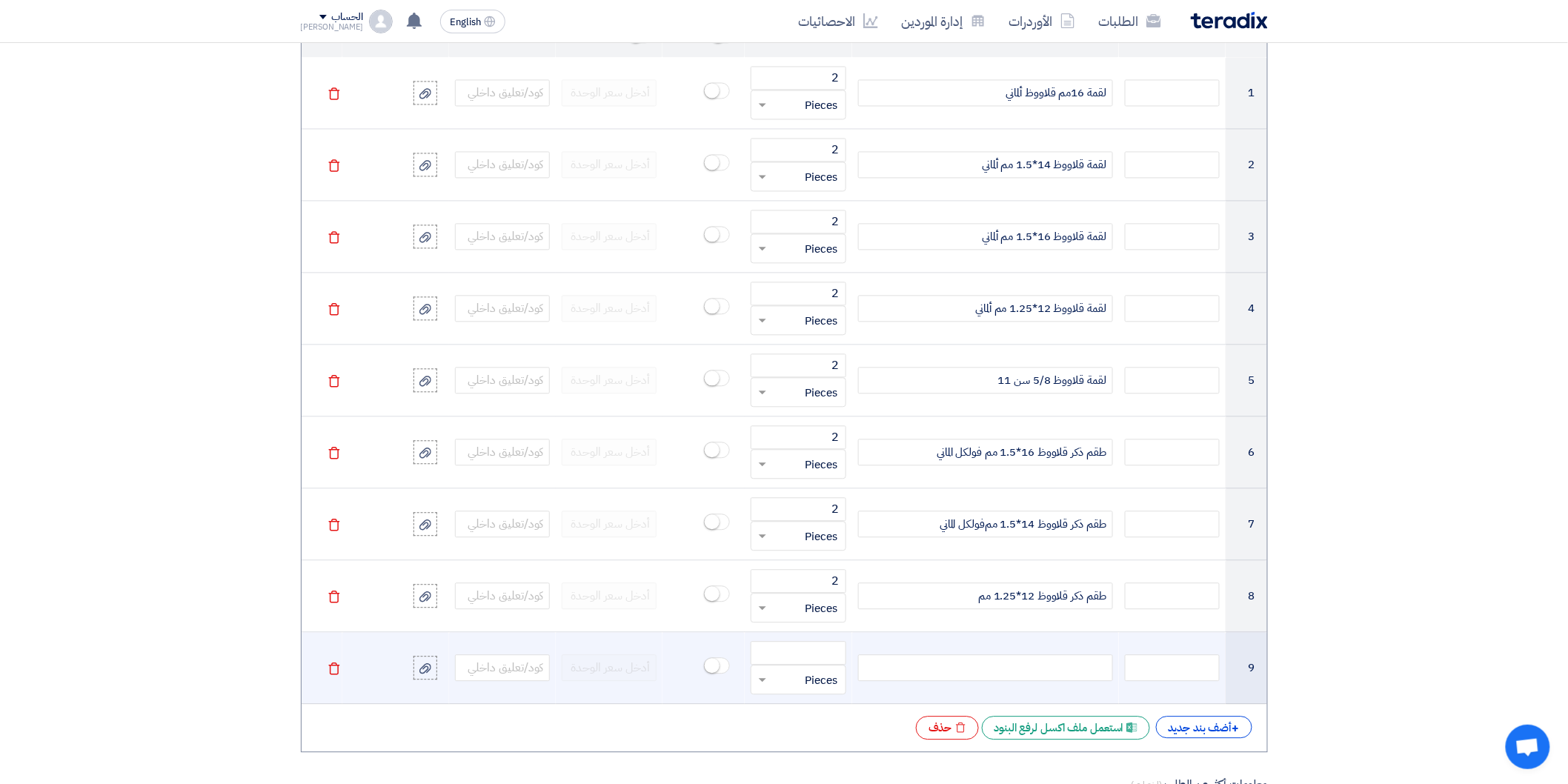
click at [1066, 668] on div at bounding box center [985, 667] width 255 height 27
paste div
click at [832, 650] on input "number" at bounding box center [798, 652] width 95 height 23
type input "2"
click at [998, 674] on div "3/8"لقمة قلاووظ" at bounding box center [985, 667] width 255 height 27
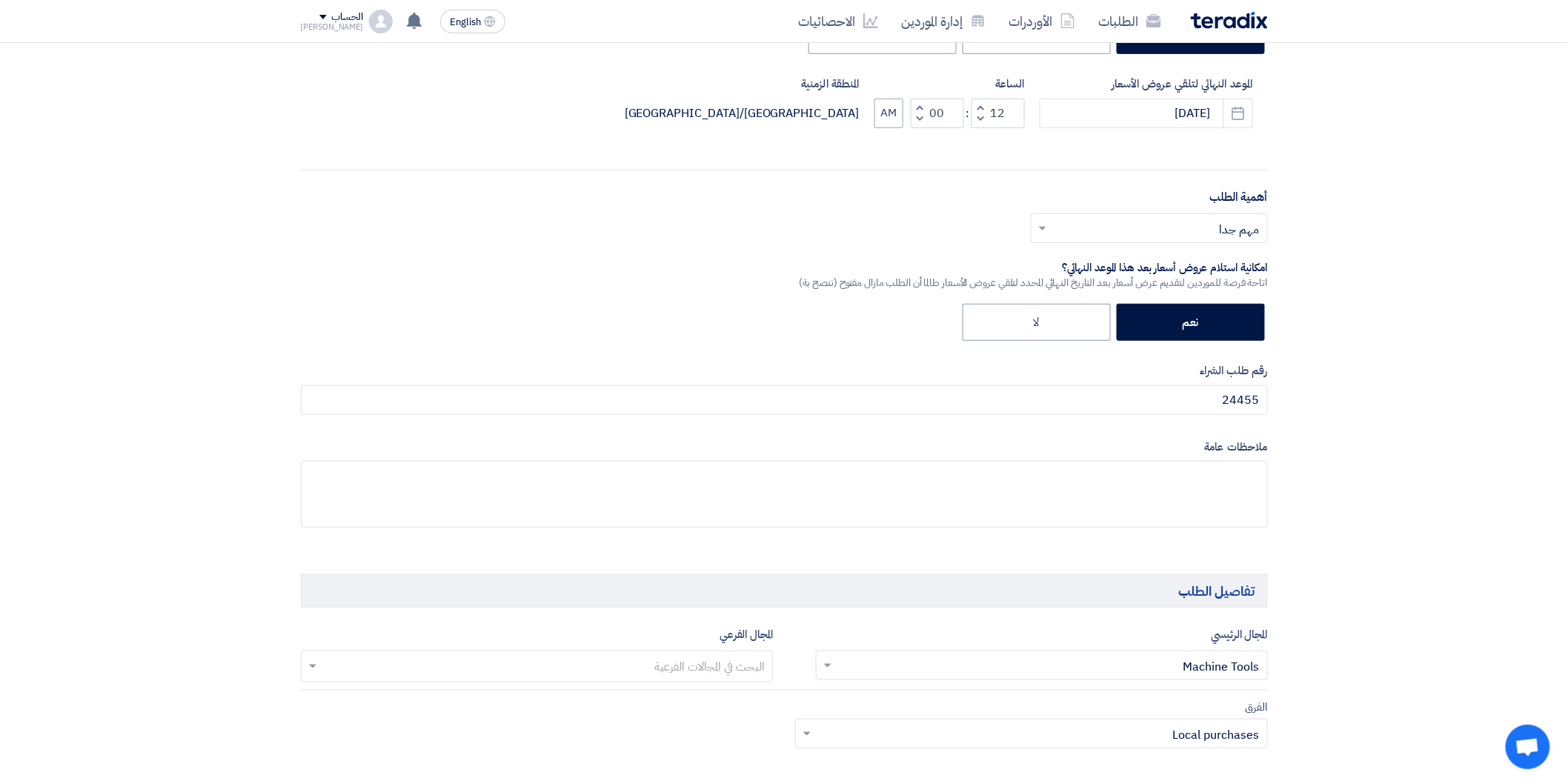
scroll to position [165, 0]
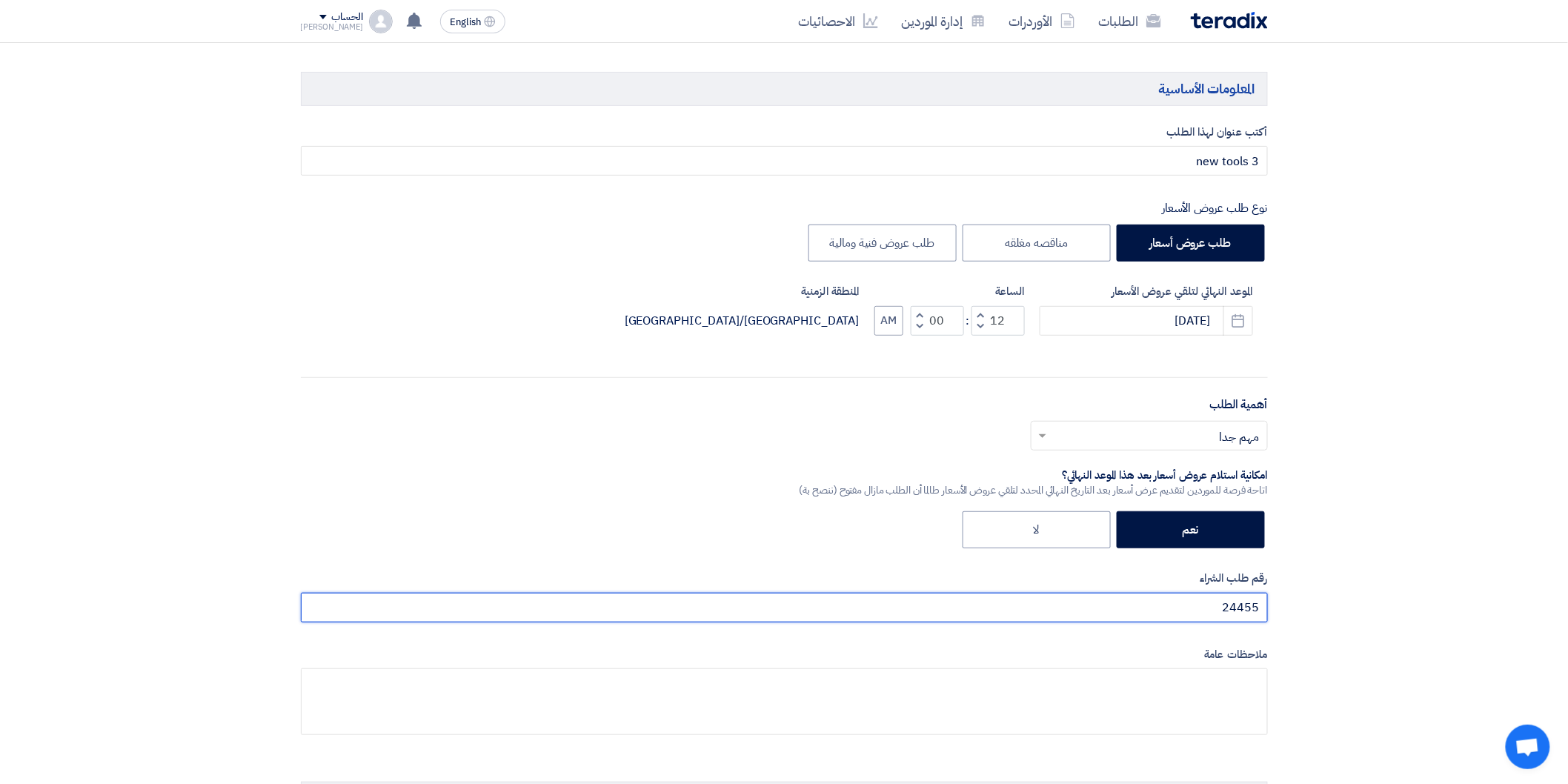
click at [1191, 612] on input "24455" at bounding box center [784, 607] width 967 height 30
paste input "24480"
type input "24455 -24480"
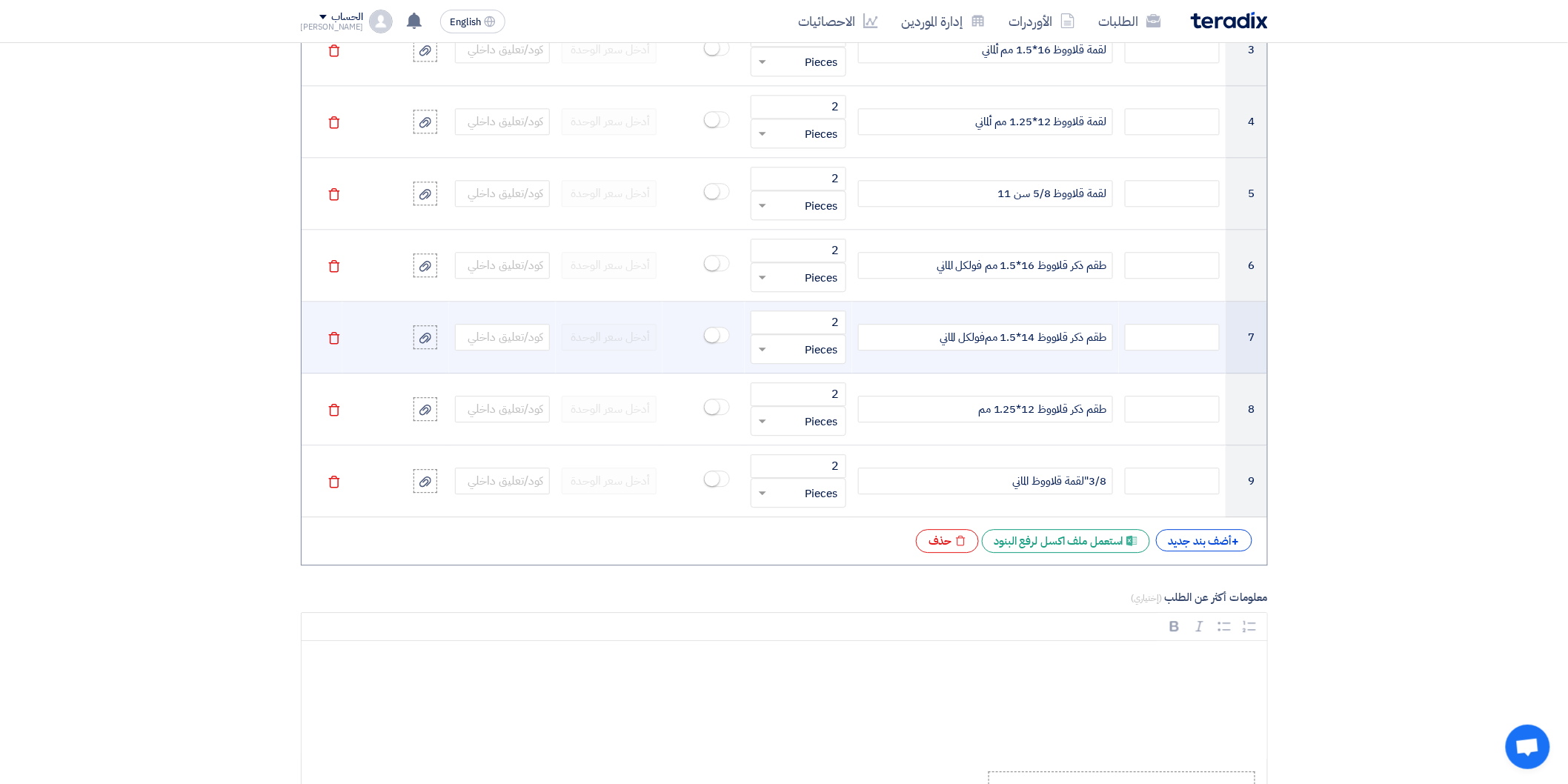
scroll to position [1564, 0]
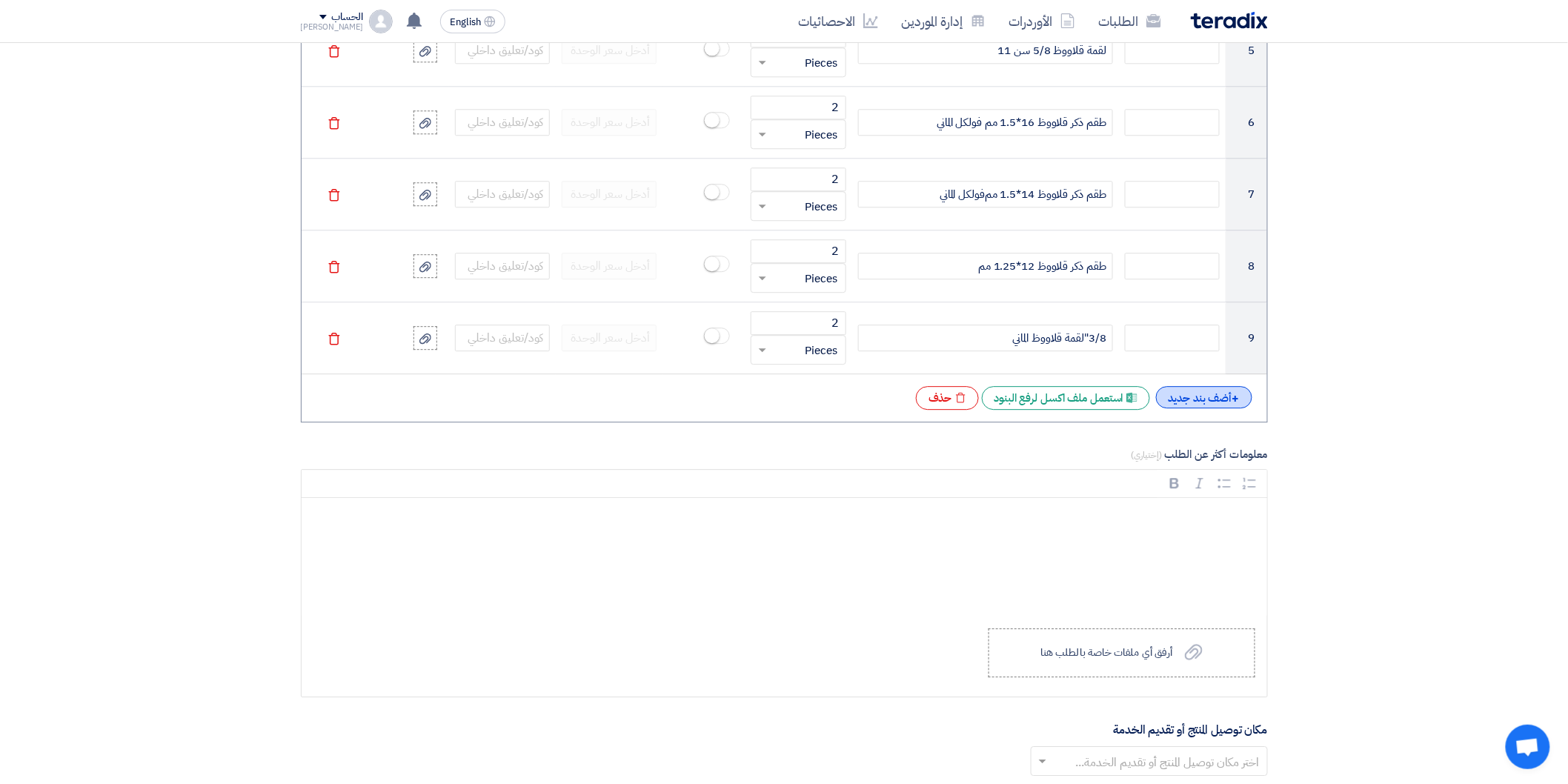
click at [1186, 408] on div "+ أضف بند جديد" at bounding box center [1204, 397] width 97 height 22
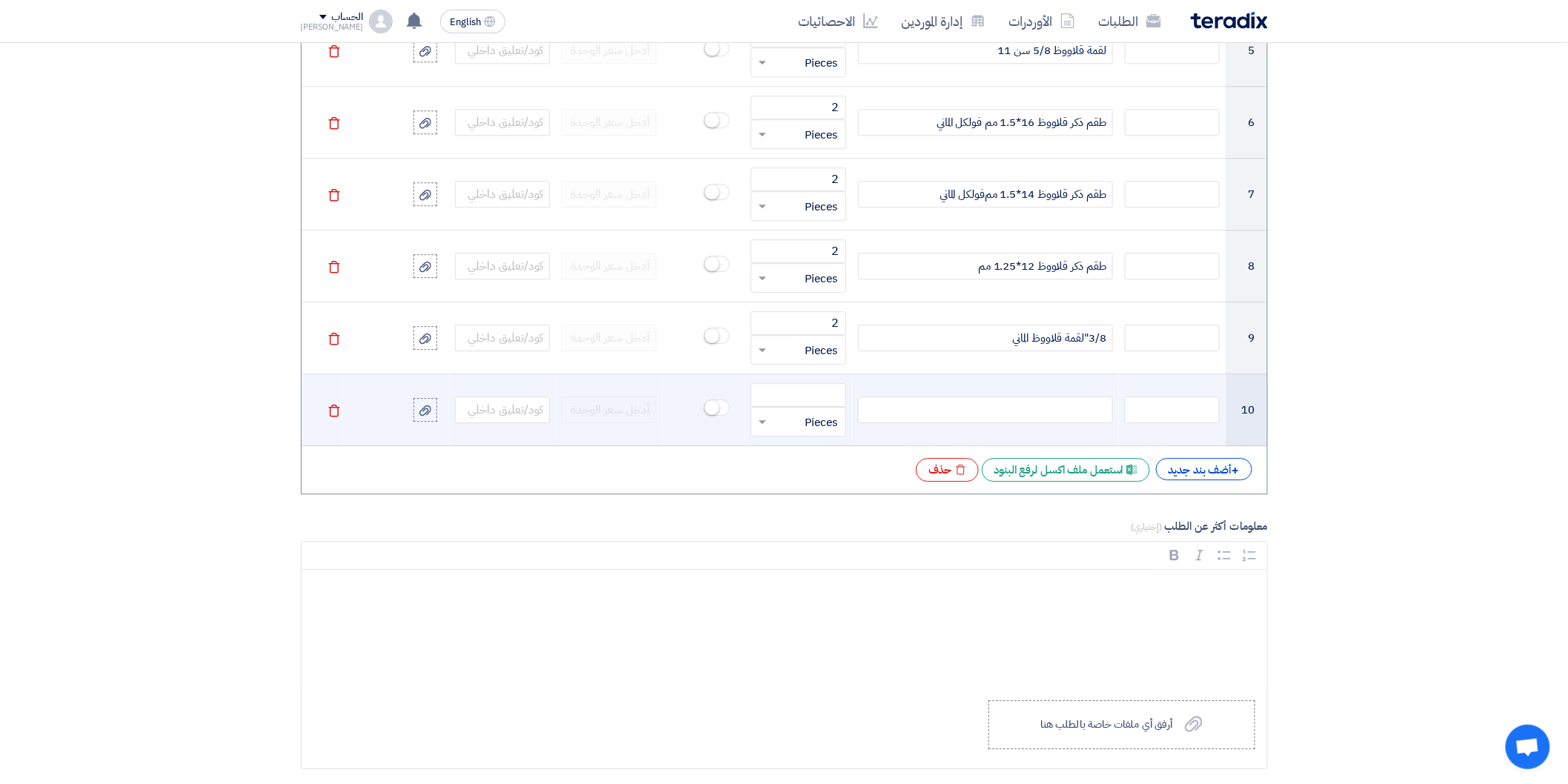
click at [1061, 420] on div at bounding box center [985, 409] width 255 height 27
paste div
click at [804, 394] on input "number" at bounding box center [798, 394] width 95 height 23
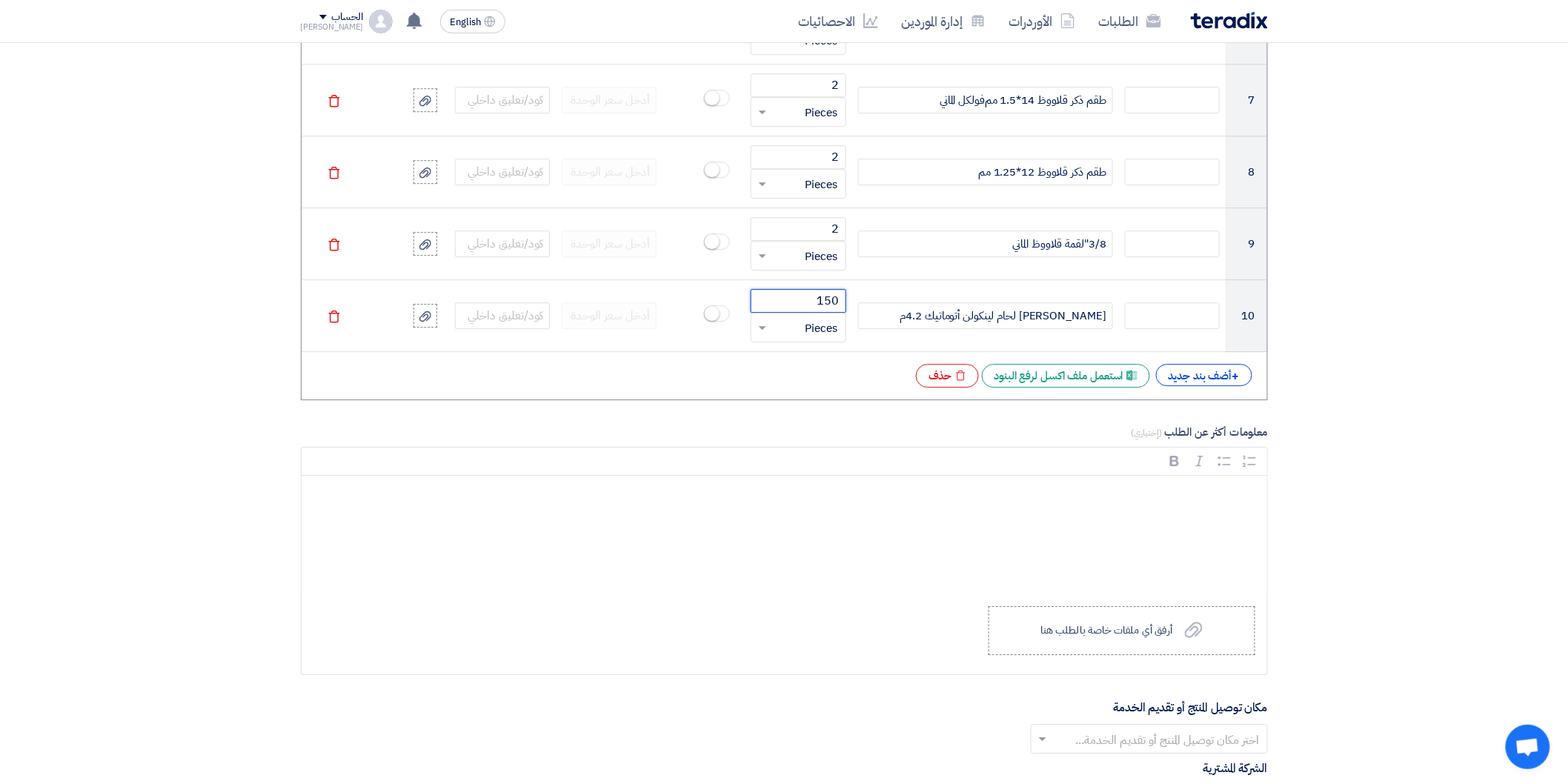
scroll to position [1975, 0]
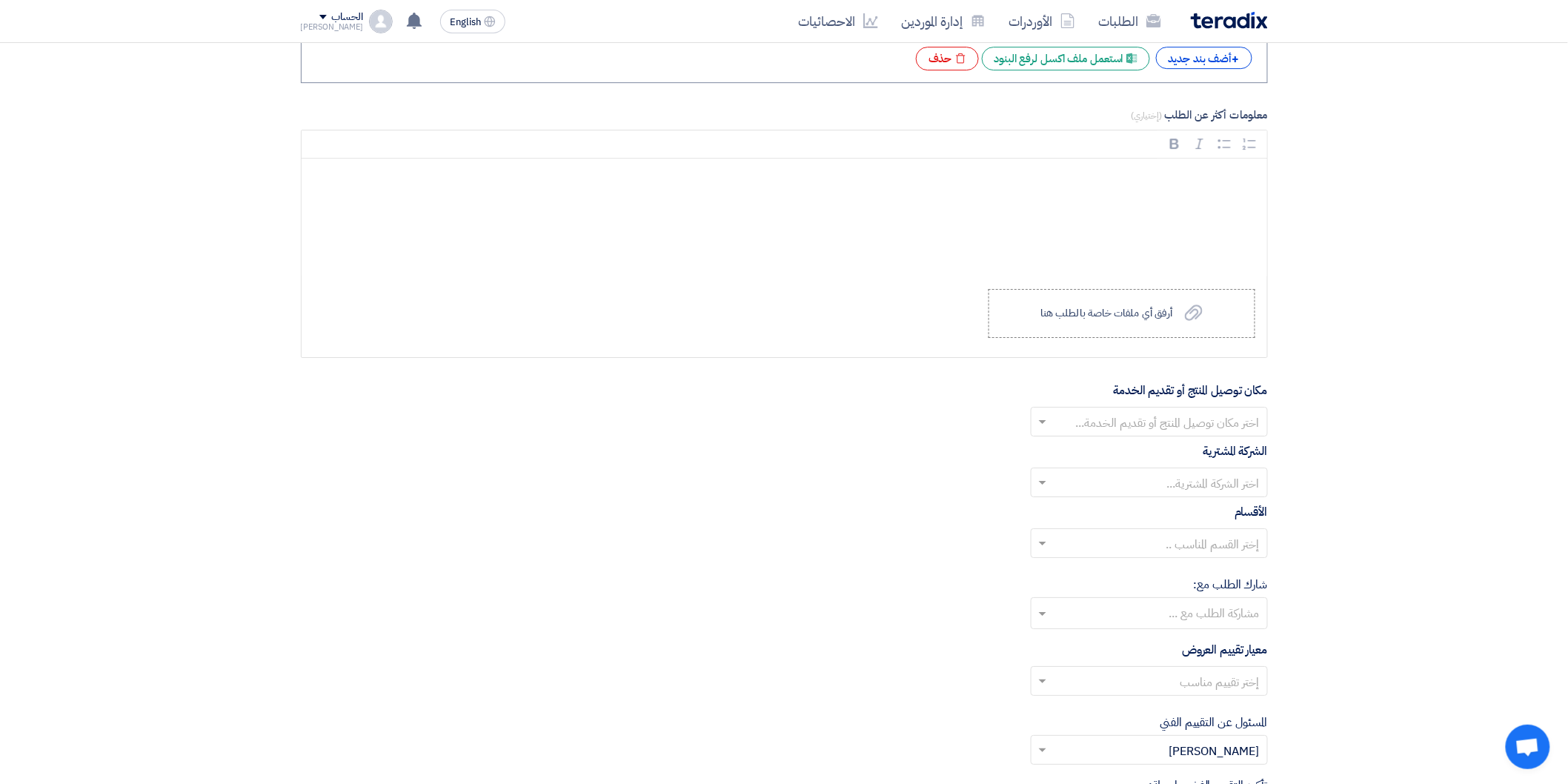
type input "150"
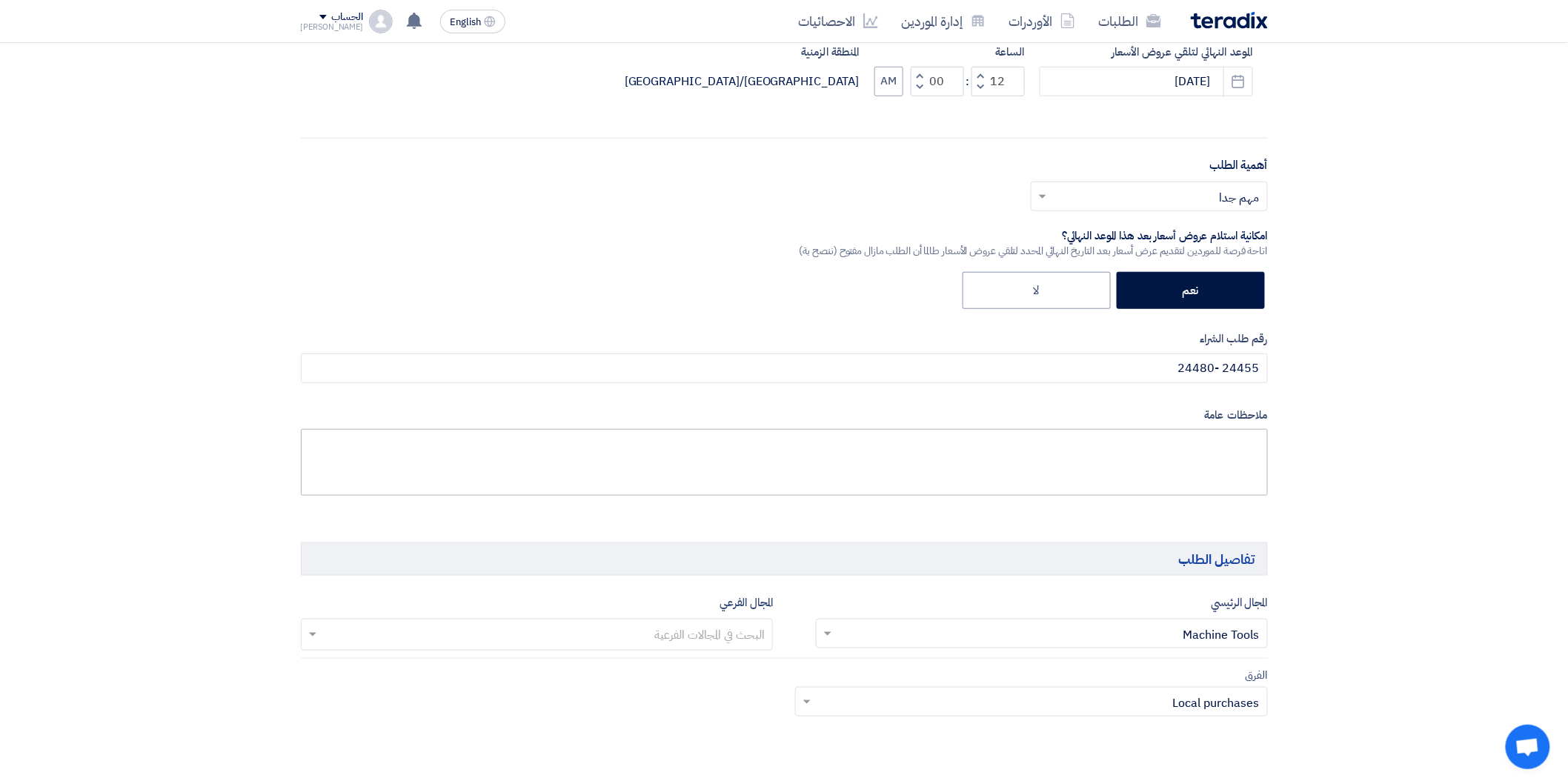
scroll to position [411, 0]
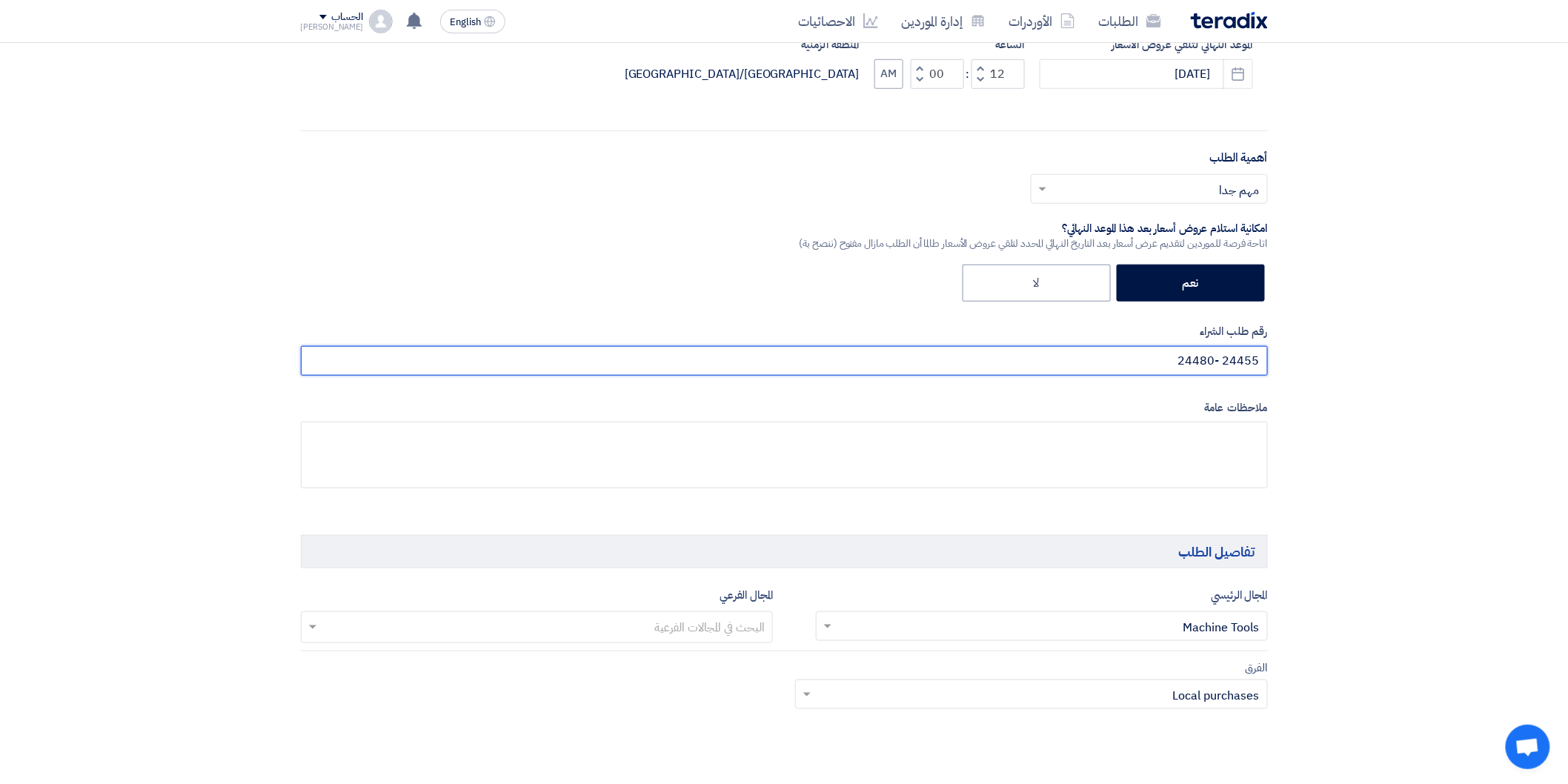
click at [1153, 352] on input "24455 -24480" at bounding box center [784, 361] width 967 height 30
paste input "24488"
type input "24455 -24480 -24488"
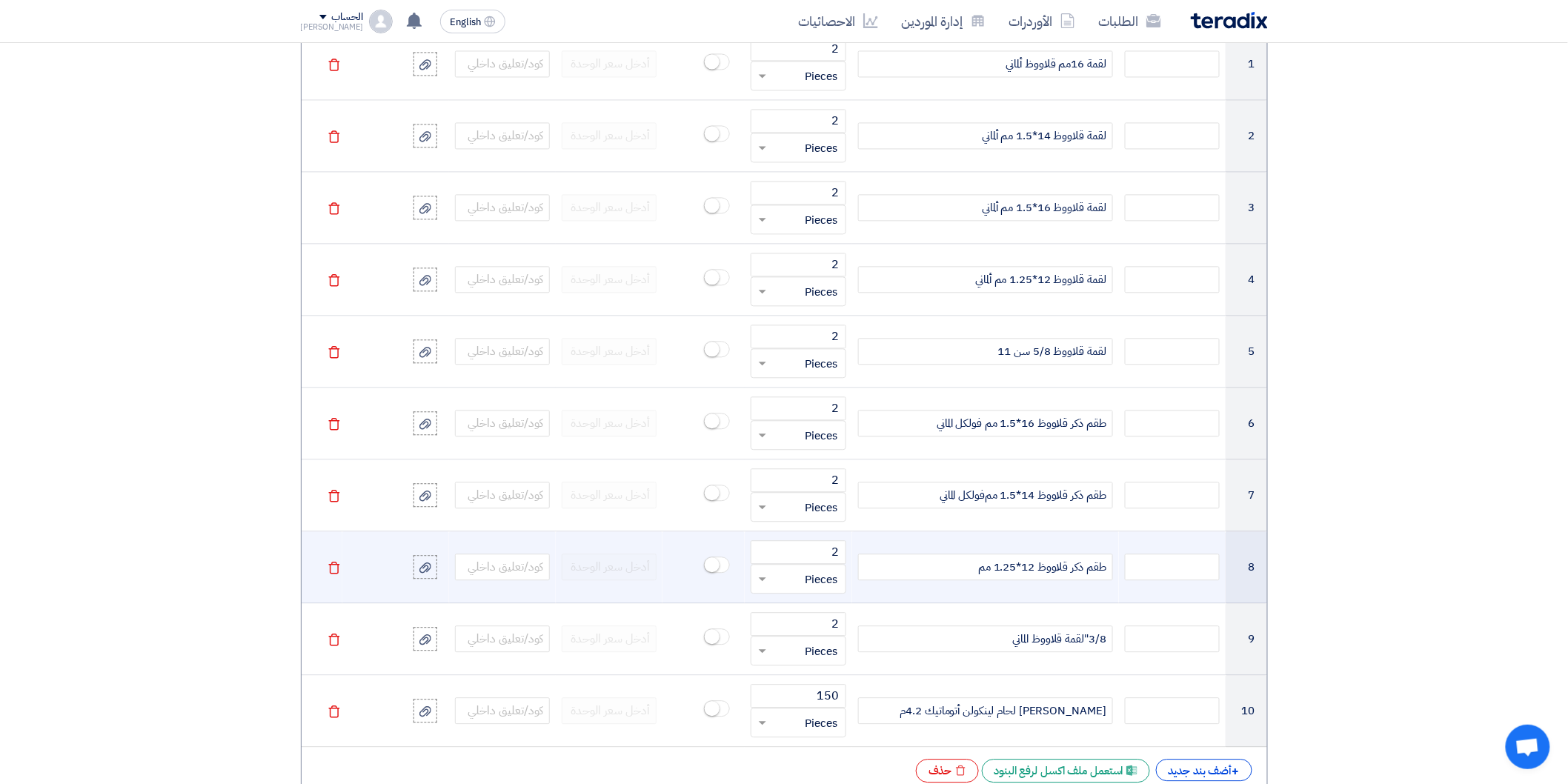
scroll to position [1482, 0]
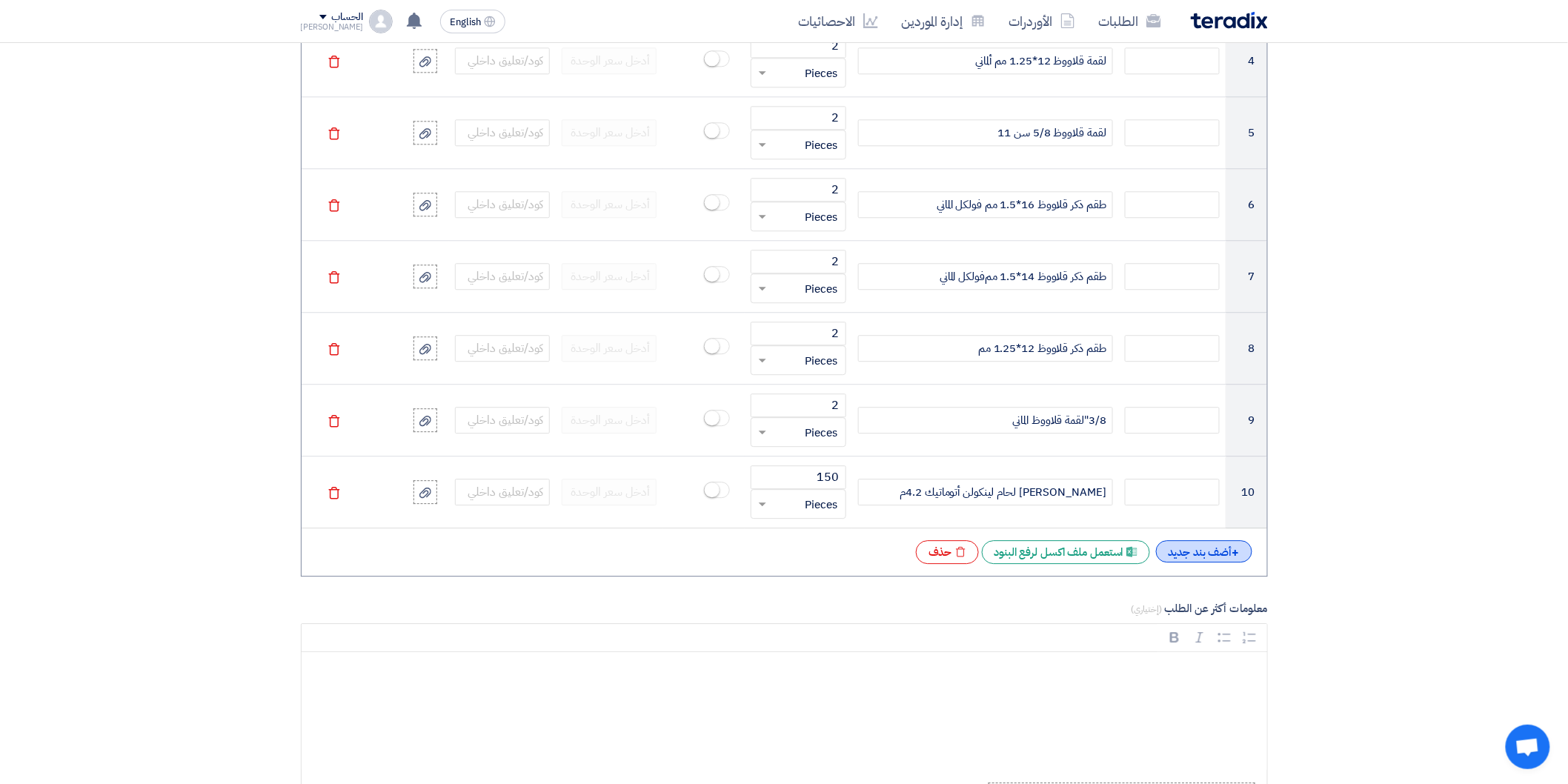
click at [1239, 559] on div "+ أضف بند جديد" at bounding box center [1204, 551] width 97 height 22
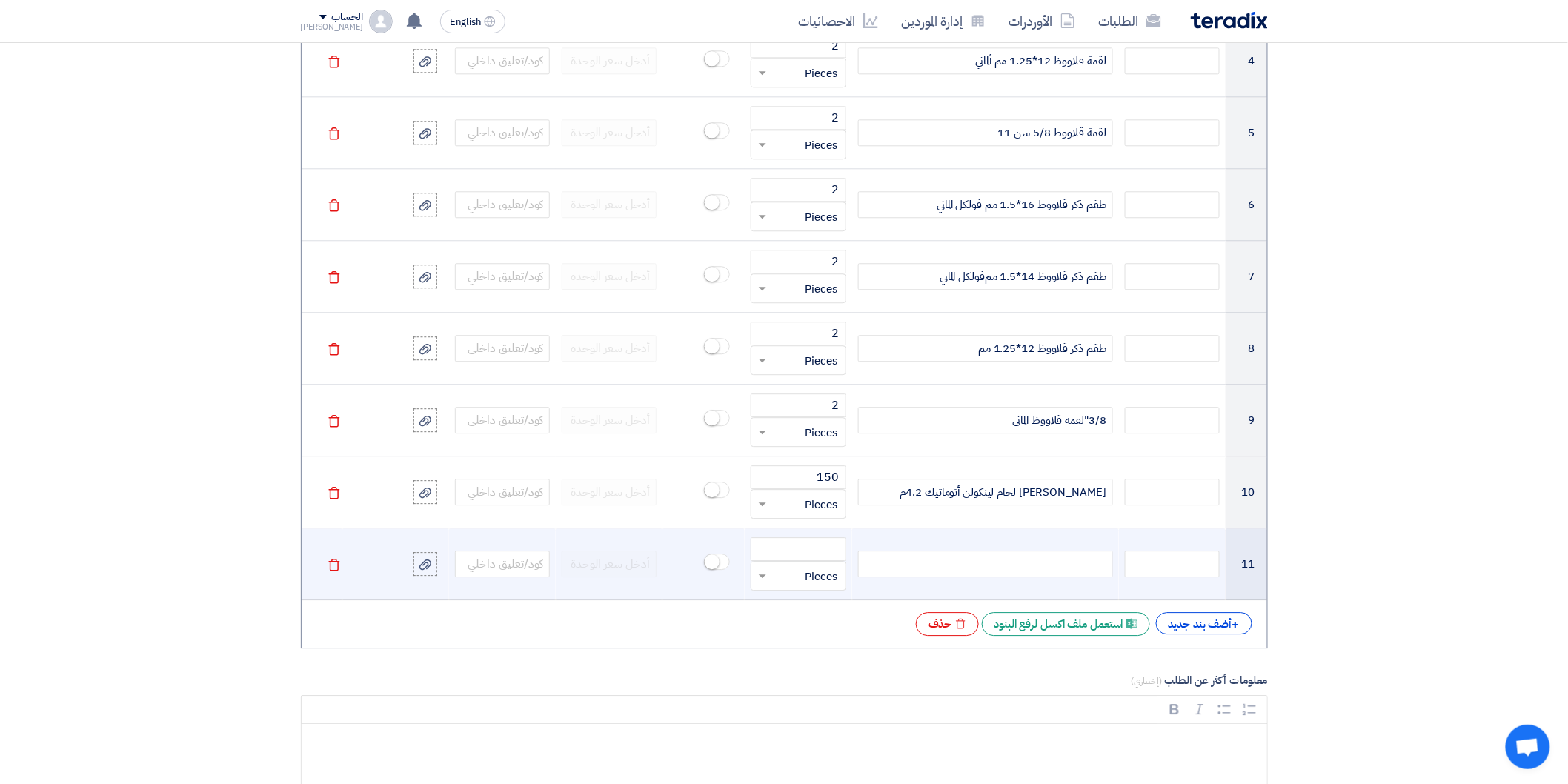
click at [1070, 562] on div at bounding box center [985, 564] width 255 height 27
paste div
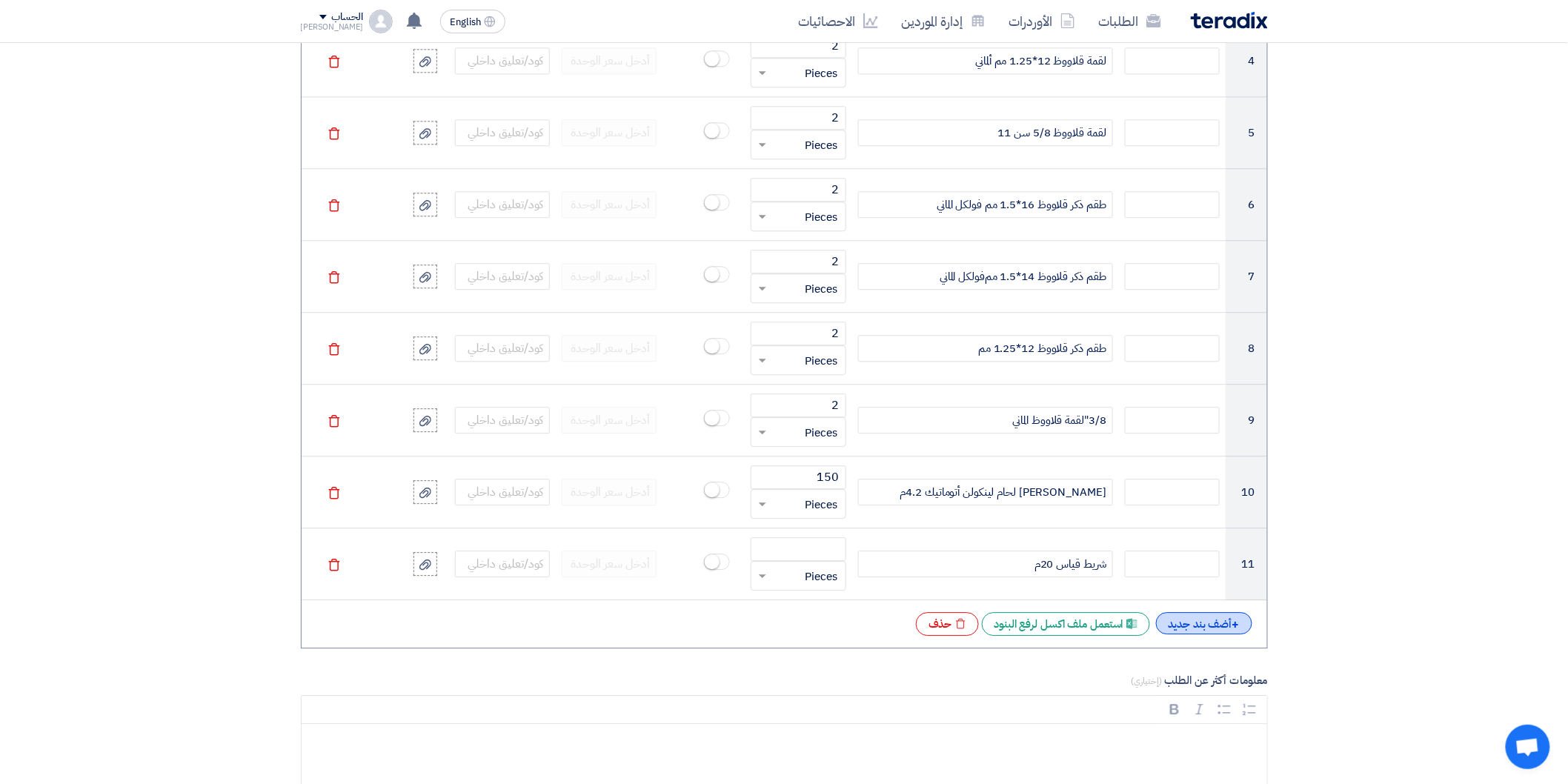
click at [1205, 625] on div "+ أضف بند جديد" at bounding box center [1204, 623] width 97 height 22
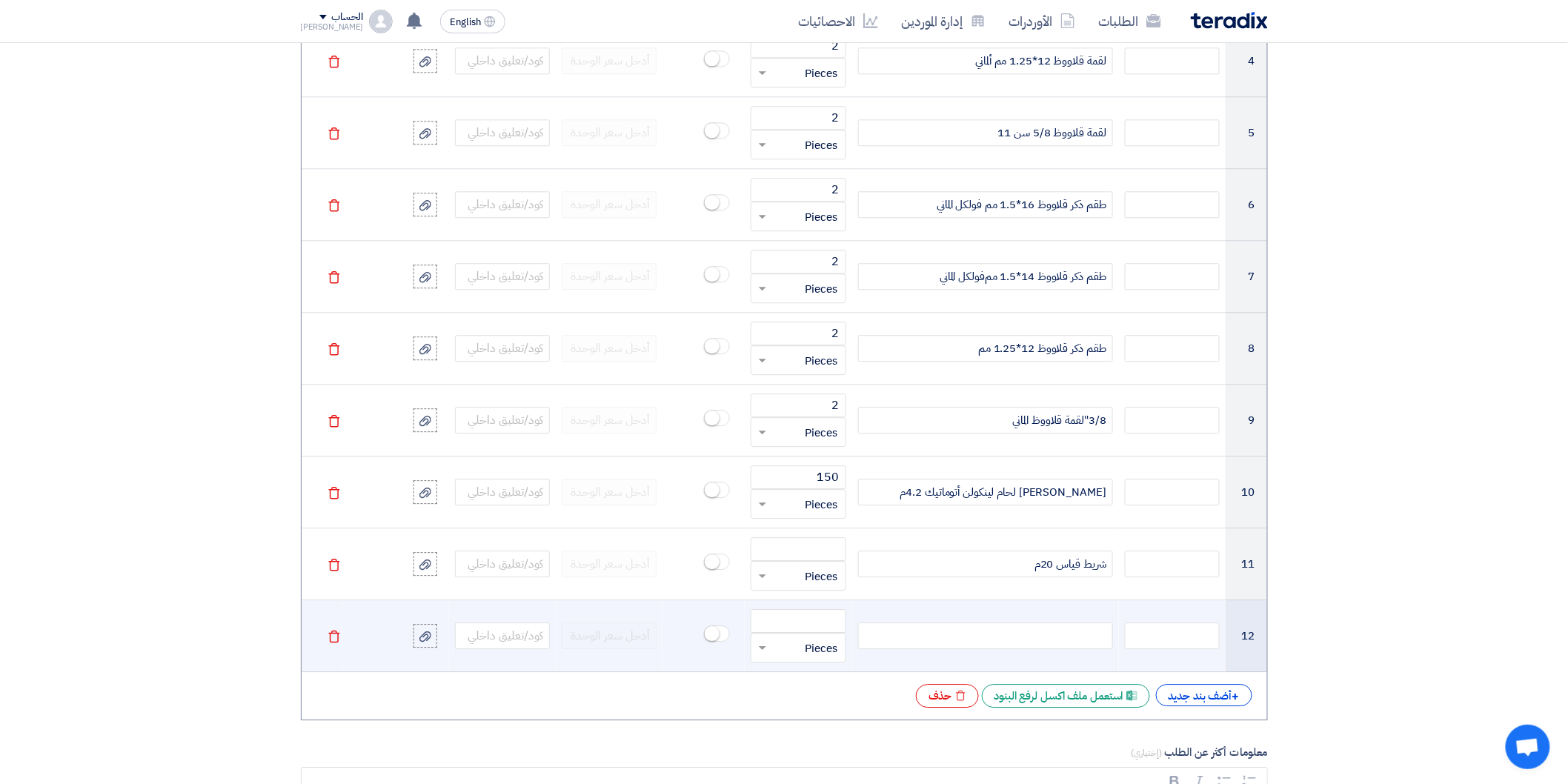
click at [1069, 635] on div at bounding box center [985, 635] width 255 height 27
paste div
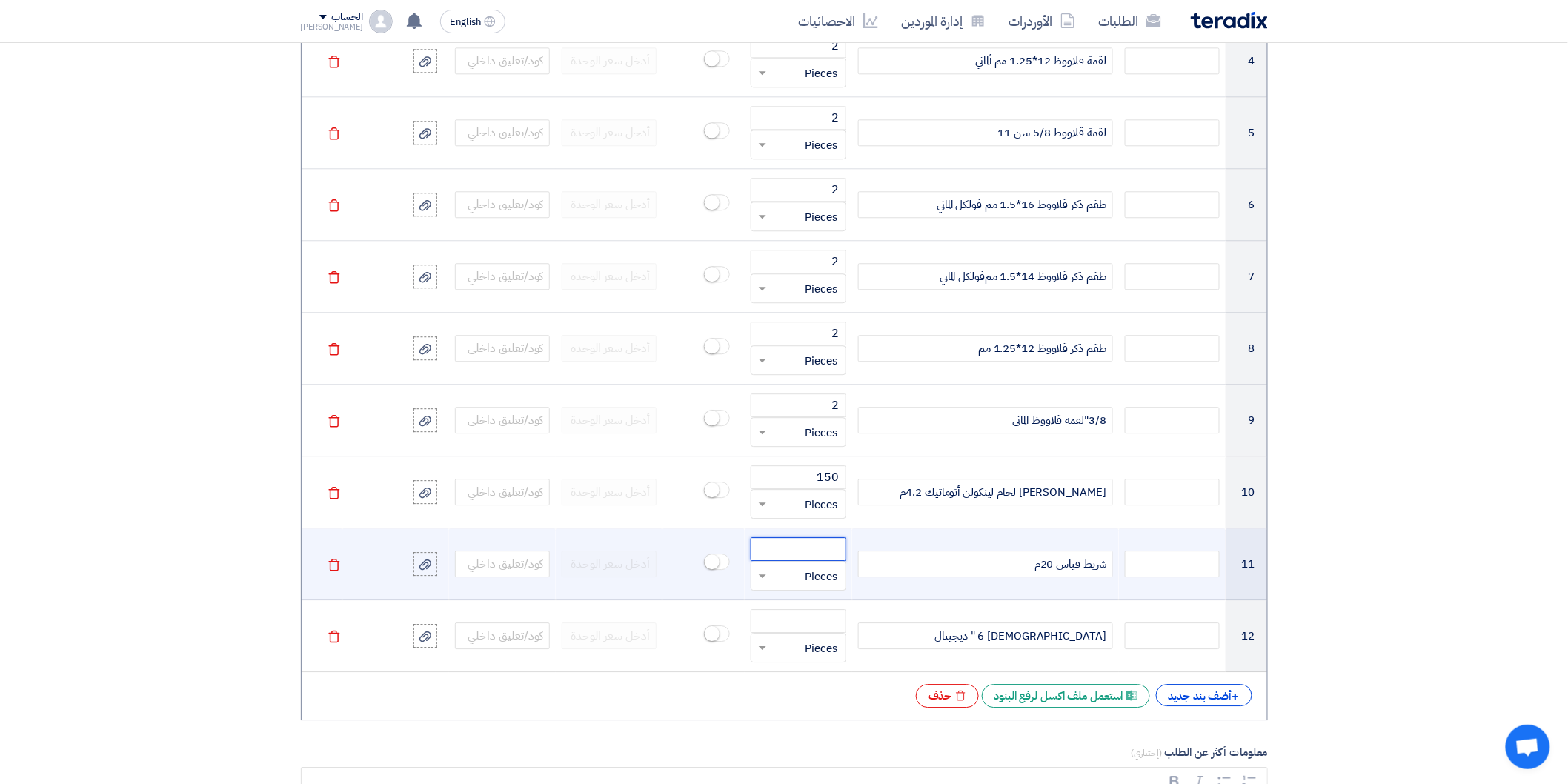
click at [805, 550] on input "number" at bounding box center [798, 549] width 95 height 23
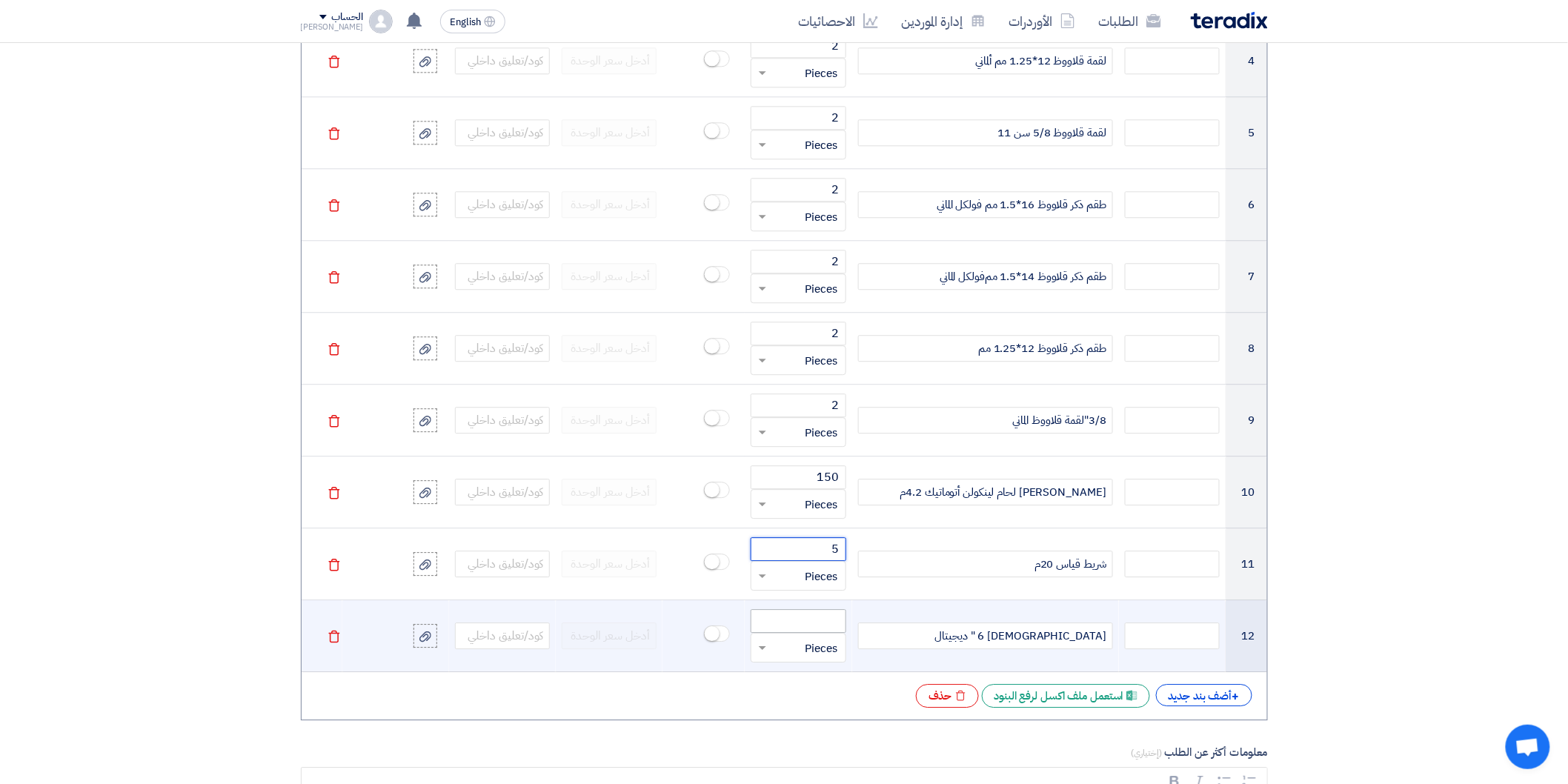
type input "5"
click at [813, 621] on input "number" at bounding box center [798, 620] width 95 height 23
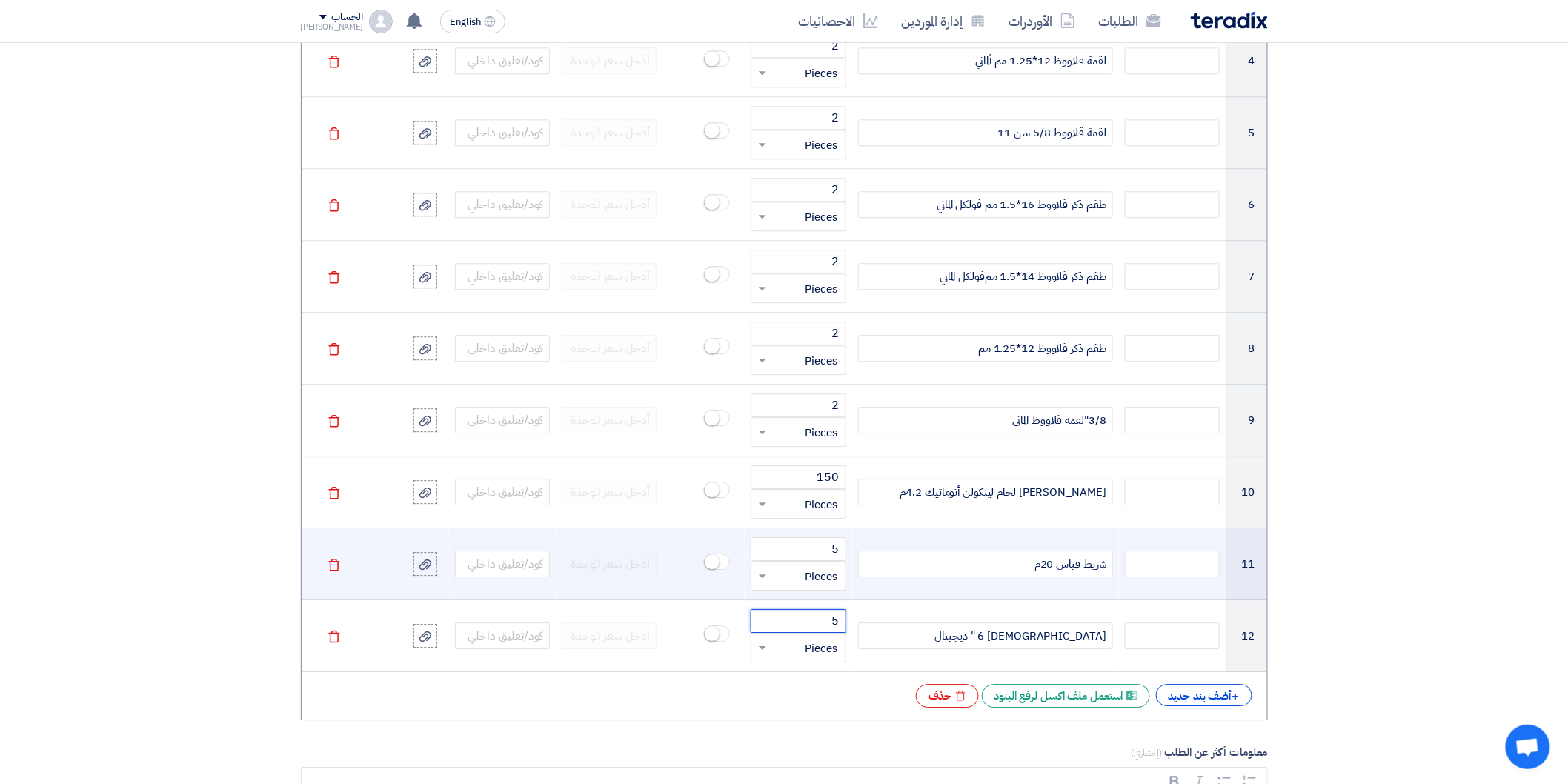
type input "5"
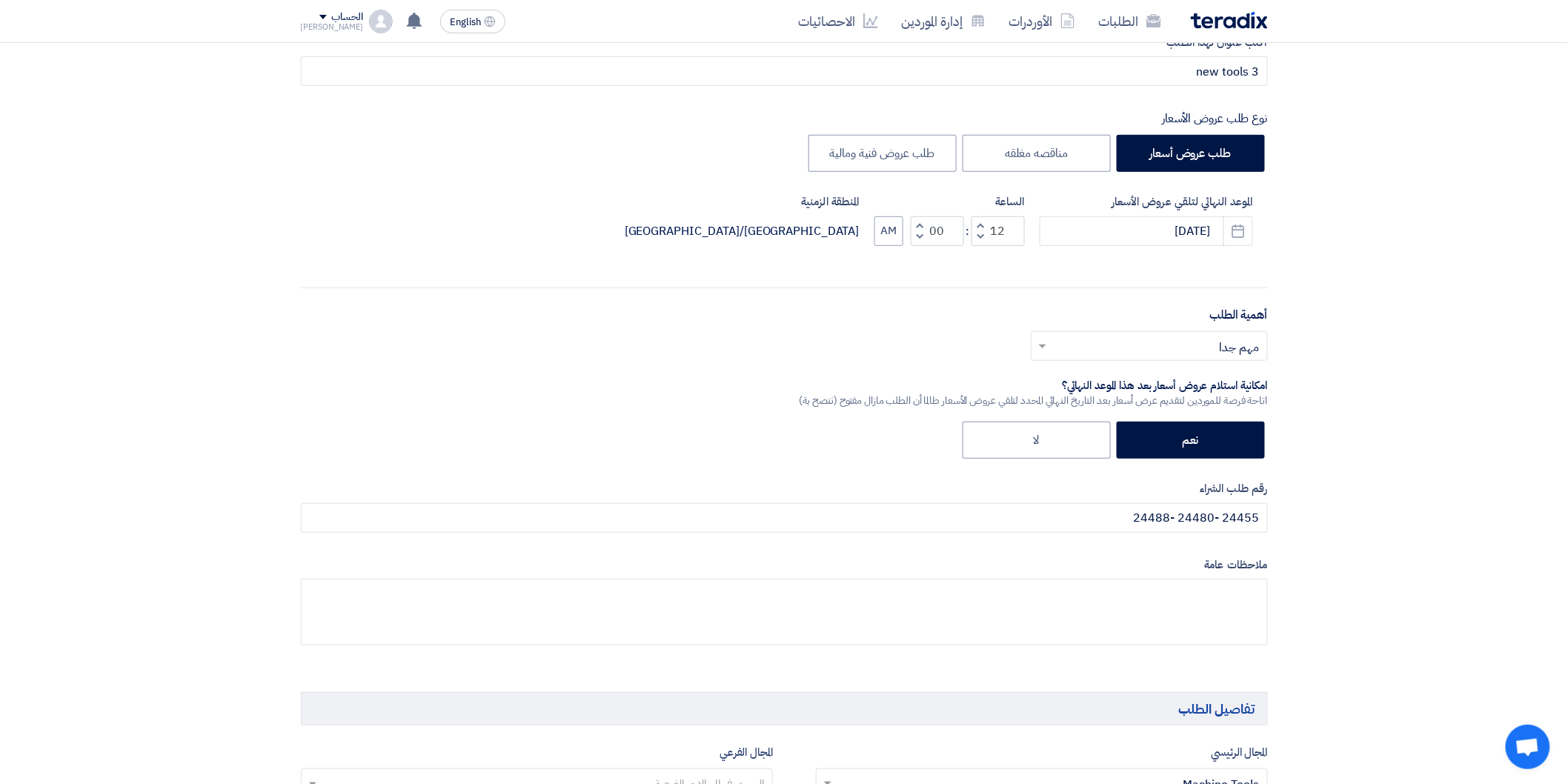
scroll to position [246, 0]
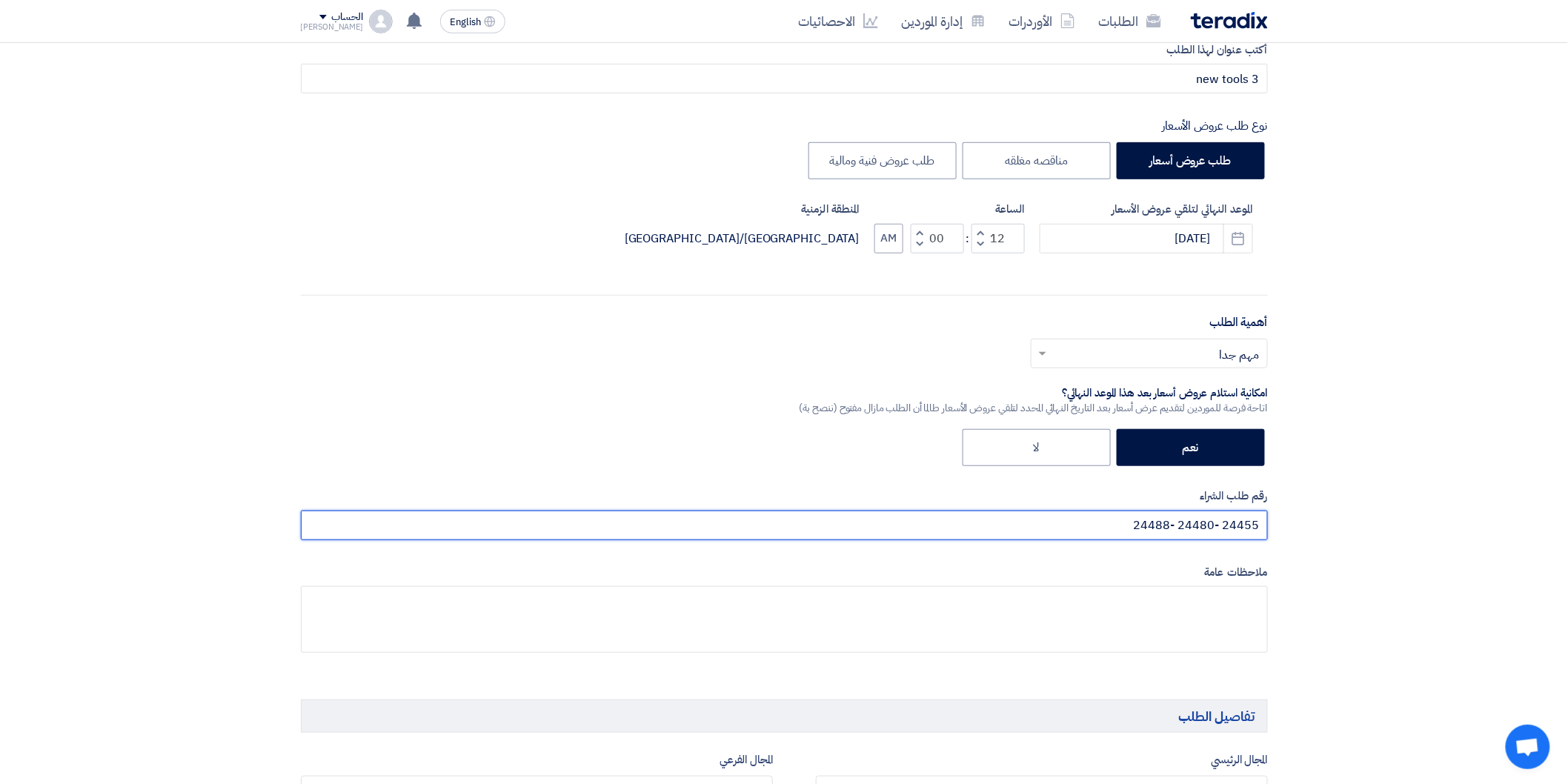
click at [1108, 521] on input "24455 -24480 -24488" at bounding box center [784, 525] width 967 height 30
paste input "24489"
type input "24455 -24480 -24488 -24489"
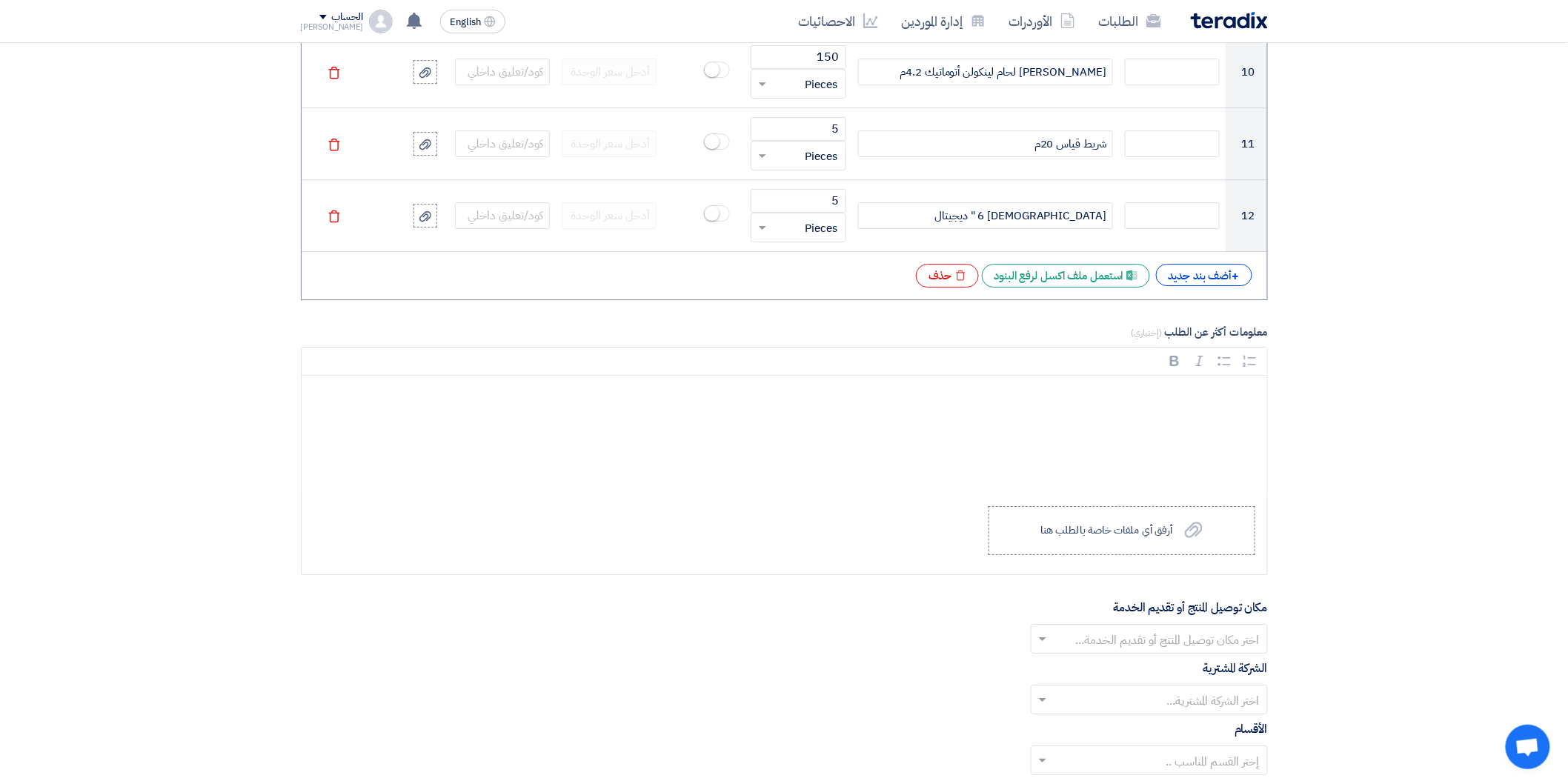
scroll to position [1564, 0]
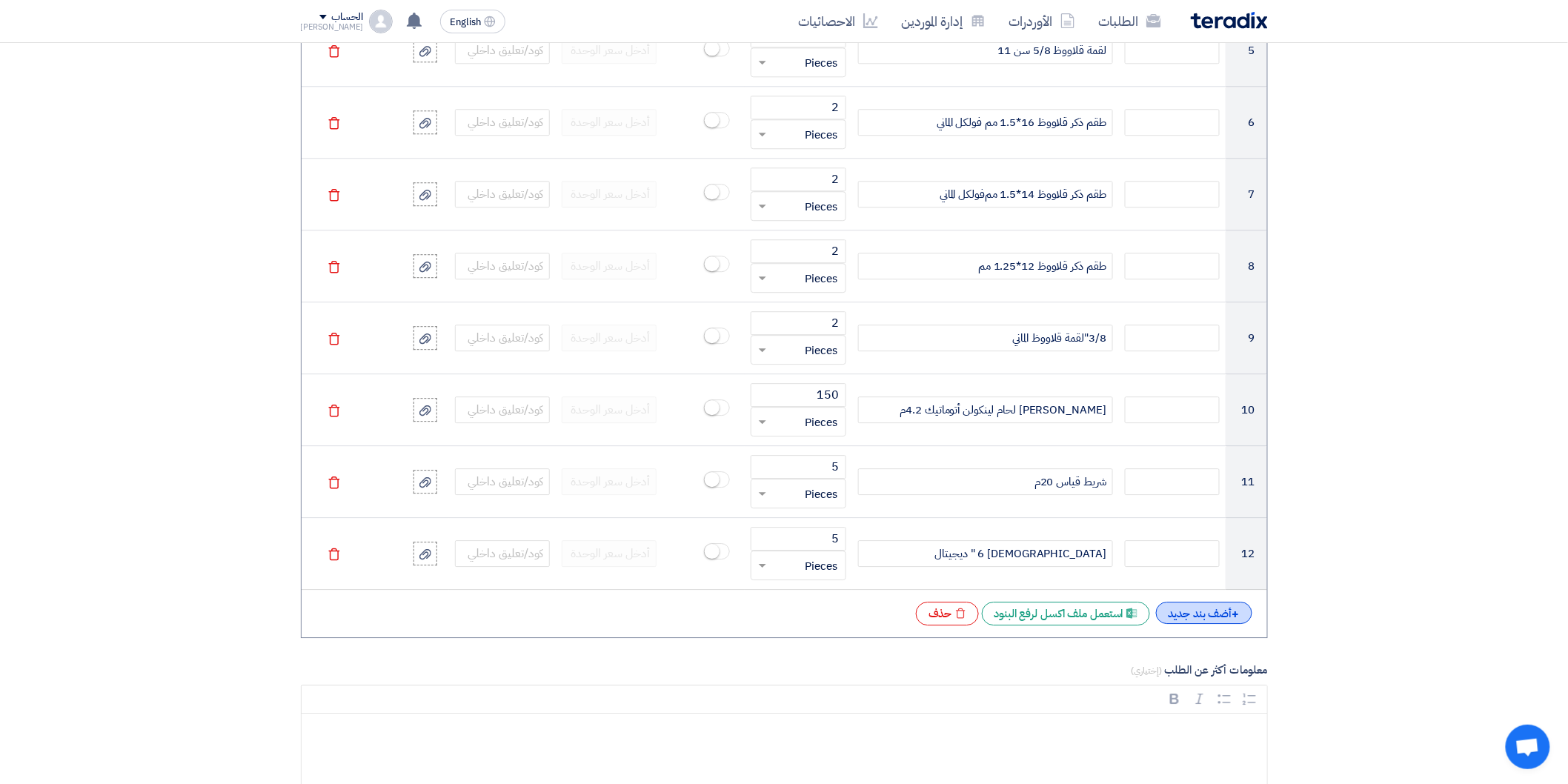
click at [1200, 610] on div "+ أضف بند جديد" at bounding box center [1204, 613] width 97 height 22
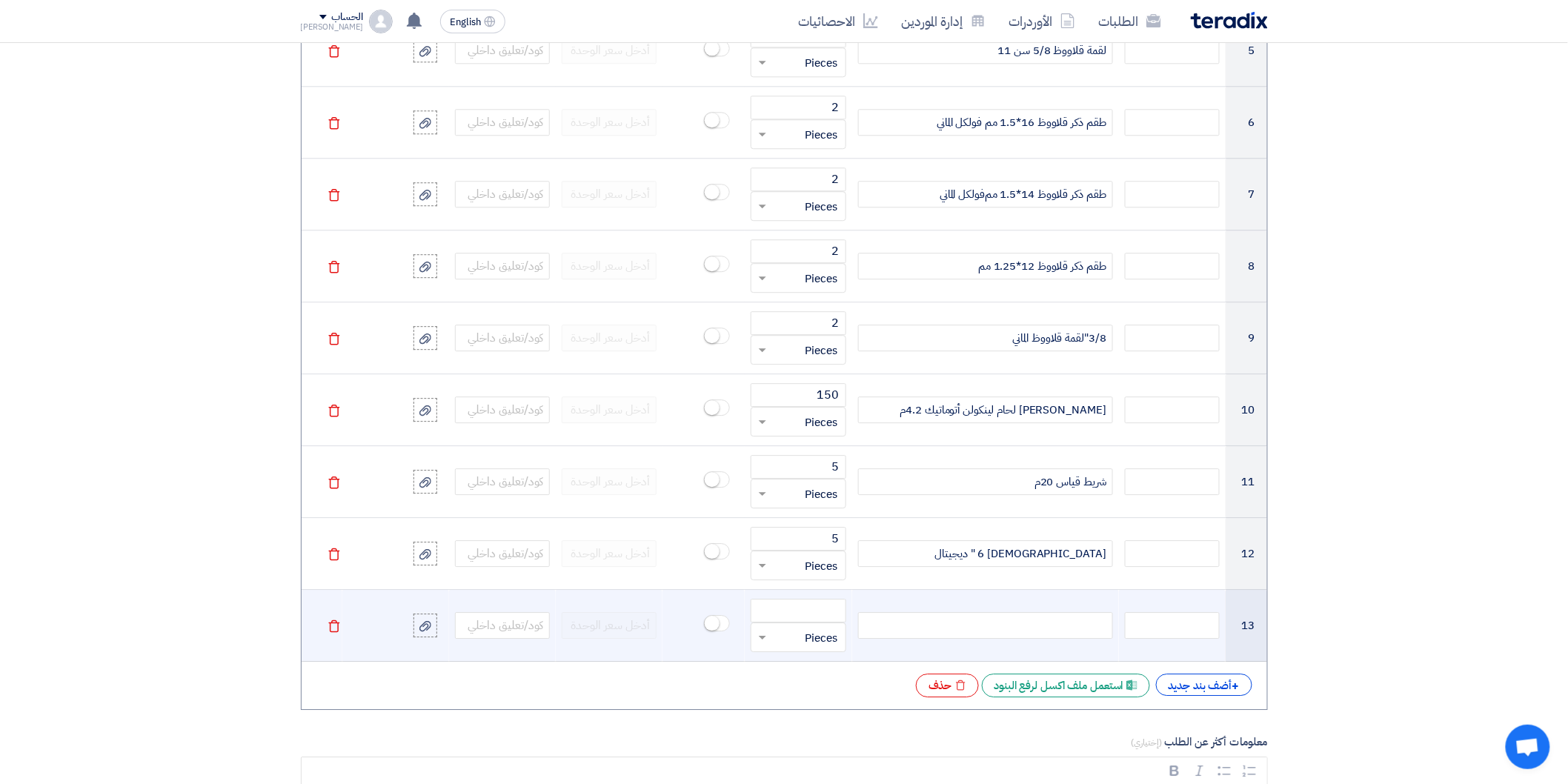
click at [1020, 630] on div at bounding box center [985, 625] width 255 height 27
paste div
click at [823, 609] on input "number" at bounding box center [798, 610] width 95 height 23
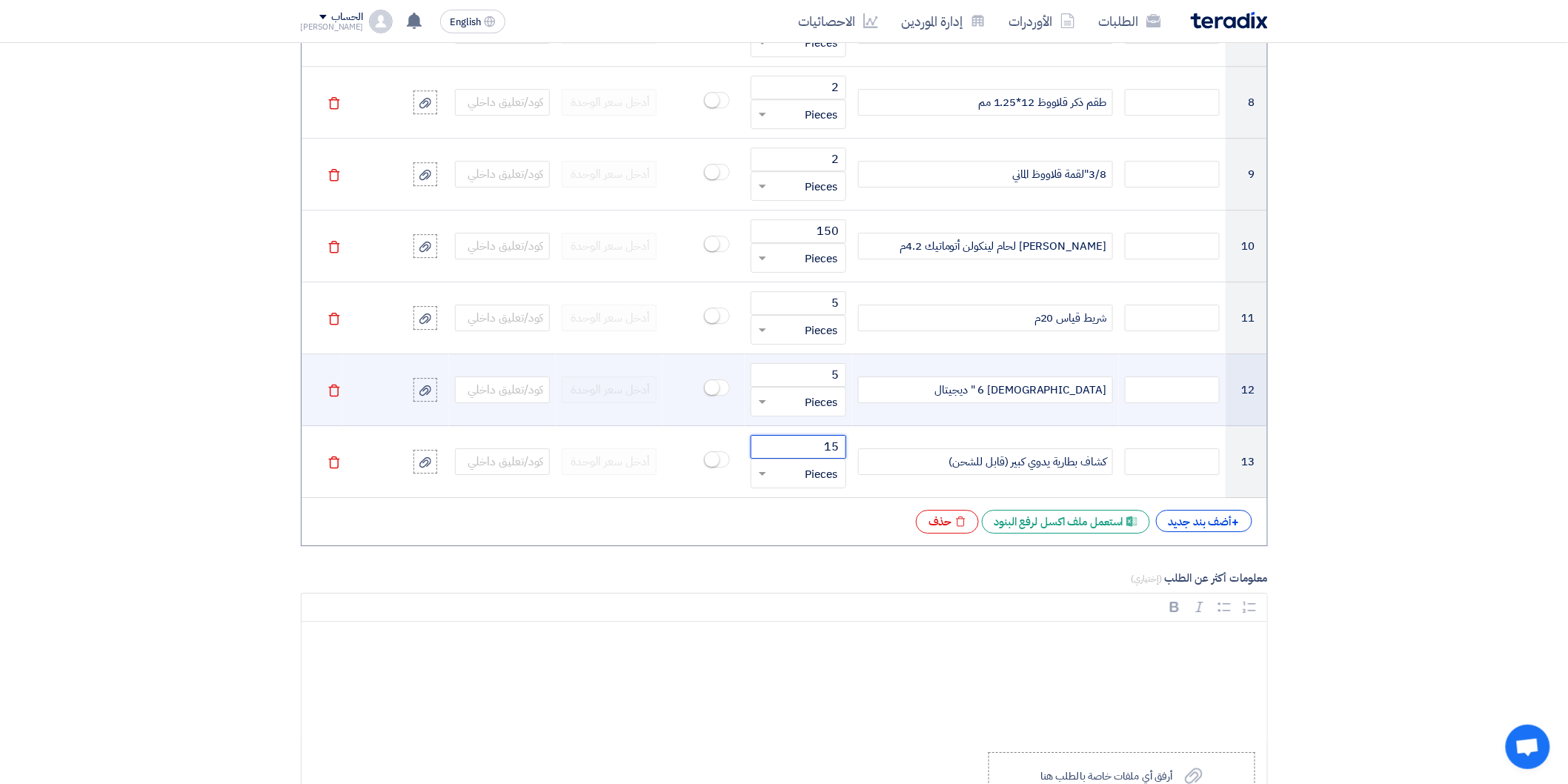
scroll to position [1728, 0]
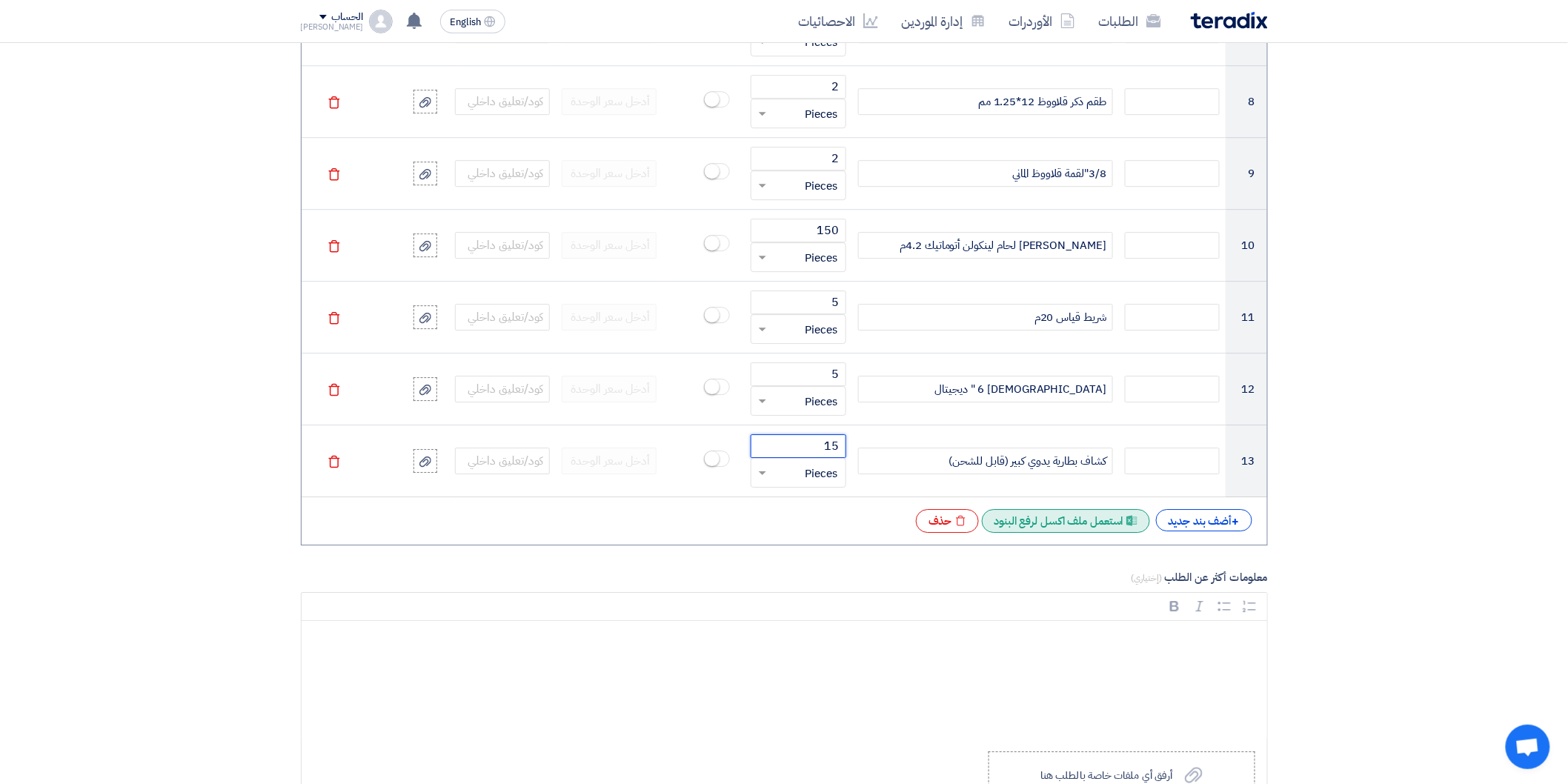
type input "15"
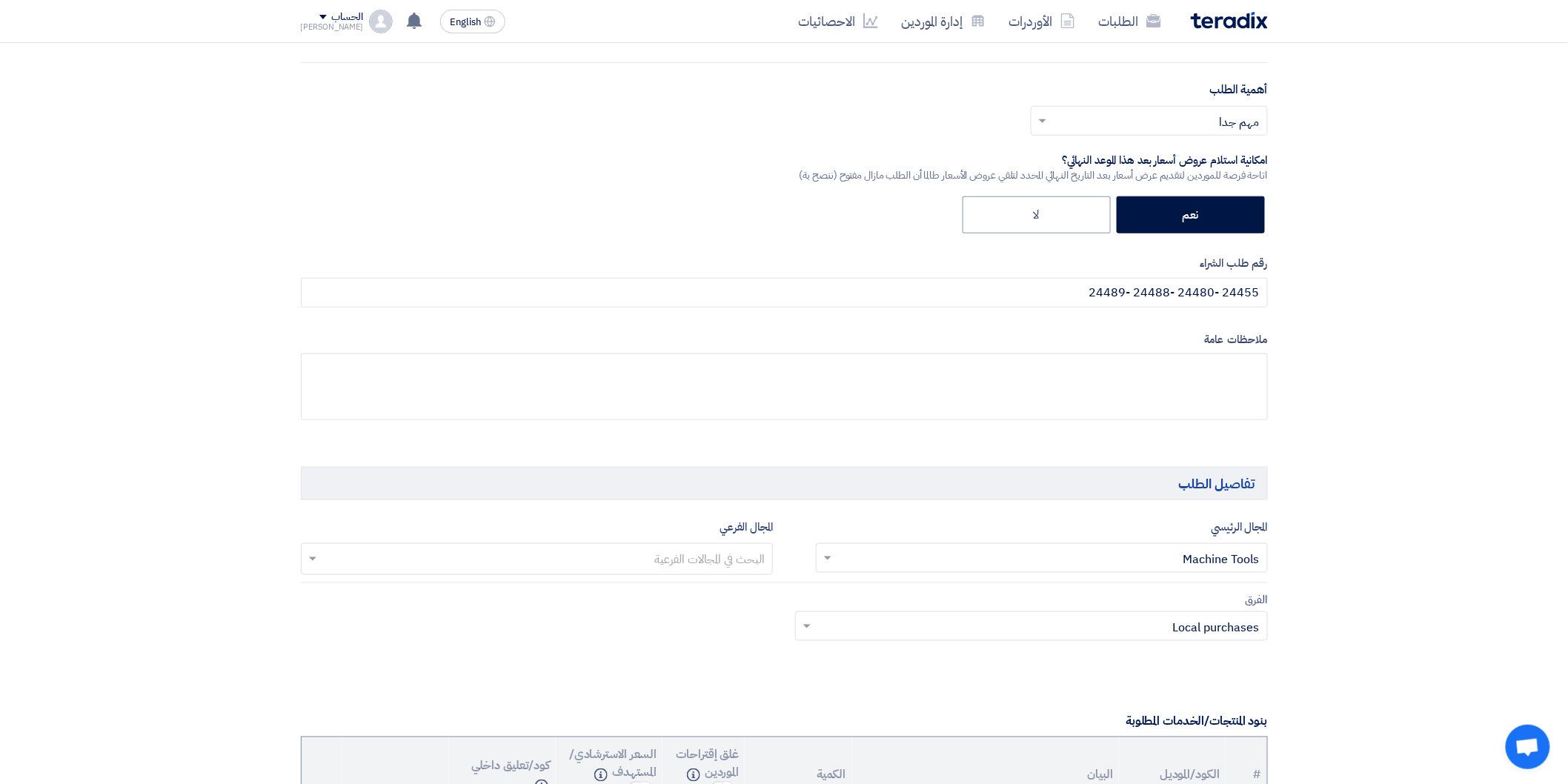
scroll to position [246, 0]
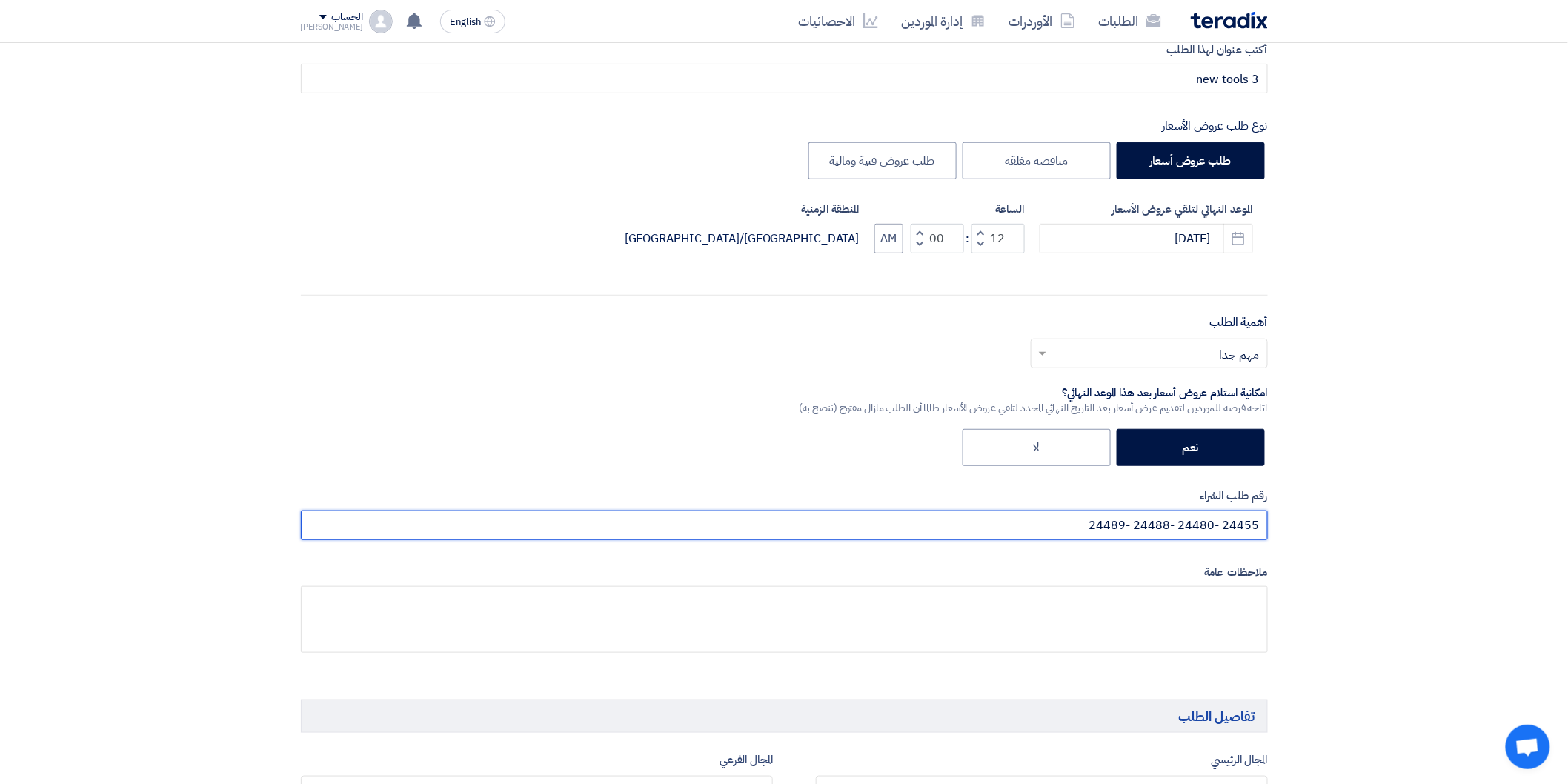
click at [1086, 524] on input "24455 -24480 -24488 -24489" at bounding box center [784, 525] width 967 height 30
paste input "24490"
type input "24455 -24480 -24488 -24489 - 24490"
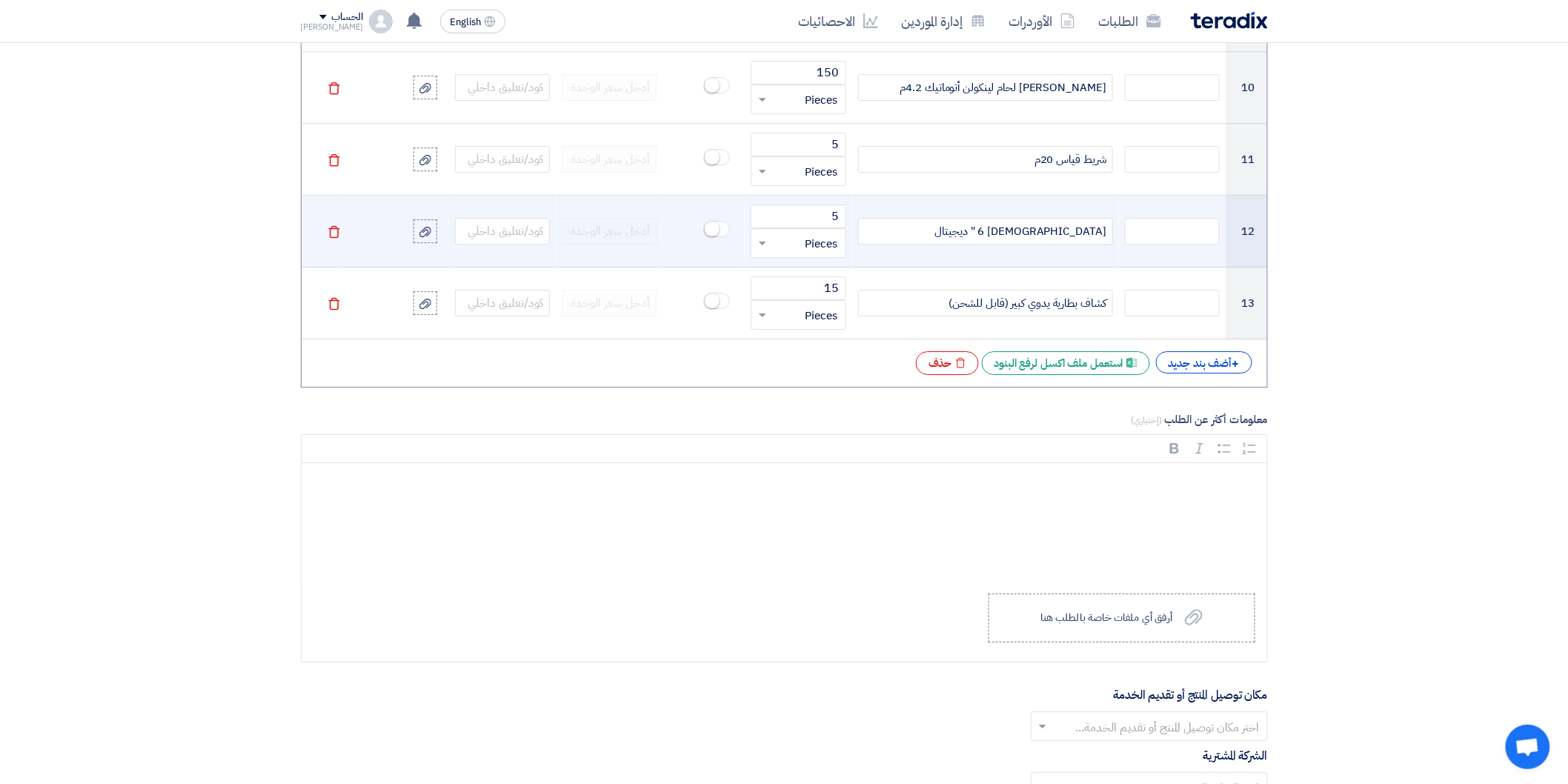
scroll to position [1893, 0]
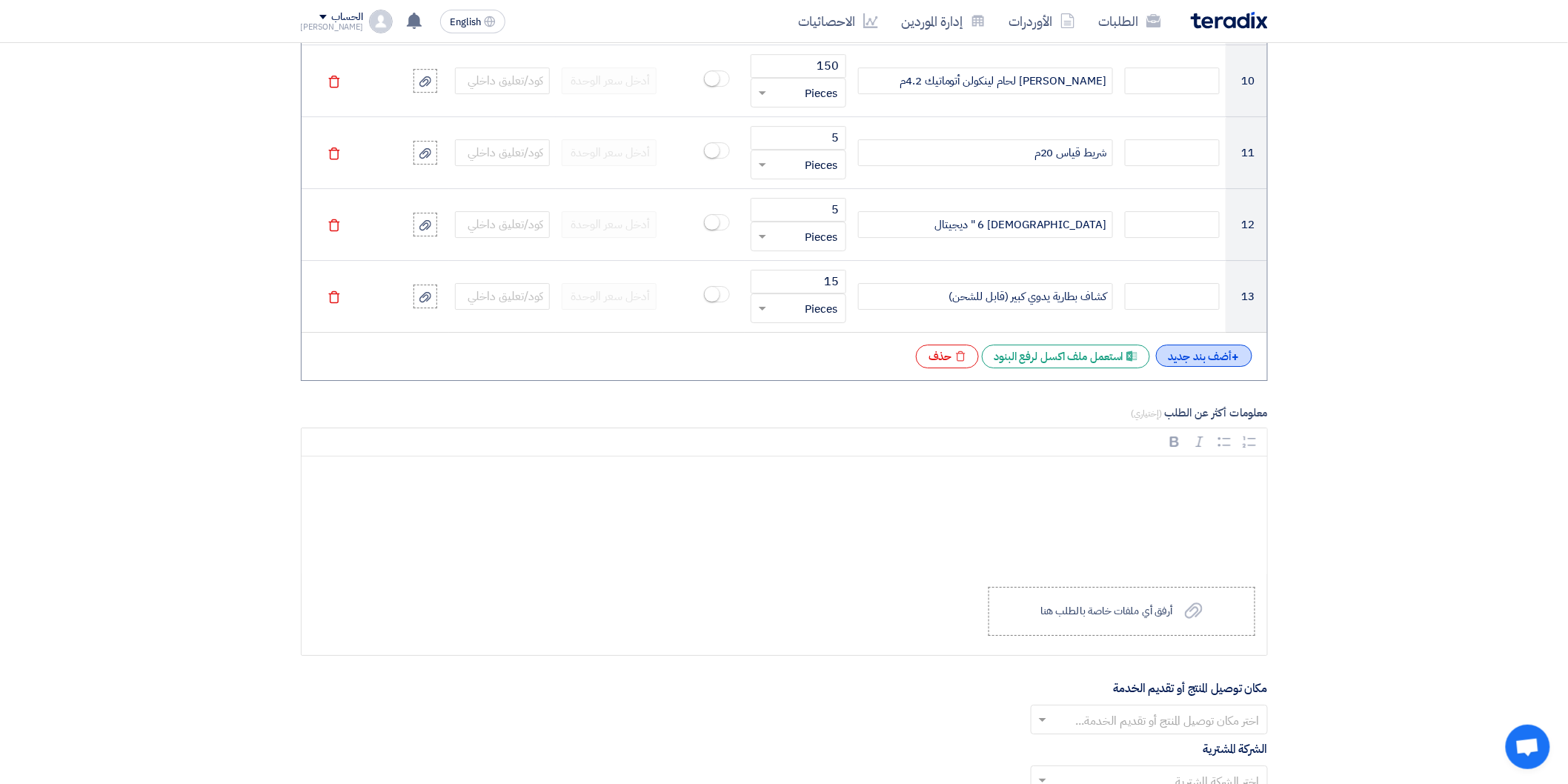
click at [1217, 366] on div "+ أضف بند جديد" at bounding box center [1204, 355] width 97 height 22
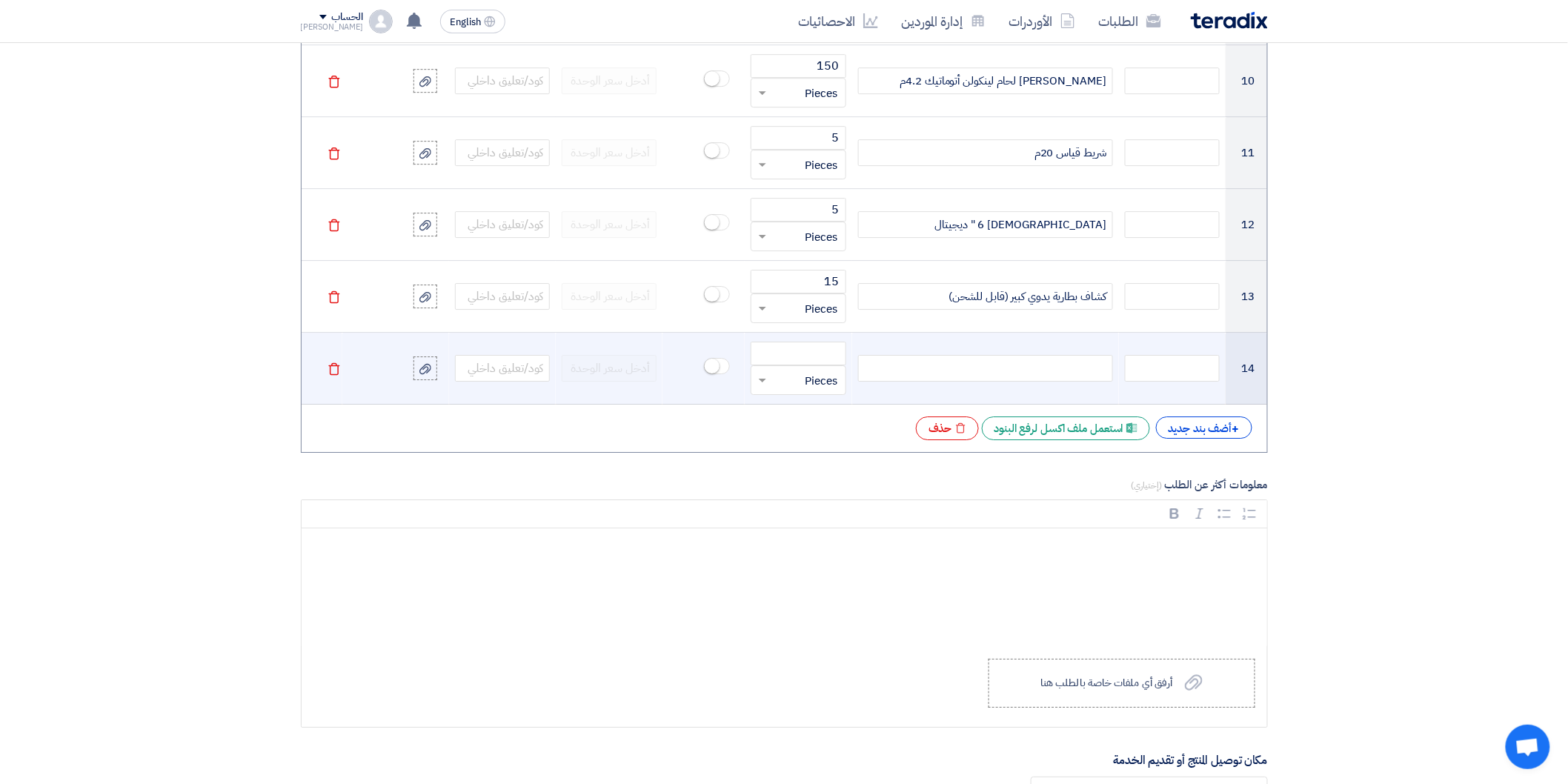
click at [1047, 367] on div at bounding box center [985, 368] width 255 height 27
paste div
click at [820, 358] on input "number" at bounding box center [798, 352] width 95 height 23
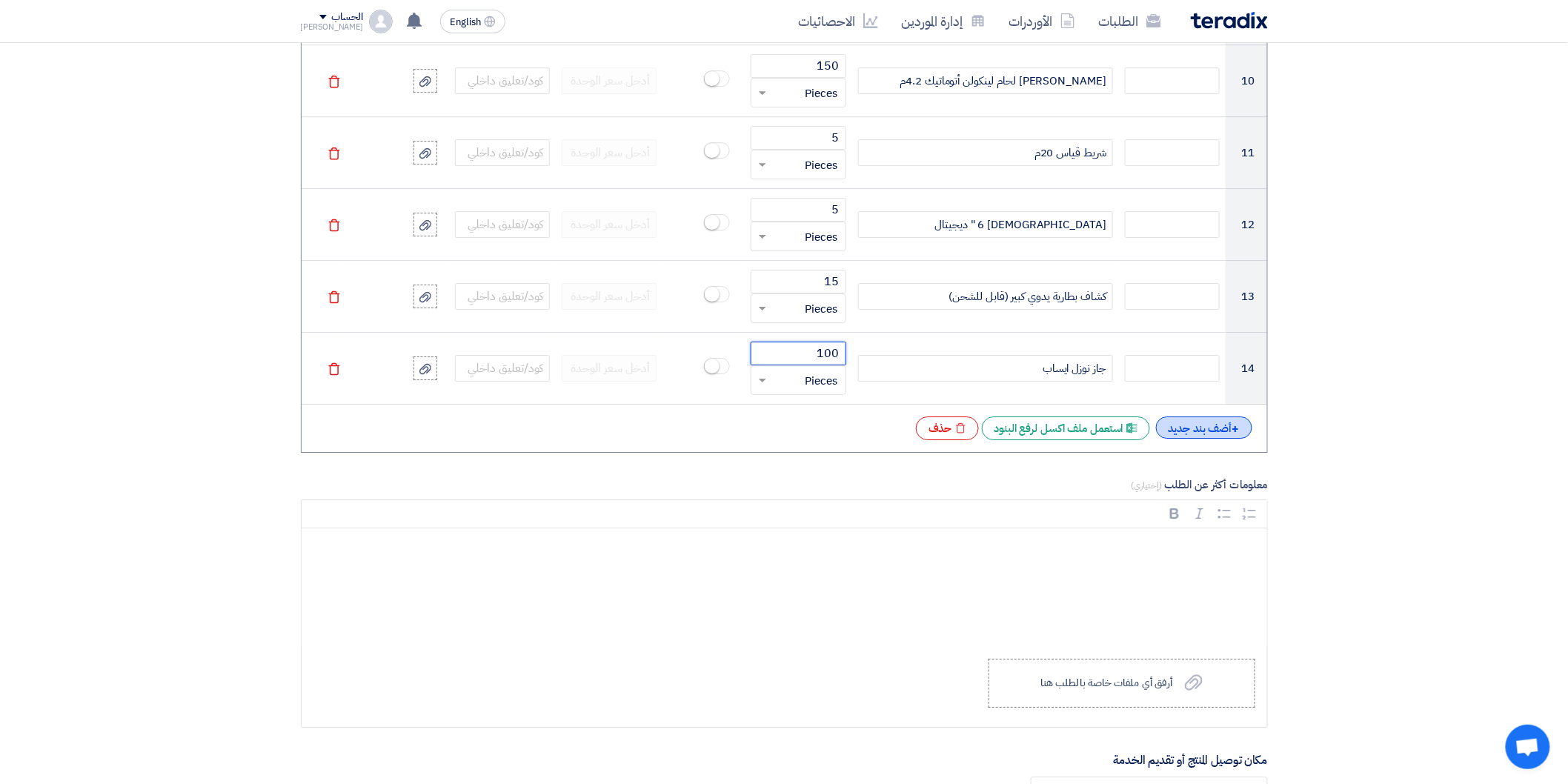
type input "100"
click at [1202, 423] on div "+ أضف بند جديد" at bounding box center [1204, 428] width 97 height 22
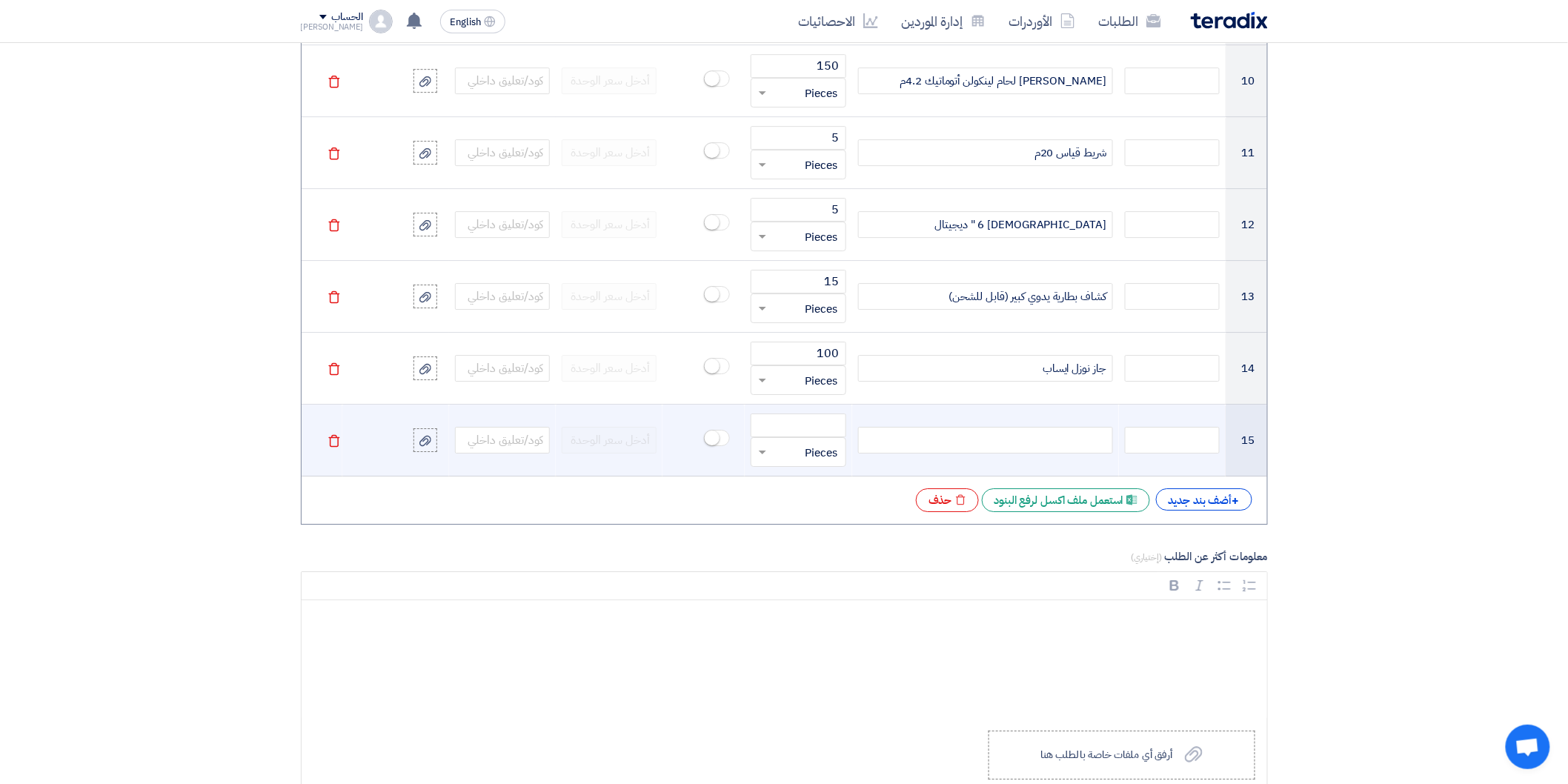
click at [1070, 442] on div at bounding box center [985, 440] width 255 height 27
paste div
click at [813, 419] on input "number" at bounding box center [798, 424] width 95 height 23
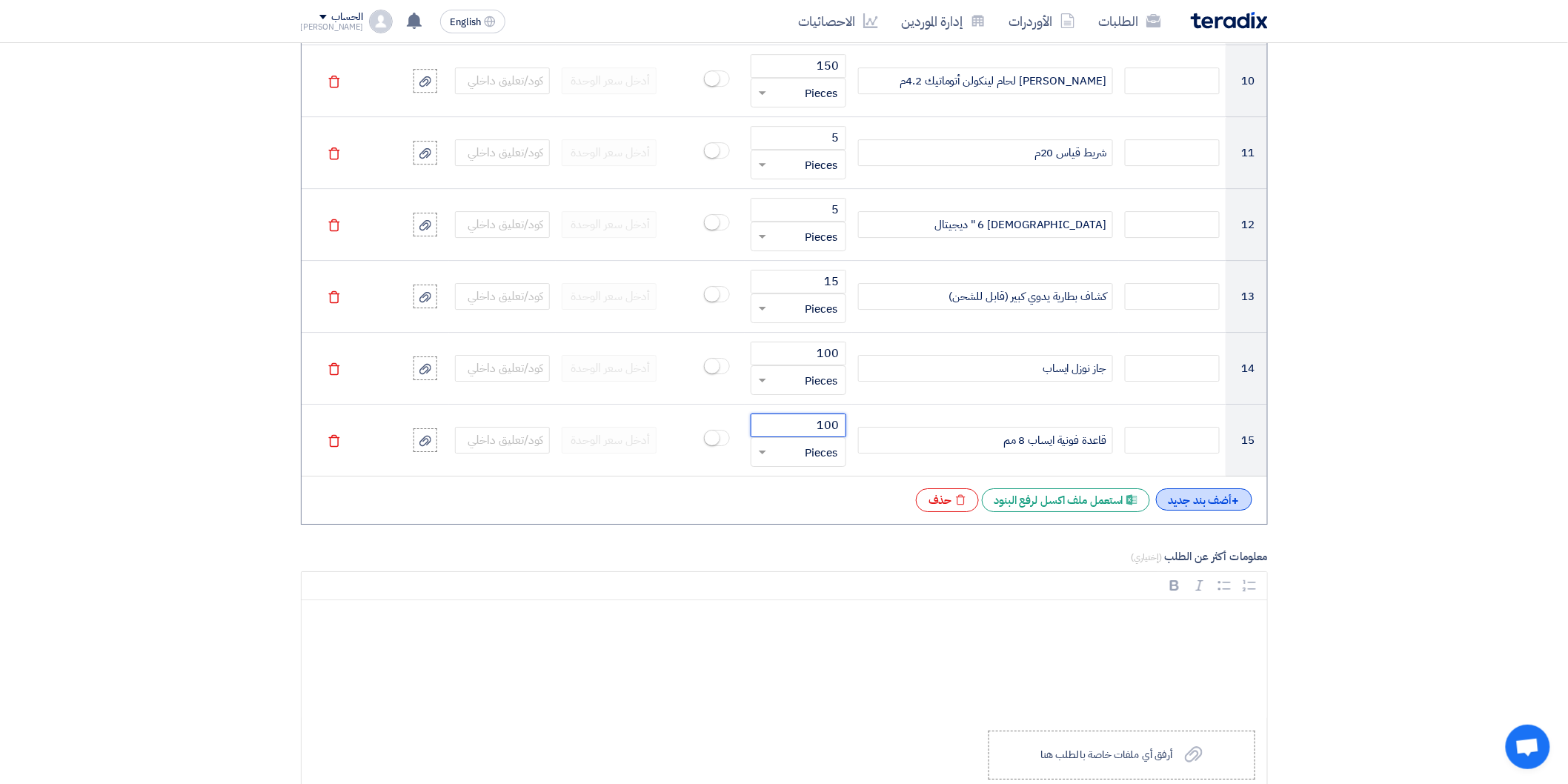
type input "100"
click at [1220, 504] on div "+ أضف بند جديد" at bounding box center [1204, 499] width 97 height 22
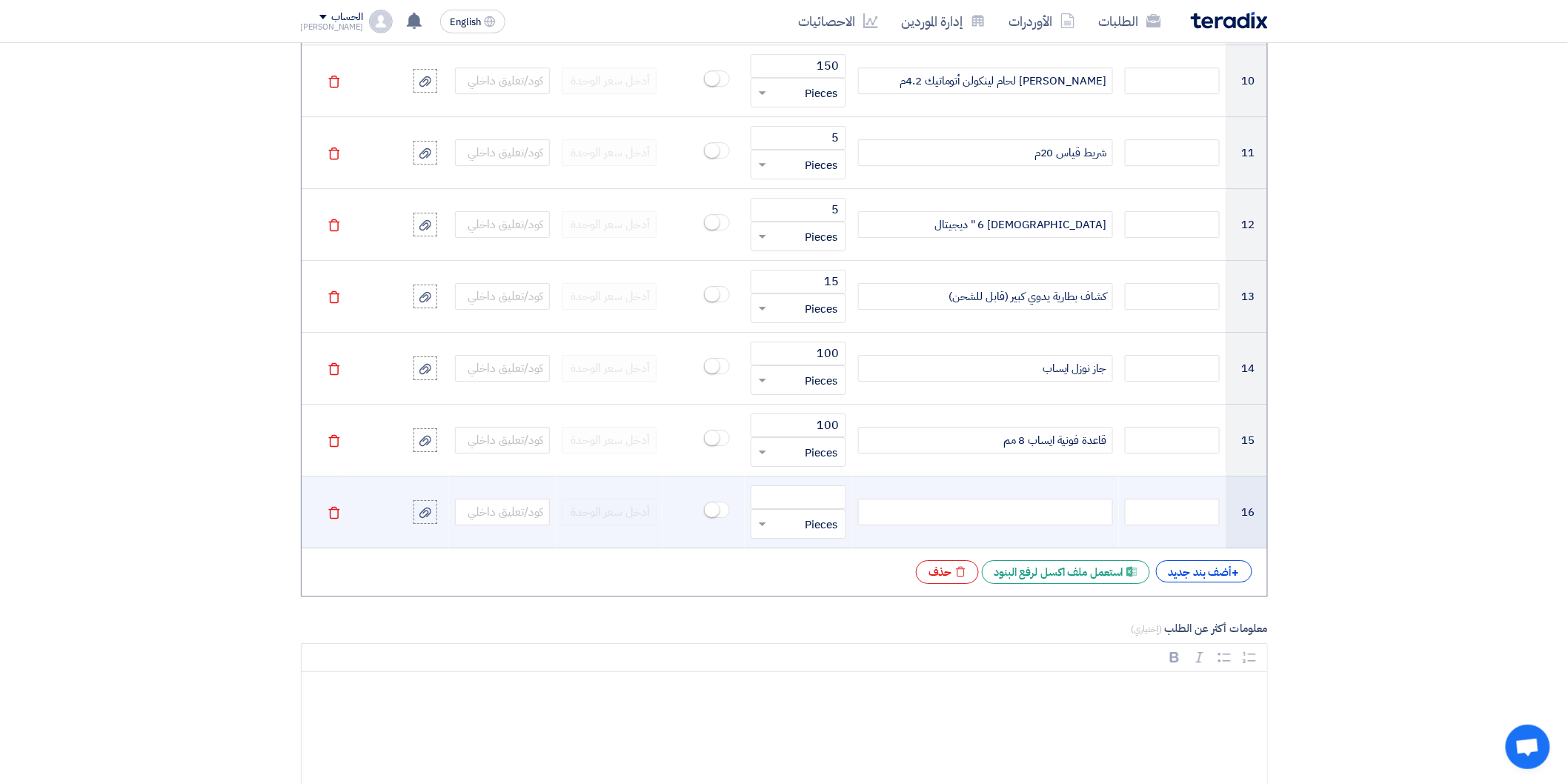
click at [1065, 523] on div at bounding box center [985, 512] width 255 height 27
paste div
click at [798, 500] on input "number" at bounding box center [798, 497] width 95 height 23
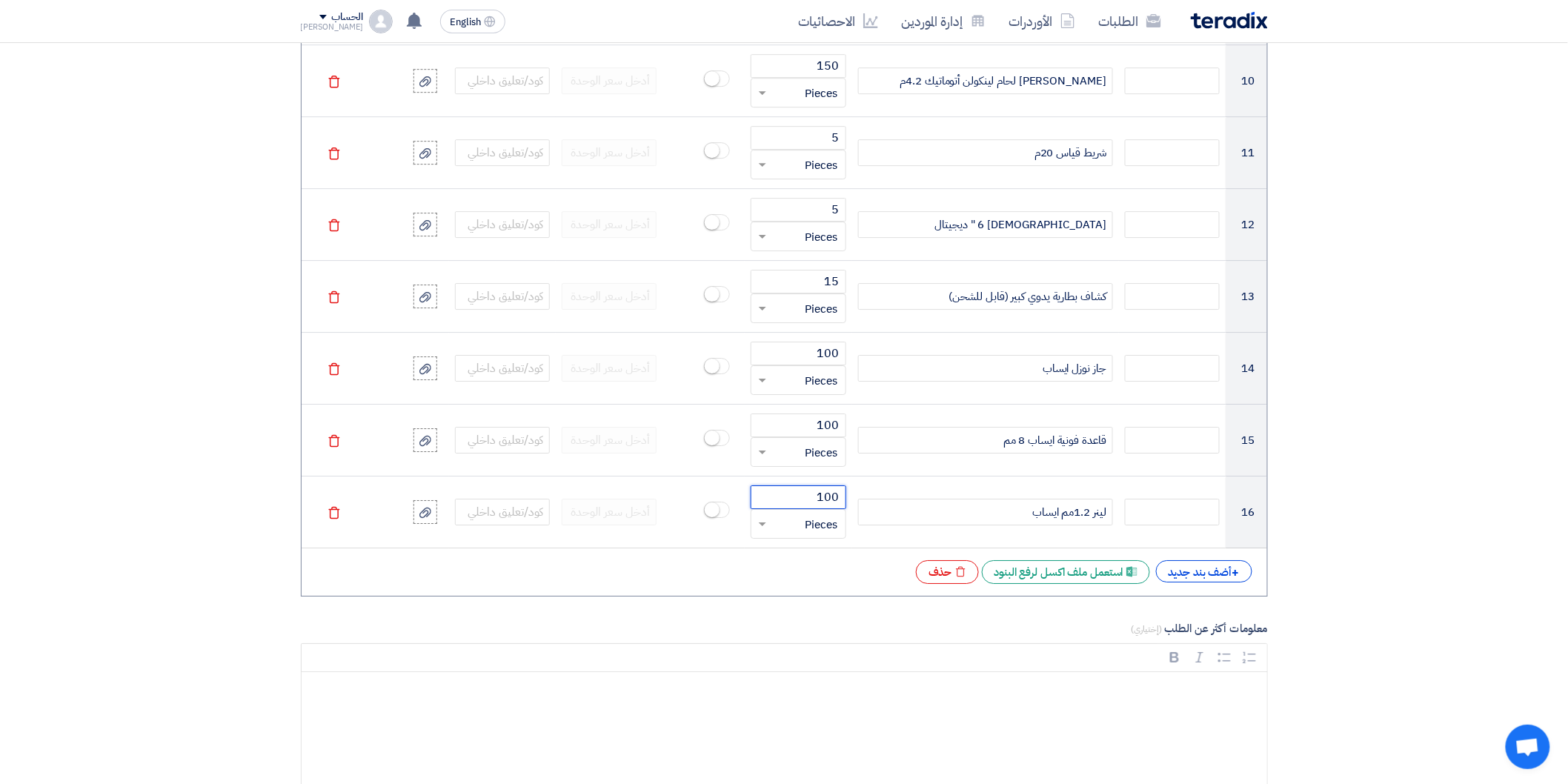
type input "100"
click at [1396, 523] on section "المعلومات الأساسية أكتب عنوان لهذا الطلب new tools 3 نوع طلب عروض الأسعار طلب ع…" at bounding box center [784, 135] width 1568 height 3654
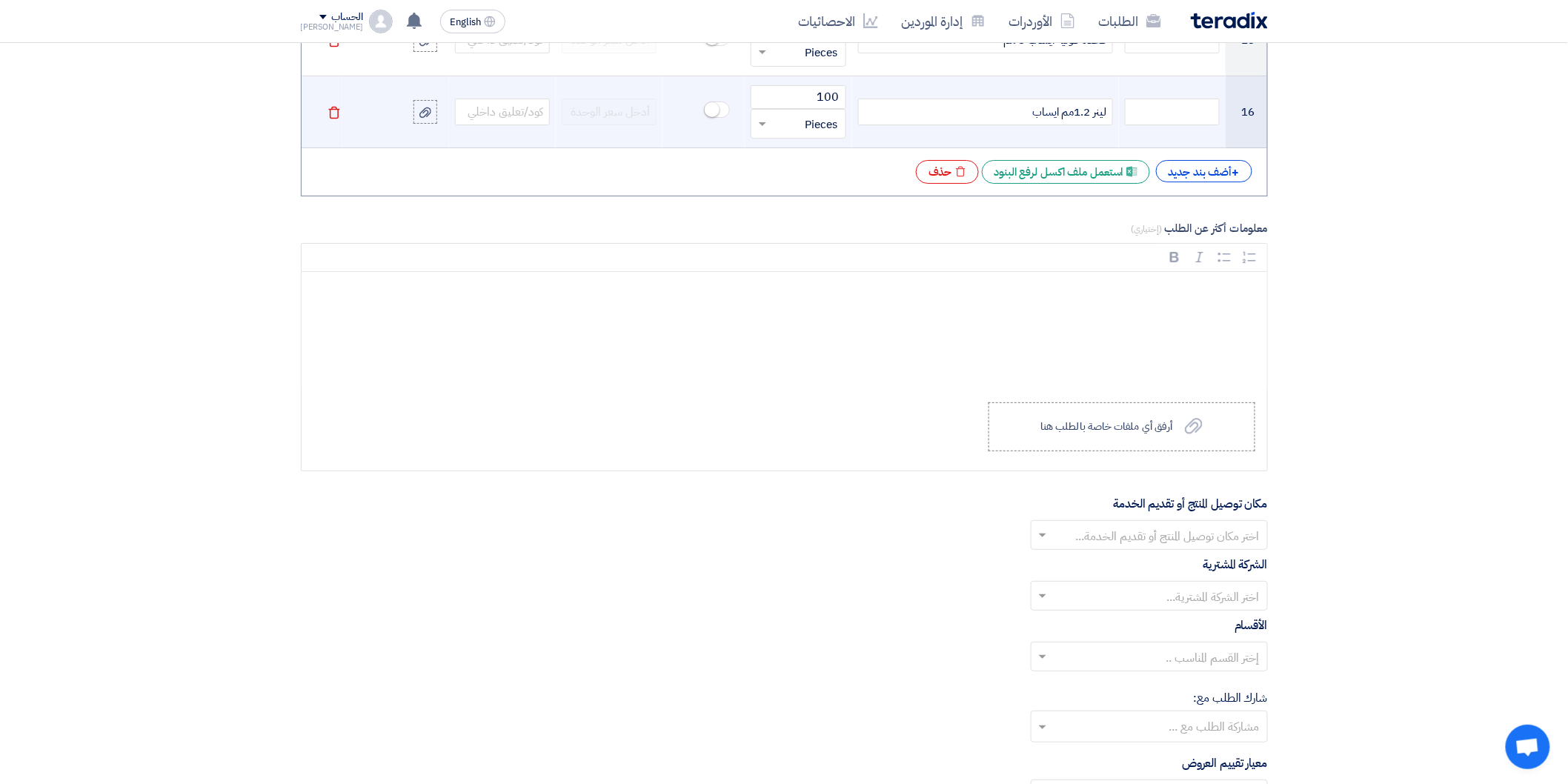
scroll to position [2305, 0]
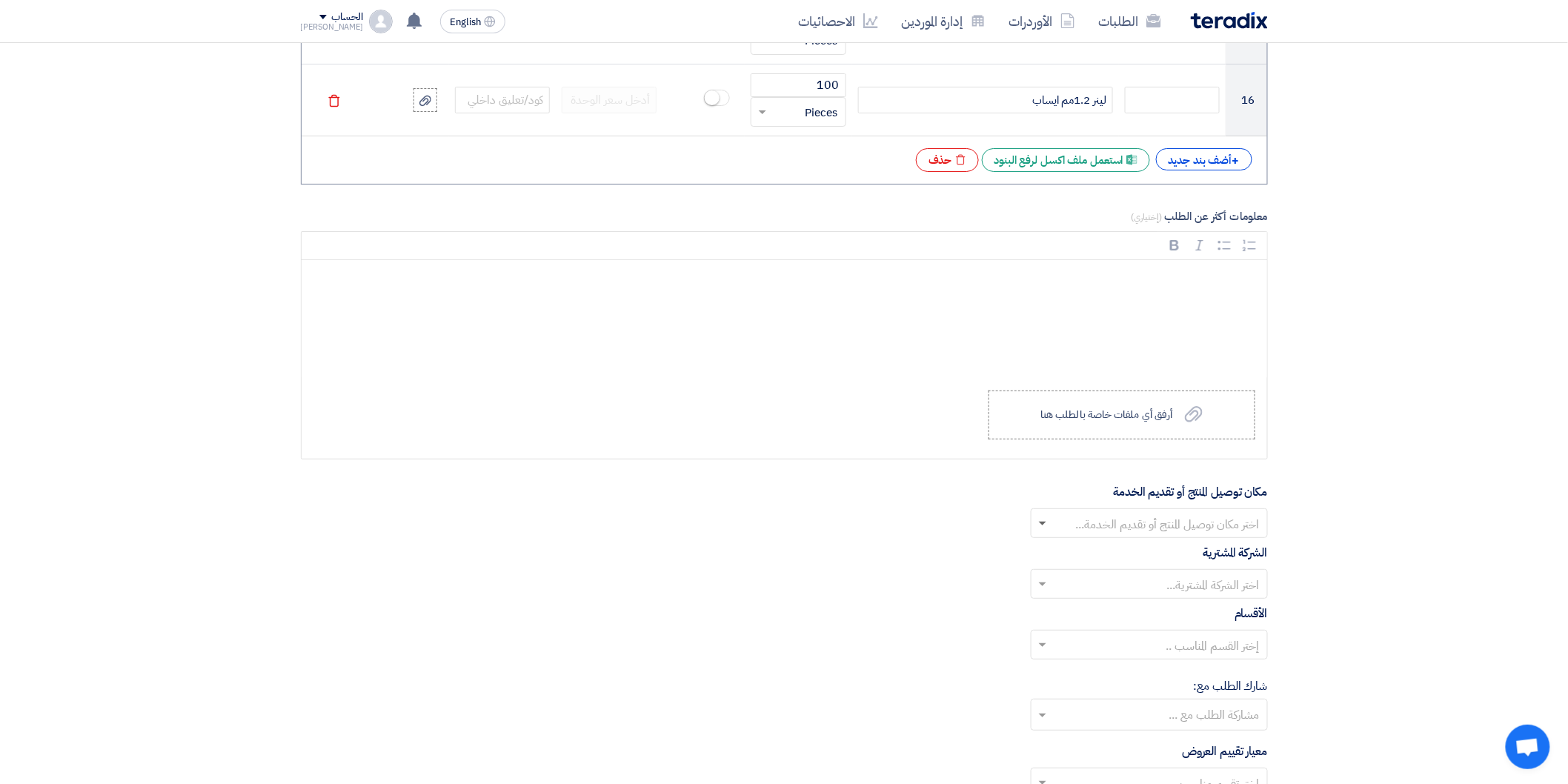
click at [1041, 526] on span at bounding box center [1043, 525] width 7 height 6
click at [1197, 551] on span "Energya Steel Fabrication" at bounding box center [1190, 552] width 137 height 18
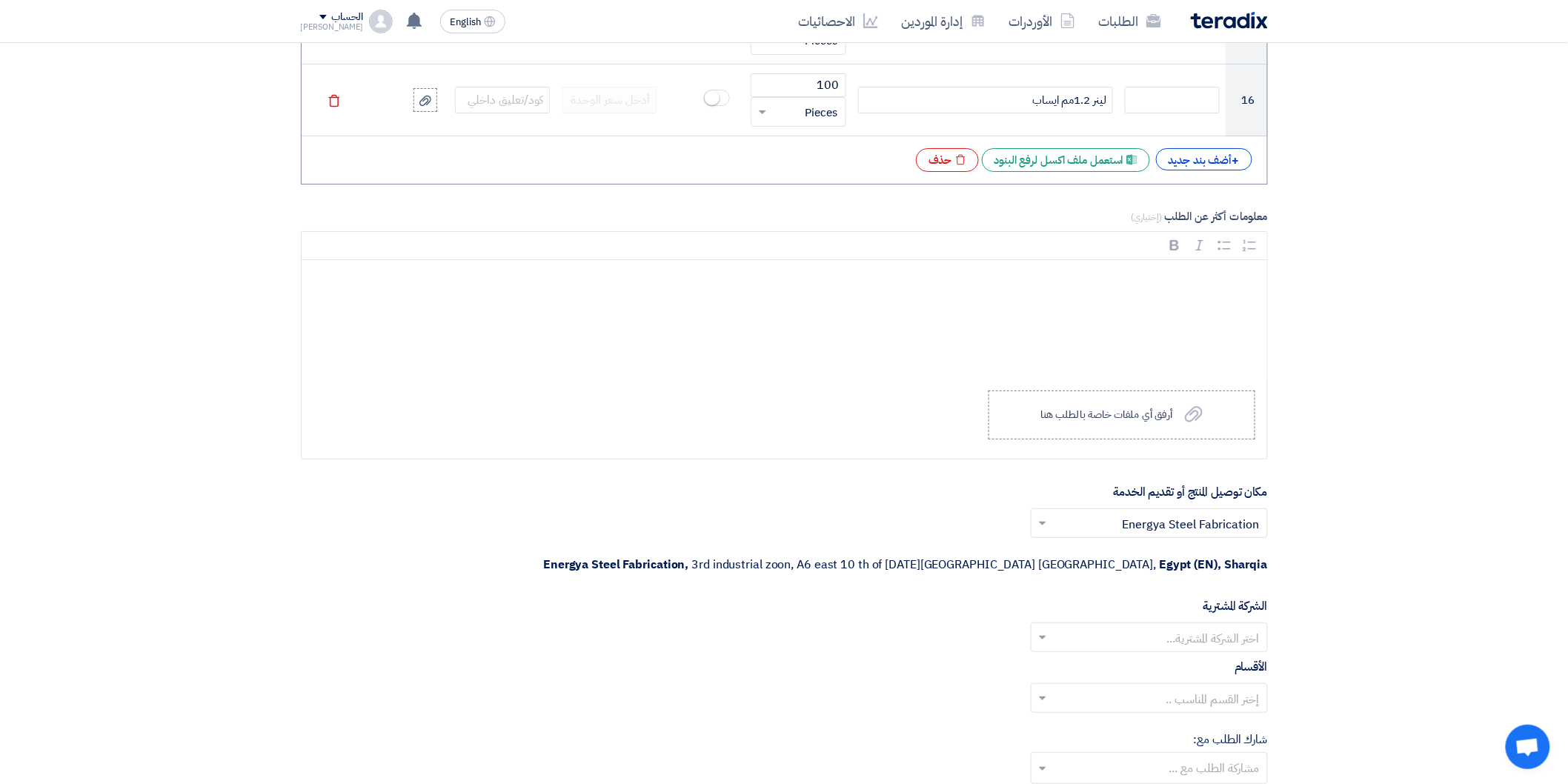
click at [1046, 629] on span at bounding box center [1041, 637] width 19 height 18
click at [1157, 658] on span "Energya Steel Fabrication" at bounding box center [1190, 666] width 137 height 18
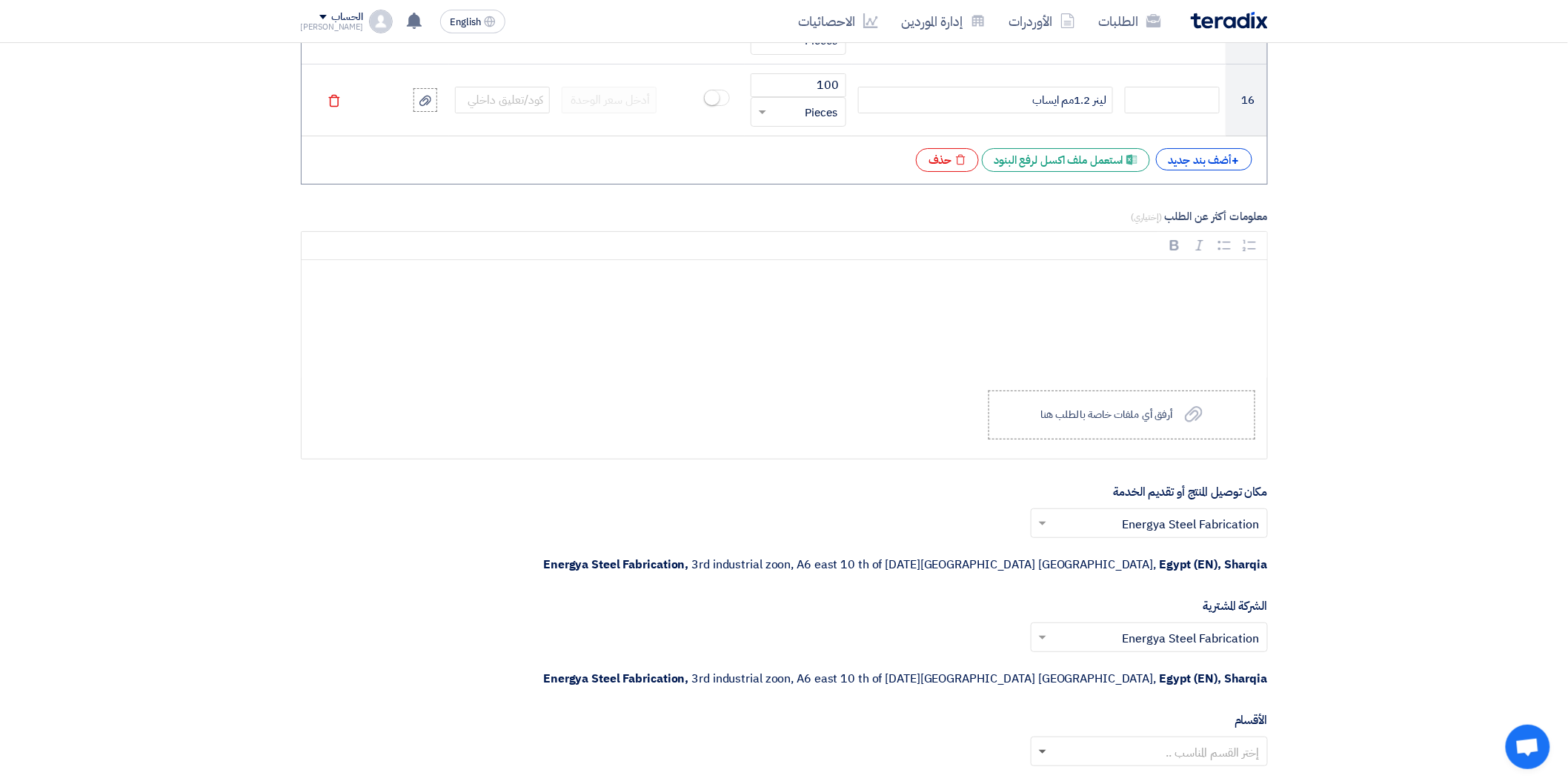
click at [1040, 742] on span at bounding box center [1041, 751] width 19 height 18
click at [1138, 766] on div "General Department" at bounding box center [1149, 781] width 235 height 30
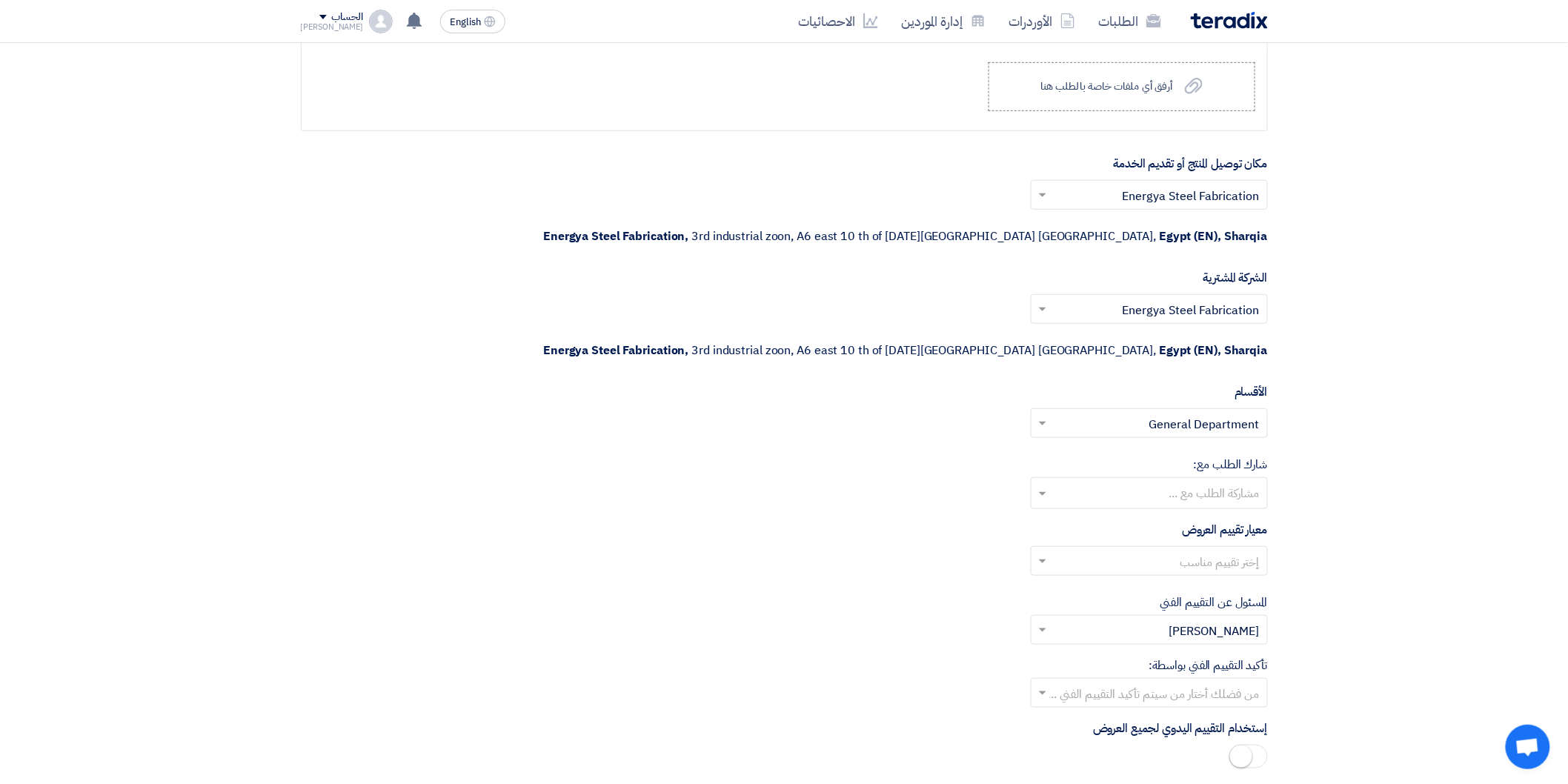
scroll to position [2634, 0]
click at [1044, 559] on span at bounding box center [1043, 561] width 7 height 4
click at [1161, 581] on span "General Evaluations" at bounding box center [1206, 590] width 108 height 18
click at [1042, 690] on span at bounding box center [1043, 693] width 7 height 6
click at [1240, 657] on span "[PERSON_NAME]" at bounding box center [1214, 665] width 90 height 18
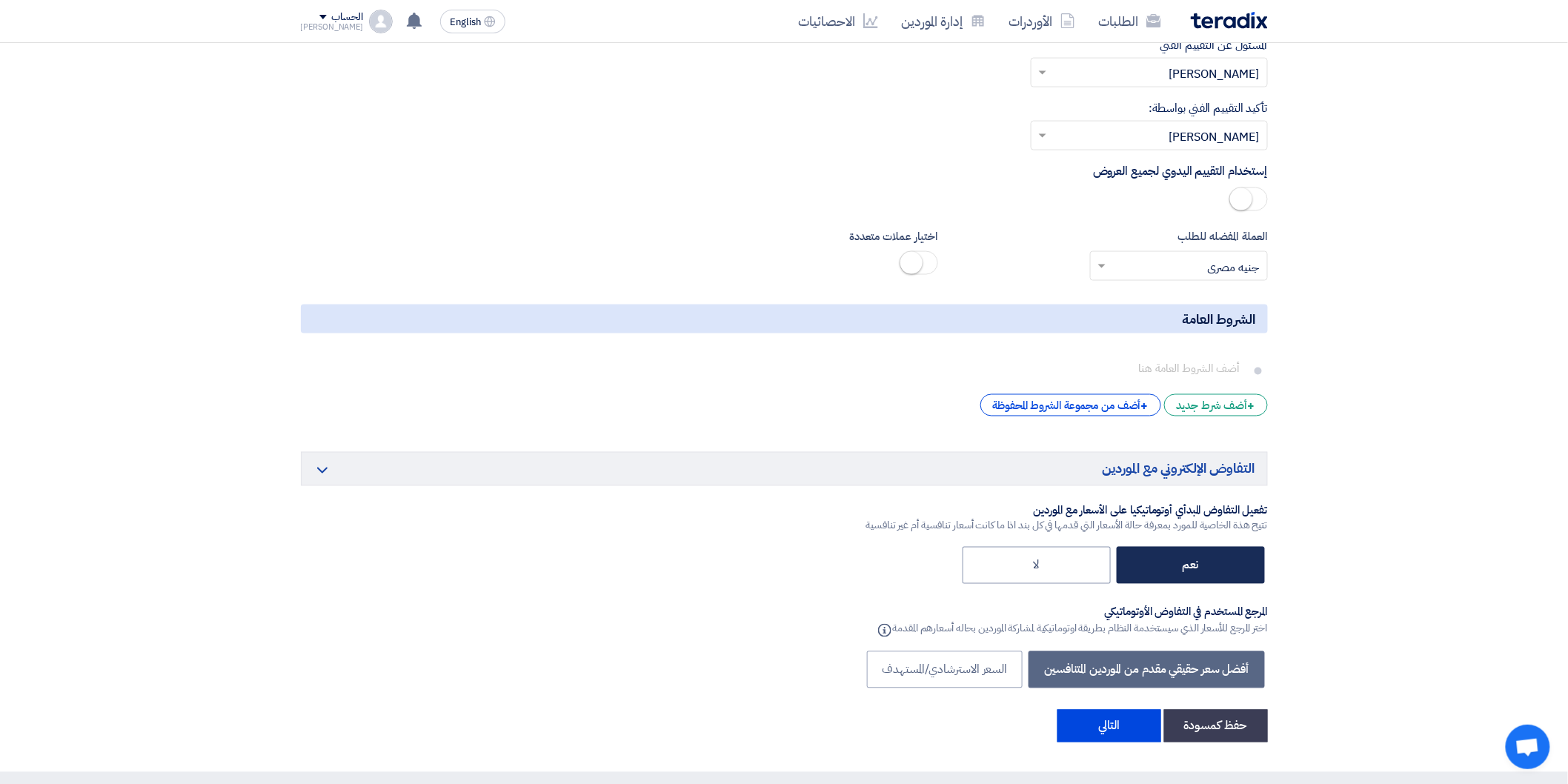
scroll to position [3210, 0]
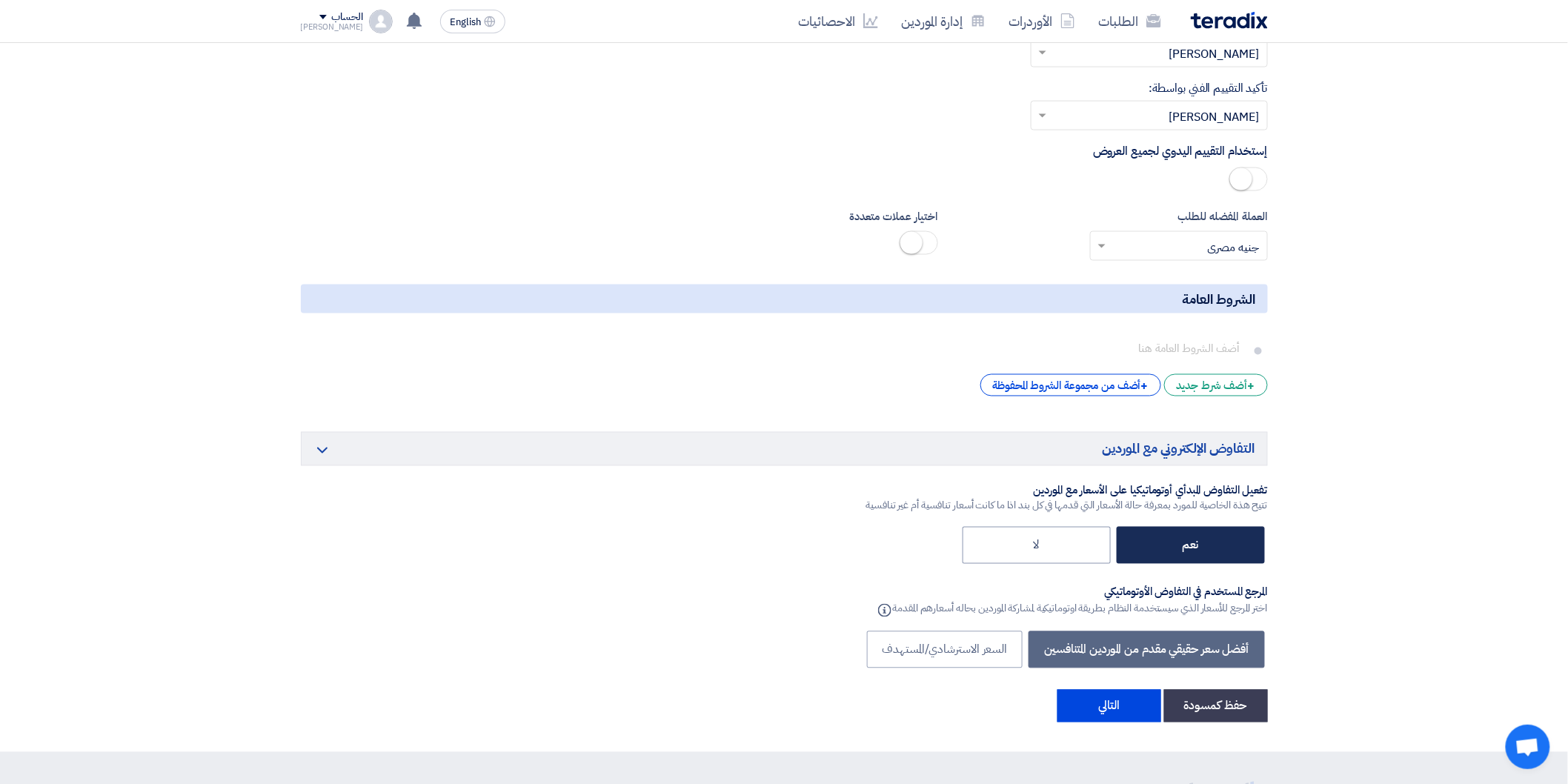
click at [1211, 526] on label "نعم" at bounding box center [1189, 545] width 148 height 37
click at [1199, 539] on input "نعم" at bounding box center [1194, 544] width 9 height 9
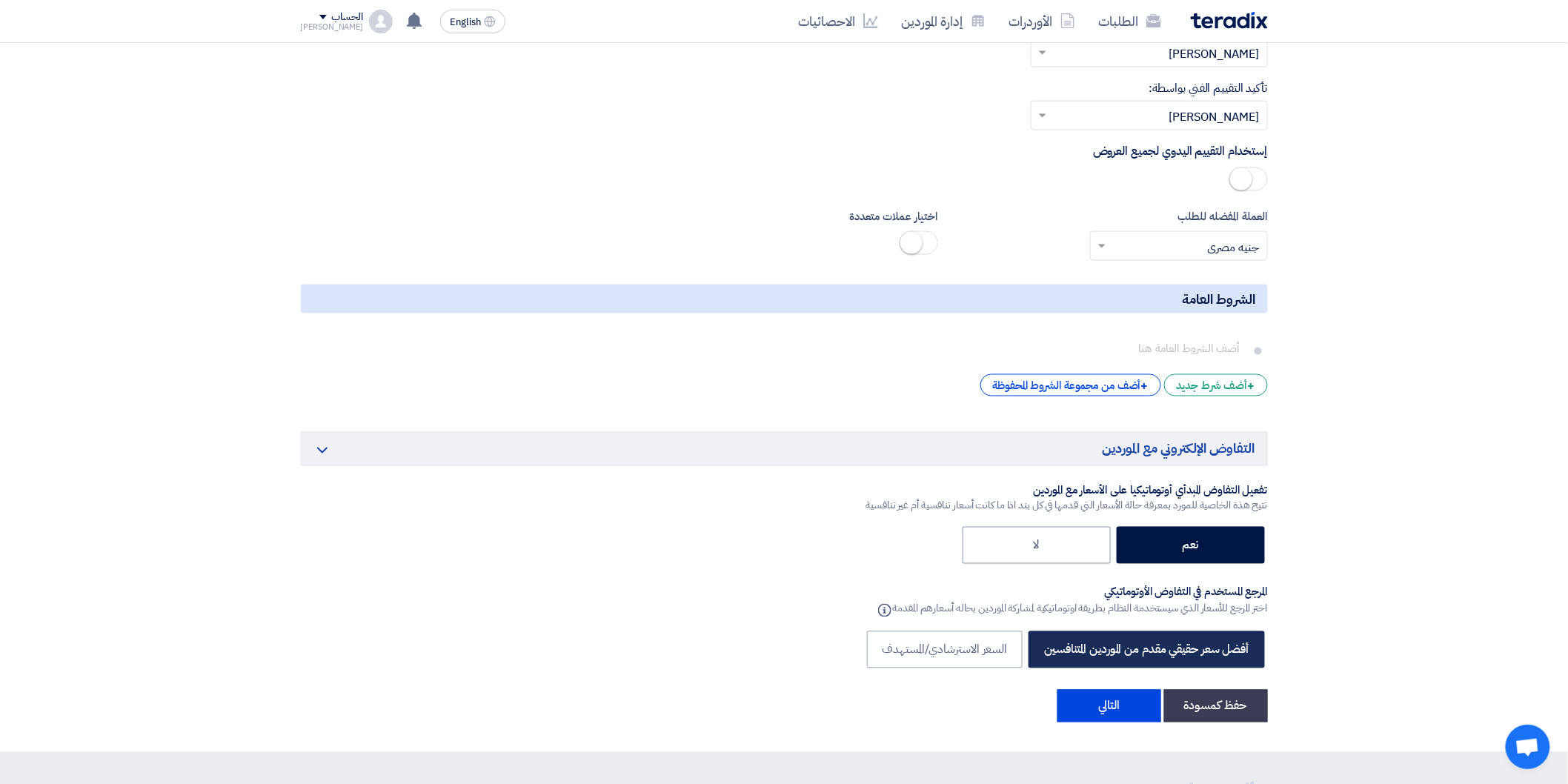
click at [1142, 631] on label "أفضل سعر حقيقي مقدم من الموردين المتنافسين" at bounding box center [1146, 650] width 235 height 37
click at [1110, 690] on button "التالي" at bounding box center [1110, 706] width 104 height 33
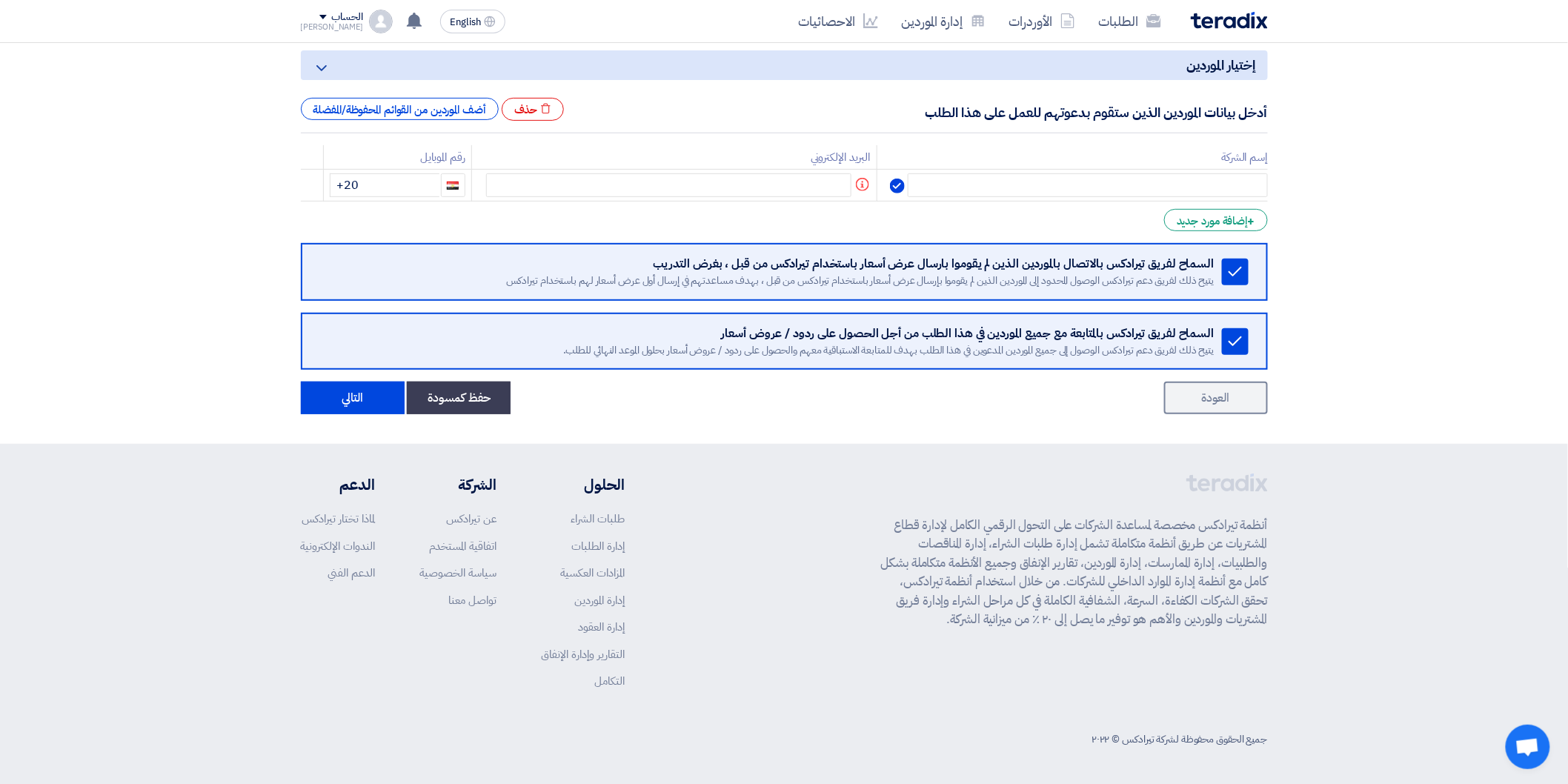
scroll to position [0, 0]
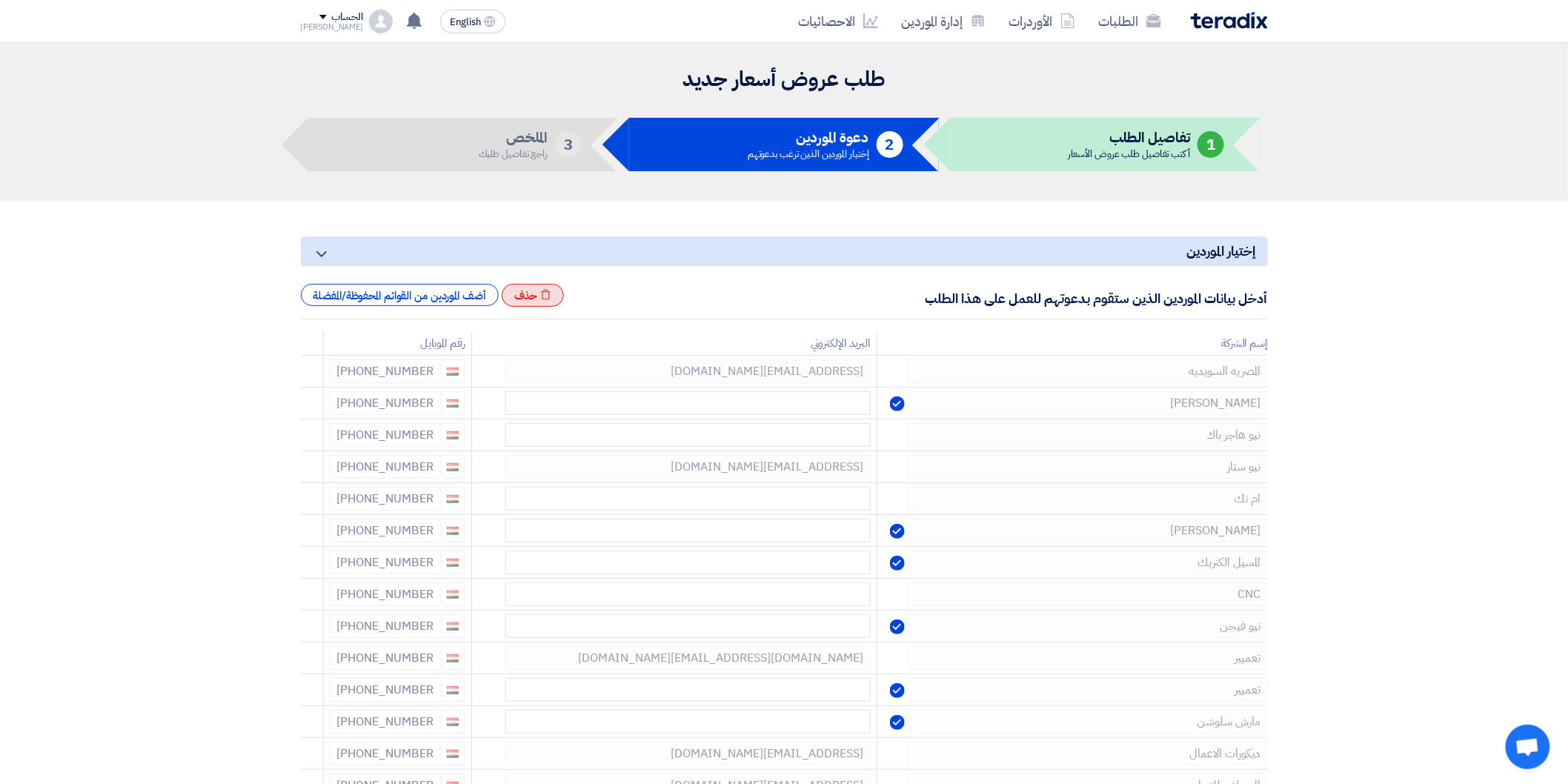
click at [551, 298] on use at bounding box center [546, 294] width 9 height 10
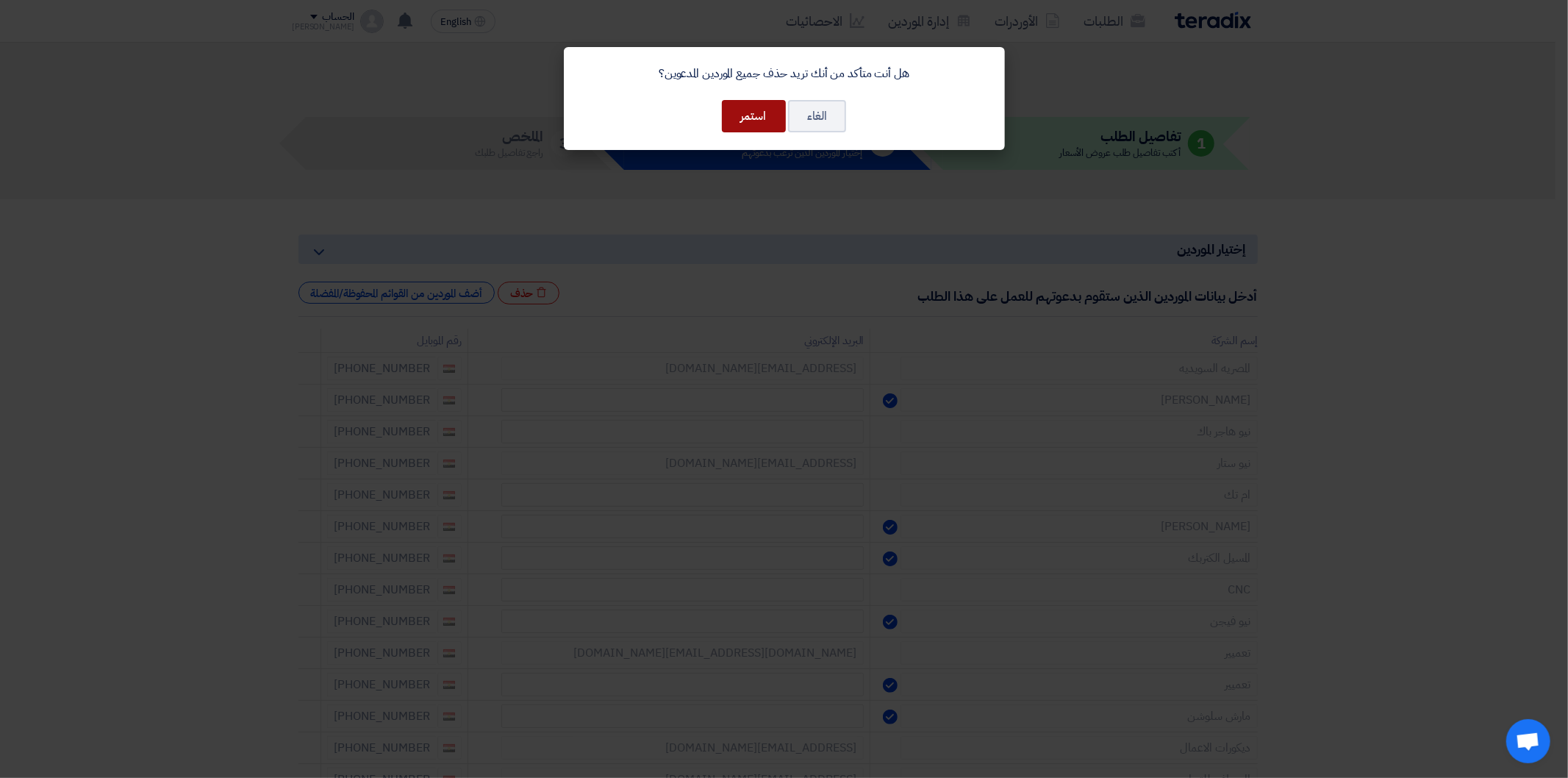
click at [748, 116] on button "استمر" at bounding box center [753, 115] width 64 height 32
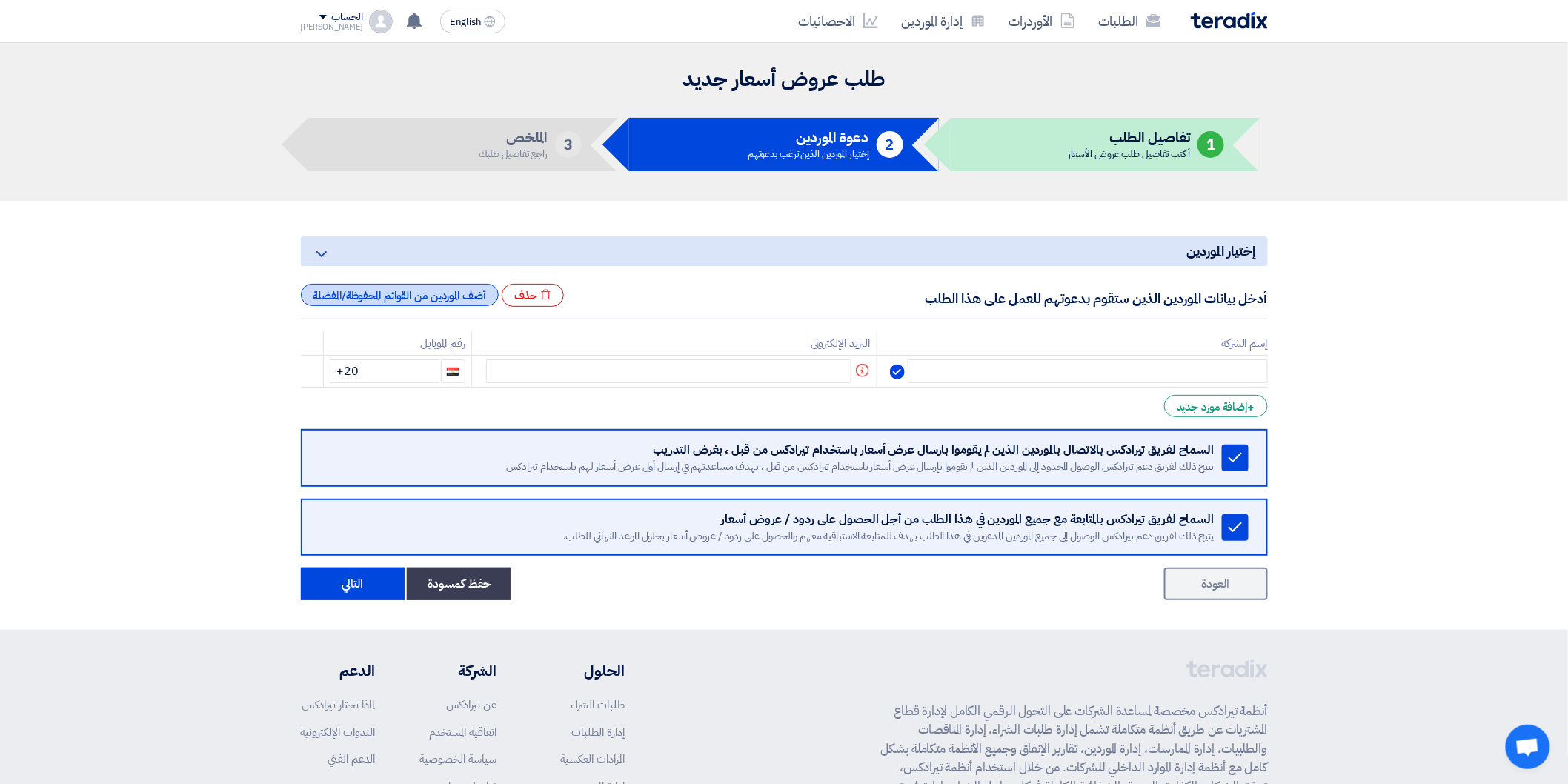
click at [412, 295] on div "أضف الموردين من القوائم المحفوظة/المفضلة" at bounding box center [399, 295] width 198 height 22
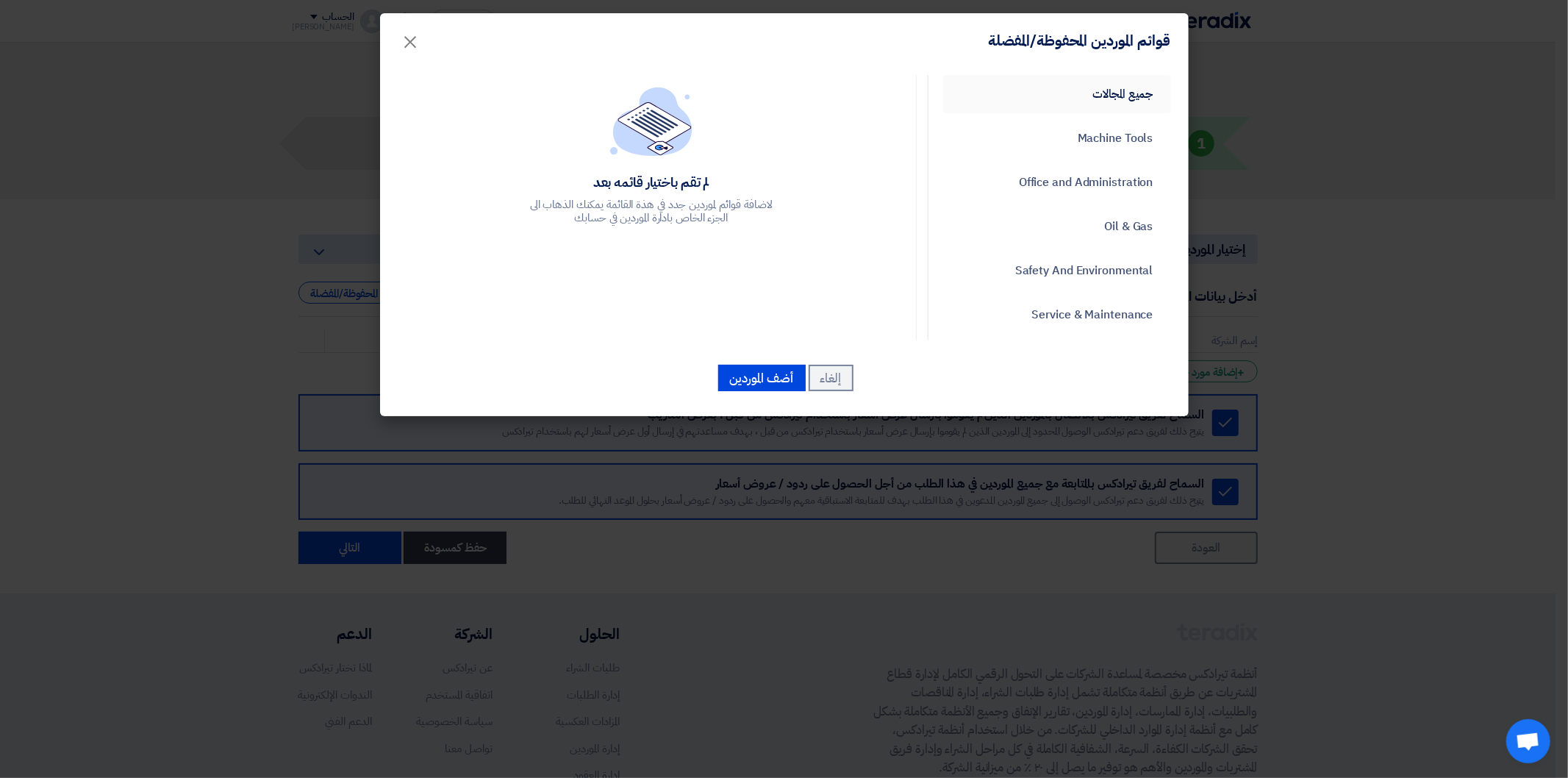
click at [1103, 111] on link "جميع المجالات" at bounding box center [1057, 93] width 228 height 38
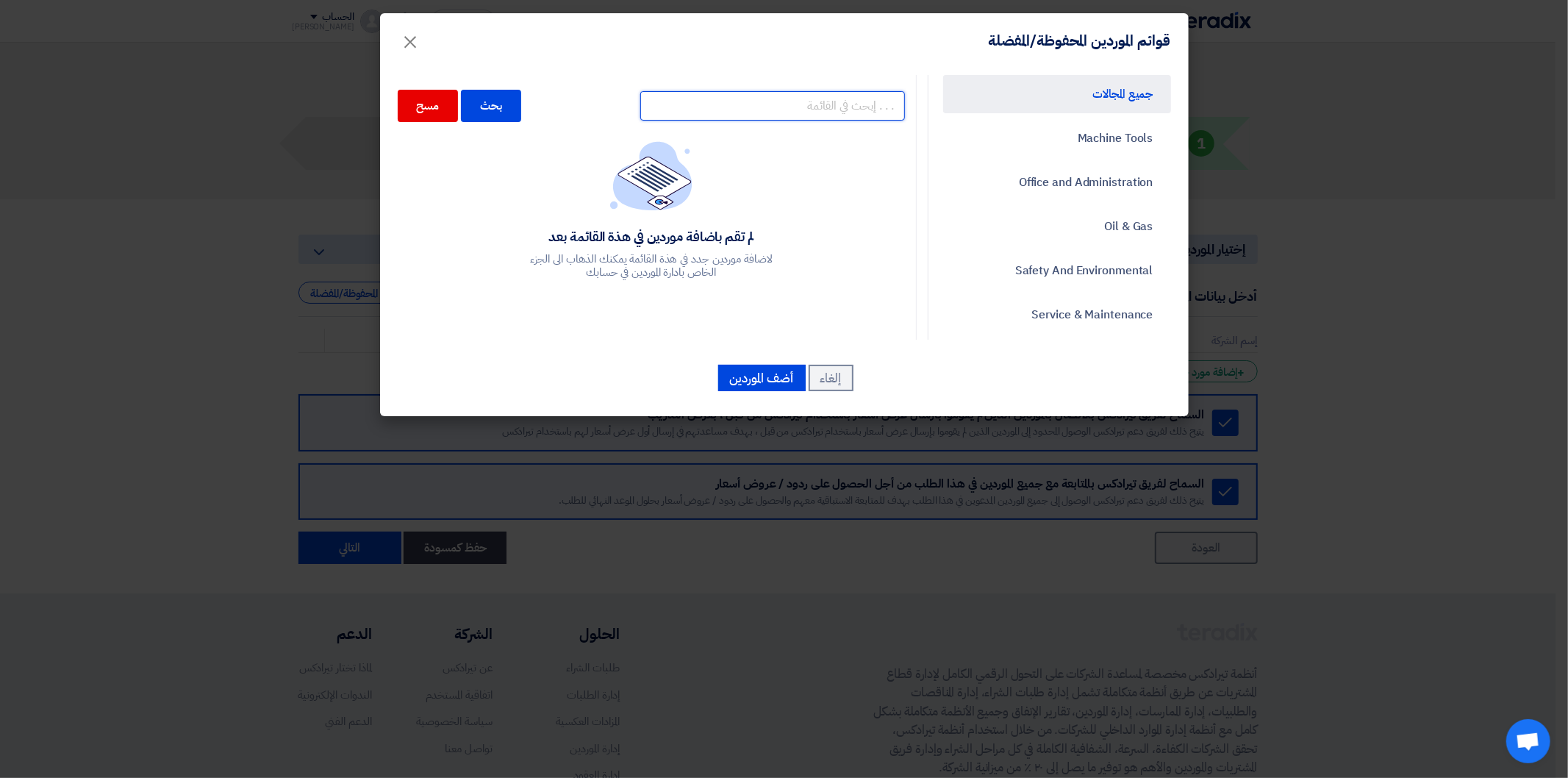
click at [856, 106] on input "text" at bounding box center [772, 106] width 265 height 30
type input "الحرم"
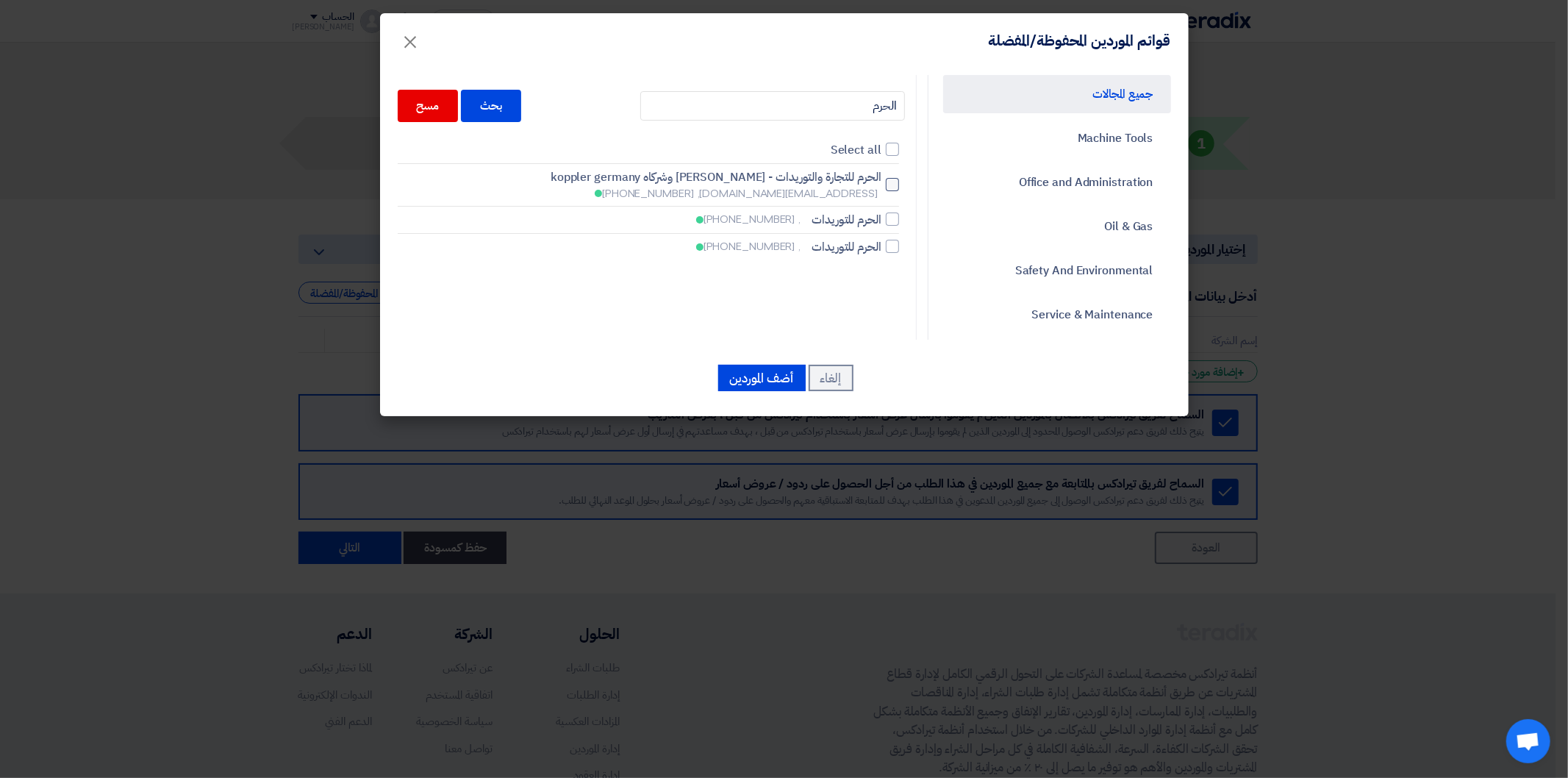
click at [895, 179] on div at bounding box center [892, 185] width 13 height 13
click at [881, 180] on input "الحرم للتجارة والتوريدات - [PERSON_NAME] وشركاه koppler germany [EMAIL_ADDRESS]…" at bounding box center [877, 185] width 9 height 9
checkbox input "true"
click at [863, 110] on input "الحرم" at bounding box center [772, 106] width 265 height 30
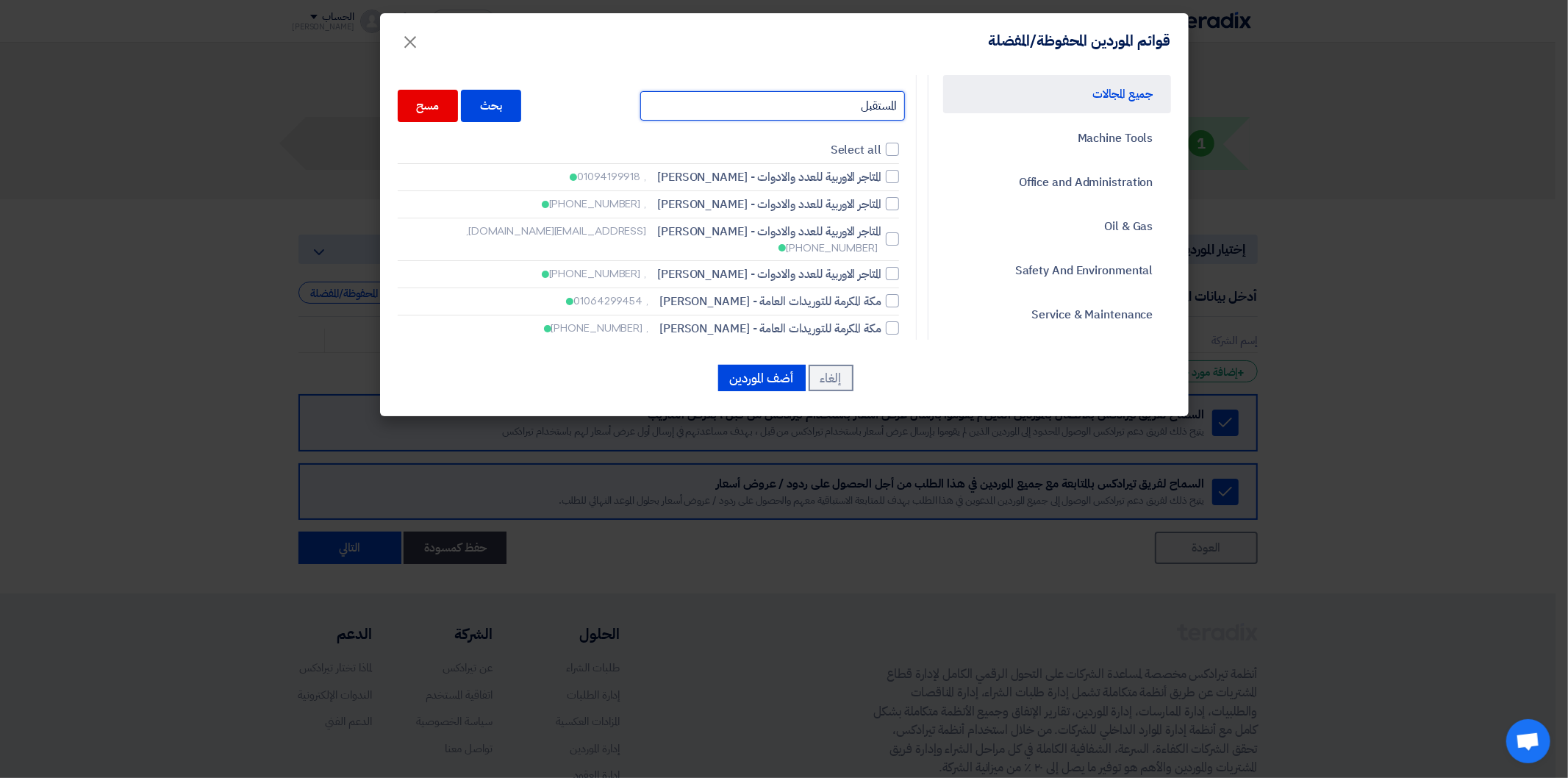
type input "المستقبل"
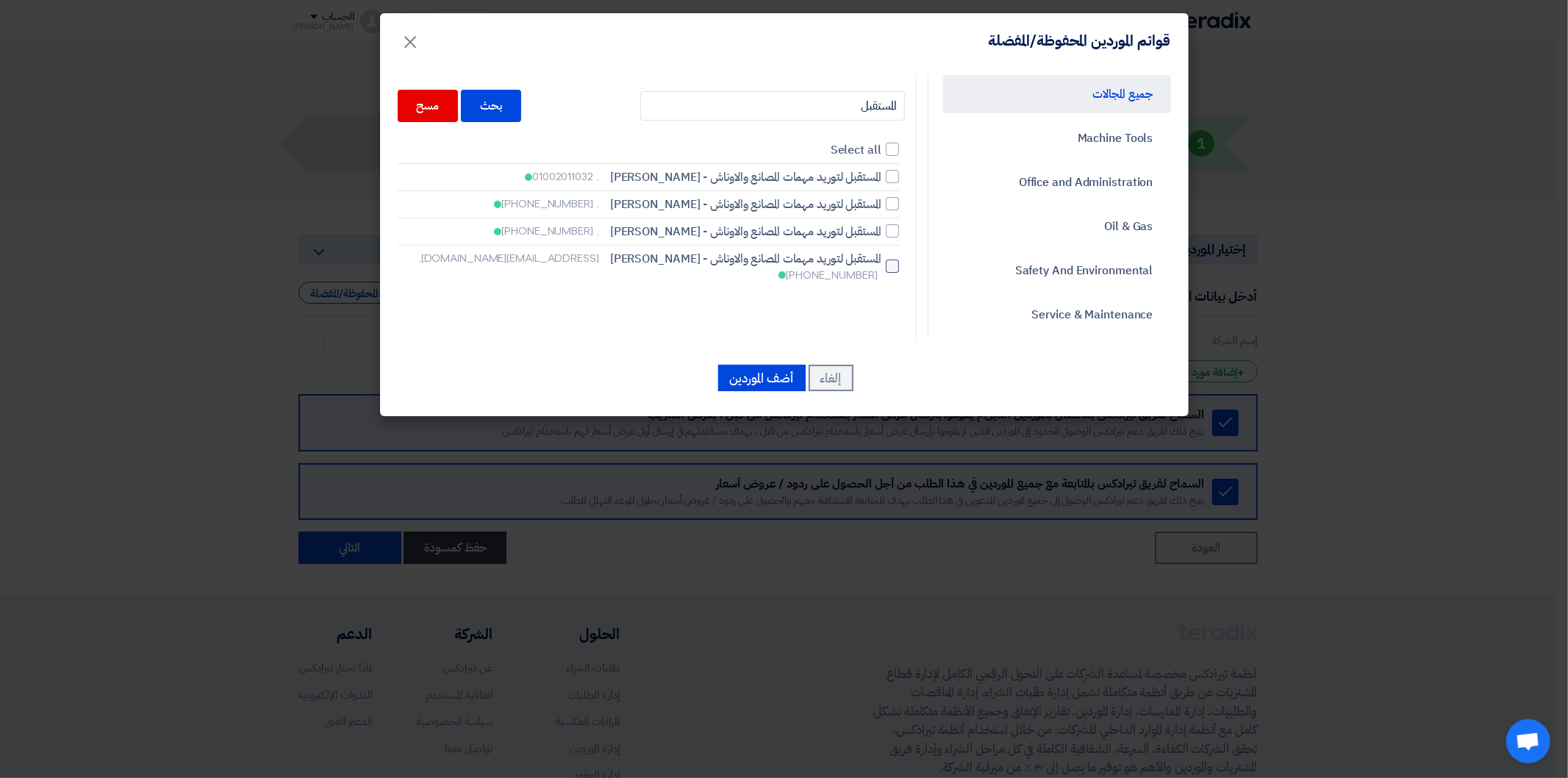
click at [887, 260] on label "المستقبل لتوريد مهمات المصانع والاوناش - اسامة ابراهيم محمد زايد [EMAIL_ADDRESS…" at bounding box center [648, 267] width 501 height 33
click at [881, 182] on input "المستقبل لتوريد مهمات المصانع والاوناش - اسامة ابراهيم محمد زايد [EMAIL_ADDRESS…" at bounding box center [877, 176] width 9 height 9
checkbox input "true"
click at [844, 96] on input "المستقبل" at bounding box center [772, 106] width 265 height 30
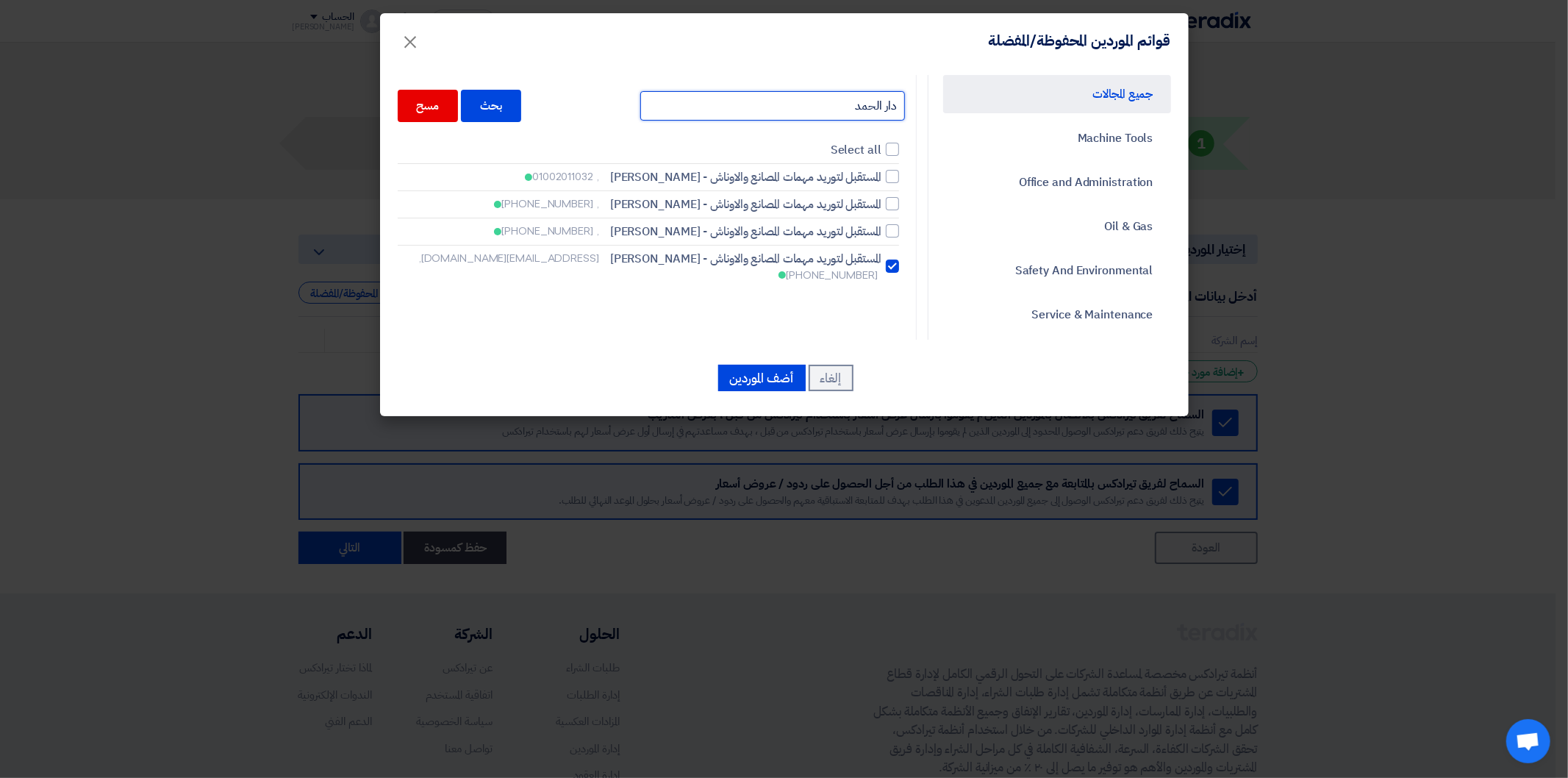
type input "دار الحمد"
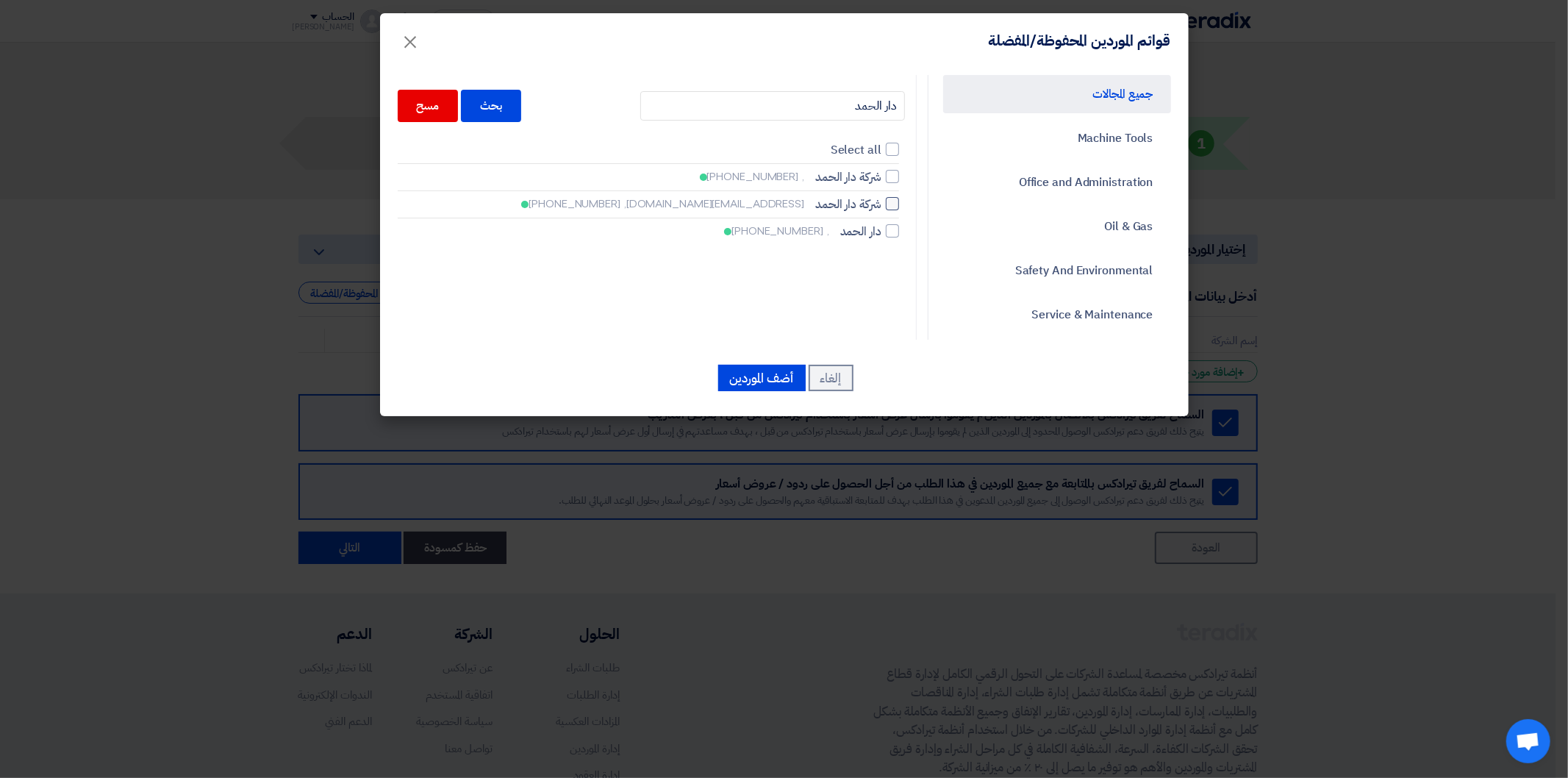
click at [890, 198] on div at bounding box center [892, 203] width 13 height 13
click at [881, 182] on input "شركة دار الحمد [EMAIL_ADDRESS][DOMAIN_NAME], [PHONE_NUMBER]" at bounding box center [877, 176] width 9 height 9
checkbox input "true"
click at [844, 102] on input "دار الحمد" at bounding box center [772, 106] width 265 height 30
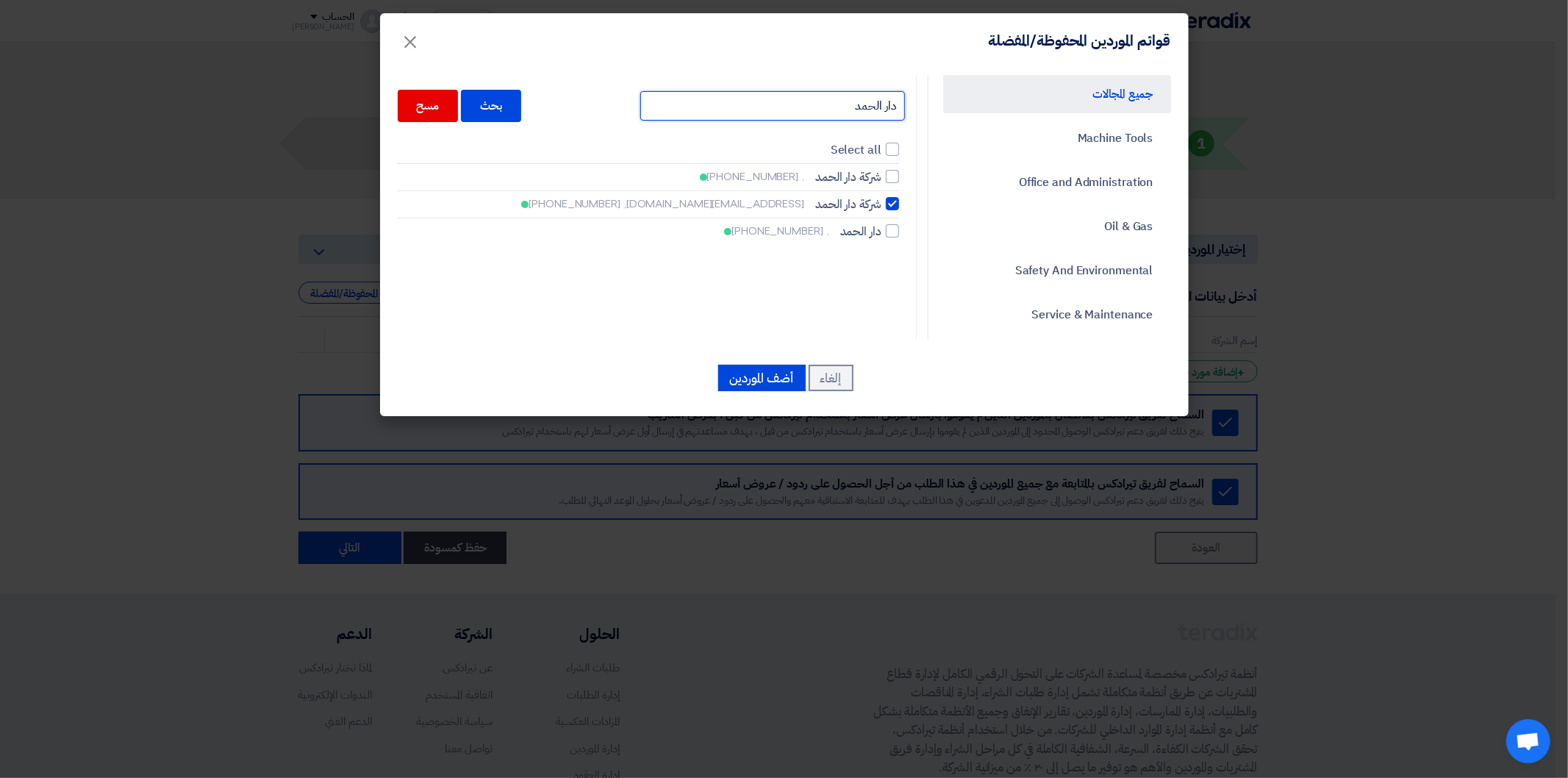
click at [844, 102] on input "دار الحمد" at bounding box center [772, 106] width 265 height 30
type input "الرق"
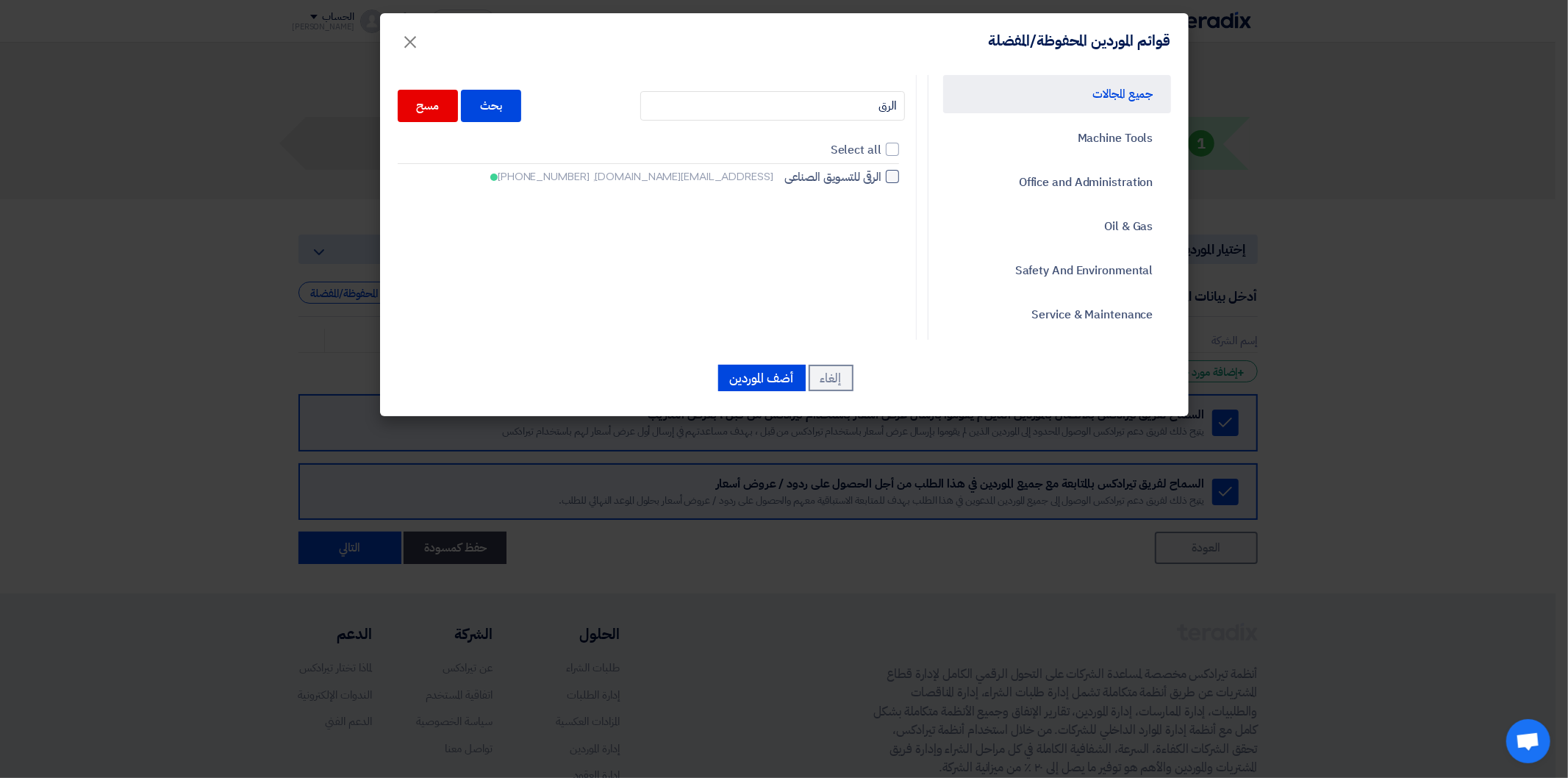
click at [890, 173] on div at bounding box center [892, 176] width 13 height 13
click at [881, 173] on input "الرقى للتسويق الصناعى [EMAIL_ADDRESS][DOMAIN_NAME], [PHONE_NUMBER]" at bounding box center [877, 176] width 9 height 9
checkbox input "true"
click at [865, 102] on input "الرق" at bounding box center [772, 106] width 265 height 30
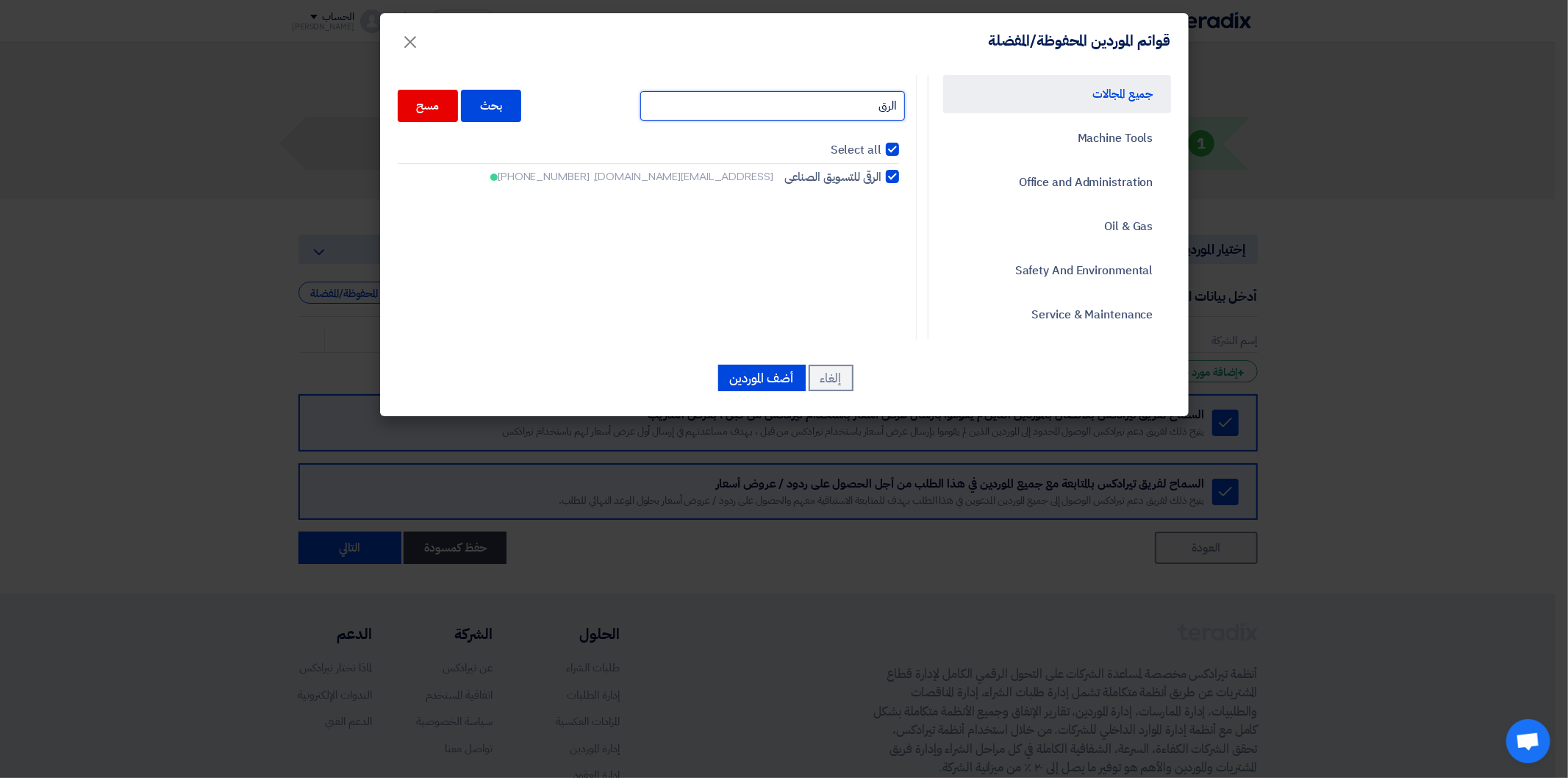
click at [865, 102] on input "الرق" at bounding box center [772, 106] width 265 height 30
type input "جيلان"
checkbox input "false"
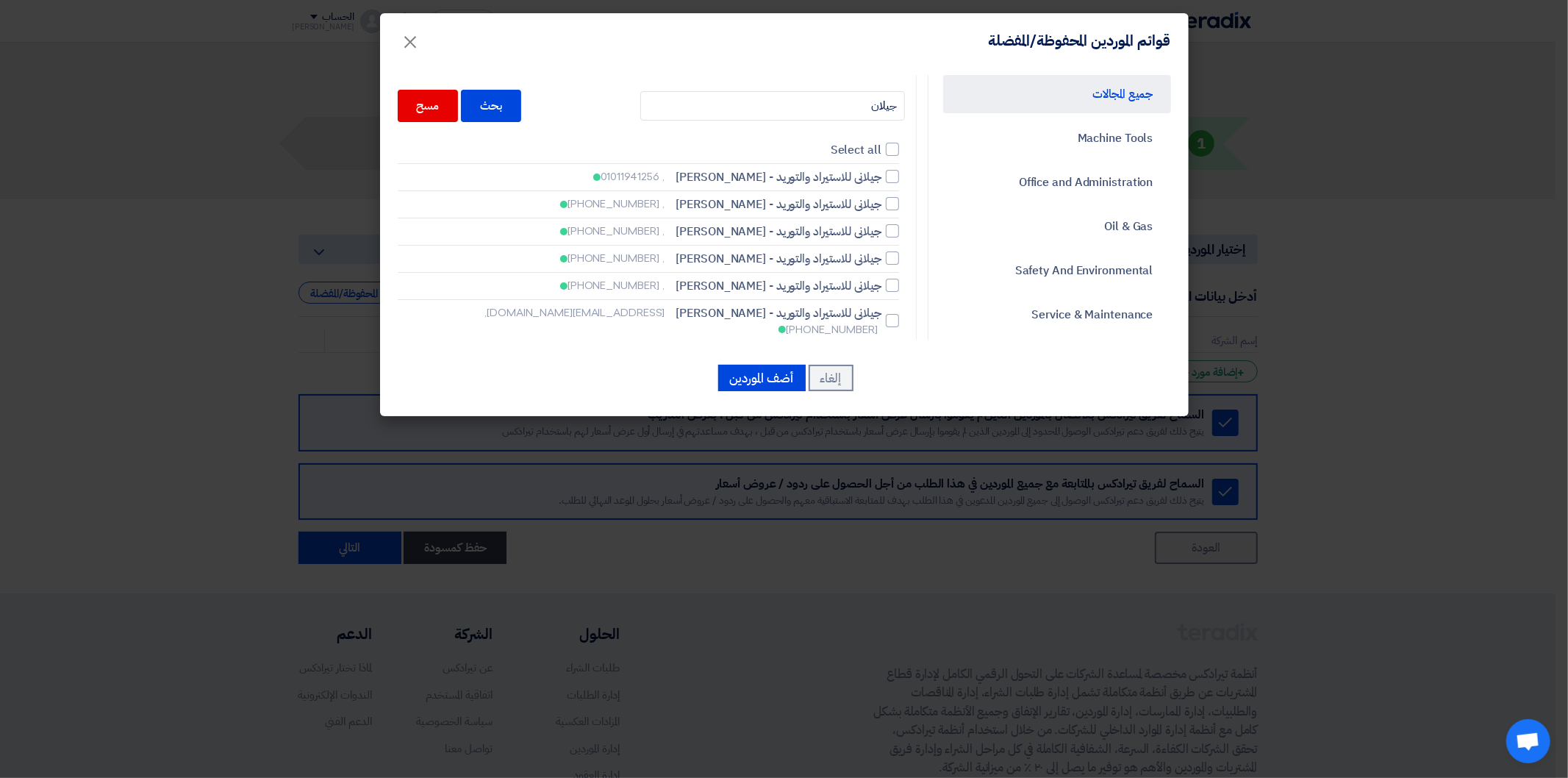
drag, startPoint x: 897, startPoint y: 318, endPoint x: 891, endPoint y: 302, distance: 17.1
click at [897, 317] on label "جيلانى للاستيراد والتوريد - [PERSON_NAME] [PERSON_NAME][EMAIL_ADDRESS][DOMAIN_N…" at bounding box center [648, 321] width 501 height 33
click at [895, 314] on div at bounding box center [892, 320] width 13 height 13
click at [881, 182] on input "جيلانى للاستيراد والتوريد - [PERSON_NAME] [PERSON_NAME][EMAIL_ADDRESS][DOMAIN_N…" at bounding box center [877, 176] width 9 height 9
checkbox input "true"
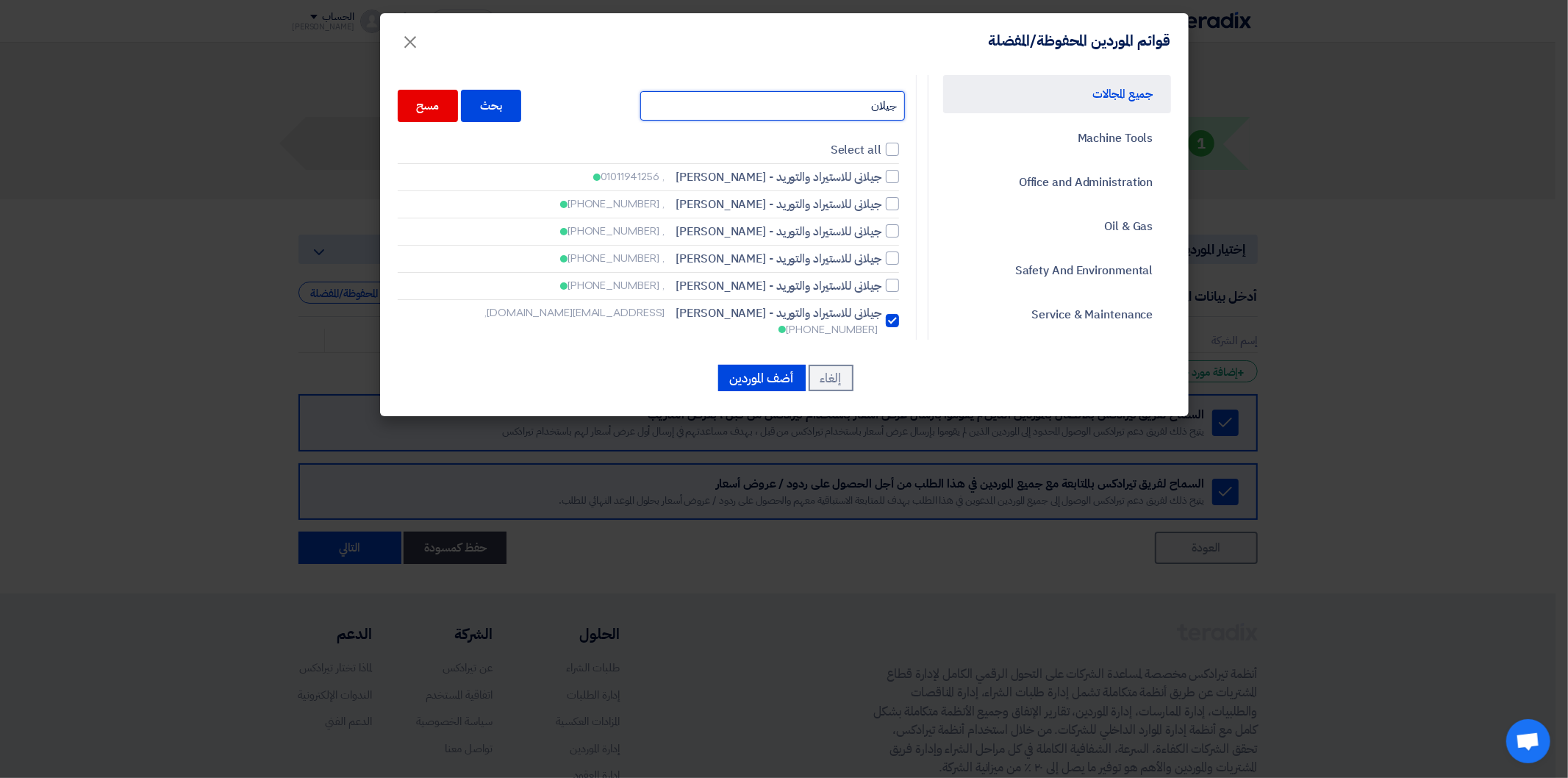
click at [863, 114] on input "جيلان" at bounding box center [772, 106] width 265 height 30
type input "معدات"
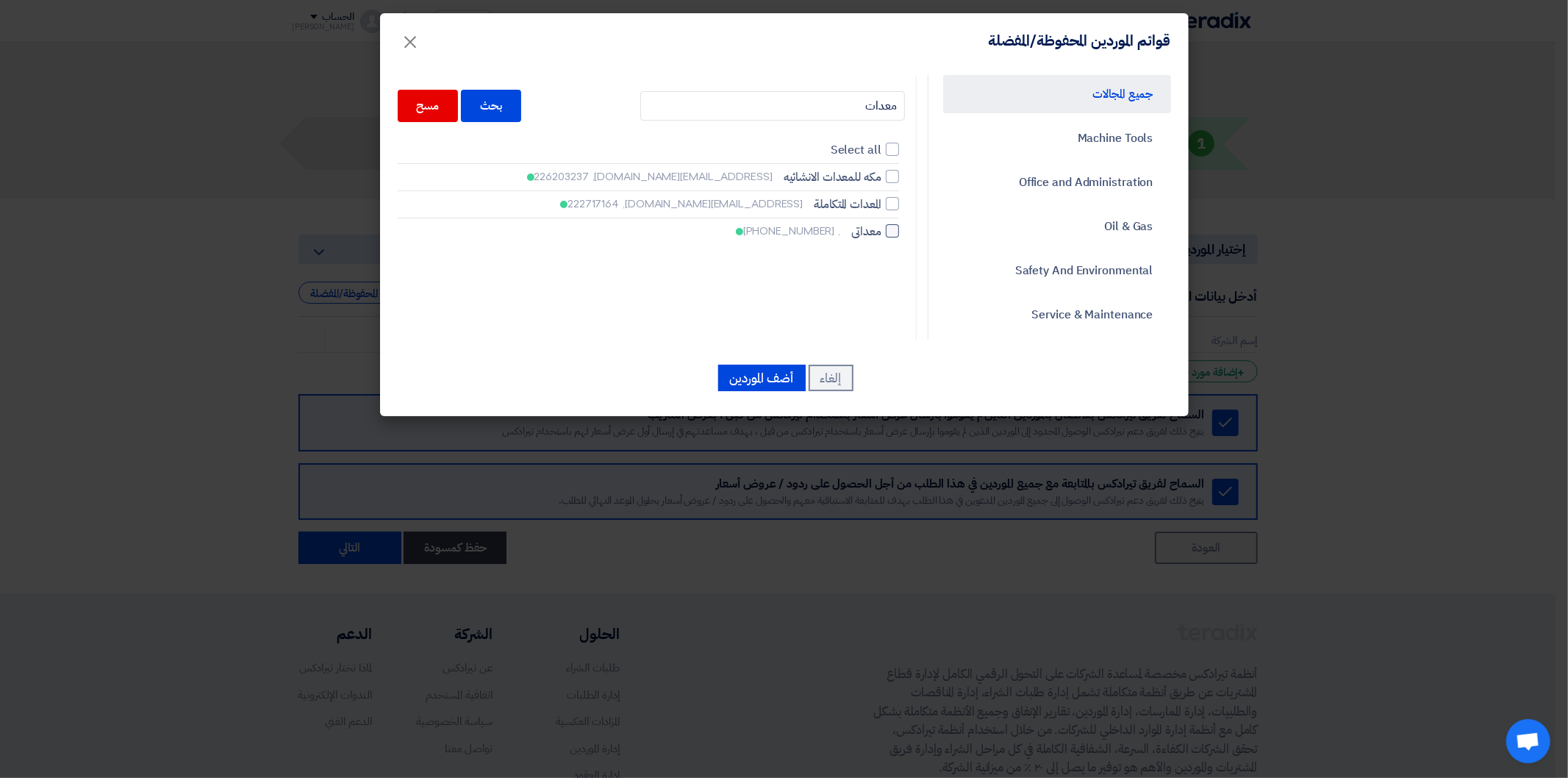
click at [890, 233] on div at bounding box center [892, 231] width 13 height 13
click at [881, 182] on input "معداتى , [PHONE_NUMBER]" at bounding box center [877, 176] width 9 height 9
checkbox input "true"
click at [866, 96] on input "معدات" at bounding box center [772, 106] width 265 height 30
click at [863, 98] on input "معدات" at bounding box center [772, 106] width 265 height 30
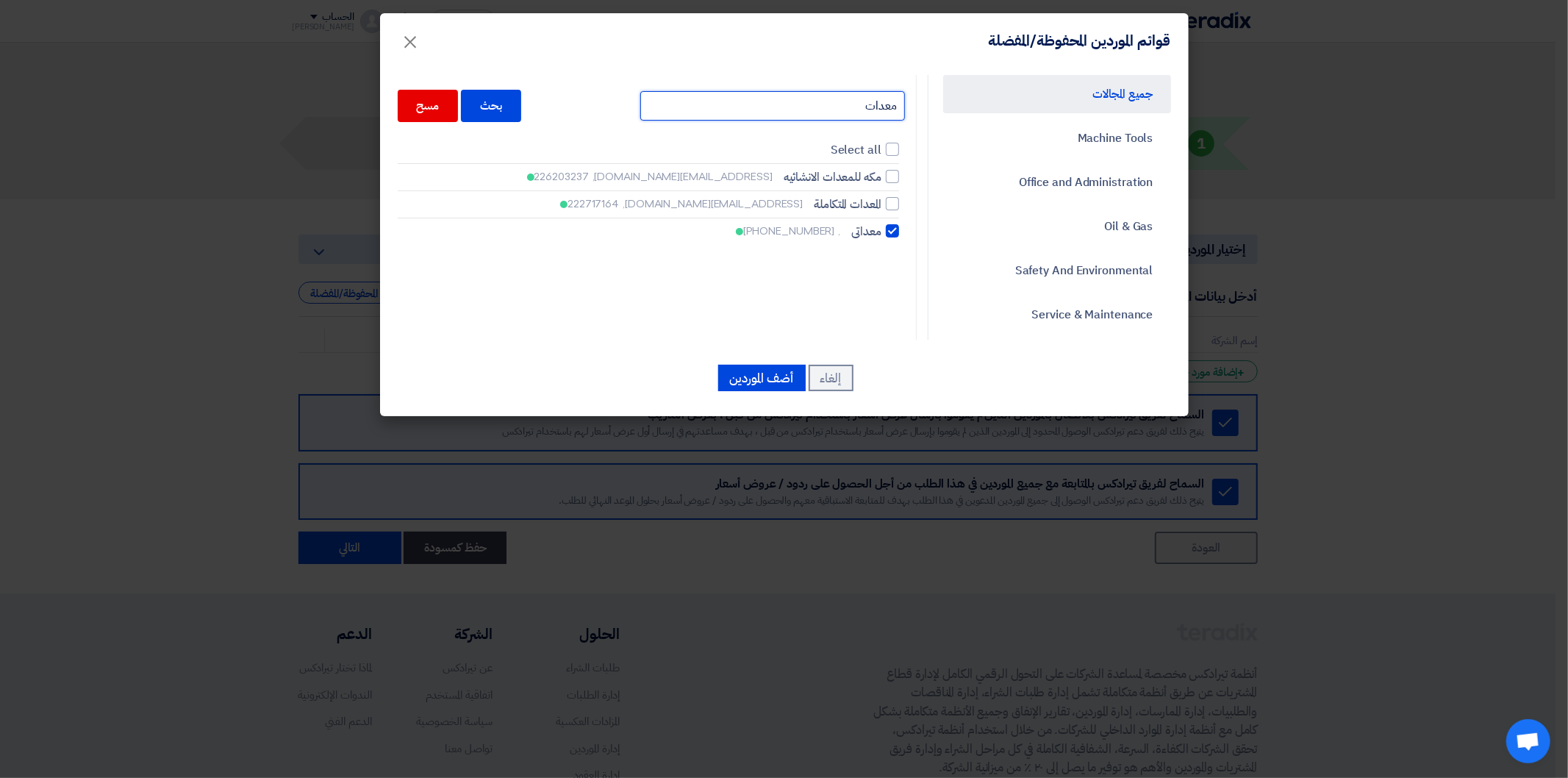
click at [863, 98] on input "معدات" at bounding box center [772, 106] width 265 height 30
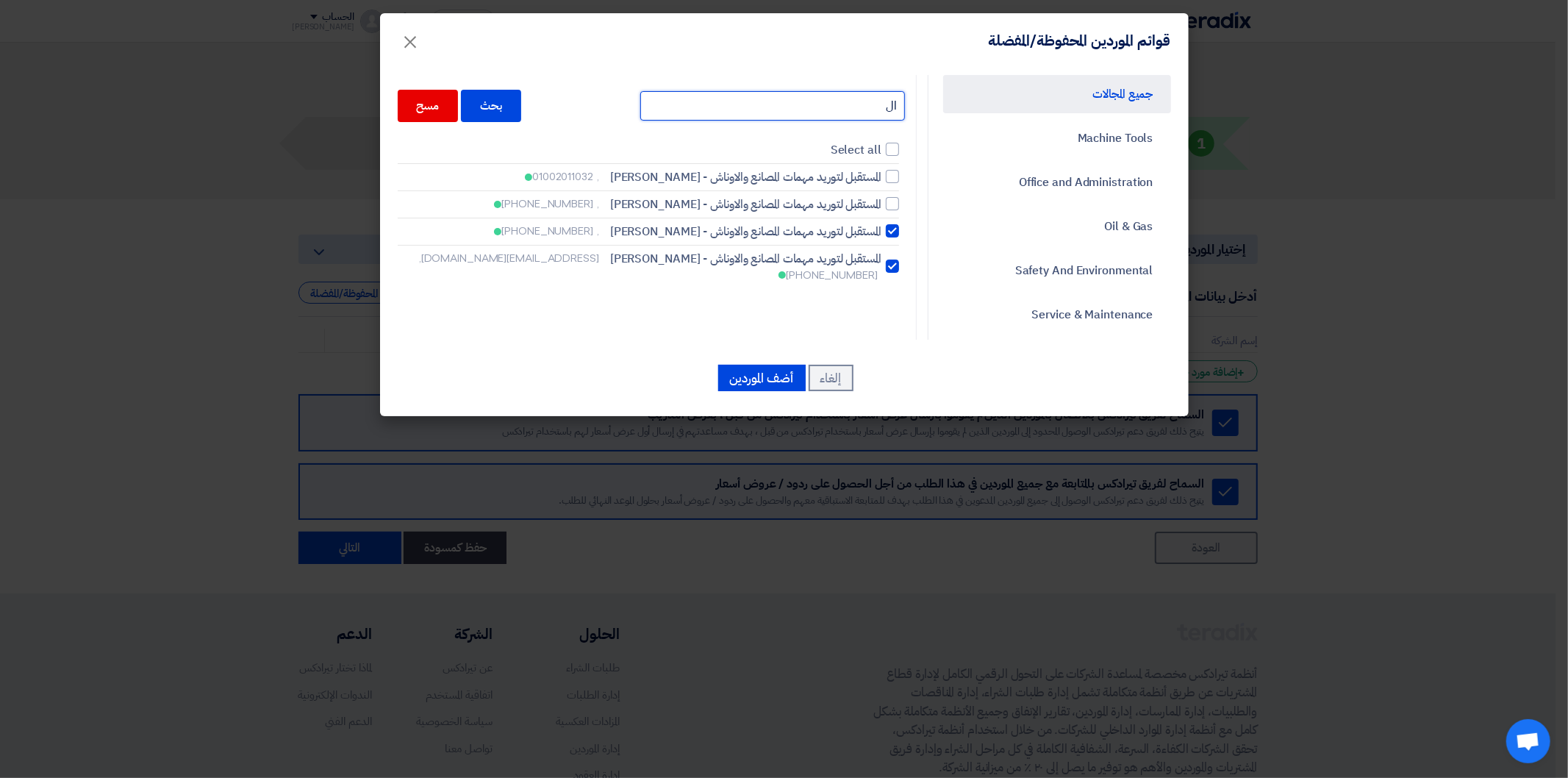
type input "ا"
type input "تارجت"
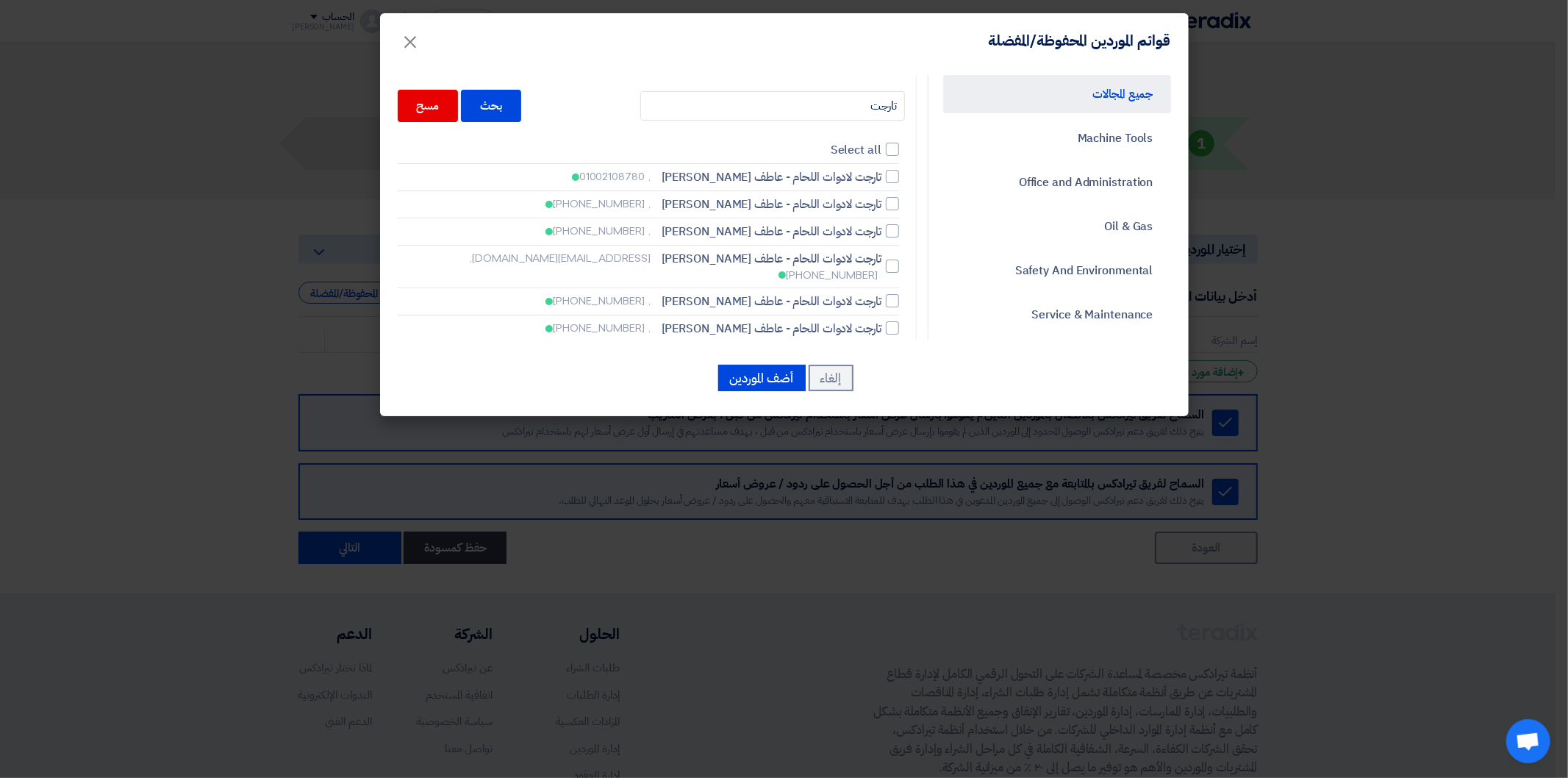
click at [903, 258] on div "تارجت بحث مسح Select all تارجت لادوات اللحام - عاطف [PERSON_NAME] , 01002108780…" at bounding box center [652, 209] width 508 height 255
click at [899, 259] on div at bounding box center [892, 266] width 13 height 13
click at [881, 182] on input "تارجت لادوات اللحام - عاطف [PERSON_NAME] [EMAIL_ADDRESS][DOMAIN_NAME], [PHONE_N…" at bounding box center [877, 176] width 9 height 9
checkbox input "true"
click at [869, 109] on input "تارجت" at bounding box center [772, 106] width 265 height 30
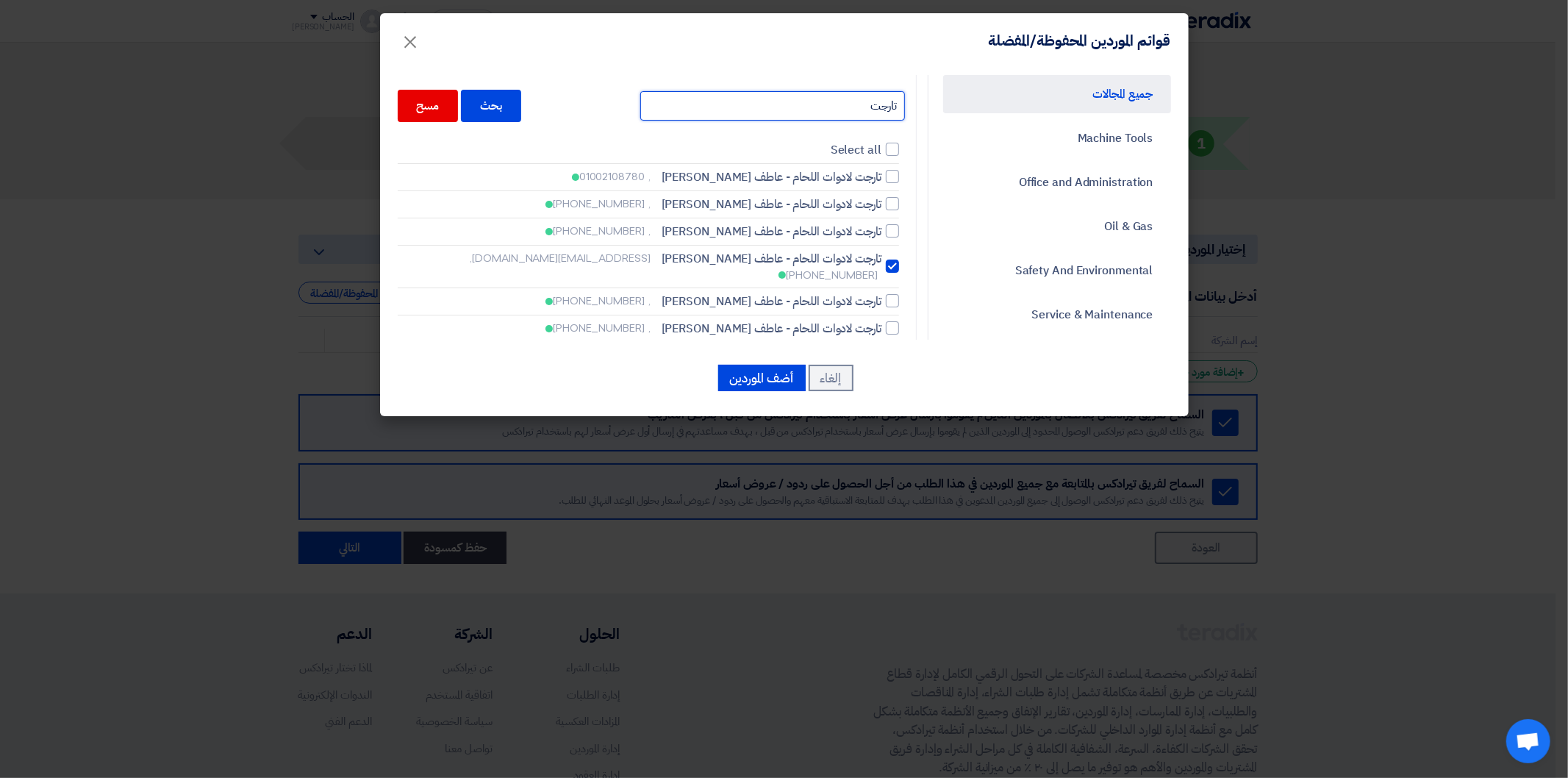
click at [869, 109] on input "تارجت" at bounding box center [772, 106] width 265 height 30
type input "كايرو"
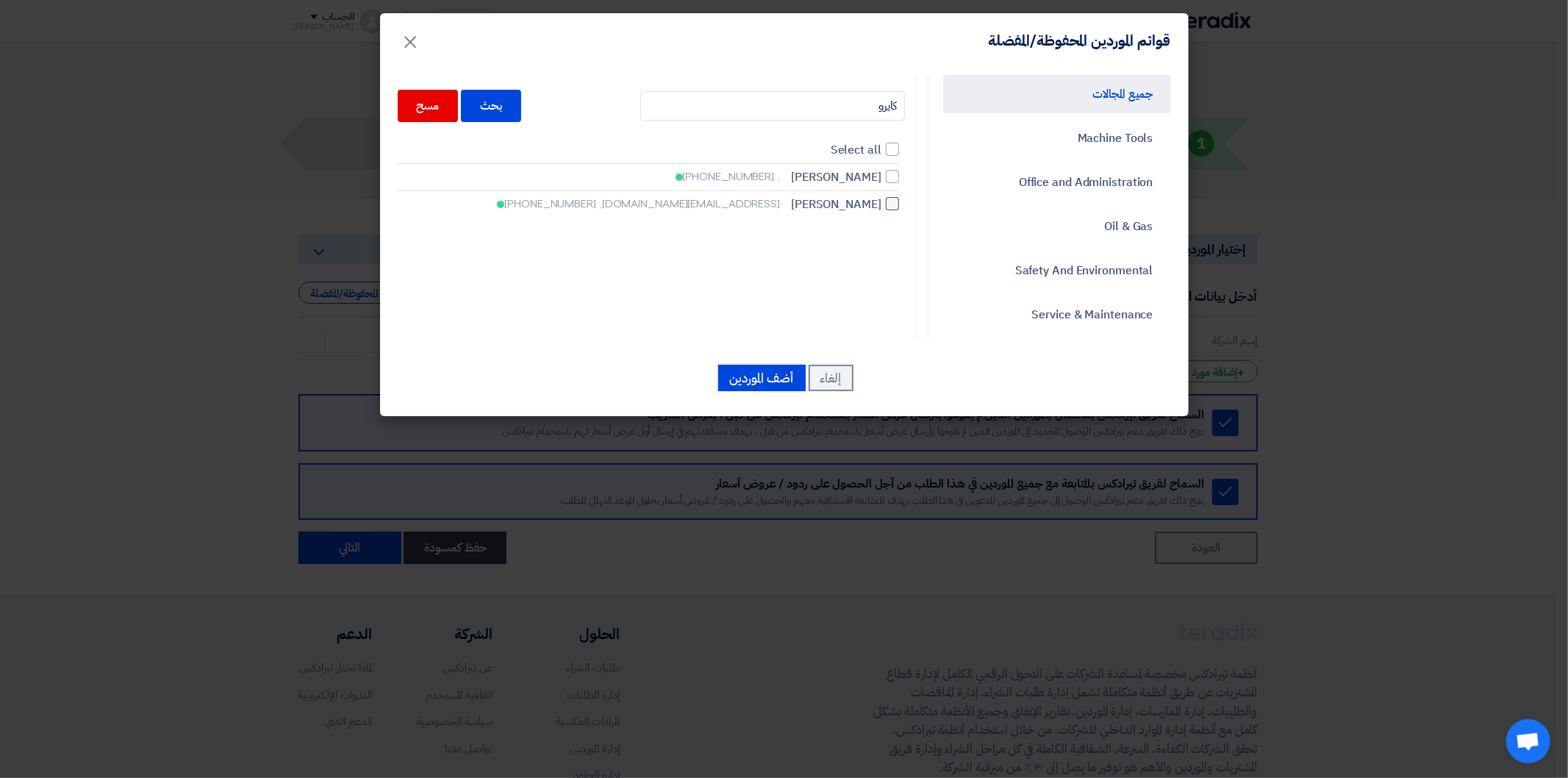
click at [881, 200] on span "[PERSON_NAME]" at bounding box center [836, 204] width 90 height 18
click at [881, 182] on input "كايرو تريدينج [EMAIL_ADDRESS][DOMAIN_NAME], [PHONE_NUMBER]" at bounding box center [877, 176] width 9 height 9
checkbox input "true"
click at [843, 100] on input "كايرو" at bounding box center [772, 106] width 265 height 30
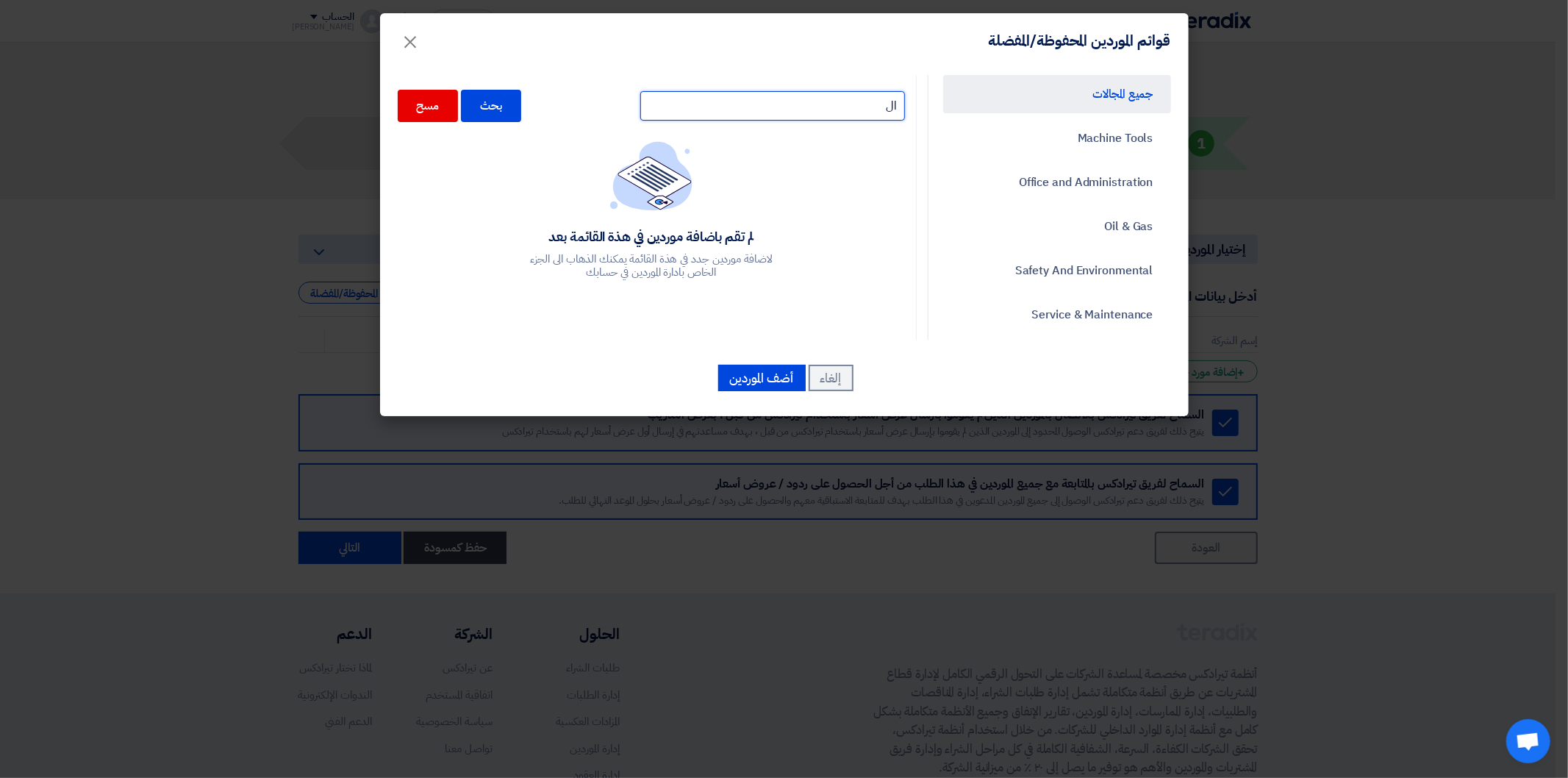
type input "ا"
click at [780, 377] on button "أضف الموردين" at bounding box center [761, 377] width 88 height 27
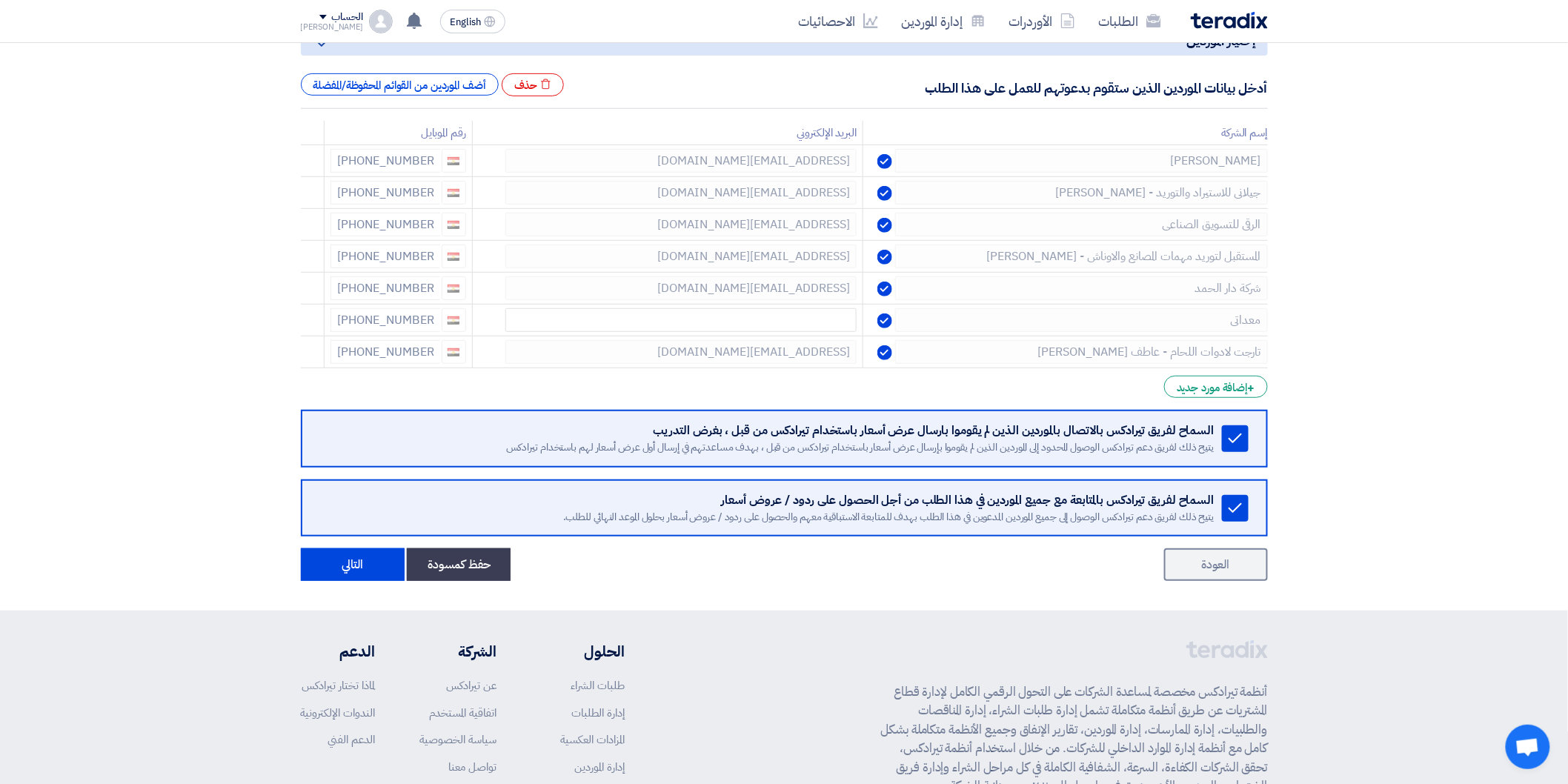
scroll to position [209, 0]
click at [1255, 389] on div "+ إضافة مورد جديد" at bounding box center [1215, 388] width 103 height 22
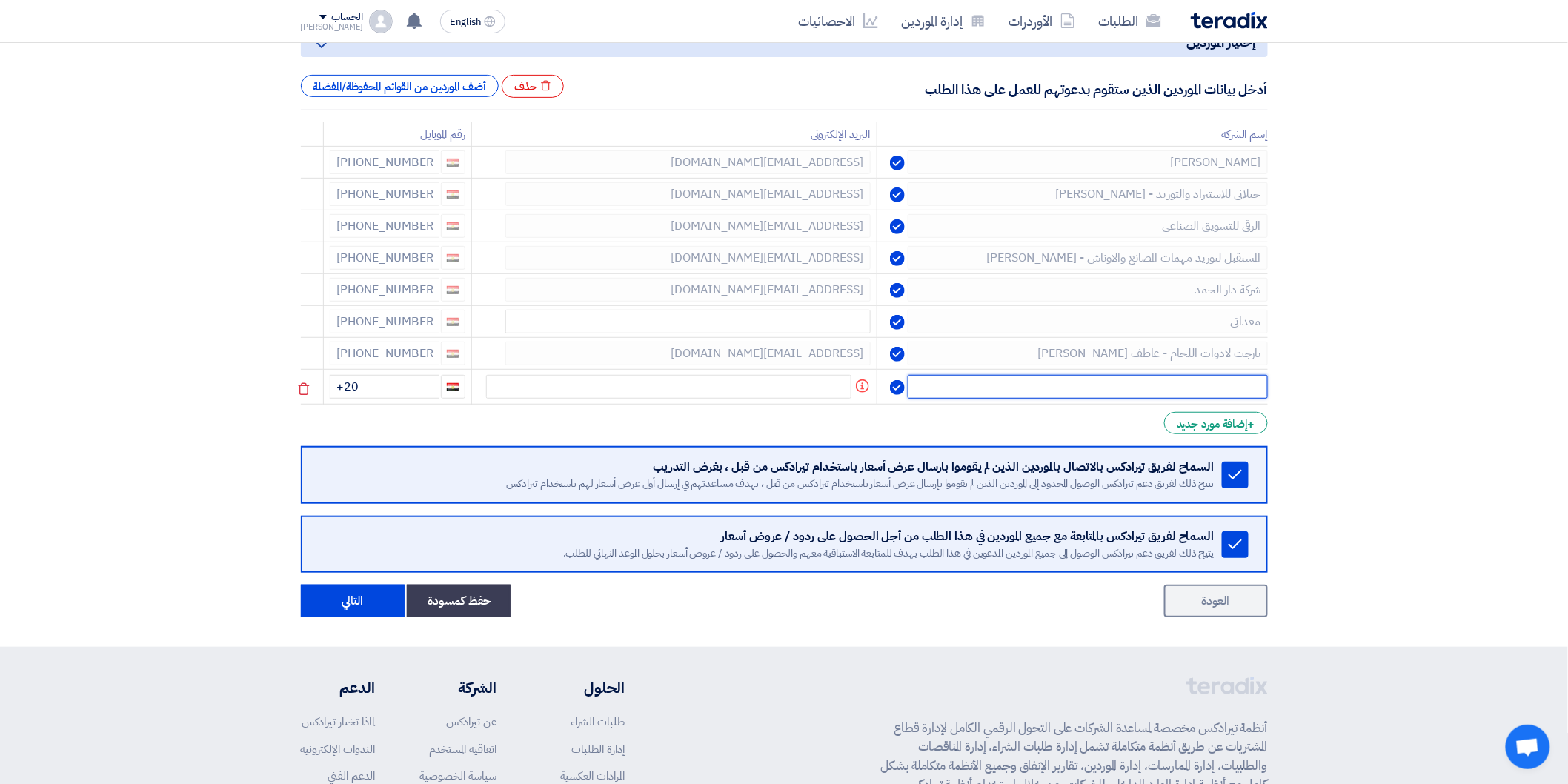
click at [1166, 384] on input "text" at bounding box center [1087, 386] width 359 height 23
type input "المتوكل"
click at [387, 400] on td "+20" at bounding box center [396, 387] width 148 height 34
click at [392, 386] on input "+20" at bounding box center [384, 386] width 110 height 23
type input "[PHONE_NUMBER]"
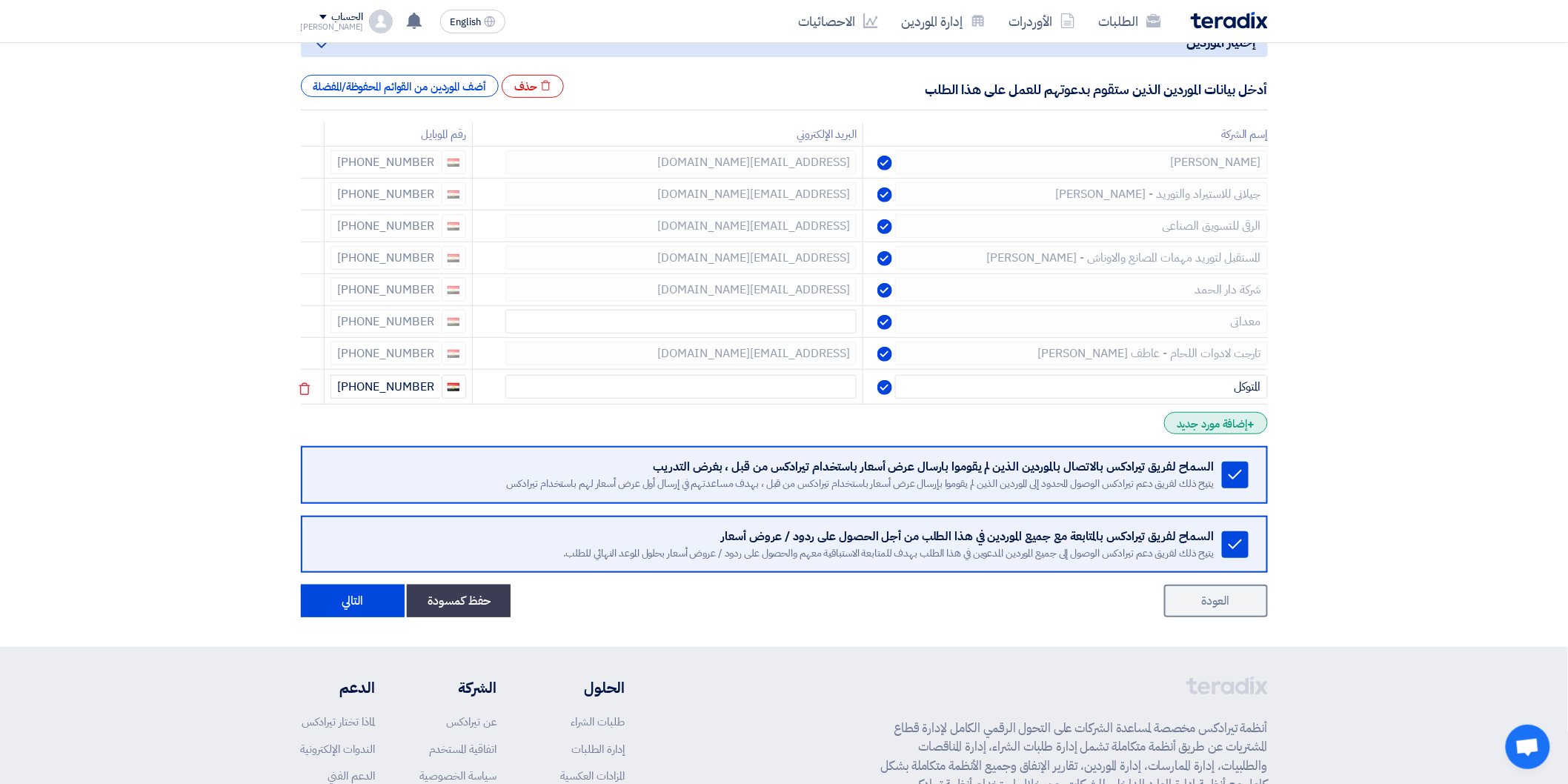
click at [1242, 430] on div "+ إضافة مورد جديد" at bounding box center [1215, 423] width 103 height 22
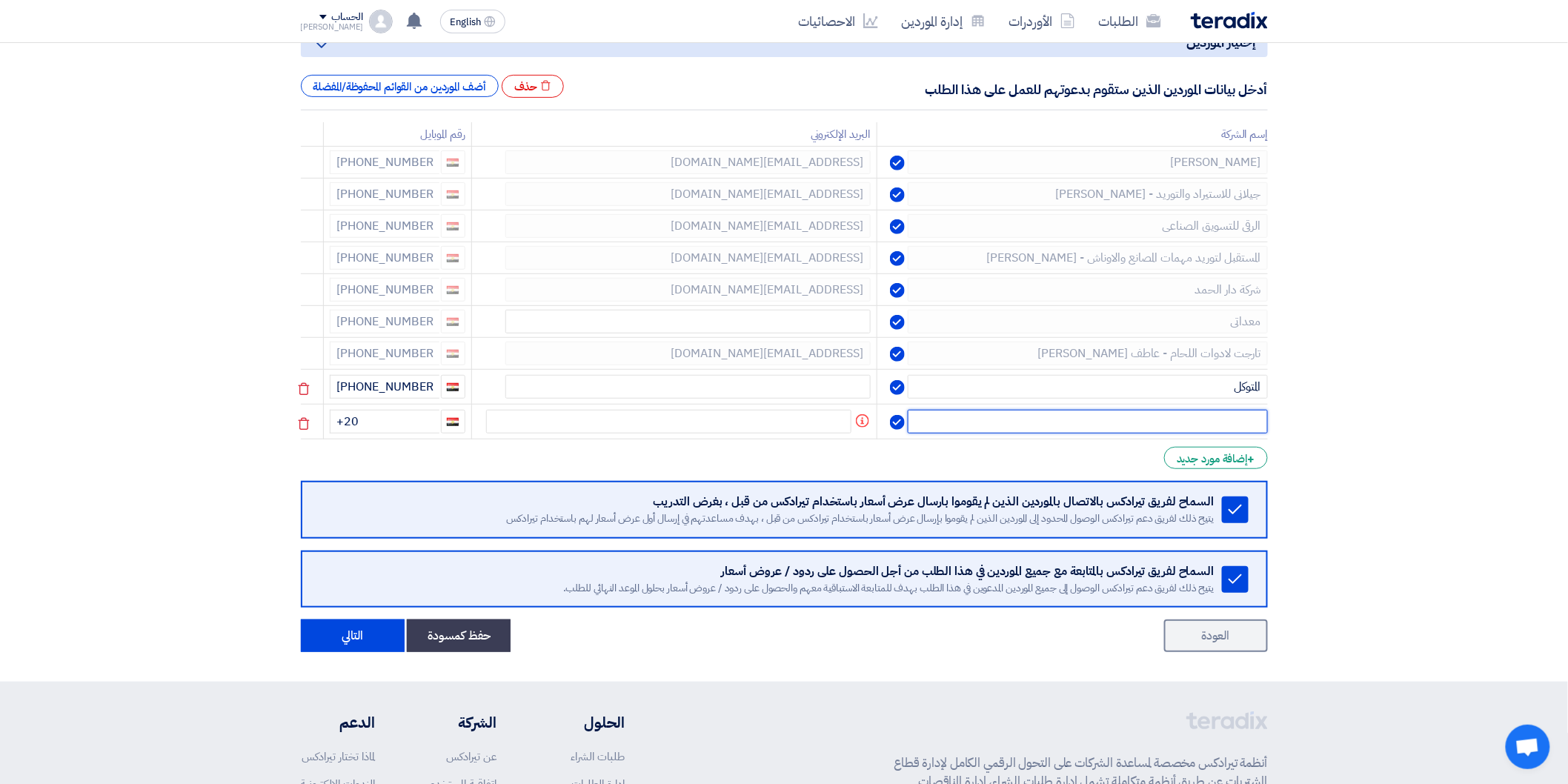
click at [1227, 418] on input "text" at bounding box center [1087, 421] width 359 height 23
type input "البلاط"
click at [410, 418] on input "+20" at bounding box center [384, 421] width 110 height 23
type input "[PHONE_NUMBER]"
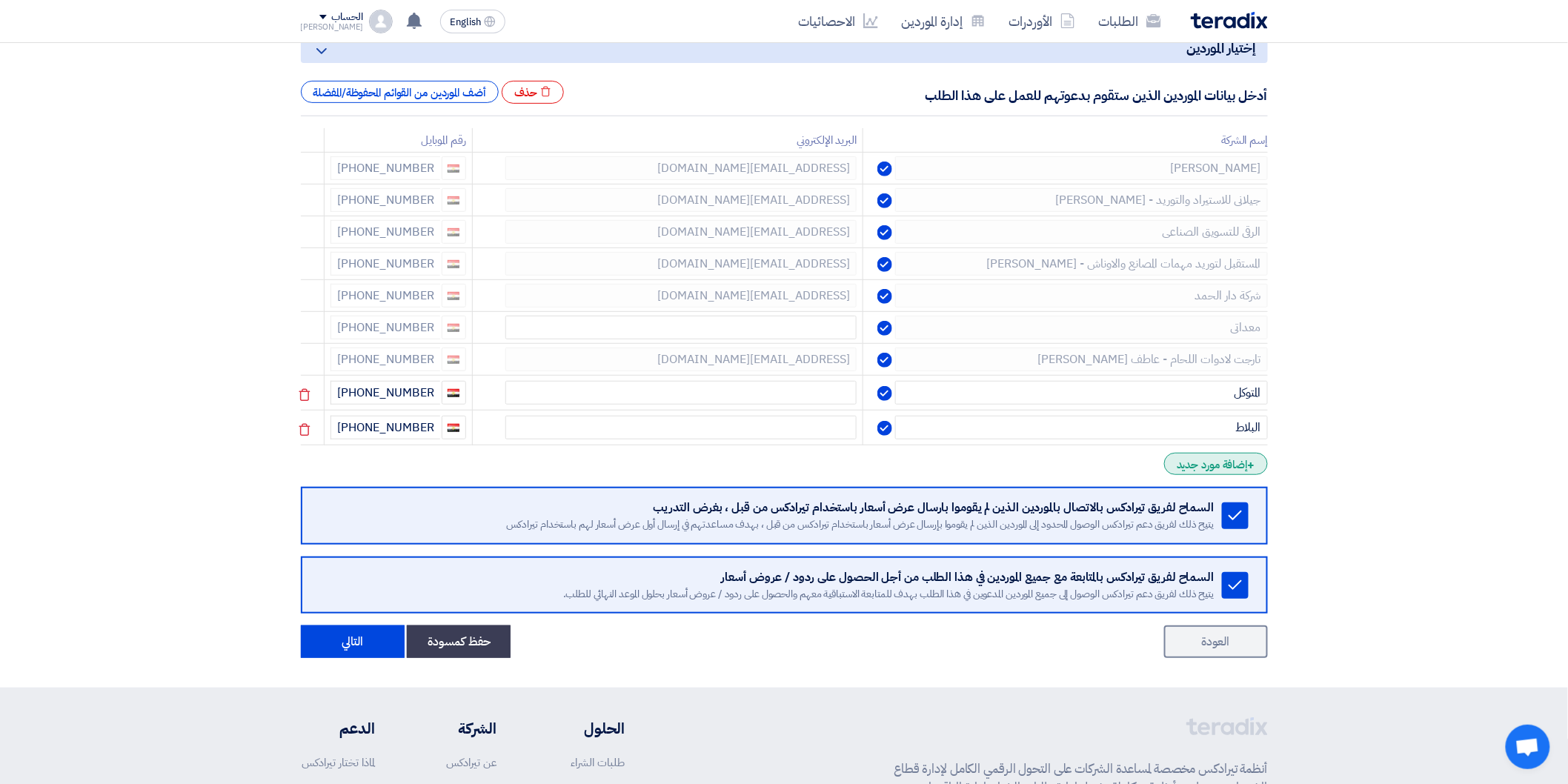
scroll to position [0, 0]
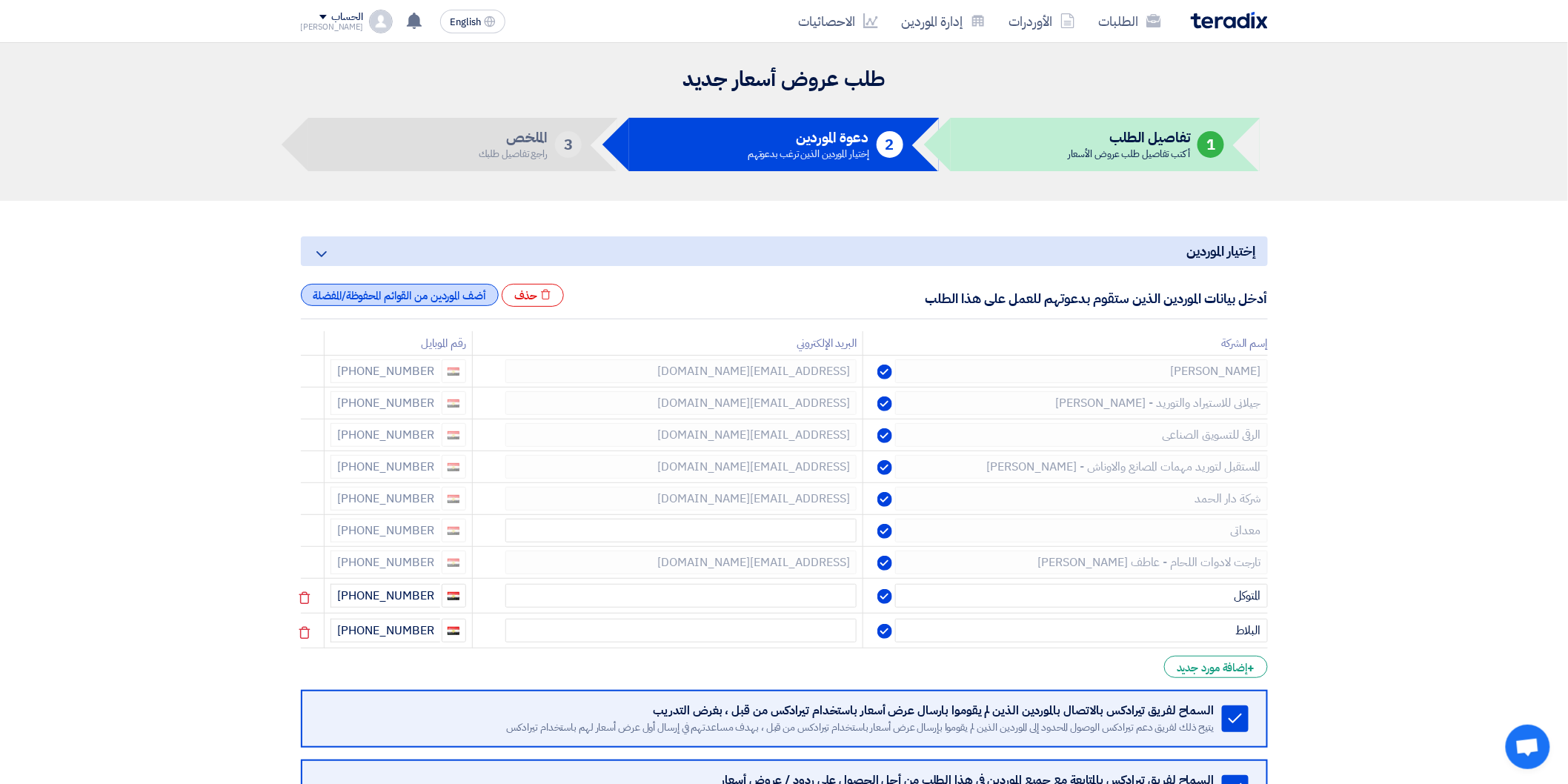
click at [477, 295] on div "أضف الموردين من القوائم المحفوظة/المفضلة" at bounding box center [399, 295] width 198 height 22
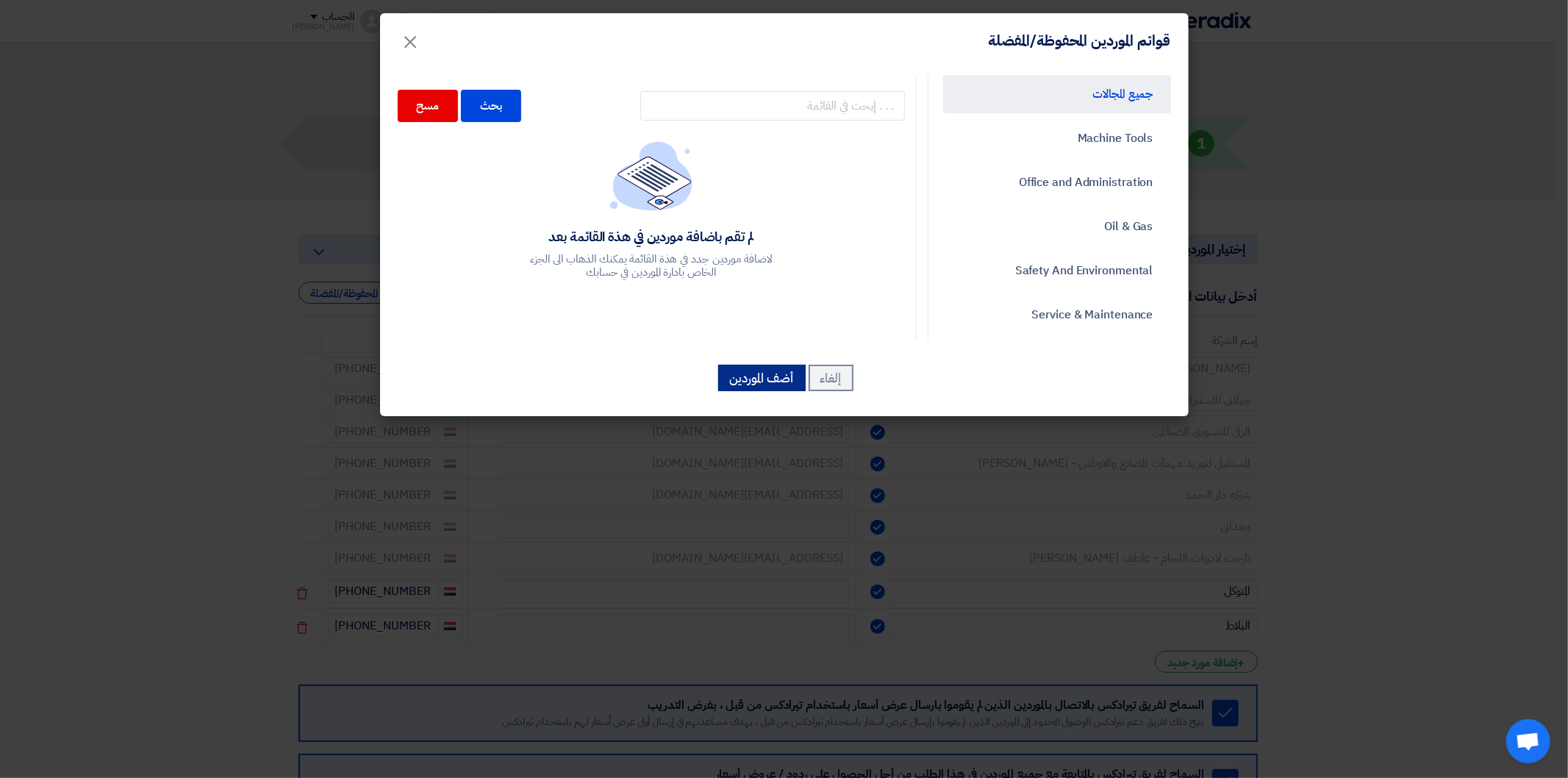
click at [746, 375] on button "أضف الموردين" at bounding box center [761, 377] width 88 height 27
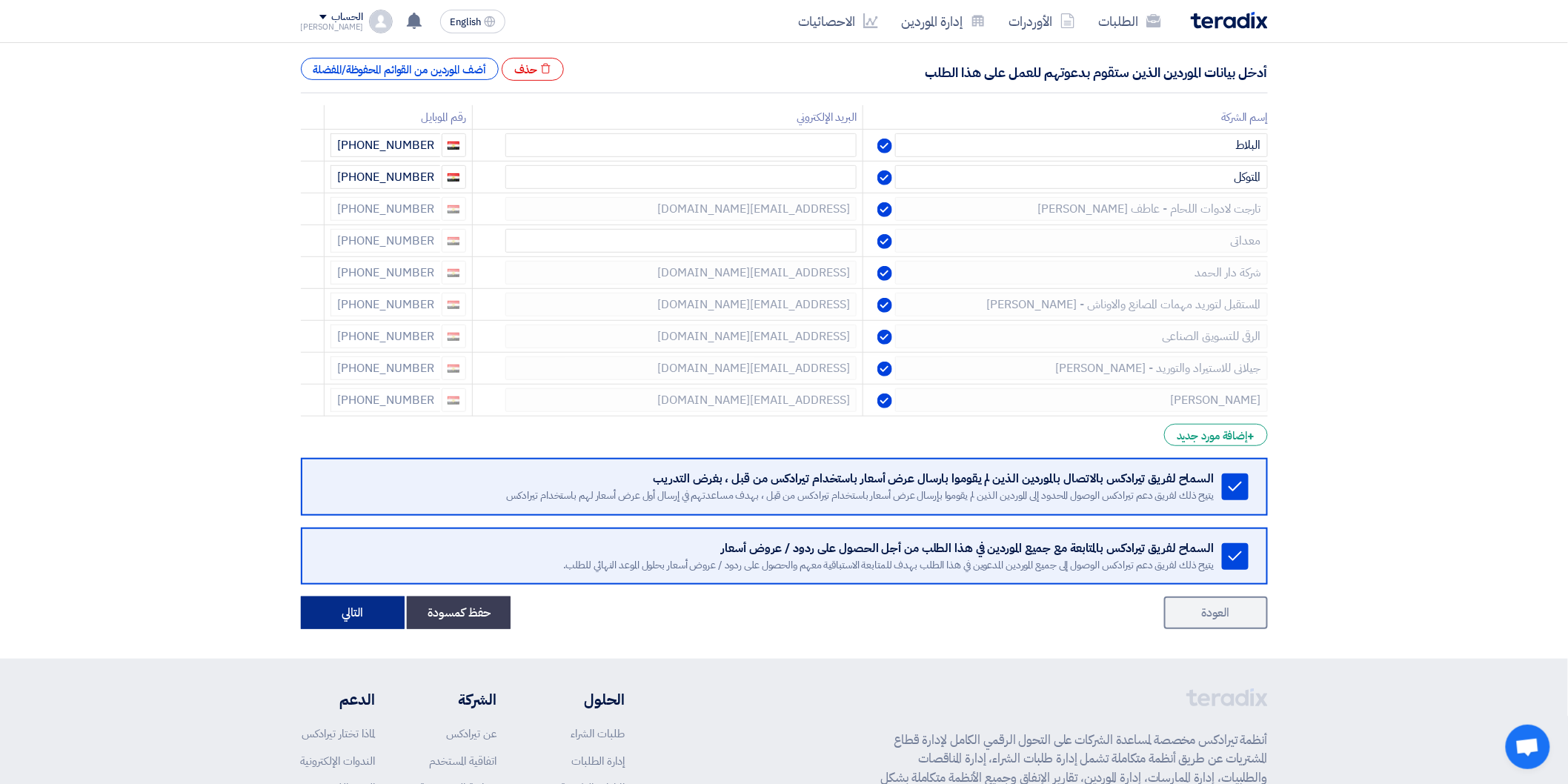
scroll to position [246, 0]
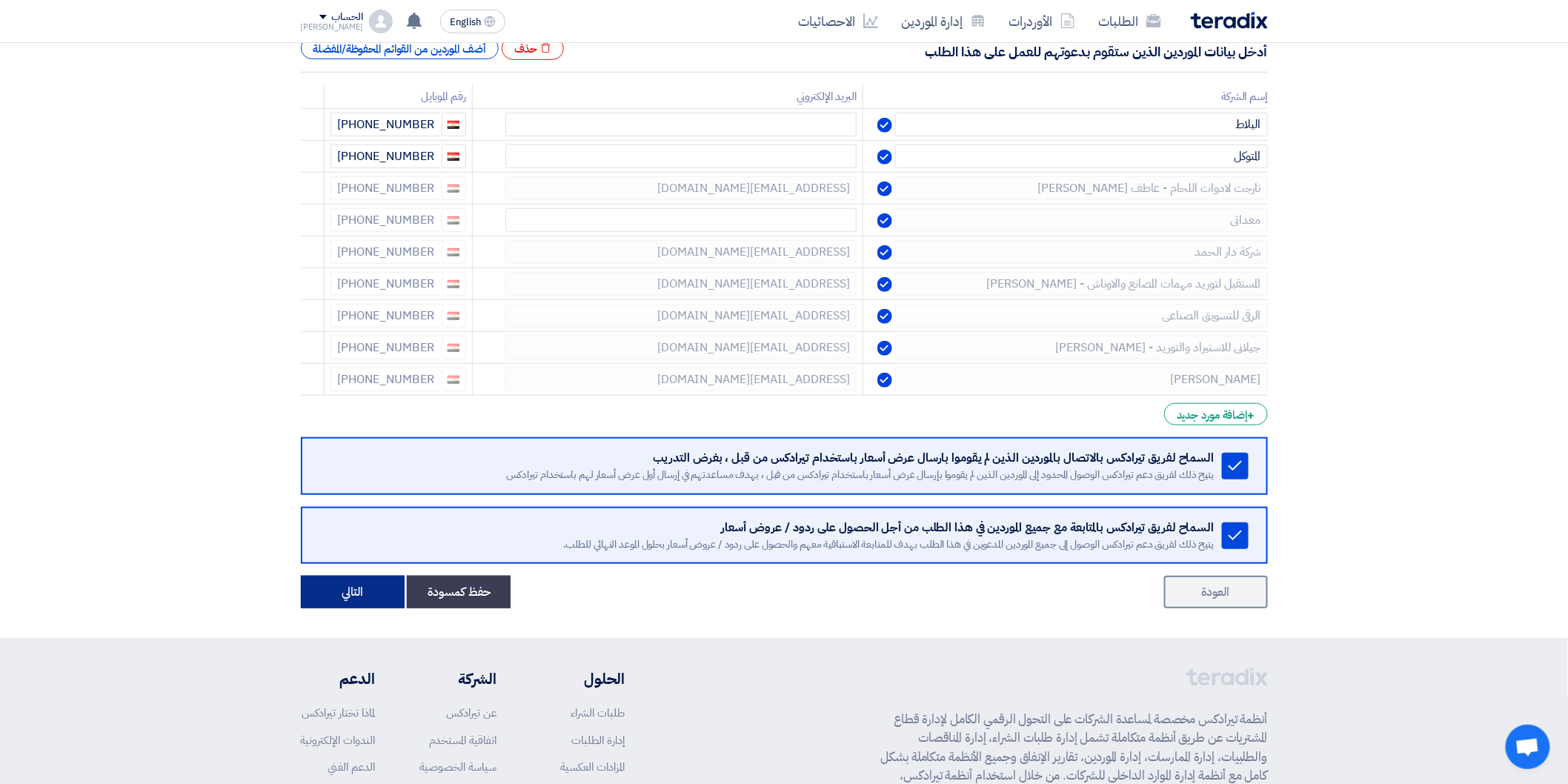
click at [365, 595] on button "التالي" at bounding box center [352, 591] width 104 height 33
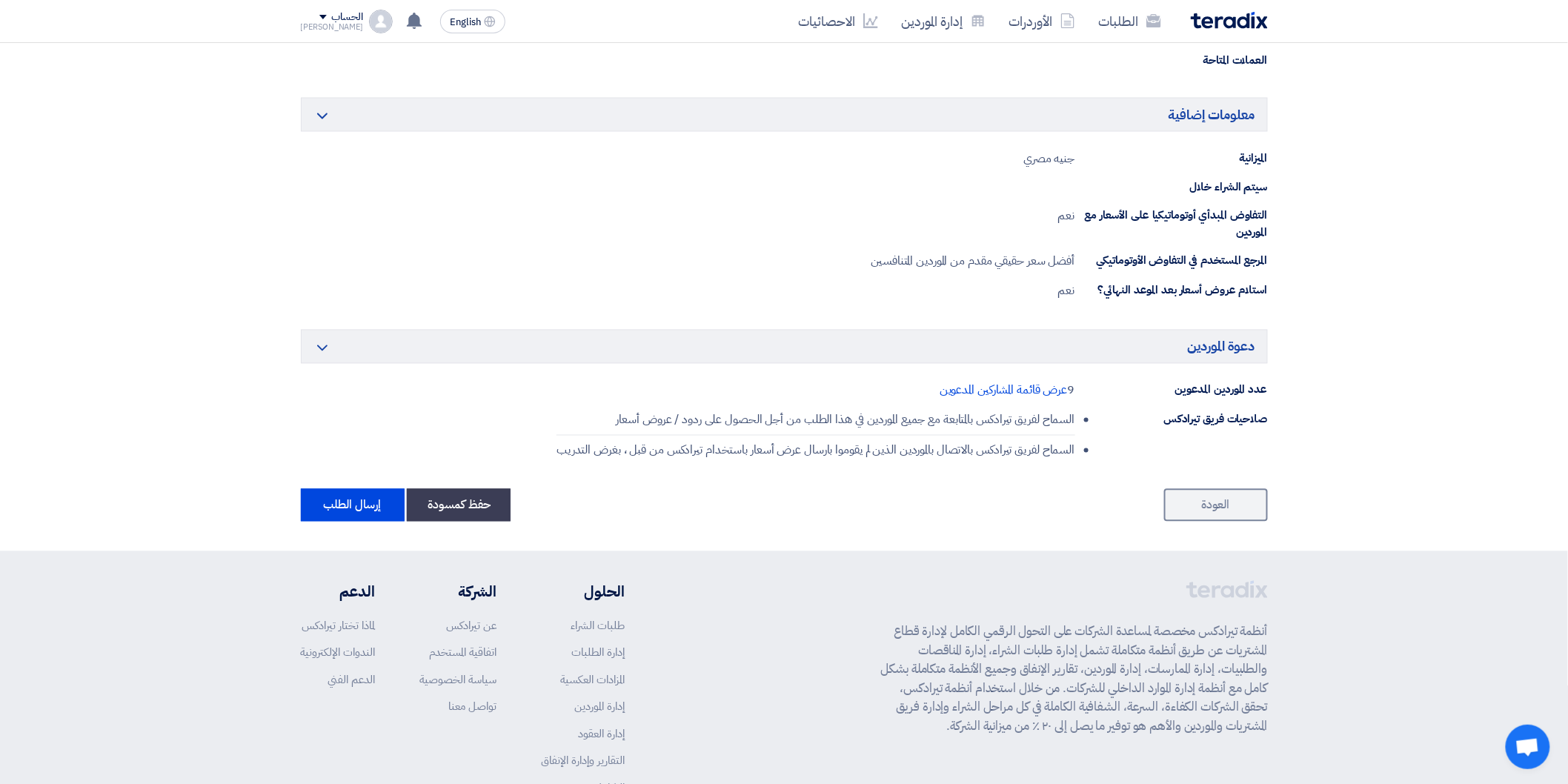
scroll to position [1116, 0]
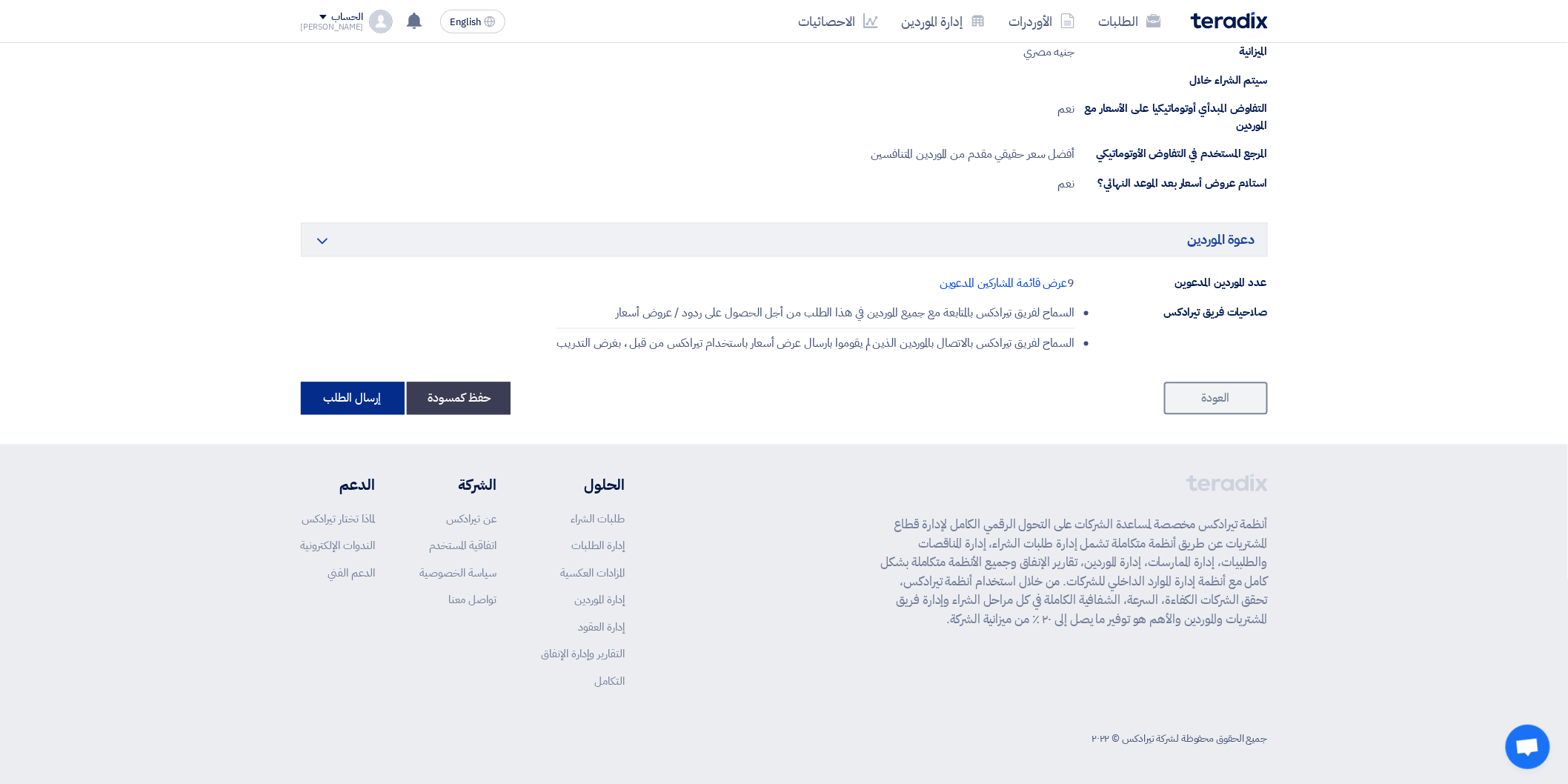
click at [372, 405] on button "إرسال الطلب" at bounding box center [352, 398] width 104 height 33
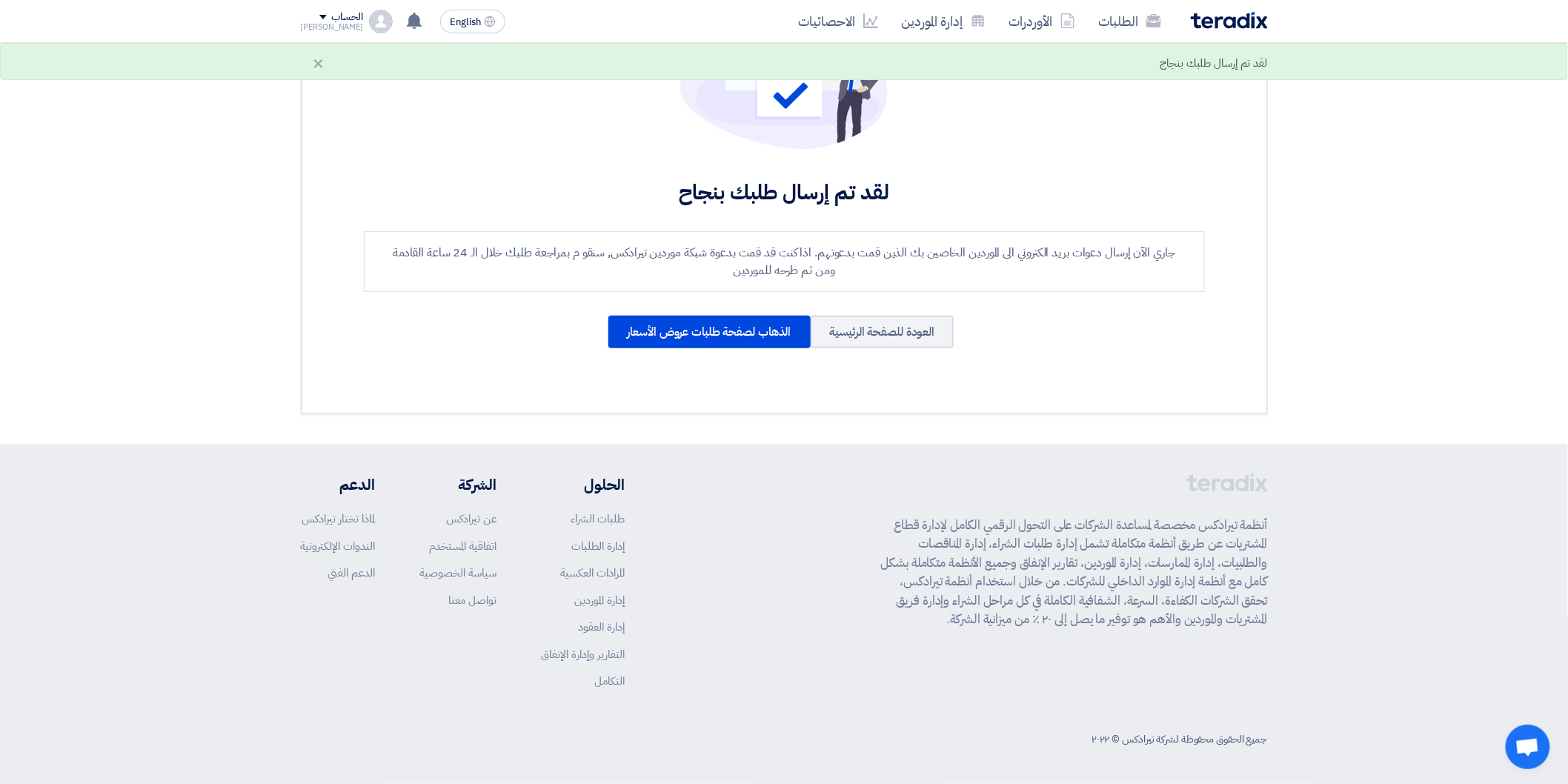
scroll to position [0, 0]
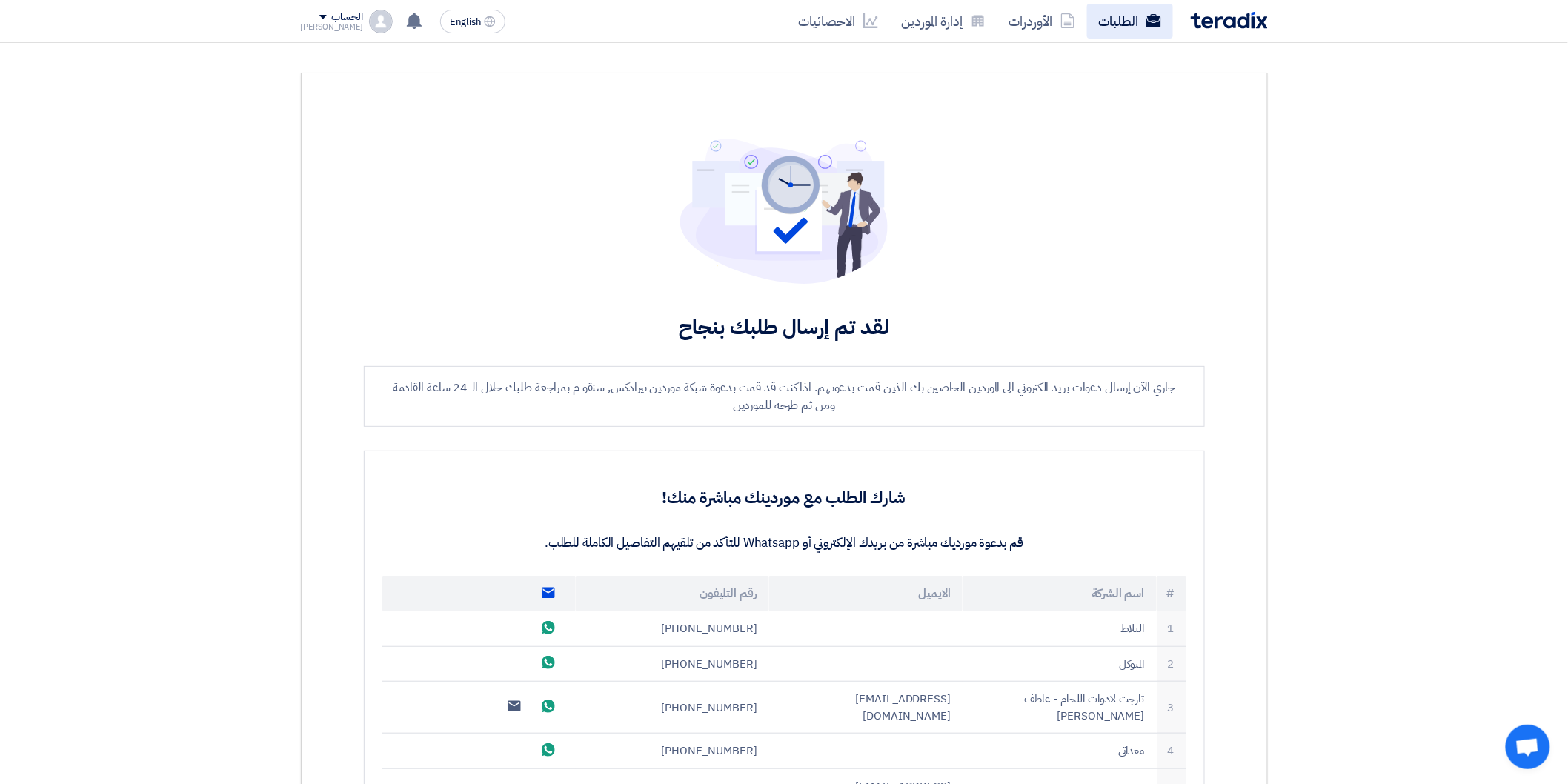
click at [1121, 24] on link "الطلبات" at bounding box center [1130, 20] width 86 height 34
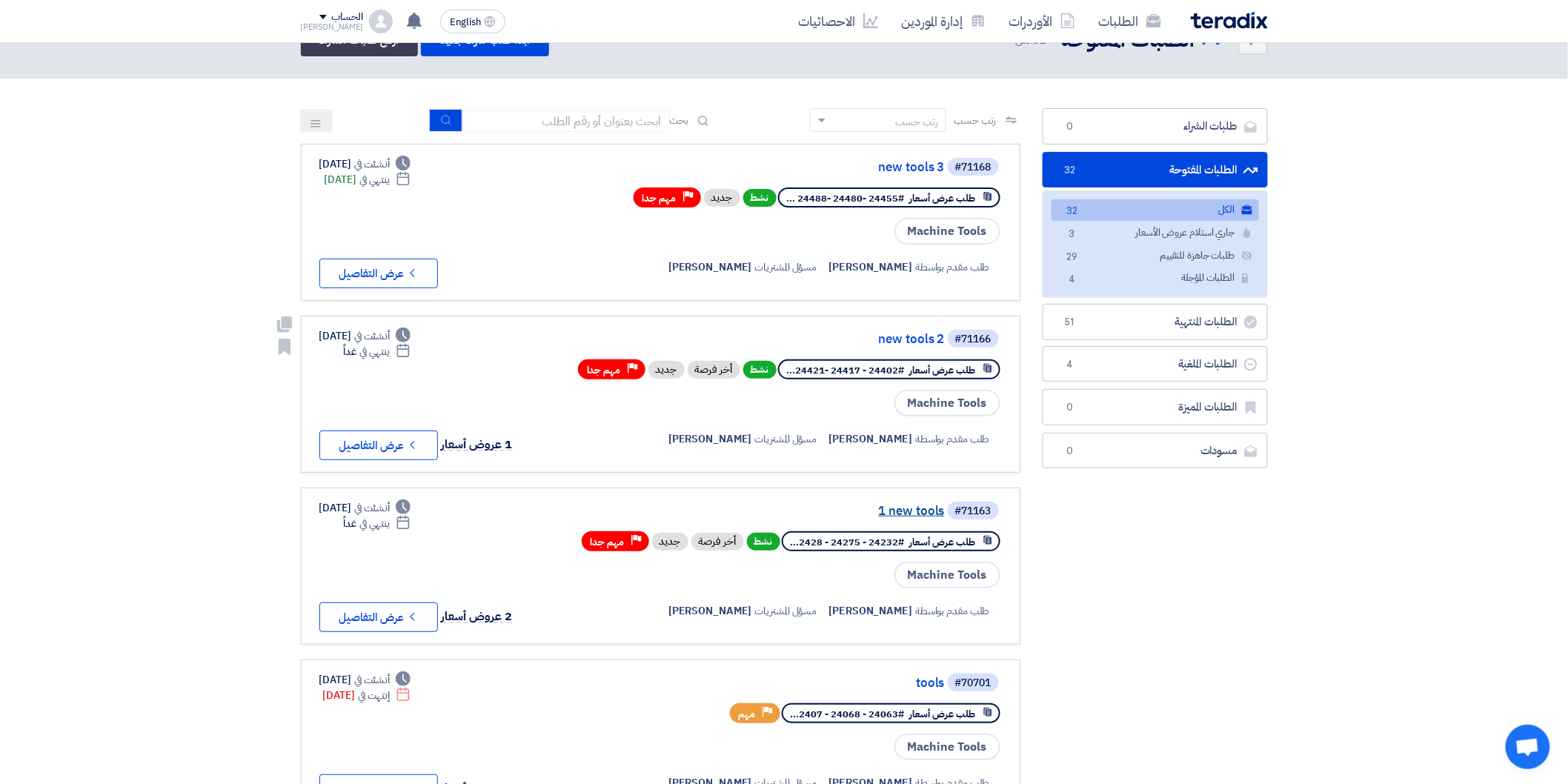
scroll to position [82, 0]
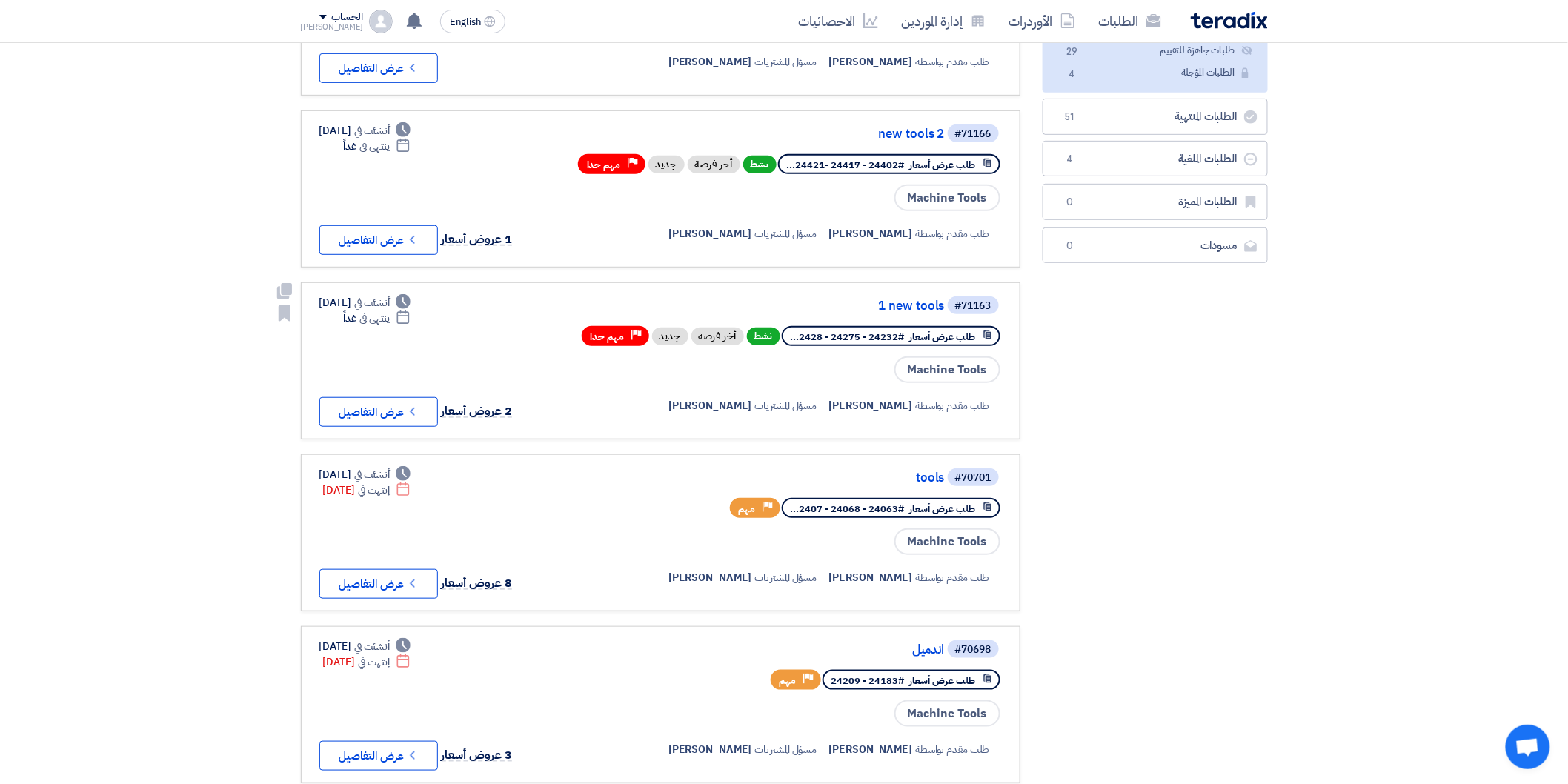
scroll to position [411, 0]
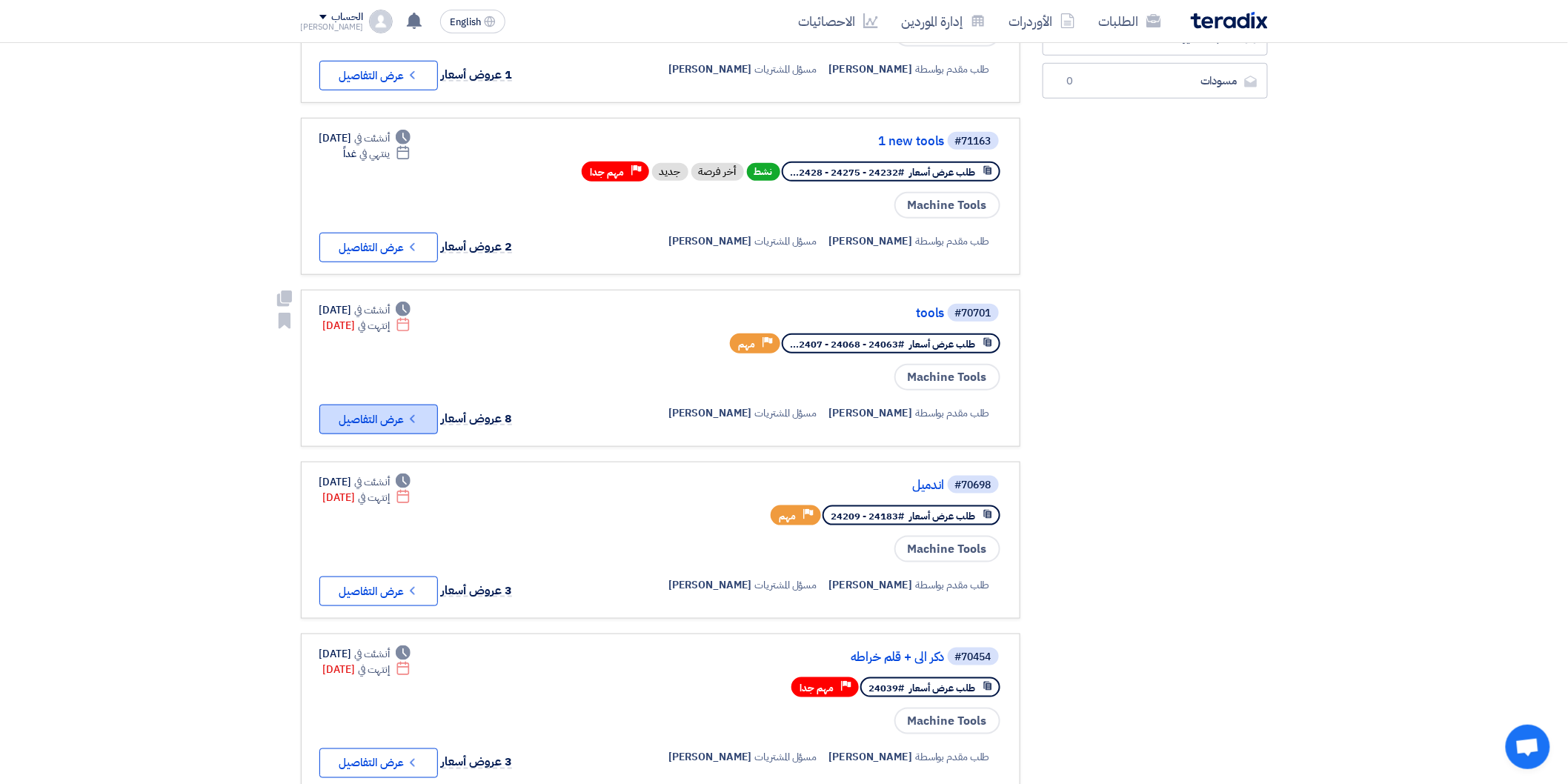
click at [391, 405] on button "Check details عرض التفاصيل" at bounding box center [378, 419] width 118 height 30
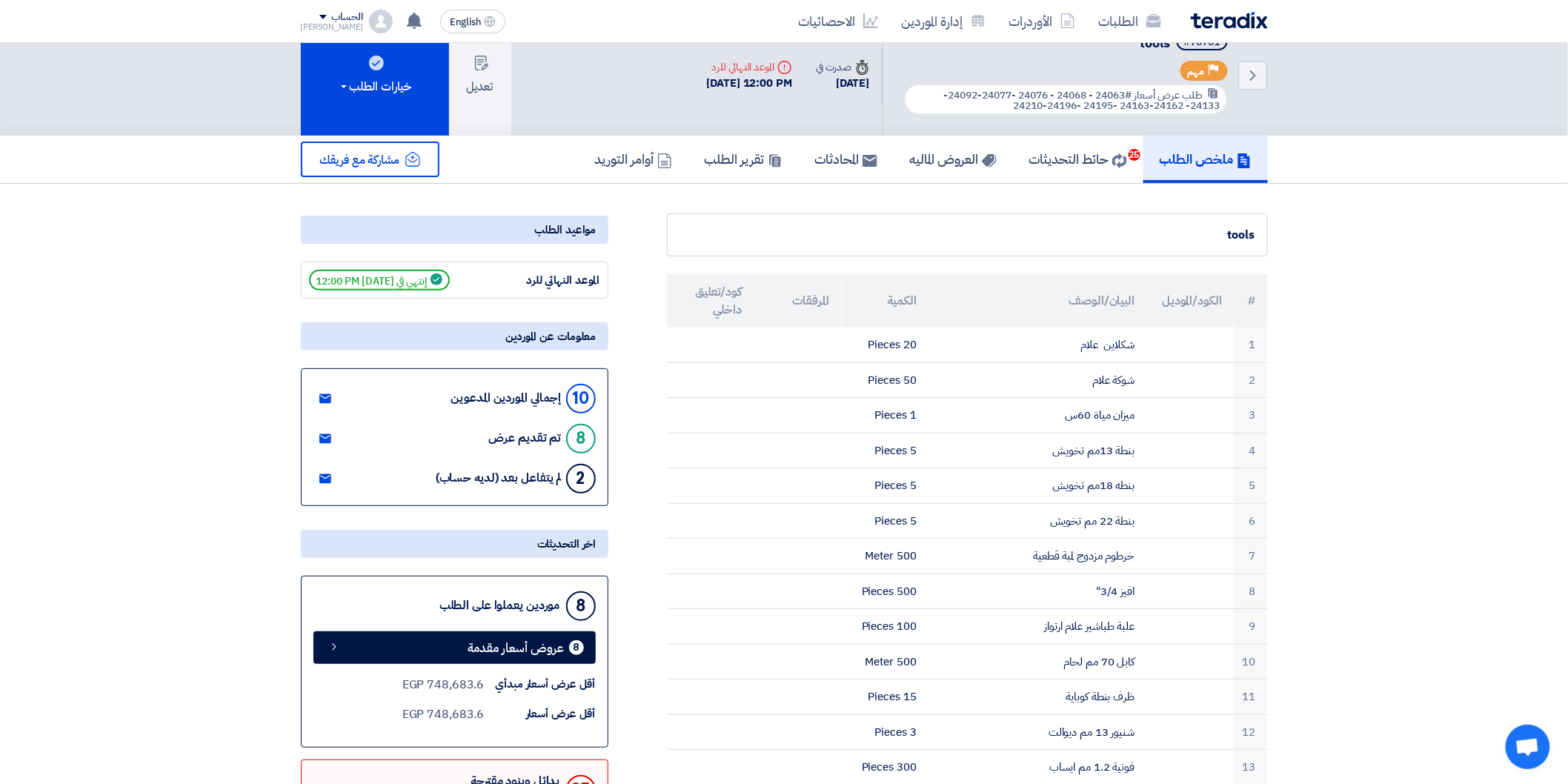
scroll to position [0, 0]
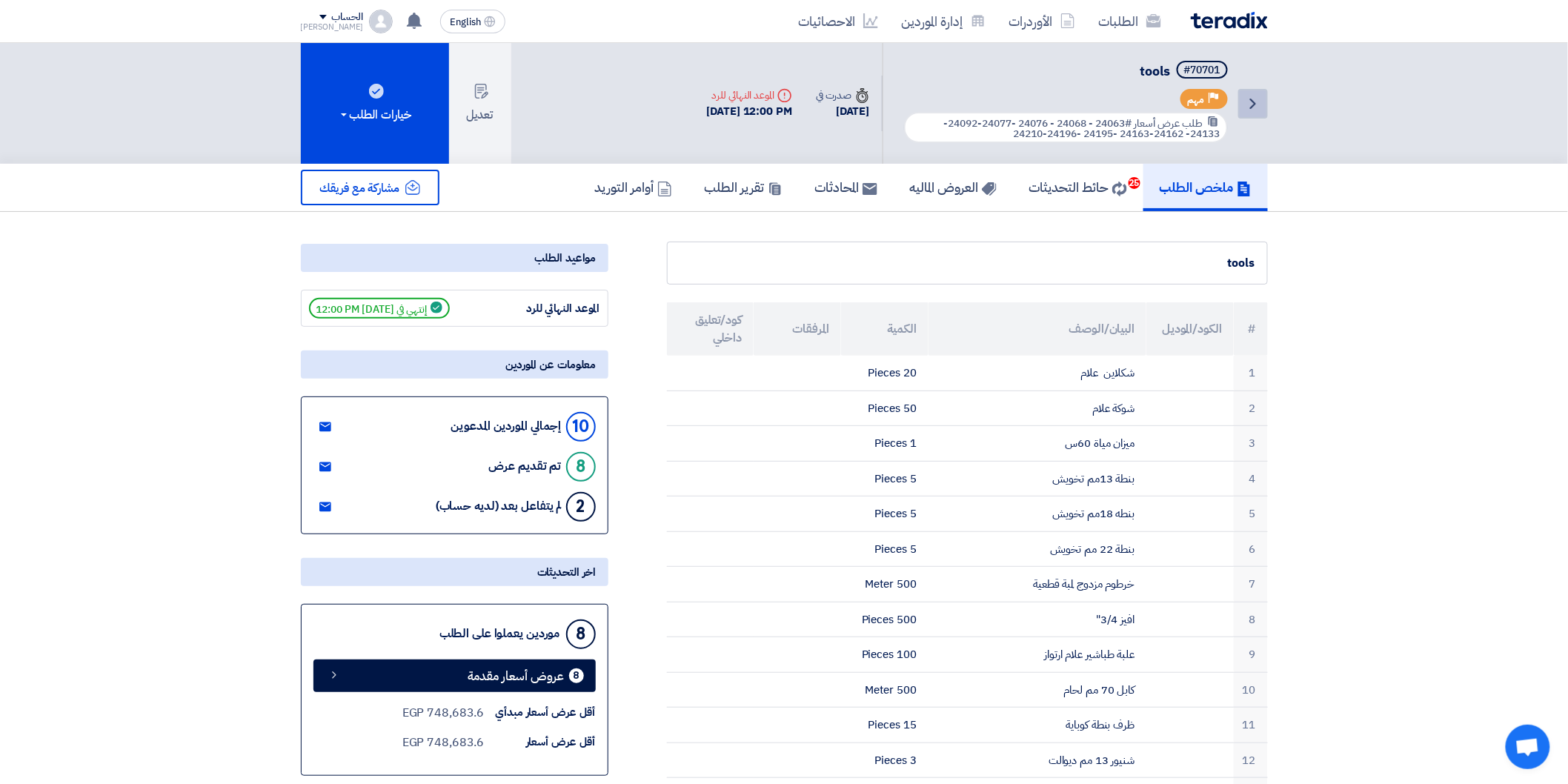
click at [1247, 95] on icon "Back" at bounding box center [1252, 103] width 18 height 18
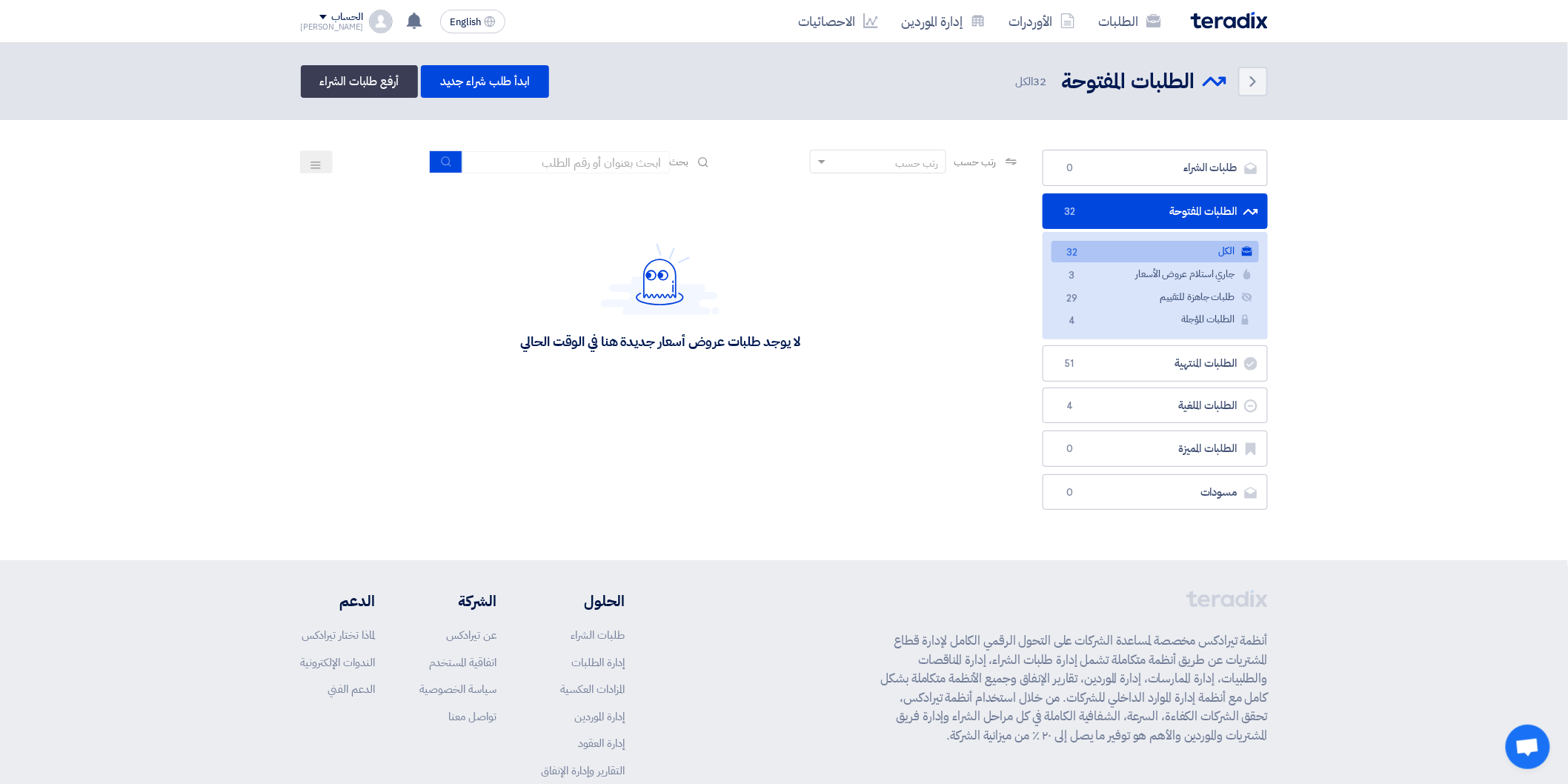
click at [1119, 255] on link "الكل الكل 32" at bounding box center [1154, 251] width 207 height 21
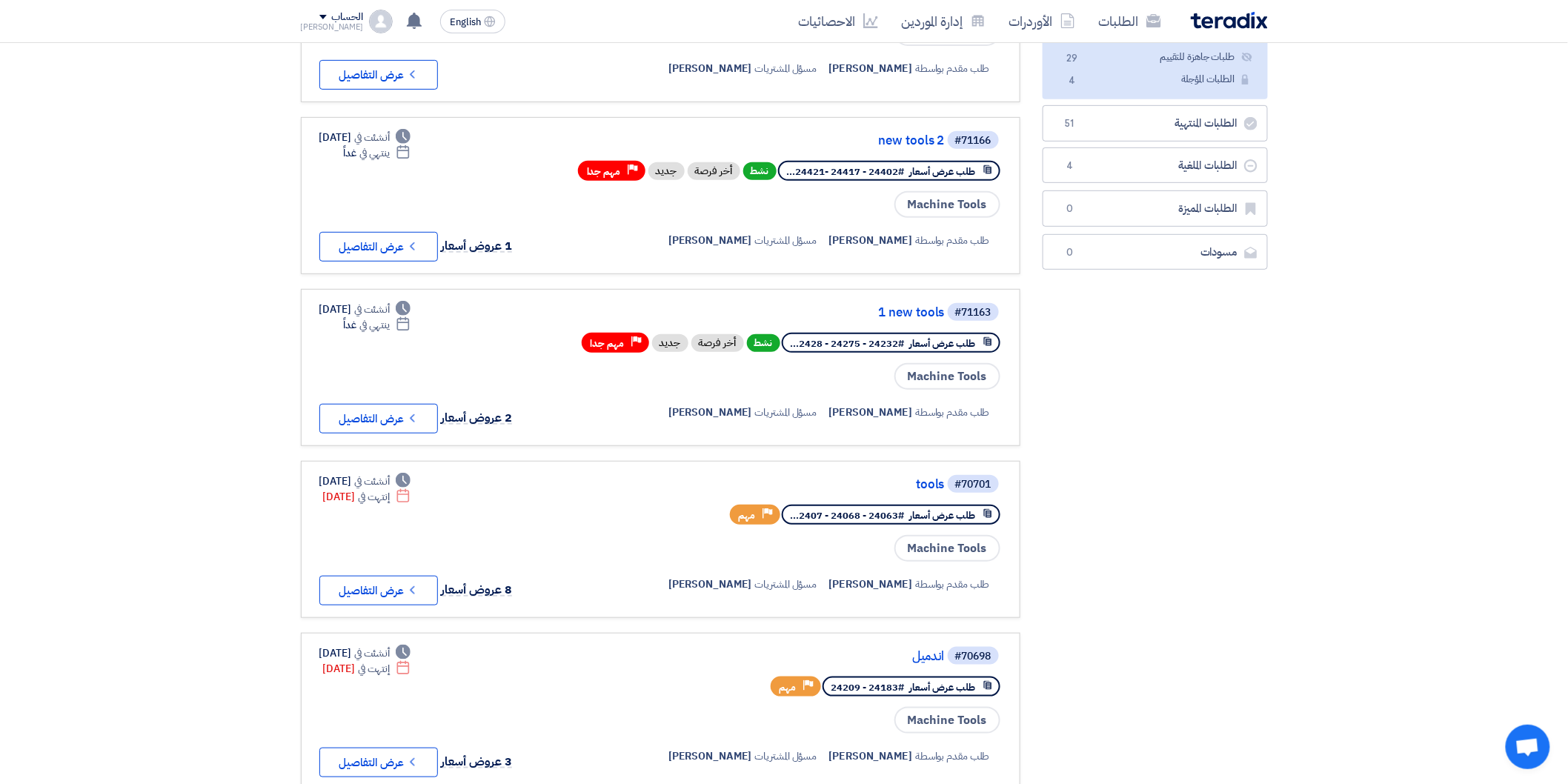
scroll to position [246, 0]
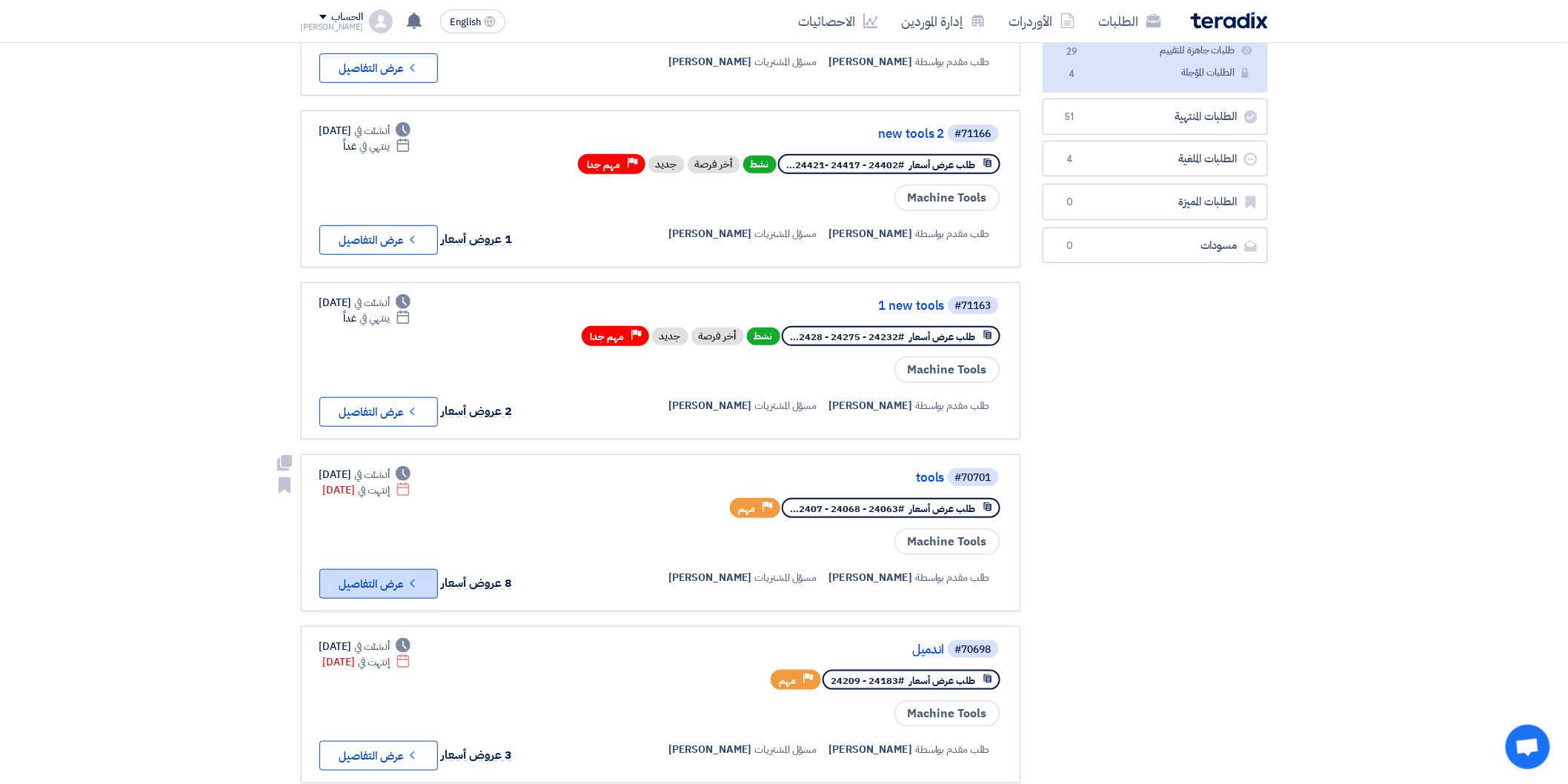
click at [402, 569] on button "Check details عرض التفاصيل" at bounding box center [378, 584] width 118 height 30
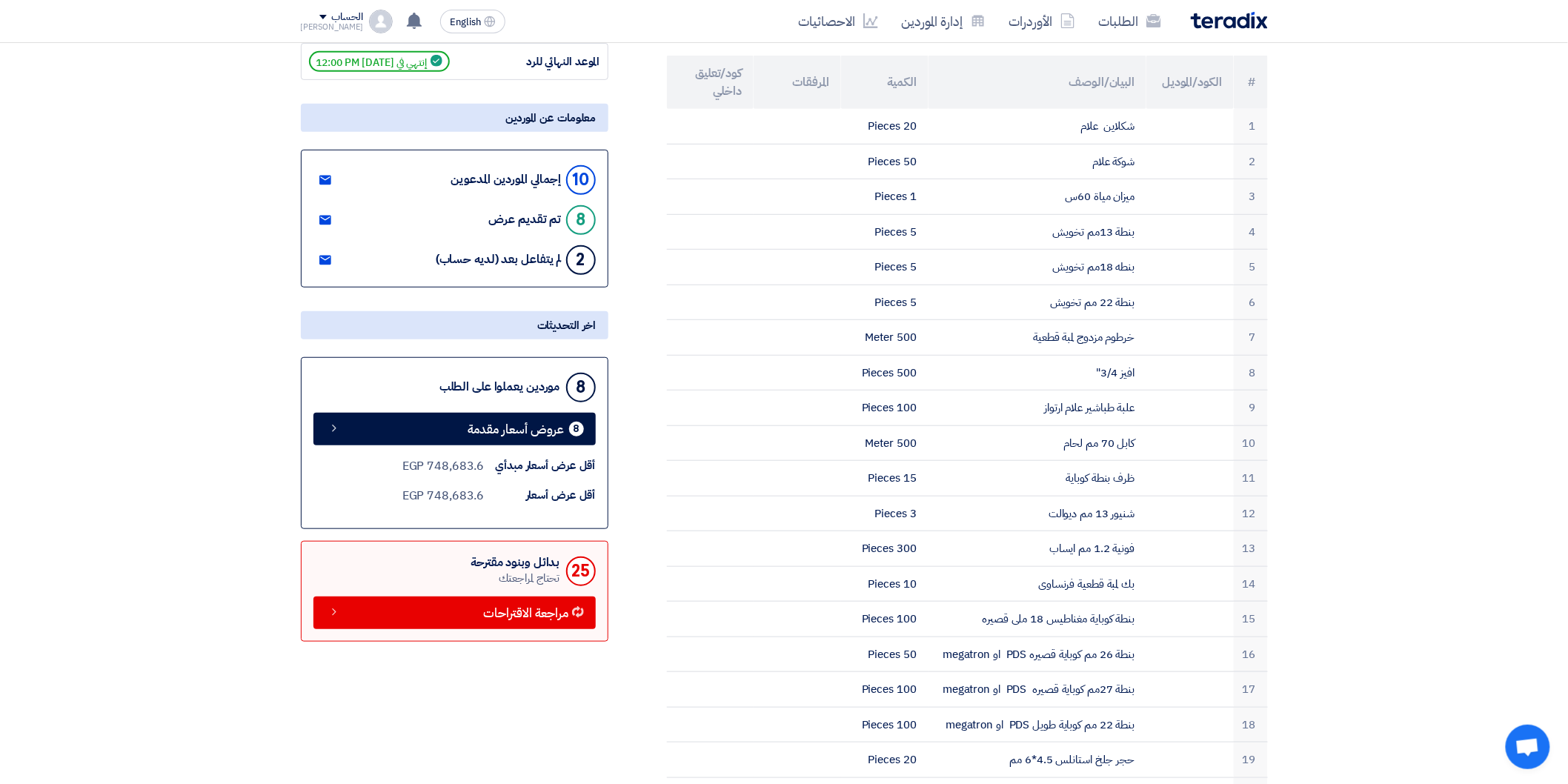
scroll to position [0, 0]
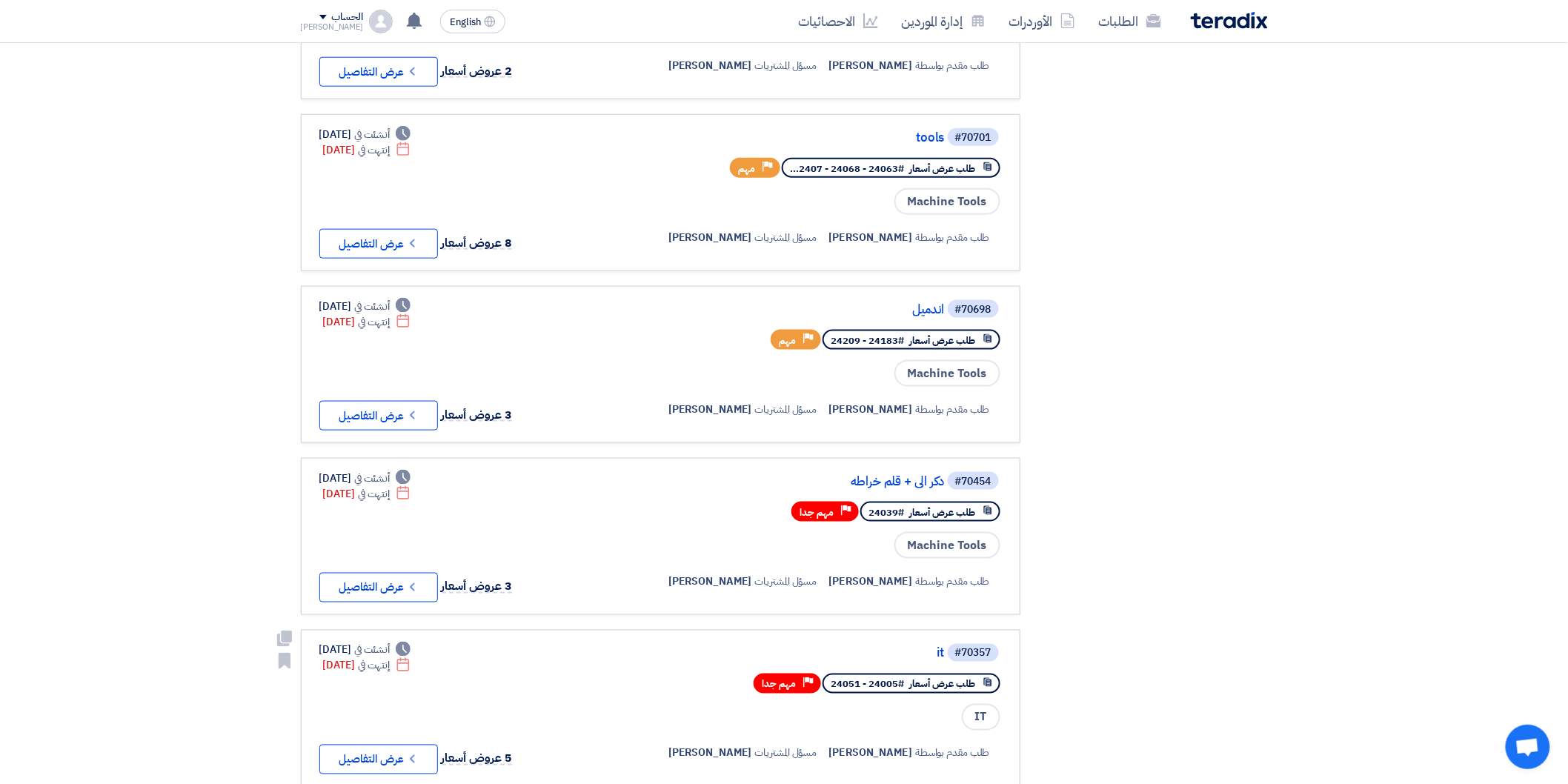
scroll to position [576, 0]
